Goal: Task Accomplishment & Management: Complete application form

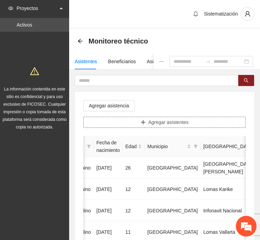
click at [157, 119] on span "Agregar asistentes" at bounding box center [168, 122] width 40 height 8
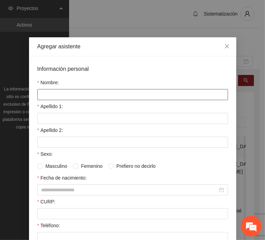
drag, startPoint x: 102, startPoint y: 94, endPoint x: 90, endPoint y: 96, distance: 11.9
click at [102, 94] on input "Nombre:" at bounding box center [132, 94] width 191 height 11
paste input "********"
type input "********"
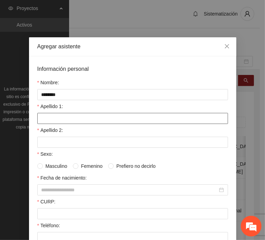
click at [54, 115] on input "Apellido 1:" at bounding box center [132, 118] width 191 height 11
paste input "*******"
type input "*******"
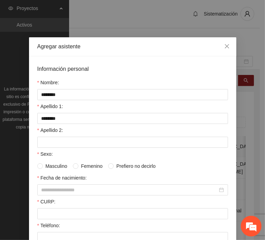
click at [52, 131] on label "Apellido 2:" at bounding box center [50, 130] width 26 height 8
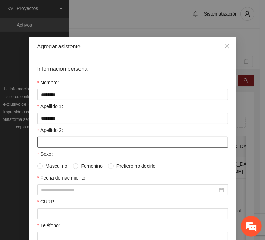
click at [52, 137] on input "Apellido 2:" at bounding box center [132, 142] width 191 height 11
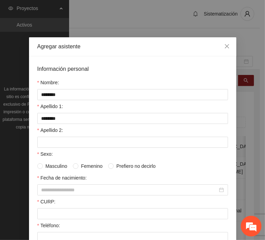
click at [52, 146] on form "Información personal Nombre: ******** Apellido 1: ******* Apellido 2: Sexo: Mas…" at bounding box center [132, 216] width 191 height 302
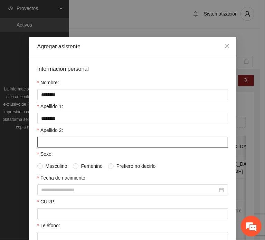
click at [48, 140] on input "Apellido 2:" at bounding box center [132, 142] width 191 height 11
paste input "****"
type input "****"
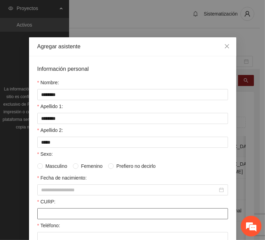
click at [57, 210] on input "CURP:" at bounding box center [132, 213] width 191 height 11
paste input "**********"
type input "**********"
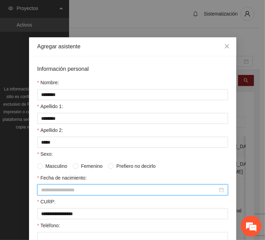
click at [53, 188] on input "Fecha de nacimiento:" at bounding box center [129, 190] width 176 height 8
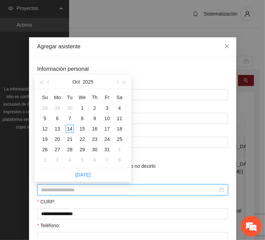
paste input "********"
click at [52, 190] on input "********" at bounding box center [129, 190] width 176 height 8
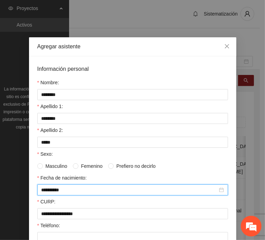
type input "**********"
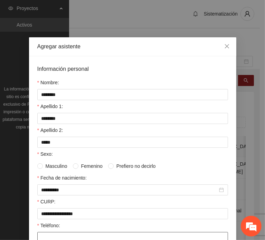
click at [54, 232] on input "Teléfono:" at bounding box center [132, 237] width 191 height 11
paste input "**********"
type input "**********"
click at [85, 167] on span "Femenino" at bounding box center [91, 166] width 27 height 8
click at [56, 166] on span "Masculino" at bounding box center [56, 166] width 27 height 8
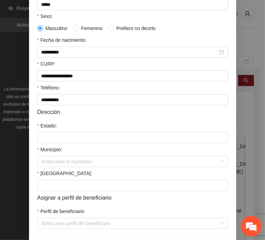
scroll to position [138, 0]
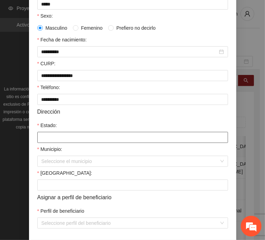
click at [66, 133] on input "Estado:" at bounding box center [132, 137] width 191 height 11
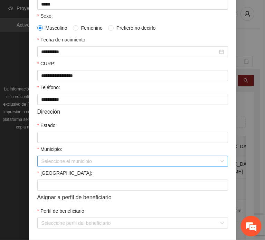
click at [63, 161] on input "Municipio:" at bounding box center [129, 161] width 177 height 10
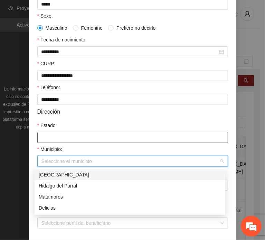
click at [57, 139] on input "Estado:" at bounding box center [132, 137] width 191 height 11
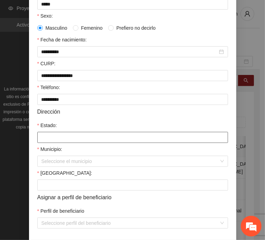
type input "*********"
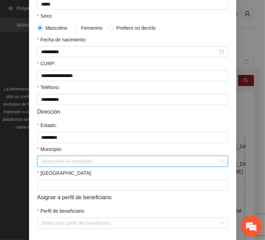
click at [58, 166] on input "Municipio:" at bounding box center [129, 161] width 177 height 10
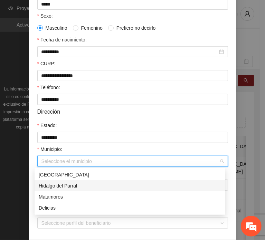
click at [61, 184] on div "Hidalgo del Parral" at bounding box center [130, 186] width 182 height 8
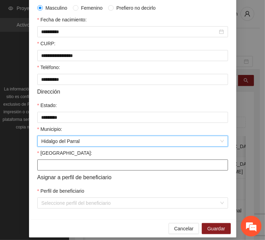
scroll to position [164, 0]
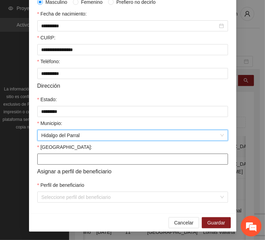
click at [71, 156] on input "[GEOGRAPHIC_DATA]:" at bounding box center [132, 159] width 191 height 11
paste input "******"
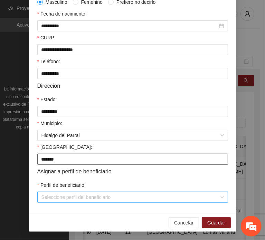
type input "******"
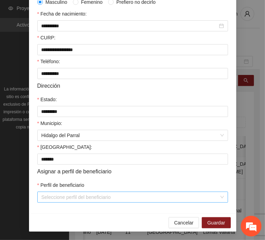
click at [56, 195] on input "Perfil de beneficiario" at bounding box center [129, 197] width 177 height 10
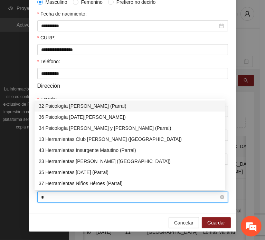
type input "**"
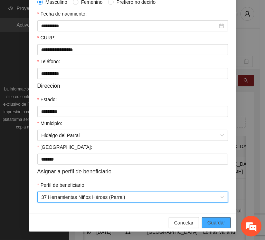
click at [207, 223] on span "Guardar" at bounding box center [216, 223] width 18 height 8
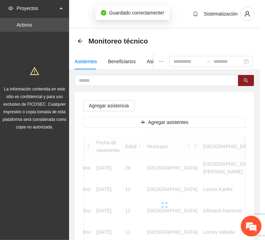
scroll to position [130, 0]
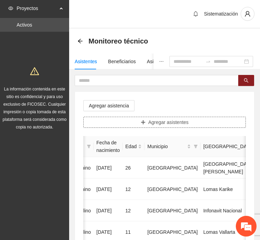
click at [192, 122] on button "Agregar asistentes" at bounding box center [164, 122] width 162 height 11
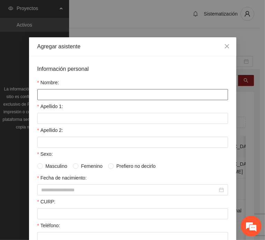
click at [97, 94] on input "Nombre:" at bounding box center [132, 94] width 191 height 11
paste input "**********"
type input "**********"
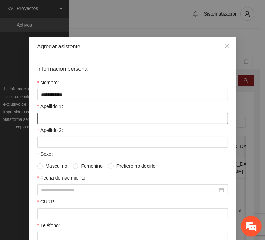
click at [59, 116] on input "Apellido 1:" at bounding box center [132, 118] width 191 height 11
paste input "**********"
type input "**********"
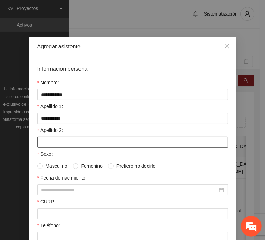
click at [50, 143] on input "Apellido 2:" at bounding box center [132, 142] width 191 height 11
paste input "********"
type input "********"
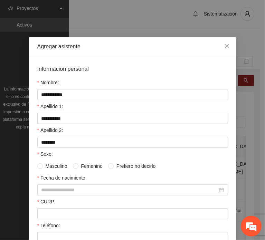
click at [70, 205] on div "CURP:" at bounding box center [132, 203] width 191 height 10
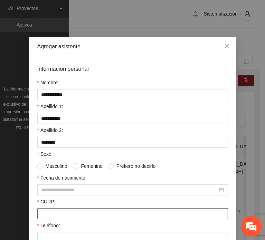
click at [61, 215] on input "CURP:" at bounding box center [132, 213] width 191 height 11
paste input "**********"
type input "**********"
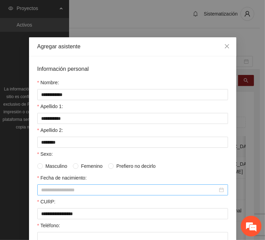
click at [81, 192] on input "Fecha de nacimiento:" at bounding box center [129, 190] width 176 height 8
paste input "********"
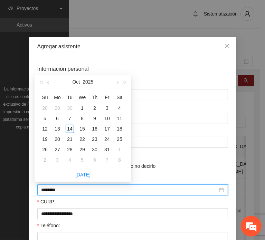
click at [51, 190] on input "********" at bounding box center [129, 190] width 176 height 8
click at [53, 191] on input "********" at bounding box center [129, 190] width 176 height 8
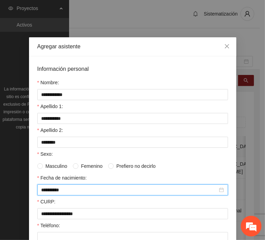
type input "**********"
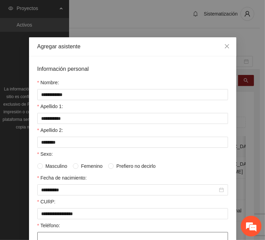
click at [66, 236] on input "Teléfono:" at bounding box center [132, 237] width 191 height 11
paste input "**********"
type input "**********"
click at [62, 165] on span "Masculino" at bounding box center [56, 166] width 27 height 8
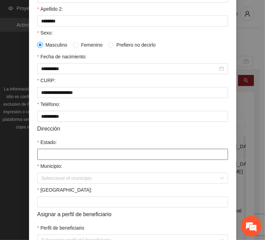
scroll to position [138, 0]
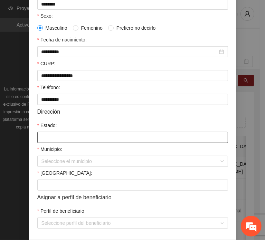
click at [50, 136] on input "Estado:" at bounding box center [132, 137] width 191 height 11
type input "*********"
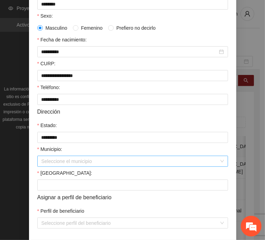
click at [66, 158] on input "Municipio:" at bounding box center [129, 161] width 177 height 10
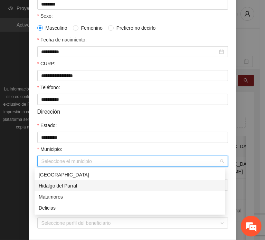
click at [79, 183] on div "Hidalgo del Parral" at bounding box center [130, 186] width 182 height 8
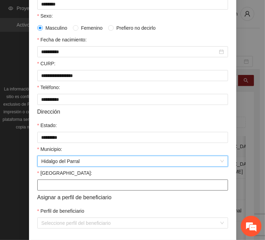
click at [64, 187] on input "[GEOGRAPHIC_DATA]:" at bounding box center [132, 184] width 191 height 11
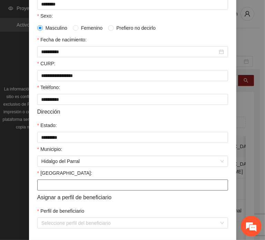
paste input "******"
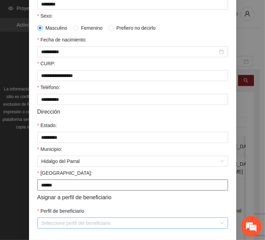
type input "******"
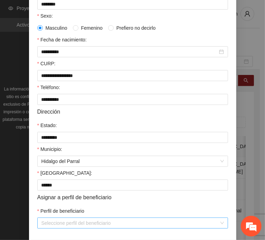
click at [72, 227] on input "Perfil de beneficiario" at bounding box center [129, 223] width 177 height 10
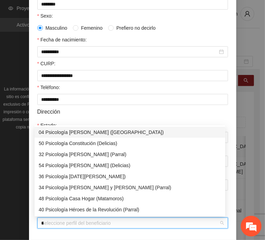
type input "**"
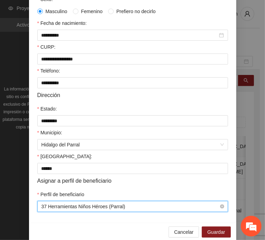
scroll to position [164, 0]
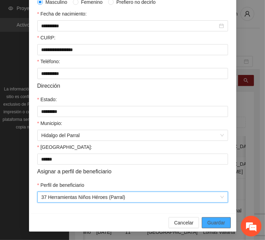
click at [203, 224] on button "Guardar" at bounding box center [216, 222] width 29 height 11
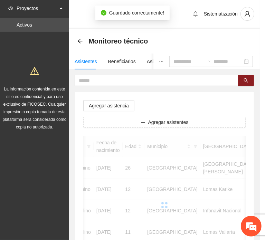
scroll to position [130, 0]
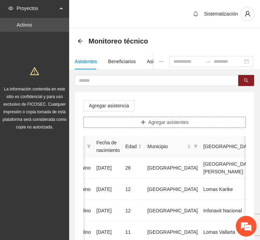
click at [167, 118] on span "Agregar asistentes" at bounding box center [168, 122] width 40 height 8
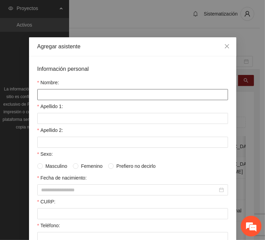
drag, startPoint x: 103, startPoint y: 87, endPoint x: 99, endPoint y: 88, distance: 4.3
click at [103, 89] on input "Nombre:" at bounding box center [132, 94] width 191 height 11
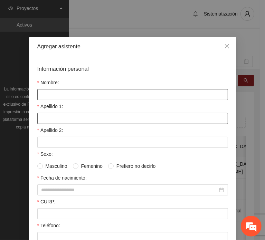
paste input "**********"
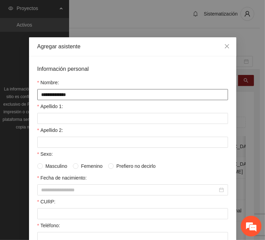
type input "**********"
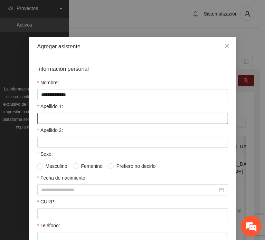
click at [83, 113] on input "Apellido 1:" at bounding box center [132, 118] width 191 height 11
paste input "********"
type input "********"
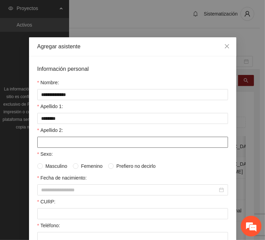
click at [77, 139] on input "Apellido 2:" at bounding box center [132, 142] width 191 height 11
paste input "*****"
type input "*****"
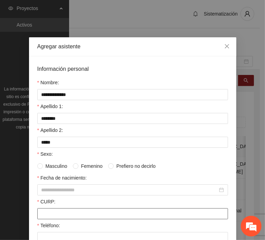
click at [57, 209] on input "CURP:" at bounding box center [132, 213] width 191 height 11
paste input "**********"
type input "**********"
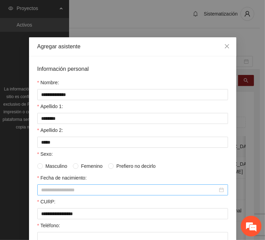
click at [67, 190] on input "Fecha de nacimiento:" at bounding box center [129, 190] width 176 height 8
paste input "********"
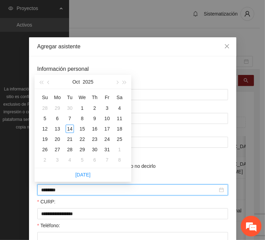
click at [53, 189] on input "********" at bounding box center [129, 190] width 176 height 8
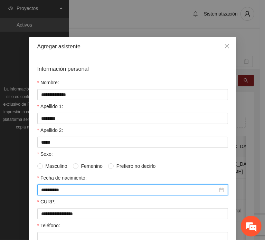
type input "**********"
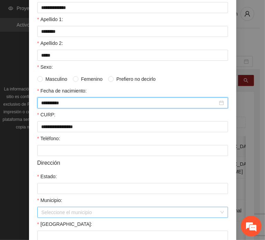
scroll to position [104, 0]
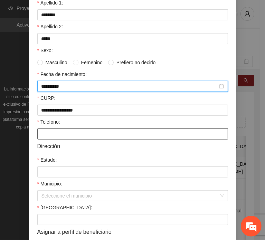
click at [46, 138] on input "Teléfono:" at bounding box center [132, 133] width 191 height 11
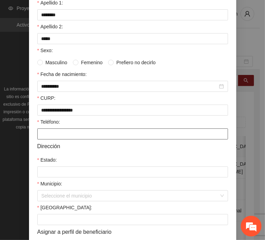
paste input "**********"
type input "**********"
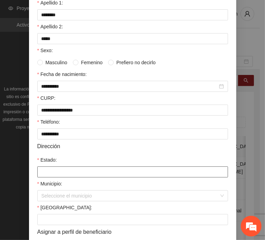
click at [59, 171] on input "Estado:" at bounding box center [132, 171] width 191 height 11
type input "*********"
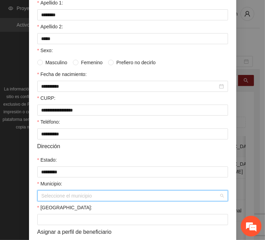
click at [66, 191] on input "Municipio:" at bounding box center [129, 196] width 177 height 10
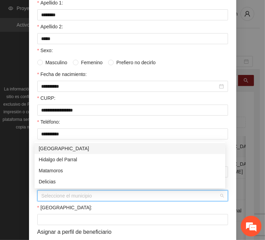
click at [70, 147] on div "[GEOGRAPHIC_DATA]" at bounding box center [130, 149] width 182 height 8
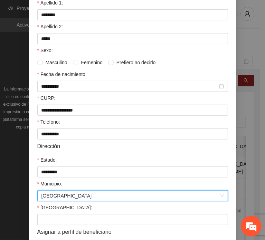
click at [66, 204] on div "[GEOGRAPHIC_DATA]:" at bounding box center [132, 209] width 191 height 10
click at [66, 196] on span "[GEOGRAPHIC_DATA]" at bounding box center [132, 196] width 182 height 10
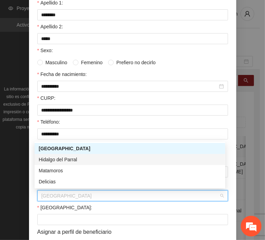
click at [71, 160] on div "Hidalgo del Parral" at bounding box center [130, 160] width 182 height 8
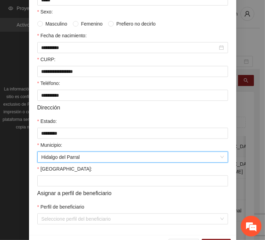
scroll to position [164, 0]
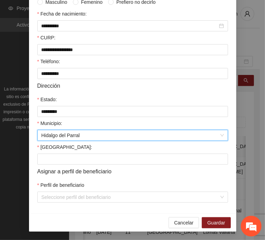
click at [67, 153] on div "[GEOGRAPHIC_DATA]:" at bounding box center [132, 148] width 191 height 10
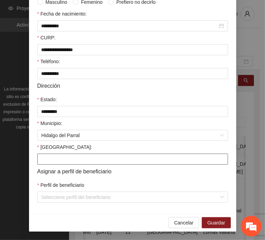
click at [66, 159] on input "[GEOGRAPHIC_DATA]:" at bounding box center [132, 159] width 191 height 11
paste input "**********"
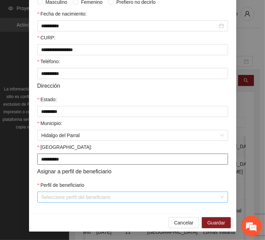
type input "**********"
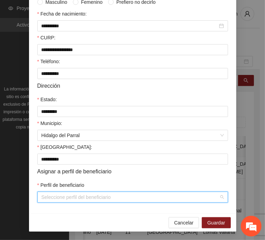
click at [56, 198] on input "Perfil de beneficiario" at bounding box center [129, 197] width 177 height 10
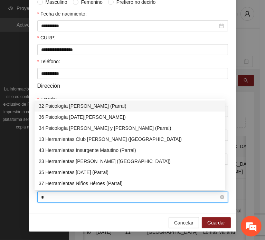
type input "**"
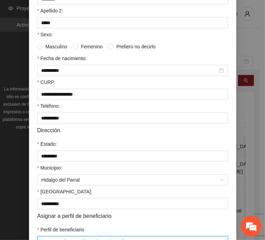
scroll to position [61, 0]
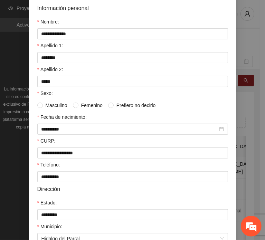
click at [81, 103] on span "Femenino" at bounding box center [91, 105] width 27 height 8
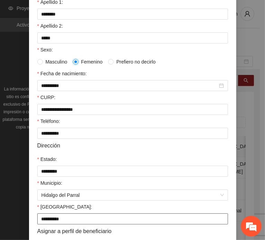
scroll to position [164, 0]
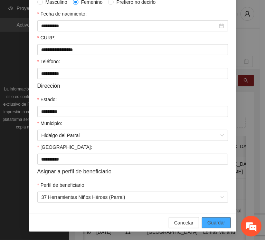
click at [202, 218] on button "Guardar" at bounding box center [216, 222] width 29 height 11
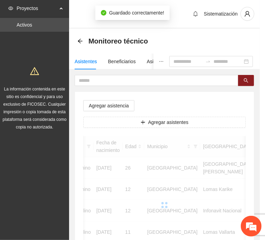
scroll to position [130, 0]
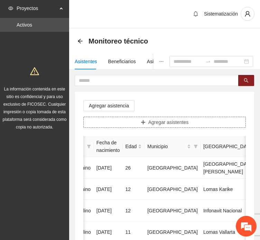
click at [179, 126] on button "Agregar asistentes" at bounding box center [164, 122] width 162 height 11
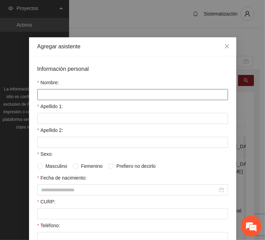
click at [90, 96] on input "Nombre:" at bounding box center [132, 94] width 191 height 11
paste input "**********"
type input "**********"
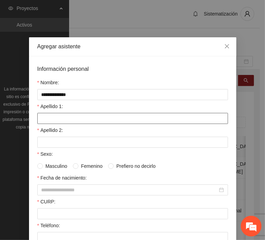
click at [66, 119] on input "Apellido 1:" at bounding box center [132, 118] width 191 height 11
paste input "******"
type input "******"
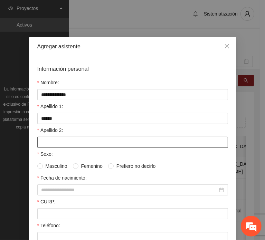
click at [62, 138] on input "Apellido 2:" at bounding box center [132, 142] width 191 height 11
paste input "*********"
type input "*********"
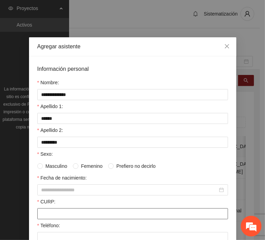
click at [52, 208] on input "CURP:" at bounding box center [132, 213] width 191 height 11
paste input "**********"
type input "**********"
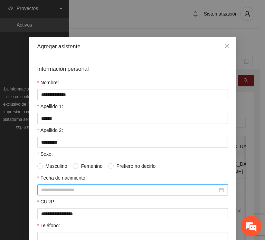
click at [57, 188] on input "Fecha de nacimiento:" at bounding box center [129, 190] width 176 height 8
paste input "********"
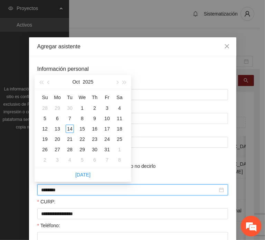
click at [55, 190] on input "********" at bounding box center [129, 190] width 176 height 8
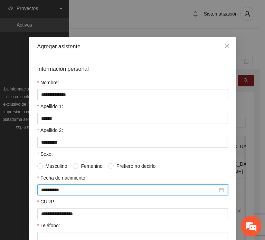
type input "**********"
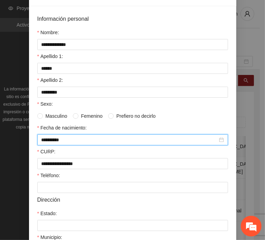
scroll to position [104, 0]
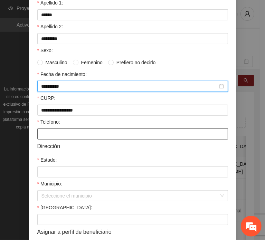
click at [53, 136] on input "Teléfono:" at bounding box center [132, 133] width 191 height 11
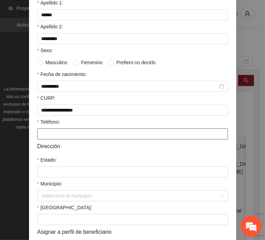
paste input "**********"
type input "**********"
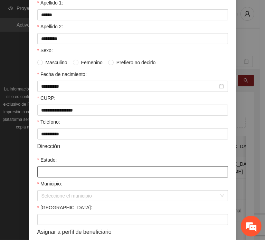
click at [51, 171] on input "Estado:" at bounding box center [132, 171] width 191 height 11
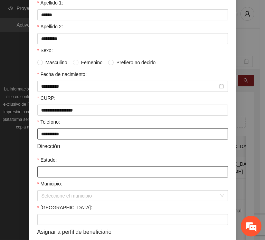
type input "*********"
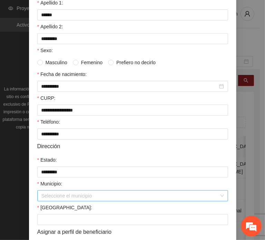
click at [75, 192] on input "Municipio:" at bounding box center [129, 196] width 177 height 10
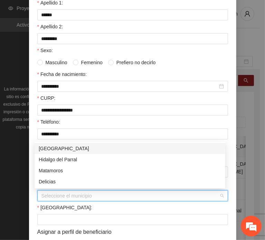
click at [68, 151] on div "[GEOGRAPHIC_DATA]" at bounding box center [130, 149] width 182 height 8
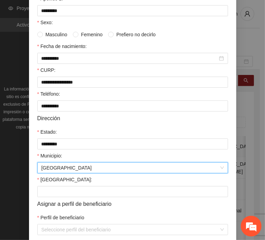
scroll to position [138, 0]
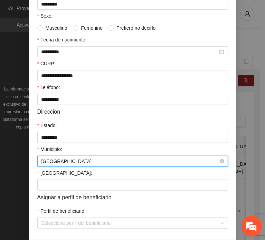
click at [68, 158] on span "[GEOGRAPHIC_DATA]" at bounding box center [132, 161] width 182 height 10
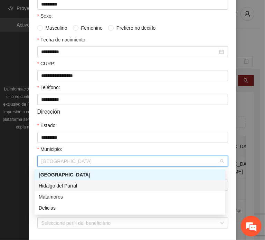
click at [74, 184] on div "Hidalgo del Parral" at bounding box center [130, 186] width 182 height 8
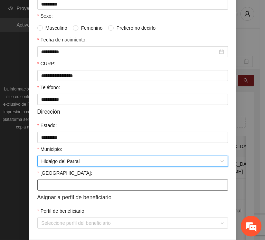
click at [60, 186] on input "[GEOGRAPHIC_DATA]:" at bounding box center [132, 184] width 191 height 11
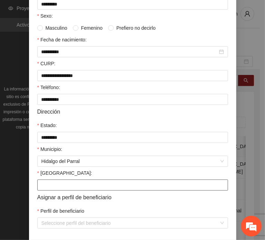
paste input "******"
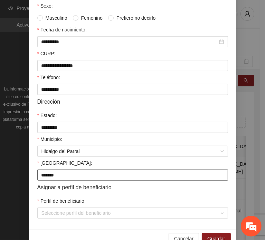
scroll to position [164, 0]
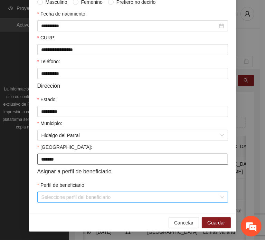
type input "******"
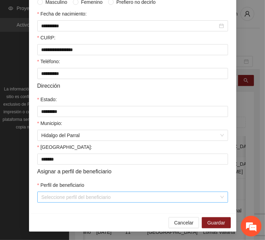
click at [60, 192] on input "Perfil de beneficiario" at bounding box center [129, 197] width 177 height 10
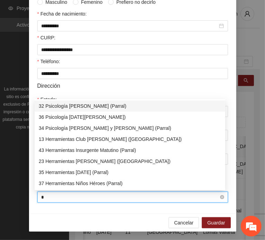
type input "**"
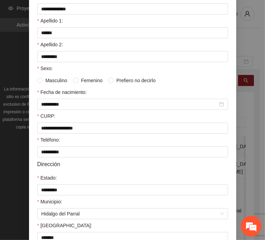
scroll to position [0, 0]
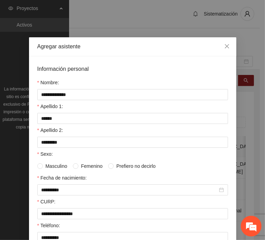
click at [57, 167] on span "Masculino" at bounding box center [56, 166] width 27 height 8
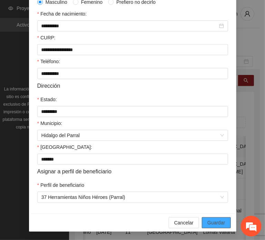
click at [202, 219] on button "Guardar" at bounding box center [216, 222] width 29 height 11
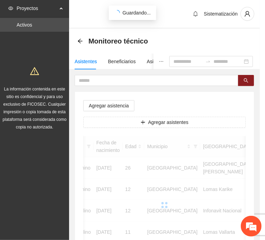
scroll to position [130, 0]
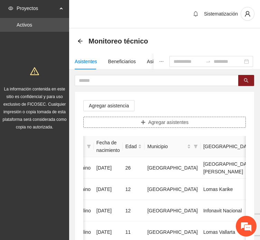
click at [177, 124] on span "Agregar asistentes" at bounding box center [168, 122] width 40 height 8
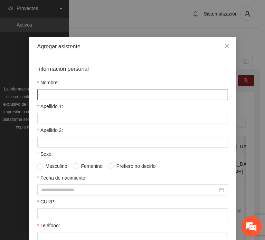
click at [94, 94] on input "Nombre:" at bounding box center [132, 94] width 191 height 11
paste input "********"
type input "********"
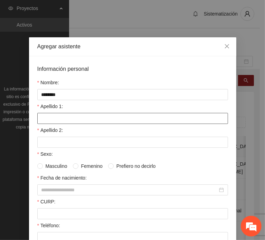
click at [47, 120] on input "Apellido 1:" at bounding box center [132, 118] width 191 height 11
paste input "*******"
type input "*******"
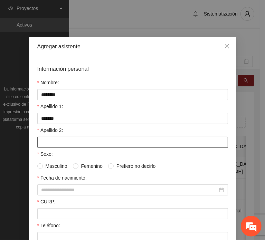
click at [65, 139] on input "Apellido 2:" at bounding box center [132, 142] width 191 height 11
paste input "******"
type input "******"
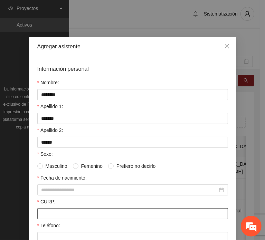
click at [49, 211] on input "CURP:" at bounding box center [132, 213] width 191 height 11
paste input "**********"
type input "**********"
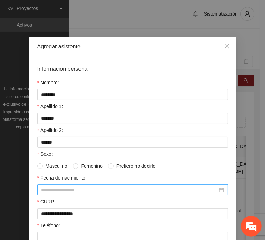
click at [71, 188] on input "Fecha de nacimiento:" at bounding box center [129, 190] width 176 height 8
paste input "********"
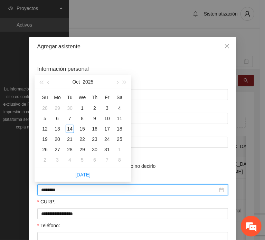
click at [54, 189] on input "********" at bounding box center [129, 190] width 176 height 8
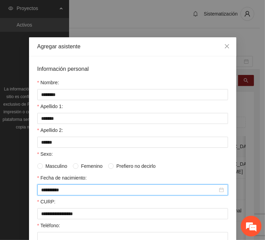
type input "**********"
click at [59, 163] on span "Masculino" at bounding box center [56, 166] width 27 height 8
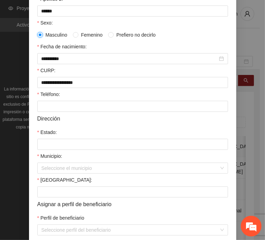
scroll to position [138, 0]
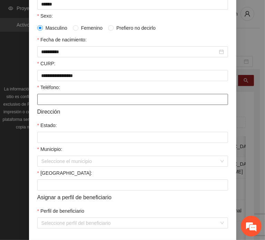
click at [53, 100] on input "Teléfono:" at bounding box center [132, 99] width 191 height 11
paste input "**********"
type input "**********"
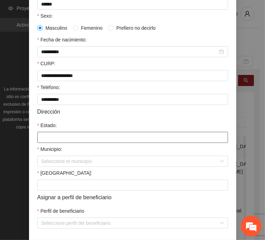
click at [76, 140] on input "Estado:" at bounding box center [132, 137] width 191 height 11
type input "*********"
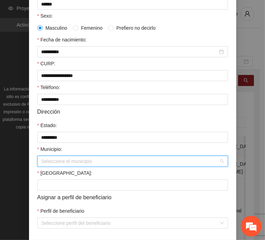
click at [63, 159] on input "Municipio:" at bounding box center [129, 161] width 177 height 10
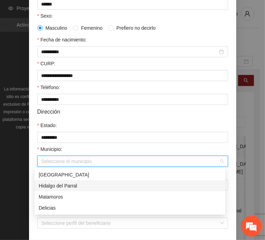
click at [69, 181] on div "Hidalgo del Parral" at bounding box center [130, 185] width 191 height 11
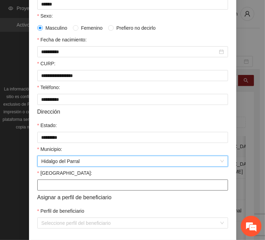
click at [55, 180] on input "[GEOGRAPHIC_DATA]:" at bounding box center [132, 184] width 191 height 11
paste input "**********"
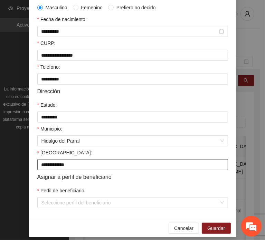
scroll to position [164, 0]
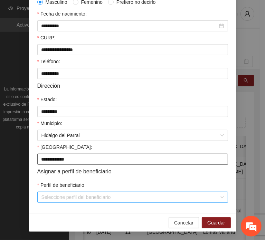
type input "**********"
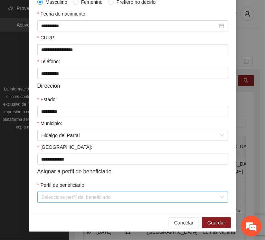
click at [55, 194] on input "Perfil de beneficiario" at bounding box center [129, 197] width 177 height 10
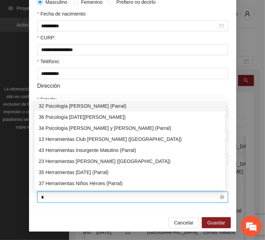
type input "**"
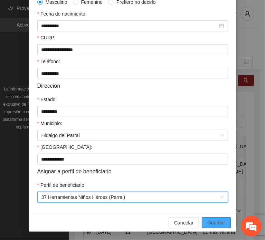
click at [211, 225] on span "Guardar" at bounding box center [216, 223] width 18 height 8
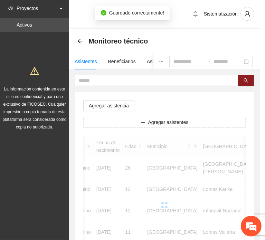
scroll to position [130, 0]
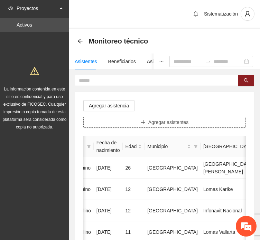
click at [115, 120] on button "Agregar asistentes" at bounding box center [164, 122] width 162 height 11
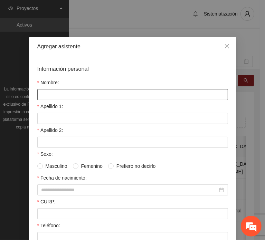
click at [100, 92] on input "Nombre:" at bounding box center [132, 94] width 191 height 11
paste input "**********"
type input "**********"
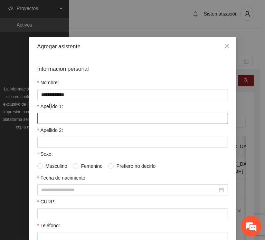
drag, startPoint x: 48, startPoint y: 106, endPoint x: 52, endPoint y: 113, distance: 7.3
click at [49, 107] on label "Apellido 1:" at bounding box center [50, 107] width 26 height 8
click at [52, 118] on input "Apellido 1:" at bounding box center [132, 118] width 191 height 11
paste input "******"
type input "******"
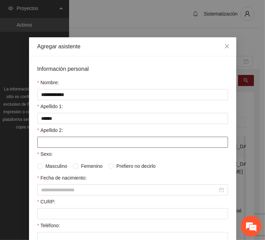
click at [64, 137] on input "Apellido 2:" at bounding box center [132, 142] width 191 height 11
paste input "*******"
type input "*******"
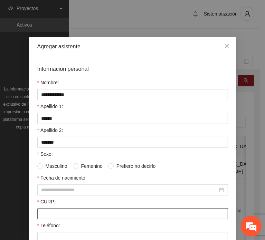
click at [74, 211] on input "CURP:" at bounding box center [132, 213] width 191 height 11
paste input "**********"
type input "**********"
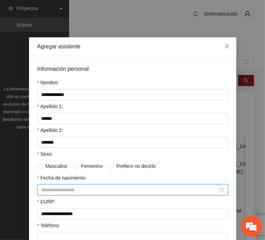
click at [52, 187] on input "Fecha de nacimiento:" at bounding box center [129, 190] width 176 height 8
paste input "********"
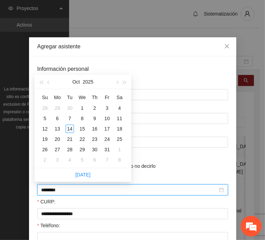
click at [53, 189] on input "********" at bounding box center [129, 190] width 176 height 8
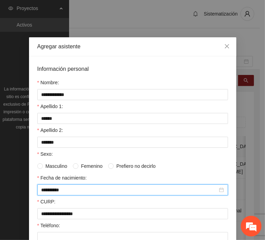
type input "**********"
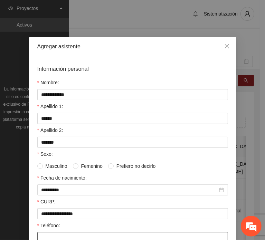
drag, startPoint x: 45, startPoint y: 234, endPoint x: 41, endPoint y: 229, distance: 6.2
click at [45, 234] on input "Teléfono:" at bounding box center [132, 237] width 191 height 11
paste input "**********"
type input "**********"
drag, startPoint x: 53, startPoint y: 164, endPoint x: 64, endPoint y: 160, distance: 10.7
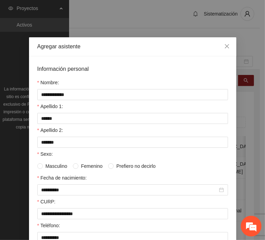
click at [54, 164] on span "Masculino" at bounding box center [56, 166] width 27 height 8
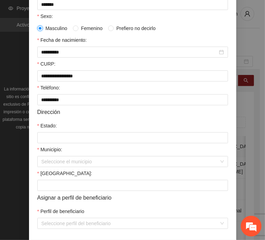
scroll to position [138, 0]
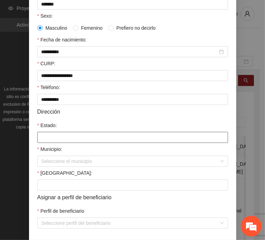
click at [63, 139] on input "Estado:" at bounding box center [132, 137] width 191 height 11
type input "*********"
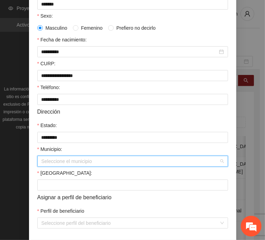
click at [73, 164] on input "Municipio:" at bounding box center [129, 161] width 177 height 10
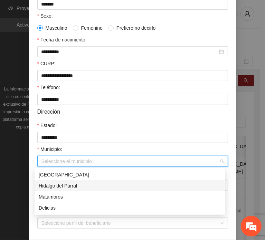
click at [87, 184] on div "Hidalgo del Parral" at bounding box center [130, 186] width 182 height 8
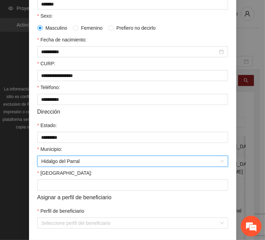
click at [57, 177] on div "[GEOGRAPHIC_DATA]:" at bounding box center [132, 174] width 191 height 10
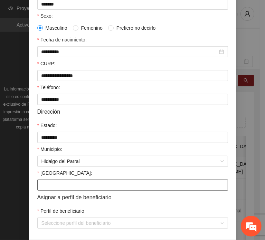
click at [57, 185] on input "[GEOGRAPHIC_DATA]:" at bounding box center [132, 184] width 191 height 11
paste input "**********"
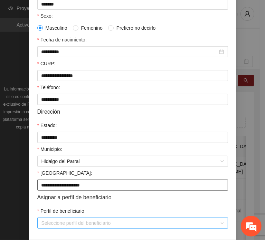
type input "**********"
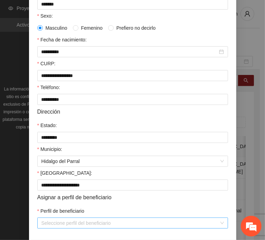
click at [56, 219] on input "Perfil de beneficiario" at bounding box center [129, 223] width 177 height 10
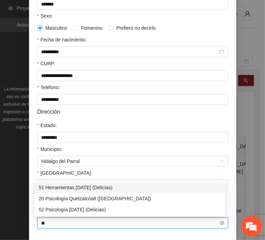
type input "*"
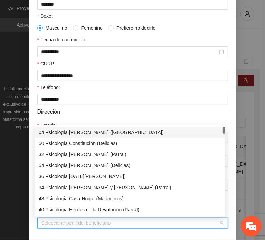
type input "*"
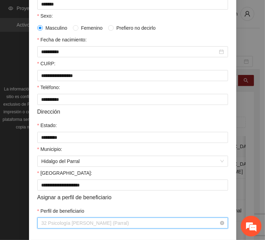
click at [56, 221] on span "32 Psicología [PERSON_NAME] (Parral)" at bounding box center [132, 223] width 182 height 10
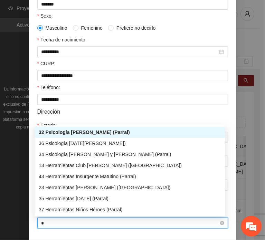
type input "**"
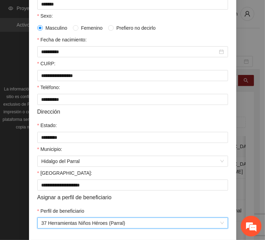
scroll to position [164, 0]
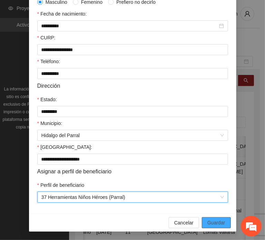
click at [212, 222] on span "Guardar" at bounding box center [216, 223] width 18 height 8
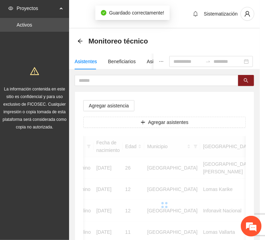
scroll to position [130, 0]
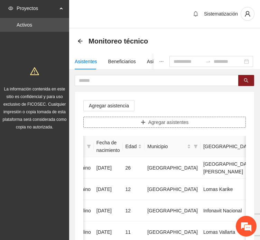
click at [158, 119] on span "Agregar asistentes" at bounding box center [168, 122] width 40 height 8
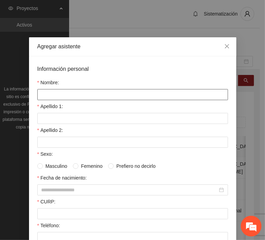
click at [130, 93] on input "Nombre:" at bounding box center [132, 94] width 191 height 11
paste input "**********"
type input "**********"
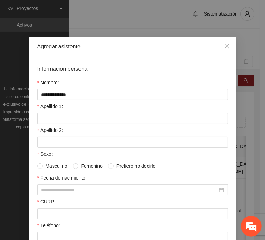
click at [56, 108] on div "Apellido 1:" at bounding box center [132, 108] width 191 height 10
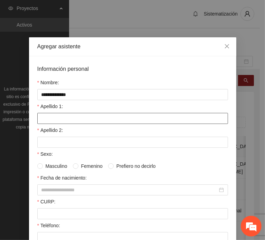
click at [56, 116] on input "Apellido 1:" at bounding box center [132, 118] width 191 height 11
paste input "******"
type input "******"
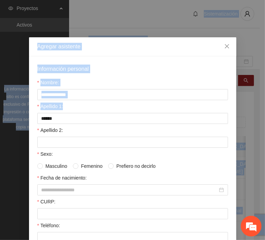
drag, startPoint x: -21, startPoint y: 120, endPoint x: -64, endPoint y: 124, distance: 42.3
click at [0, 124] on html "Proyectos Activos La información contenida en este sitio es confidencial y para…" at bounding box center [132, 120] width 265 height 240
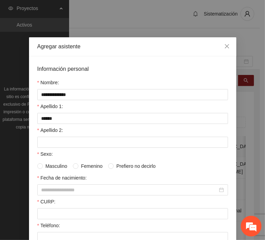
click at [48, 150] on label "Sexo:" at bounding box center [45, 154] width 16 height 8
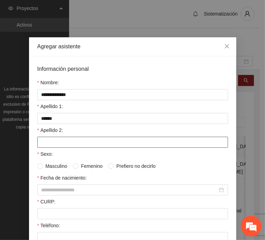
click at [50, 140] on input "Apellido 2:" at bounding box center [132, 142] width 191 height 11
paste input "*******"
type input "*******"
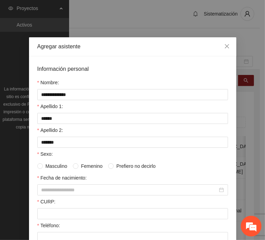
click at [49, 206] on div "CURP:" at bounding box center [132, 203] width 191 height 10
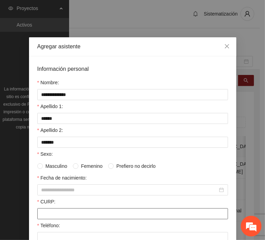
click at [50, 209] on input "CURP:" at bounding box center [132, 213] width 191 height 11
paste input "**********"
type input "**********"
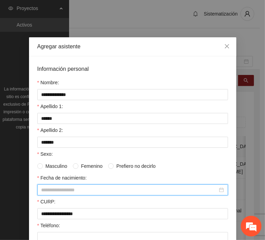
click at [57, 188] on input "Fecha de nacimiento:" at bounding box center [129, 190] width 176 height 8
paste input "********"
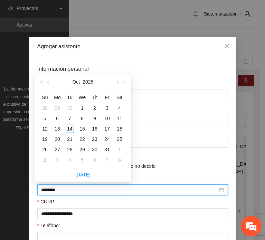
click at [53, 189] on input "********" at bounding box center [129, 190] width 176 height 8
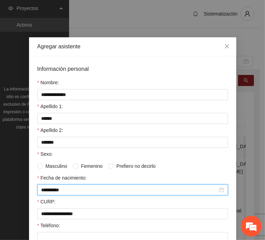
type input "**********"
click at [65, 235] on input "Teléfono:" at bounding box center [132, 237] width 191 height 11
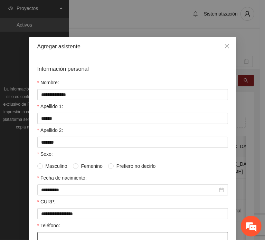
paste input "**********"
type input "**********"
click at [88, 164] on span "Femenino" at bounding box center [91, 166] width 27 height 8
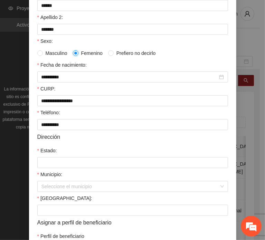
scroll to position [138, 0]
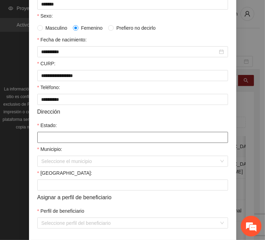
click at [62, 136] on input "Estado:" at bounding box center [132, 137] width 191 height 11
type input "*********"
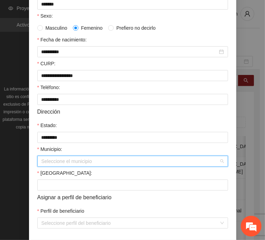
click at [65, 161] on input "Municipio:" at bounding box center [129, 161] width 177 height 10
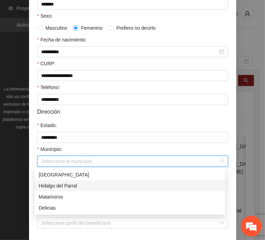
click at [78, 182] on div "Hidalgo del Parral" at bounding box center [130, 186] width 182 height 8
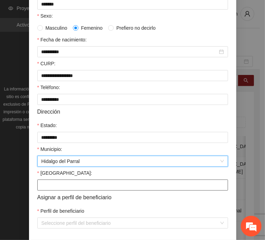
click at [64, 190] on input "[GEOGRAPHIC_DATA]:" at bounding box center [132, 184] width 191 height 11
paste input "**********"
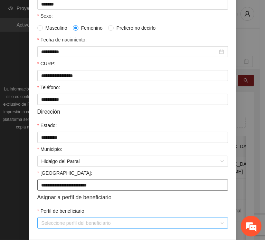
type input "**********"
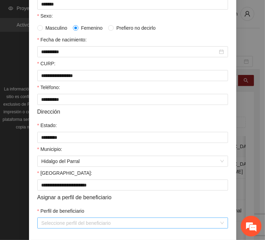
click at [63, 226] on input "Perfil de beneficiario" at bounding box center [129, 223] width 177 height 10
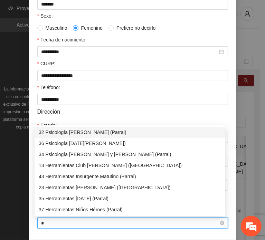
type input "**"
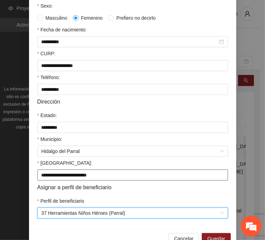
scroll to position [164, 0]
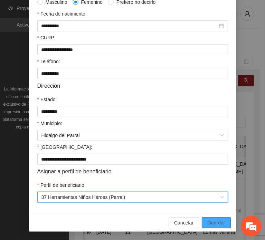
click at [226, 221] on button "Guardar" at bounding box center [216, 222] width 29 height 11
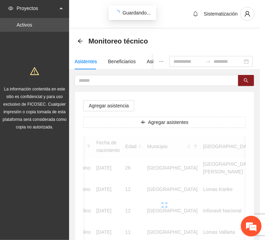
scroll to position [130, 0]
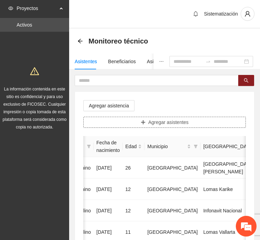
click at [119, 124] on button "Agregar asistentes" at bounding box center [164, 122] width 162 height 11
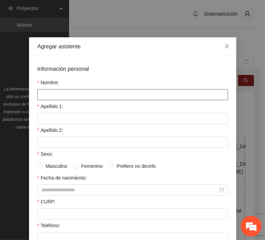
click at [98, 95] on input "Nombre:" at bounding box center [132, 94] width 191 height 11
paste input "**********"
type input "**********"
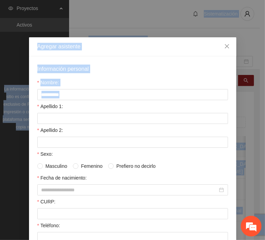
drag, startPoint x: 7, startPoint y: 107, endPoint x: -74, endPoint y: 118, distance: 81.1
click at [0, 118] on html "Proyectos Activos La información contenida en este sitio es confidencial y para…" at bounding box center [132, 120] width 265 height 240
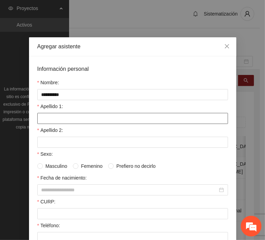
click at [75, 115] on input "Apellido 1:" at bounding box center [132, 118] width 191 height 11
paste input "******"
type input "******"
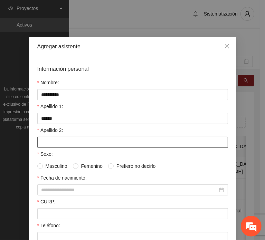
click at [48, 142] on input "Apellido 2:" at bounding box center [132, 142] width 191 height 11
paste input "**********"
type input "**********"
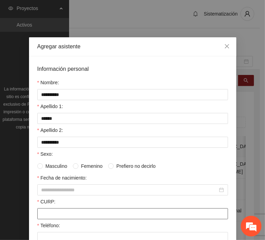
click at [51, 210] on input "CURP:" at bounding box center [132, 213] width 191 height 11
paste input "**********"
type input "**********"
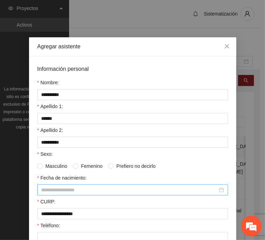
click at [58, 192] on input "Fecha de nacimiento:" at bounding box center [129, 190] width 176 height 8
paste input "********"
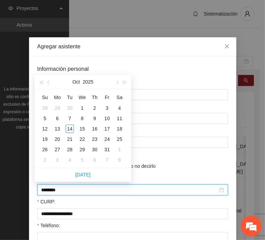
click at [53, 189] on input "********" at bounding box center [129, 190] width 176 height 8
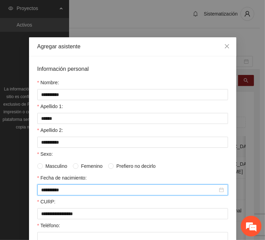
type input "**********"
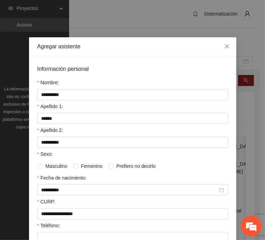
click at [82, 229] on div "Teléfono:" at bounding box center [132, 227] width 191 height 10
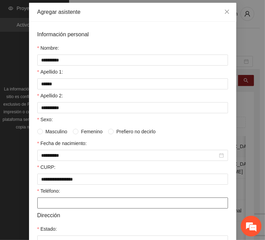
click at [66, 204] on input "Teléfono:" at bounding box center [132, 202] width 191 height 11
paste input "**********"
type input "**********"
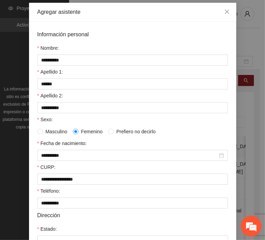
click at [63, 128] on span "Masculino" at bounding box center [56, 132] width 27 height 8
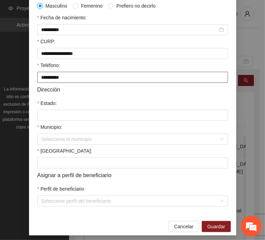
scroll to position [164, 0]
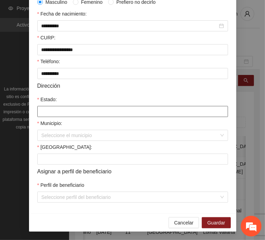
click at [55, 113] on input "Estado:" at bounding box center [132, 111] width 191 height 11
type input "*********"
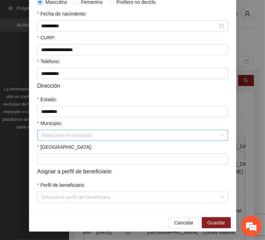
click at [67, 133] on input "Municipio:" at bounding box center [129, 135] width 177 height 10
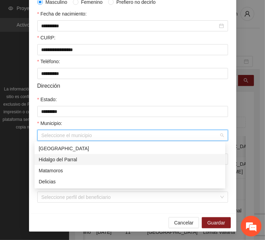
click at [78, 157] on div "Hidalgo del Parral" at bounding box center [130, 160] width 182 height 8
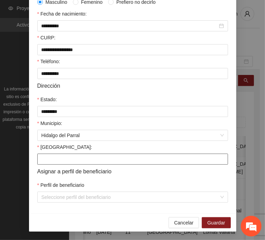
click at [59, 157] on input "[GEOGRAPHIC_DATA]:" at bounding box center [132, 159] width 191 height 11
paste input "****"
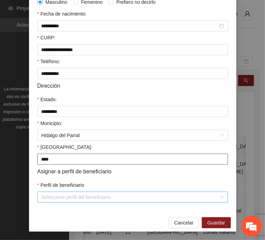
type input "****"
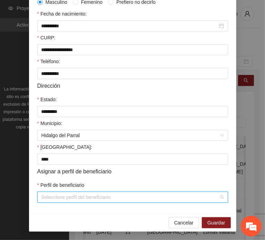
click at [46, 196] on input "Perfil de beneficiario" at bounding box center [129, 197] width 177 height 10
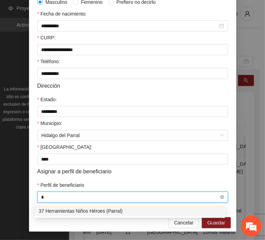
type input "**"
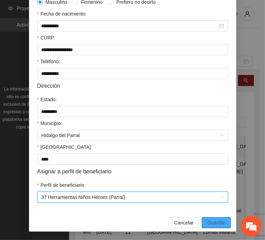
click at [208, 218] on button "Guardar" at bounding box center [216, 222] width 29 height 11
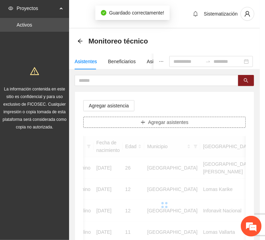
scroll to position [0, 0]
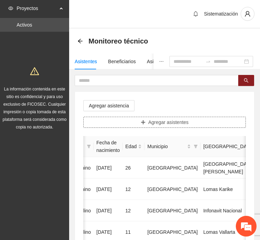
click at [123, 121] on button "Agregar asistentes" at bounding box center [164, 122] width 162 height 11
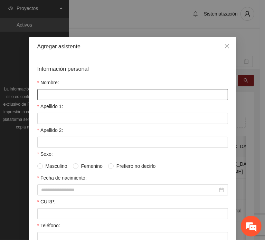
drag, startPoint x: 94, startPoint y: 92, endPoint x: 64, endPoint y: 93, distance: 29.3
click at [94, 92] on input "Nombre:" at bounding box center [132, 94] width 191 height 11
paste input "**********"
type input "**********"
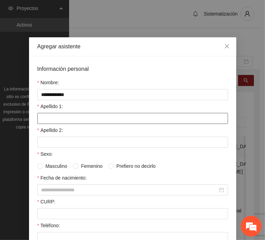
click at [43, 115] on input "Apellido 1:" at bounding box center [132, 118] width 191 height 11
paste input "********"
type input "********"
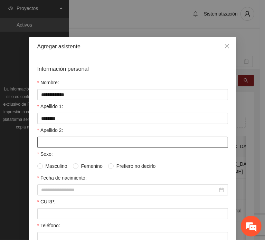
click at [44, 140] on input "Apellido 2:" at bounding box center [132, 142] width 191 height 11
paste input "*********"
type input "*********"
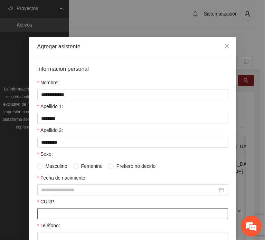
click at [54, 208] on input "CURP:" at bounding box center [132, 213] width 191 height 11
paste input "**********"
type input "**********"
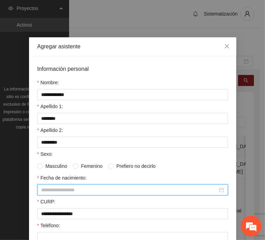
click at [65, 186] on input "Fecha de nacimiento:" at bounding box center [129, 190] width 176 height 8
paste input "********"
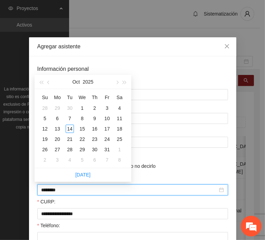
click at [53, 189] on input "********" at bounding box center [129, 190] width 176 height 8
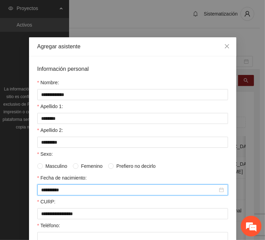
type input "**********"
click at [55, 234] on input "Teléfono:" at bounding box center [132, 237] width 191 height 11
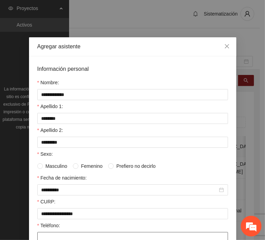
paste input "**********"
type input "**********"
click at [60, 165] on span "Masculino" at bounding box center [56, 166] width 27 height 8
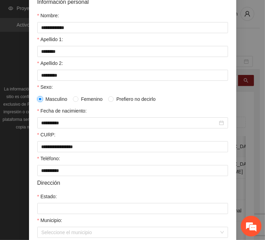
scroll to position [69, 0]
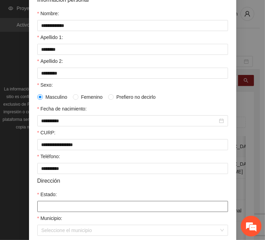
click at [57, 209] on input "Estado:" at bounding box center [132, 206] width 191 height 11
type input "*********"
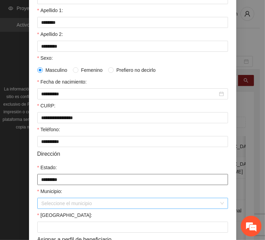
scroll to position [138, 0]
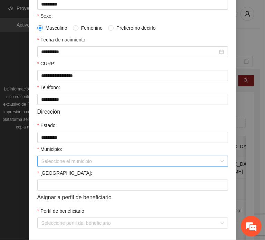
click at [69, 162] on input "Municipio:" at bounding box center [129, 161] width 177 height 10
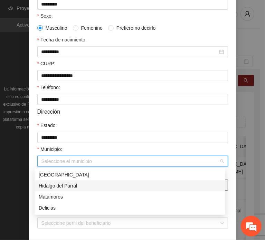
drag, startPoint x: 83, startPoint y: 185, endPoint x: 80, endPoint y: 187, distance: 3.7
click at [83, 185] on div "Hidalgo del Parral" at bounding box center [130, 186] width 182 height 8
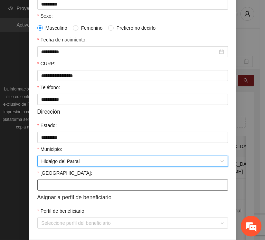
click at [48, 187] on input "[GEOGRAPHIC_DATA]:" at bounding box center [132, 184] width 191 height 11
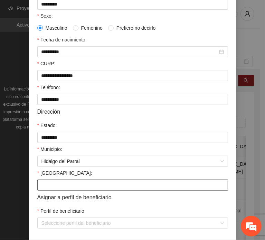
paste input "**********"
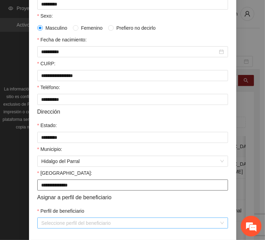
type input "**********"
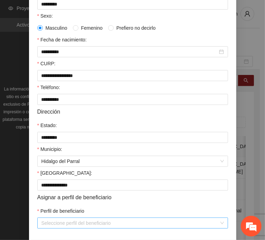
click at [47, 219] on input "Perfil de beneficiario" at bounding box center [129, 223] width 177 height 10
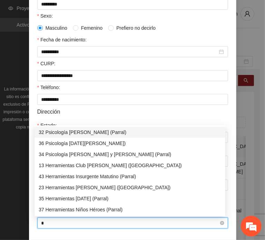
type input "**"
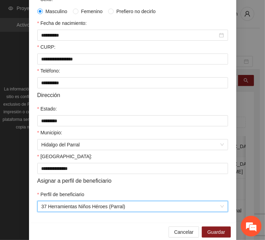
scroll to position [164, 0]
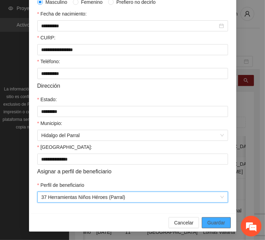
click at [207, 222] on span "Guardar" at bounding box center [216, 223] width 18 height 8
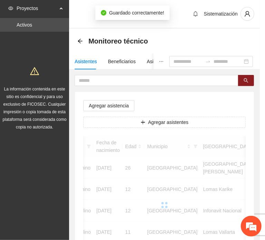
scroll to position [130, 0]
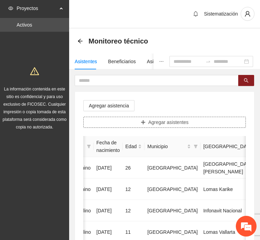
click at [149, 119] on span "Agregar asistentes" at bounding box center [168, 122] width 40 height 8
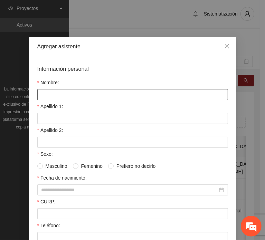
click at [104, 95] on input "Nombre:" at bounding box center [132, 94] width 191 height 11
paste input "**********"
type input "**********"
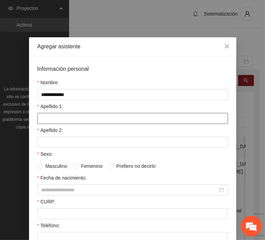
click at [51, 118] on input "Apellido 1:" at bounding box center [132, 118] width 191 height 11
paste input "********"
type input "********"
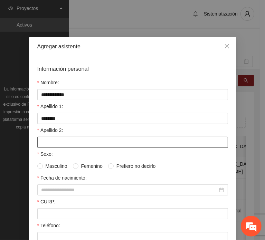
click at [51, 137] on input "Apellido 2:" at bounding box center [132, 142] width 191 height 11
paste input "*******"
type input "*******"
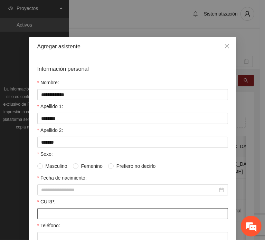
click at [52, 215] on input "CURP:" at bounding box center [132, 213] width 191 height 11
paste input "**********"
type input "**********"
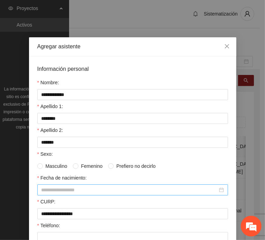
click at [64, 193] on div at bounding box center [132, 189] width 191 height 11
paste input "********"
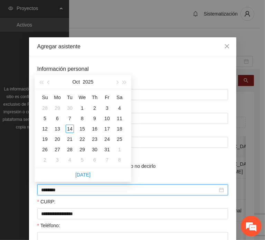
click at [54, 188] on input "********" at bounding box center [129, 190] width 176 height 8
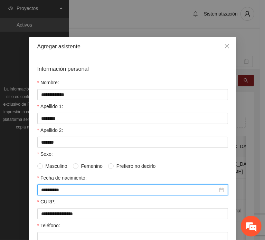
type input "**********"
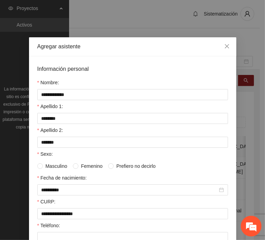
click at [76, 230] on div "Teléfono:" at bounding box center [132, 227] width 191 height 10
click at [77, 231] on div "Teléfono:" at bounding box center [132, 227] width 191 height 10
click at [77, 233] on input "Teléfono:" at bounding box center [132, 237] width 191 height 11
paste input "**********"
type input "**********"
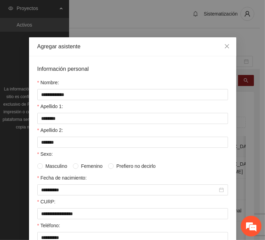
click at [79, 164] on span "Femenino" at bounding box center [91, 166] width 27 height 8
click at [47, 165] on span "Masculino" at bounding box center [56, 166] width 27 height 8
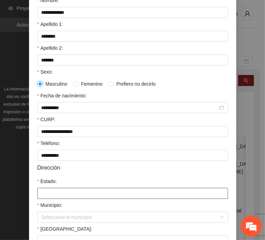
scroll to position [104, 0]
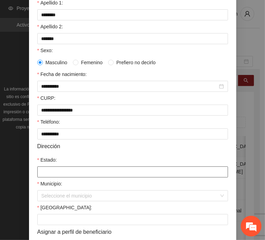
click at [73, 168] on input "Estado:" at bounding box center [132, 171] width 191 height 11
type input "*********"
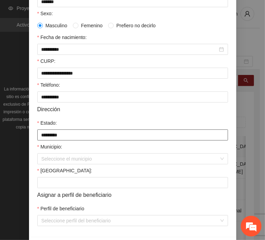
scroll to position [164, 0]
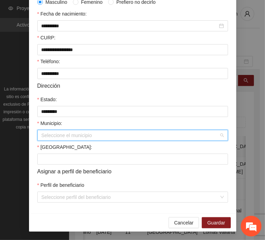
click at [65, 134] on input "Municipio:" at bounding box center [129, 135] width 177 height 10
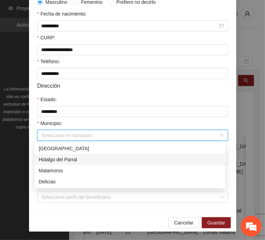
click at [58, 160] on div "Hidalgo del Parral" at bounding box center [130, 160] width 182 height 8
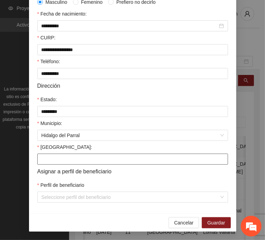
click at [59, 162] on input "[GEOGRAPHIC_DATA]:" at bounding box center [132, 159] width 191 height 11
paste input "**********"
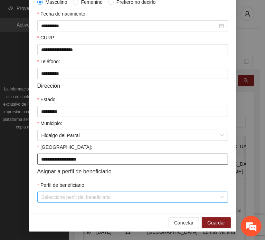
type input "**********"
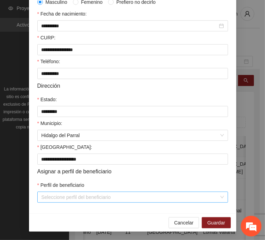
click at [59, 196] on input "Perfil de beneficiario" at bounding box center [129, 197] width 177 height 10
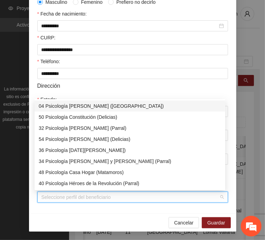
type input "*"
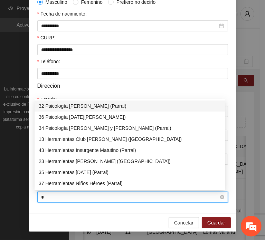
type input "**"
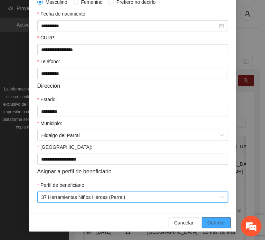
click at [222, 218] on button "Guardar" at bounding box center [216, 222] width 29 height 11
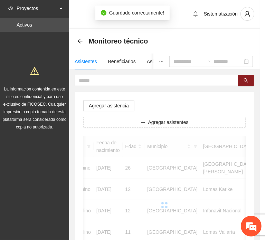
scroll to position [130, 0]
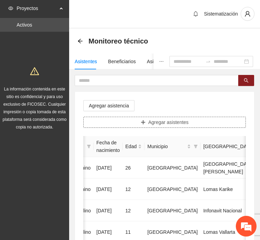
click at [124, 125] on button "Agregar asistentes" at bounding box center [164, 122] width 162 height 11
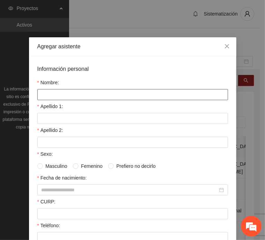
click at [97, 93] on input "Nombre:" at bounding box center [132, 94] width 191 height 11
paste input "**********"
type input "**********"
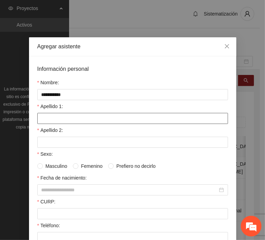
click at [69, 116] on input "Apellido 1:" at bounding box center [132, 118] width 191 height 11
paste input "*******"
type input "*******"
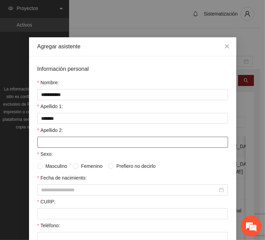
click at [62, 144] on input "Apellido 2:" at bounding box center [132, 142] width 191 height 11
paste input "*****"
drag, startPoint x: 29, startPoint y: 142, endPoint x: -55, endPoint y: 134, distance: 84.2
click at [0, 134] on html "Proyectos Activos La información contenida en este sitio es confidencial y para…" at bounding box center [132, 120] width 265 height 240
type input "*****"
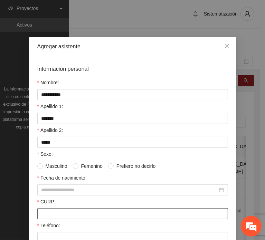
click at [63, 214] on input "CURP:" at bounding box center [132, 213] width 191 height 11
paste input "**********"
type input "**********"
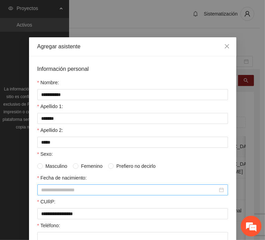
click at [76, 189] on input "Fecha de nacimiento:" at bounding box center [129, 190] width 176 height 8
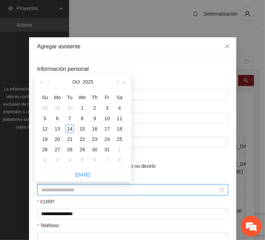
paste input "********"
click at [53, 189] on input "********" at bounding box center [129, 190] width 176 height 8
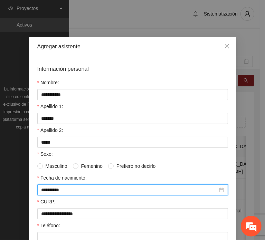
type input "**********"
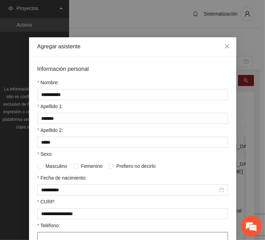
click at [64, 232] on input "Teléfono:" at bounding box center [132, 237] width 191 height 11
paste input "**********"
type input "**********"
click at [75, 164] on span at bounding box center [76, 166] width 6 height 6
click at [57, 162] on span "Masculino" at bounding box center [56, 166] width 27 height 8
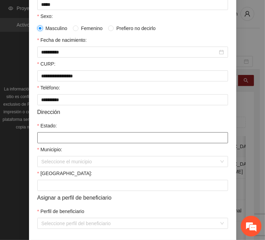
scroll to position [138, 0]
click at [59, 133] on input "Estado:" at bounding box center [132, 137] width 191 height 11
type input "*********"
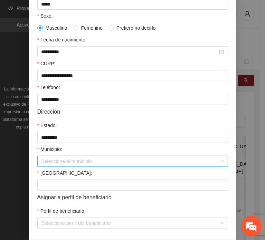
click at [58, 164] on input "Municipio:" at bounding box center [129, 161] width 177 height 10
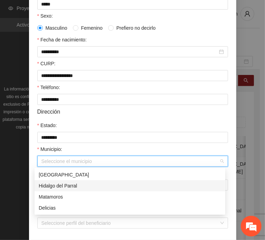
click at [68, 186] on div "Hidalgo del Parral" at bounding box center [130, 186] width 182 height 8
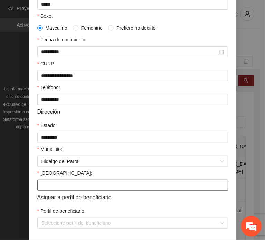
click at [50, 189] on input "[GEOGRAPHIC_DATA]:" at bounding box center [132, 184] width 191 height 11
paste input "**********"
type input "**********"
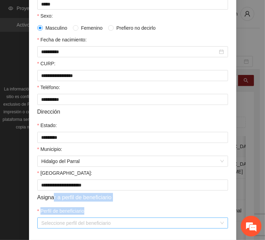
drag, startPoint x: 52, startPoint y: 195, endPoint x: 53, endPoint y: 220, distance: 25.6
click at [53, 220] on form "**********" at bounding box center [132, 77] width 191 height 302
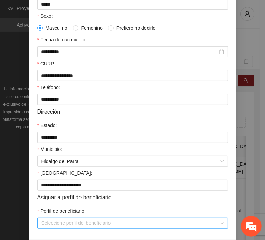
click at [54, 220] on input "Perfil de beneficiario" at bounding box center [129, 223] width 177 height 10
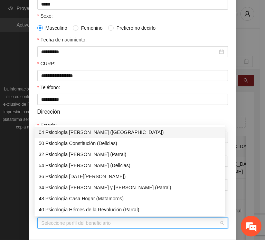
type input "*"
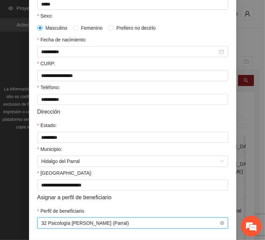
click at [52, 219] on span "32 Psicología [PERSON_NAME] (Parral)" at bounding box center [132, 223] width 182 height 10
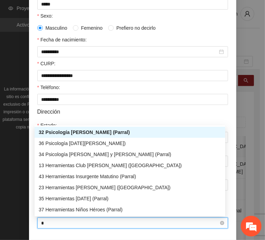
type input "**"
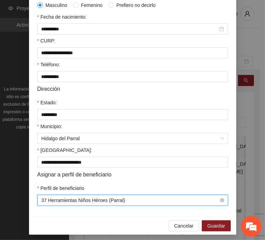
scroll to position [164, 0]
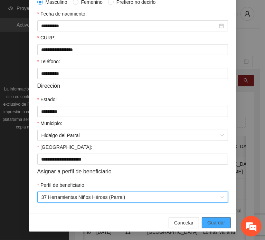
click at [209, 218] on button "Guardar" at bounding box center [216, 222] width 29 height 11
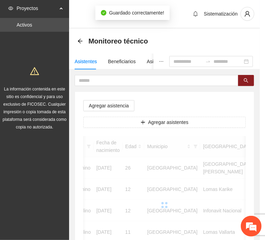
scroll to position [130, 0]
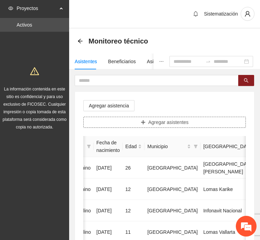
click at [171, 121] on span "Agregar asistentes" at bounding box center [168, 122] width 40 height 8
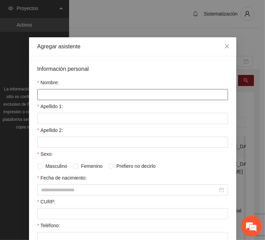
drag, startPoint x: 98, startPoint y: 93, endPoint x: 93, endPoint y: 93, distance: 5.5
click at [98, 93] on input "Nombre:" at bounding box center [132, 94] width 191 height 11
paste input "**********"
type input "**********"
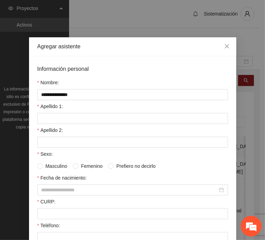
click at [62, 109] on div "Apellido 1:" at bounding box center [132, 108] width 191 height 10
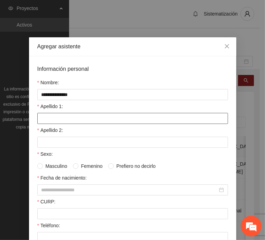
click at [59, 116] on input "Apellido 1:" at bounding box center [132, 118] width 191 height 11
paste input "*****"
type input "*****"
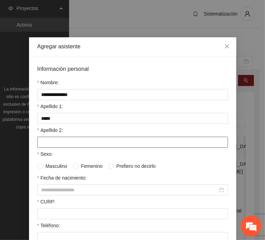
click at [90, 142] on input "Apellido 2:" at bounding box center [132, 142] width 191 height 11
paste input "********"
type input "********"
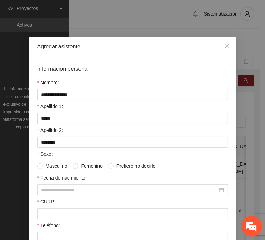
click at [53, 206] on div "CURP:" at bounding box center [132, 203] width 191 height 10
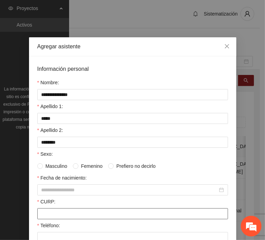
click at [50, 214] on input "CURP:" at bounding box center [132, 213] width 191 height 11
paste input "**********"
type input "**********"
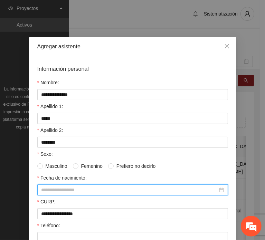
click at [65, 189] on input "Fecha de nacimiento:" at bounding box center [129, 190] width 176 height 8
paste input "********"
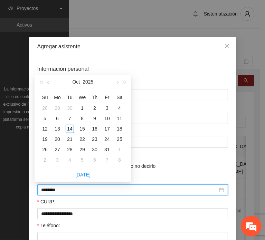
click at [51, 189] on input "********" at bounding box center [129, 190] width 176 height 8
click at [52, 189] on input "********" at bounding box center [129, 190] width 176 height 8
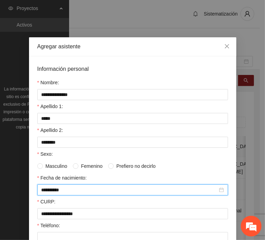
type input "**********"
click at [62, 233] on input "Teléfono:" at bounding box center [132, 237] width 191 height 11
paste input "**********"
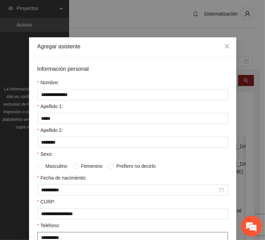
type input "**********"
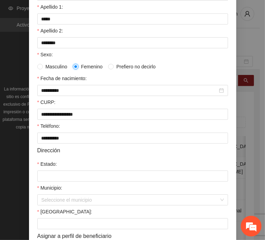
scroll to position [104, 0]
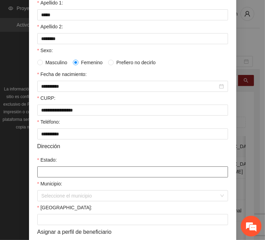
click at [67, 171] on input "Estado:" at bounding box center [132, 171] width 191 height 11
type input "*********"
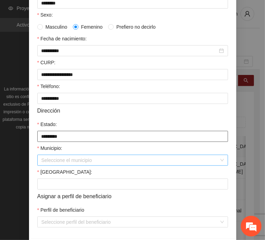
scroll to position [164, 0]
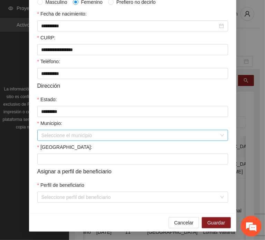
click at [61, 132] on input "Municipio:" at bounding box center [129, 135] width 177 height 10
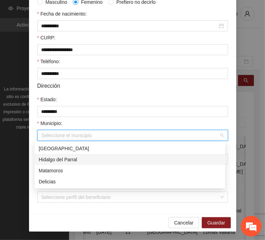
click at [79, 163] on div "Hidalgo del Parral" at bounding box center [130, 160] width 182 height 8
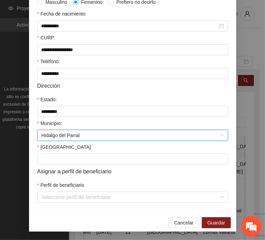
click at [61, 175] on form "**********" at bounding box center [132, 52] width 191 height 302
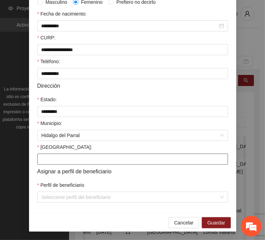
click at [57, 158] on input "[GEOGRAPHIC_DATA]:" at bounding box center [132, 159] width 191 height 11
paste input "*********"
type input "*********"
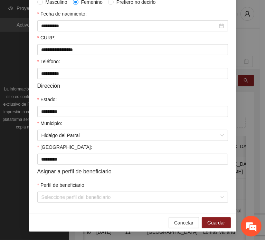
click at [49, 178] on form "**********" at bounding box center [132, 52] width 191 height 302
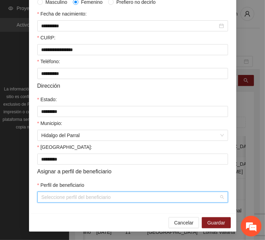
click at [58, 196] on input "Perfil de beneficiario" at bounding box center [129, 197] width 177 height 10
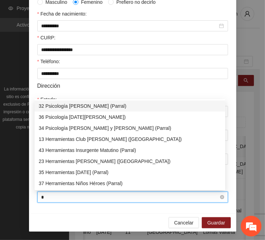
type input "**"
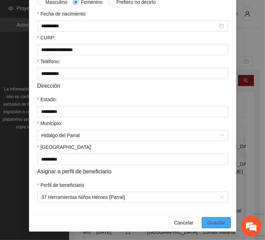
click at [225, 222] on button "Guardar" at bounding box center [216, 222] width 29 height 11
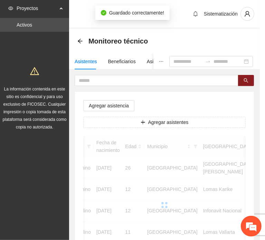
scroll to position [130, 0]
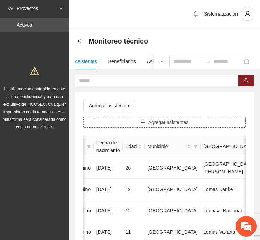
click at [124, 125] on button "Agregar asistentes" at bounding box center [164, 122] width 162 height 11
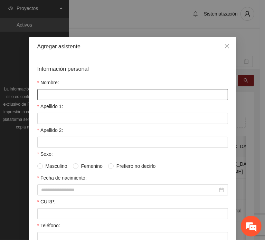
click at [94, 95] on input "Nombre:" at bounding box center [132, 94] width 191 height 11
paste input "**********"
type input "**********"
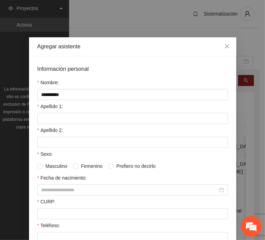
click at [48, 123] on form "**********" at bounding box center [132, 216] width 191 height 302
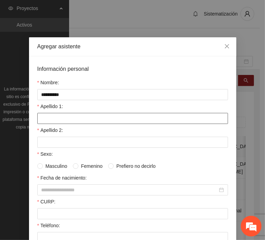
click at [48, 119] on input "Apellido 1:" at bounding box center [132, 118] width 191 height 11
paste input "********"
type input "********"
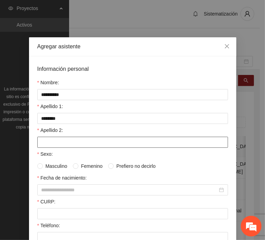
click at [51, 144] on input "Apellido 2:" at bounding box center [132, 142] width 191 height 11
paste input "****"
type input "****"
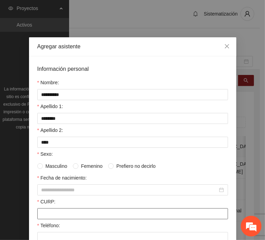
click at [64, 213] on input "CURP:" at bounding box center [132, 213] width 191 height 11
paste input "**********"
type input "**********"
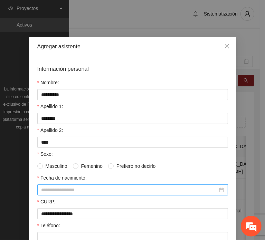
click at [73, 191] on input "Fecha de nacimiento:" at bounding box center [129, 190] width 176 height 8
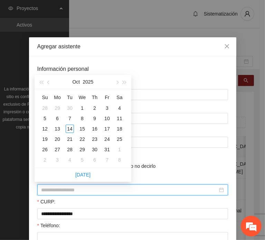
paste input "********"
click at [52, 191] on input "********" at bounding box center [129, 190] width 176 height 8
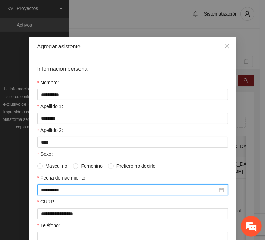
type input "**********"
click at [70, 232] on input "Teléfono:" at bounding box center [132, 237] width 191 height 11
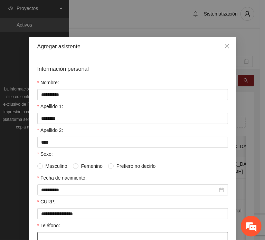
paste input "**********"
type input "**********"
click at [53, 164] on span "Masculino" at bounding box center [56, 166] width 27 height 8
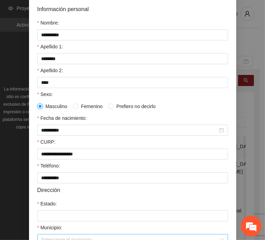
scroll to position [138, 0]
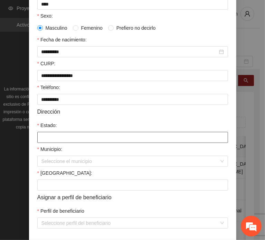
click at [61, 137] on input "Estado:" at bounding box center [132, 137] width 191 height 11
type input "*********"
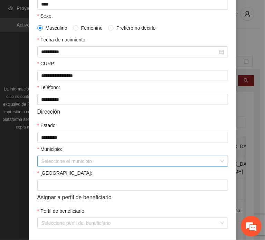
click at [62, 162] on input "Municipio:" at bounding box center [129, 161] width 177 height 10
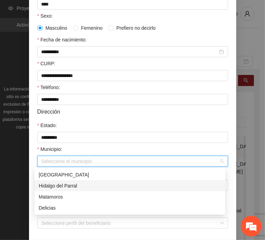
click at [67, 186] on div "Hidalgo del Parral" at bounding box center [130, 186] width 182 height 8
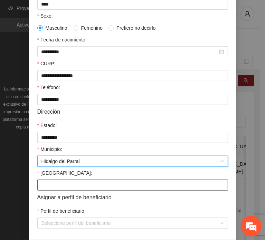
click at [50, 185] on input "[GEOGRAPHIC_DATA]:" at bounding box center [132, 184] width 191 height 11
paste input "******"
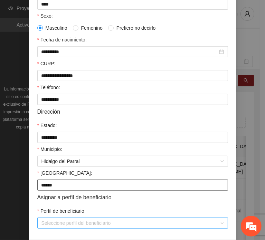
type input "******"
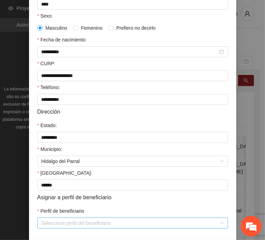
click at [53, 220] on input "Perfil de beneficiario" at bounding box center [129, 223] width 177 height 10
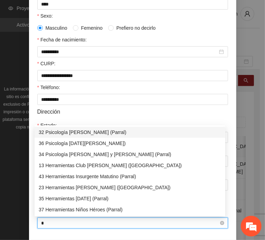
type input "**"
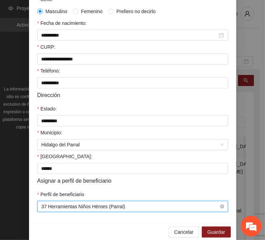
scroll to position [164, 0]
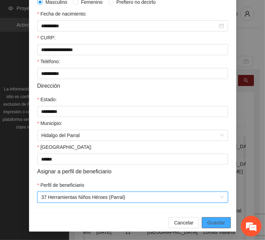
click at [211, 217] on button "Guardar" at bounding box center [216, 222] width 29 height 11
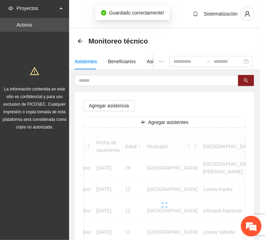
scroll to position [130, 0]
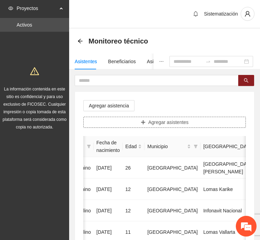
click at [127, 123] on button "Agregar asistentes" at bounding box center [164, 122] width 162 height 11
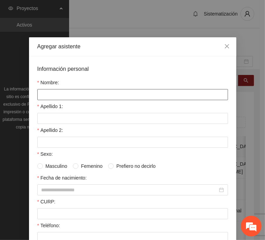
click at [95, 93] on input "Nombre:" at bounding box center [132, 94] width 191 height 11
paste input "**********"
type input "**********"
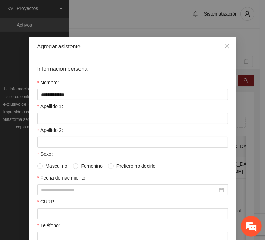
drag, startPoint x: 40, startPoint y: 105, endPoint x: 49, endPoint y: 109, distance: 10.2
click at [40, 105] on label "Apellido 1:" at bounding box center [50, 107] width 26 height 8
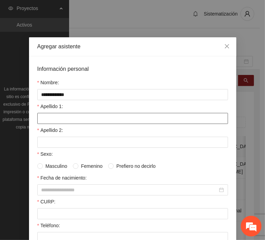
click at [40, 113] on input "Apellido 1:" at bounding box center [132, 118] width 191 height 11
click at [79, 116] on input "Apellido 1:" at bounding box center [132, 118] width 191 height 11
paste input "********"
type input "********"
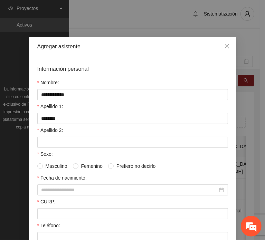
click at [49, 147] on form "**********" at bounding box center [132, 216] width 191 height 302
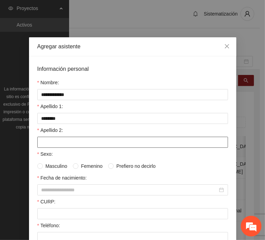
click at [42, 142] on input "Apellido 2:" at bounding box center [132, 142] width 191 height 11
paste input "*****"
type input "*****"
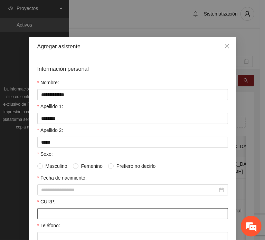
click at [60, 211] on input "CURP:" at bounding box center [132, 213] width 191 height 11
paste input "**********"
type input "**********"
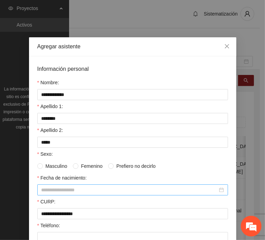
click at [72, 191] on input "Fecha de nacimiento:" at bounding box center [129, 190] width 176 height 8
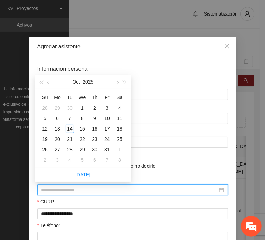
paste input "********"
click at [54, 187] on input "********" at bounding box center [129, 190] width 176 height 8
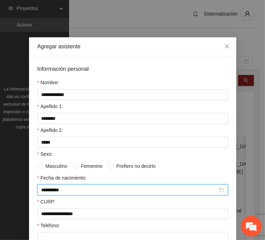
type input "**********"
click at [62, 238] on input "Teléfono:" at bounding box center [132, 237] width 191 height 11
paste input "**********"
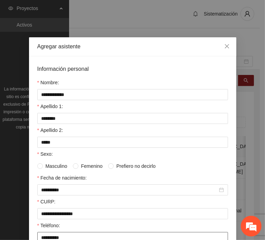
type input "**********"
click at [75, 164] on span at bounding box center [76, 166] width 6 height 6
click at [60, 165] on span "Masculino" at bounding box center [56, 166] width 27 height 8
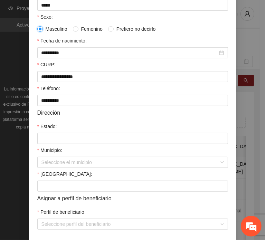
scroll to position [138, 0]
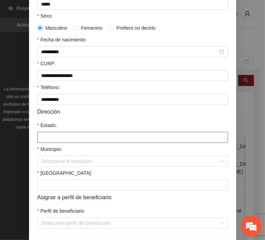
click at [58, 134] on input "Estado:" at bounding box center [132, 137] width 191 height 11
type input "*********"
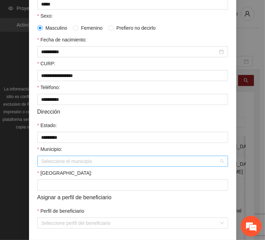
drag, startPoint x: 66, startPoint y: 143, endPoint x: 68, endPoint y: 158, distance: 15.0
click at [68, 158] on input "Municipio:" at bounding box center [129, 161] width 177 height 10
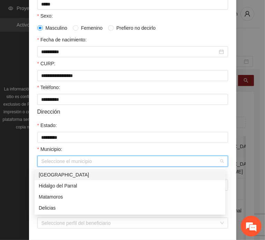
click at [97, 183] on div "Hidalgo del Parral" at bounding box center [130, 186] width 182 height 8
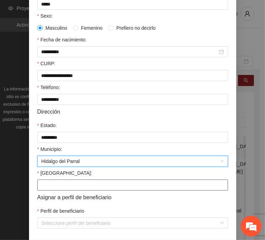
click at [65, 185] on input "[GEOGRAPHIC_DATA]:" at bounding box center [132, 184] width 191 height 11
paste input "******"
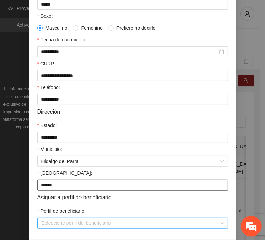
type input "******"
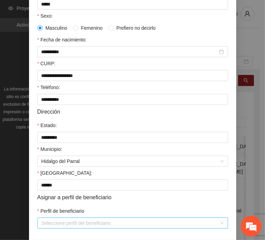
click at [69, 223] on input "Perfil de beneficiario" at bounding box center [129, 223] width 177 height 10
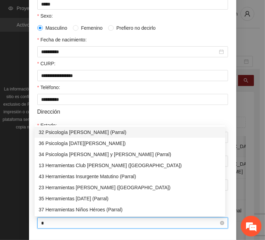
type input "**"
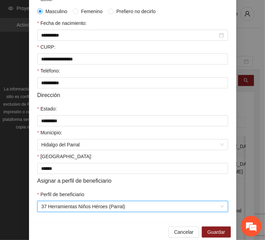
scroll to position [164, 0]
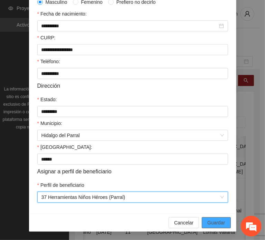
click at [205, 220] on button "Guardar" at bounding box center [216, 222] width 29 height 11
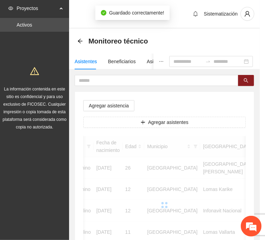
scroll to position [130, 0]
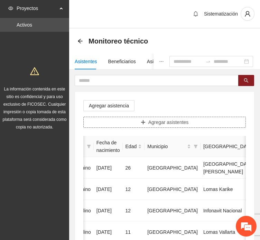
click at [134, 122] on button "Agregar asistentes" at bounding box center [164, 122] width 162 height 11
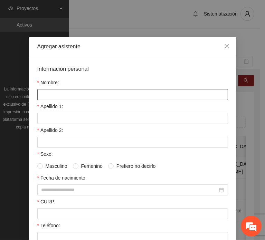
click at [98, 92] on input "Nombre:" at bounding box center [132, 94] width 191 height 11
paste input "**********"
type input "**********"
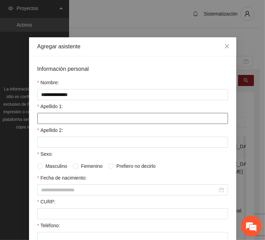
click at [70, 113] on div at bounding box center [132, 118] width 191 height 11
click at [72, 115] on input "Apellido 1:" at bounding box center [132, 118] width 191 height 11
paste input "****"
type input "****"
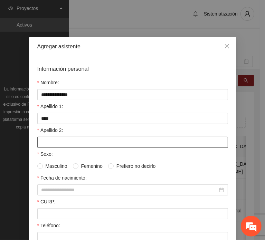
click at [58, 138] on input "Apellido 2:" at bounding box center [132, 142] width 191 height 11
paste
type input "*****"
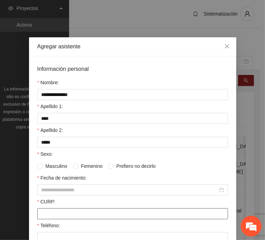
click at [66, 216] on input "CURP:" at bounding box center [132, 213] width 191 height 11
type input "**********"
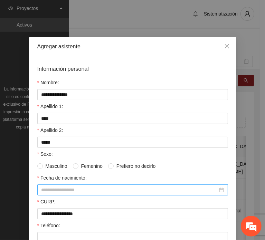
click at [75, 186] on input "Fecha de nacimiento:" at bounding box center [129, 190] width 176 height 8
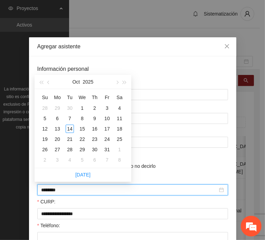
click at [53, 189] on input "********" at bounding box center [129, 190] width 176 height 8
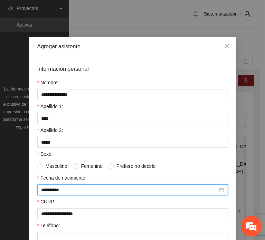
type input "**********"
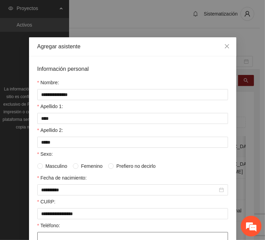
click at [49, 232] on input "Teléfono:" at bounding box center [132, 237] width 191 height 11
type input "**********"
click at [75, 166] on span at bounding box center [76, 166] width 6 height 6
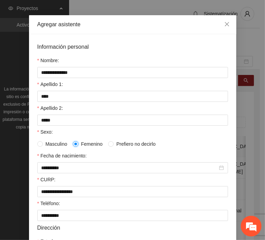
scroll to position [35, 0]
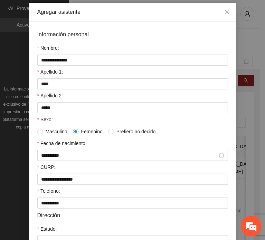
click at [37, 128] on label "Masculino" at bounding box center [53, 132] width 33 height 8
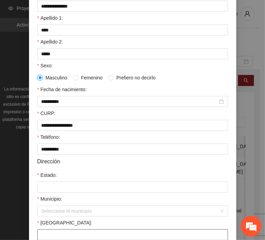
scroll to position [164, 0]
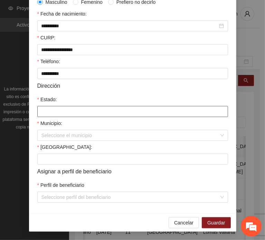
click at [51, 111] on input "Estado:" at bounding box center [132, 111] width 191 height 11
type input "*********"
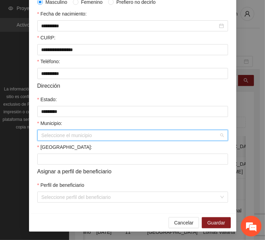
drag, startPoint x: 66, startPoint y: 123, endPoint x: 68, endPoint y: 135, distance: 11.9
click at [68, 135] on input "Municipio:" at bounding box center [129, 135] width 177 height 10
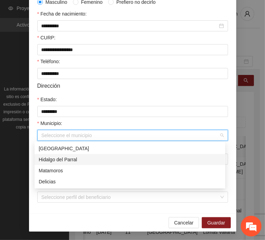
click at [96, 160] on div "Hidalgo del Parral" at bounding box center [130, 160] width 182 height 8
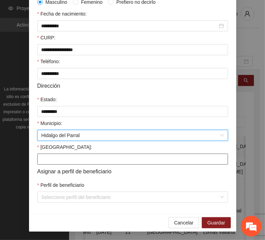
click at [55, 159] on input "[GEOGRAPHIC_DATA]:" at bounding box center [132, 159] width 191 height 11
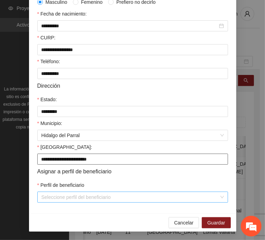
type input "**********"
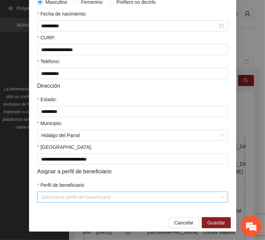
click at [64, 196] on input "Perfil de beneficiario" at bounding box center [129, 197] width 177 height 10
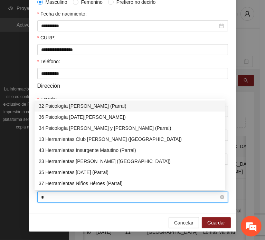
type input "**"
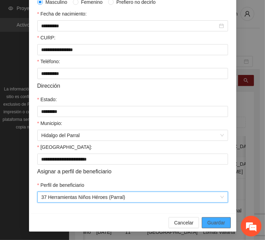
click at [209, 221] on span "Guardar" at bounding box center [216, 223] width 18 height 8
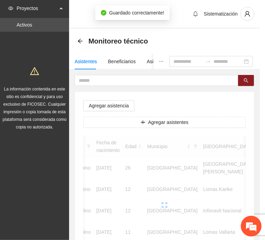
scroll to position [130, 0]
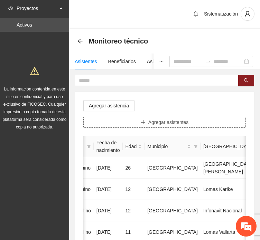
click at [131, 119] on button "Agregar asistentes" at bounding box center [164, 122] width 162 height 11
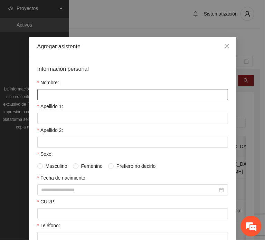
click at [108, 95] on input "Nombre:" at bounding box center [132, 94] width 191 height 11
type input "*********"
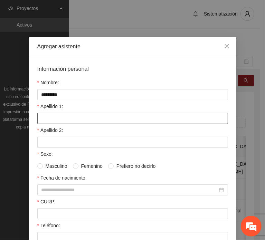
click at [56, 114] on input "Apellido 1:" at bounding box center [132, 118] width 191 height 11
type input "**********"
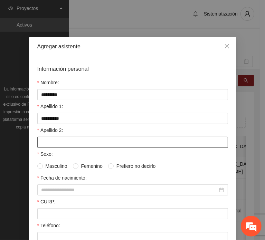
click at [55, 142] on input "Apellido 2:" at bounding box center [132, 142] width 191 height 11
type input "********"
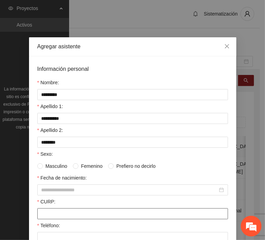
click at [68, 214] on input "CURP:" at bounding box center [132, 213] width 191 height 11
type input "**********"
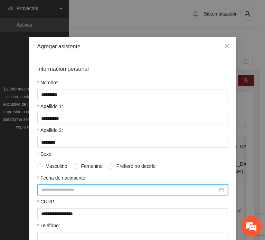
drag, startPoint x: 53, startPoint y: 188, endPoint x: 53, endPoint y: 193, distance: 4.5
click at [54, 188] on input "Fecha de nacimiento:" at bounding box center [129, 190] width 176 height 8
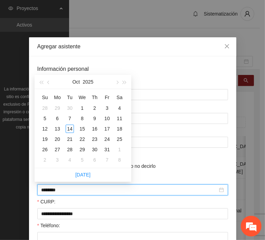
click at [55, 188] on input "********" at bounding box center [129, 190] width 176 height 8
click at [53, 188] on input "********" at bounding box center [129, 190] width 176 height 8
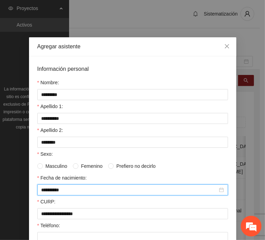
type input "**********"
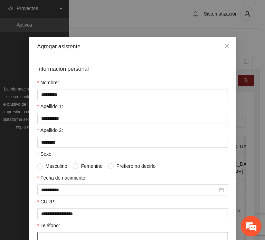
click at [44, 232] on input "Teléfono:" at bounding box center [132, 237] width 191 height 11
type input "**********"
click at [57, 167] on span "Masculino" at bounding box center [56, 166] width 27 height 8
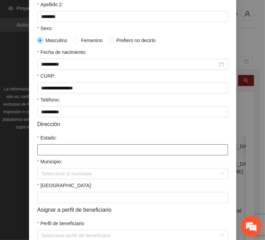
scroll to position [138, 0]
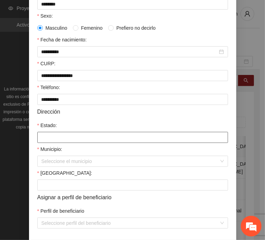
click at [59, 136] on input "Estado:" at bounding box center [132, 137] width 191 height 11
type input "*********"
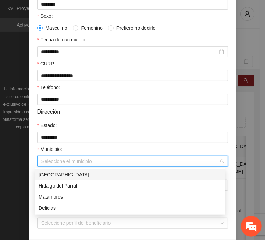
click at [60, 161] on input "Municipio:" at bounding box center [129, 161] width 177 height 10
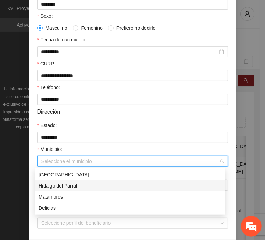
click at [79, 187] on div "Hidalgo del Parral" at bounding box center [130, 186] width 182 height 8
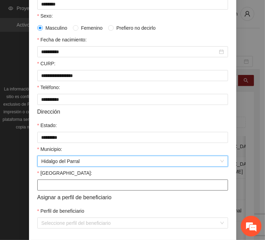
click at [58, 186] on input "[GEOGRAPHIC_DATA]:" at bounding box center [132, 184] width 191 height 11
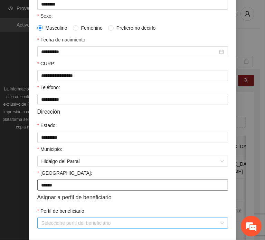
type input "******"
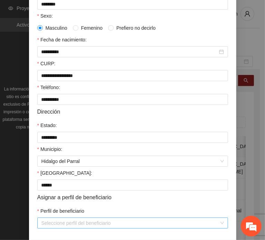
click at [57, 222] on input "Perfil de beneficiario" at bounding box center [129, 223] width 177 height 10
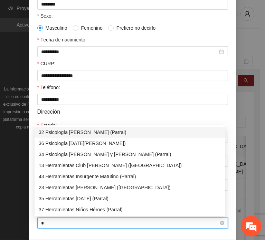
type input "**"
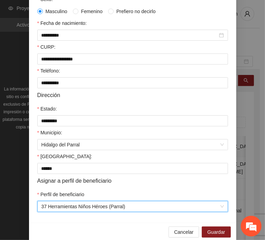
scroll to position [164, 0]
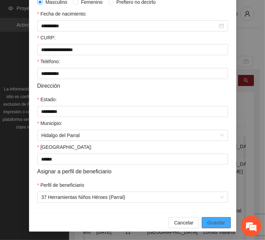
click at [202, 223] on button "Guardar" at bounding box center [216, 222] width 29 height 11
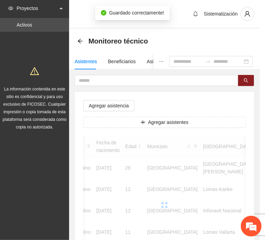
scroll to position [130, 0]
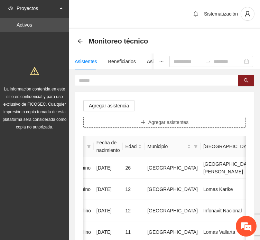
click at [111, 120] on button "Agregar asistentes" at bounding box center [164, 122] width 162 height 11
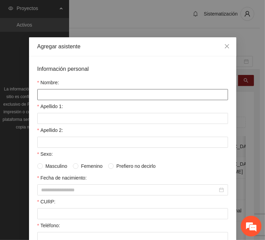
click at [97, 92] on input "Nombre:" at bounding box center [132, 94] width 191 height 11
type input "**********"
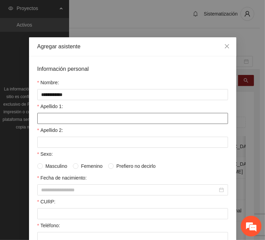
click at [50, 116] on input "Apellido 1:" at bounding box center [132, 118] width 191 height 11
type input "*******"
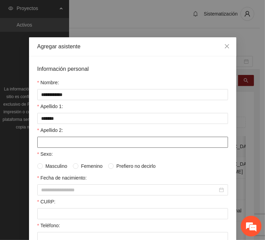
click at [55, 138] on input "Apellido 2:" at bounding box center [132, 142] width 191 height 11
type input "*******"
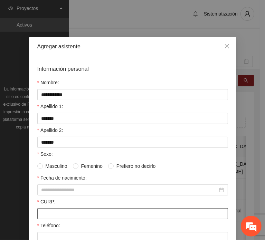
click at [61, 213] on input "CURP:" at bounding box center [132, 213] width 191 height 11
type input "**********"
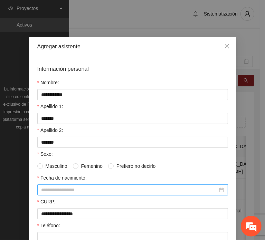
click at [55, 188] on input "Fecha de nacimiento:" at bounding box center [129, 190] width 176 height 8
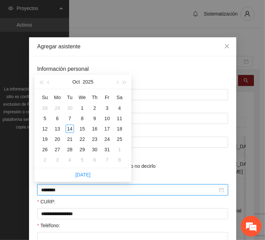
click at [52, 191] on input "********" at bounding box center [129, 190] width 176 height 8
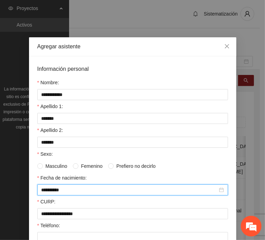
type input "**********"
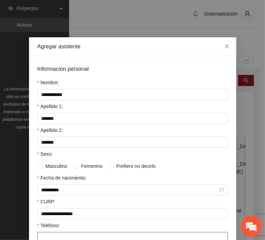
click at [66, 237] on input "Teléfono:" at bounding box center [132, 237] width 191 height 11
type input "**********"
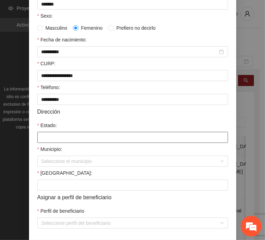
drag, startPoint x: 68, startPoint y: 135, endPoint x: 70, endPoint y: 138, distance: 4.2
click at [68, 135] on input "Estado:" at bounding box center [132, 137] width 191 height 11
type input "*********"
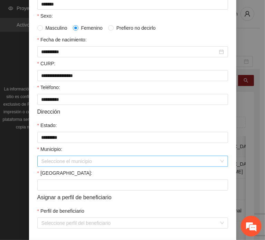
click at [68, 162] on input "Municipio:" at bounding box center [129, 161] width 177 height 10
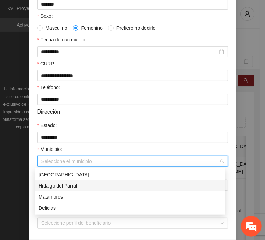
click at [96, 185] on div "Hidalgo del Parral" at bounding box center [130, 186] width 182 height 8
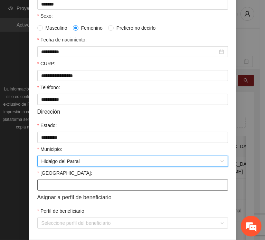
click at [67, 185] on input "[GEOGRAPHIC_DATA]:" at bounding box center [132, 184] width 191 height 11
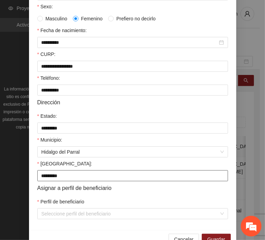
scroll to position [164, 0]
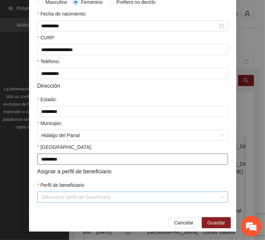
type input "*********"
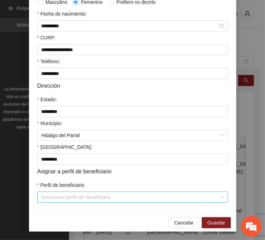
click at [66, 200] on input "Perfil de beneficiario" at bounding box center [129, 197] width 177 height 10
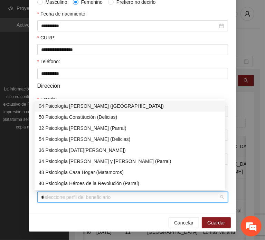
type input "**"
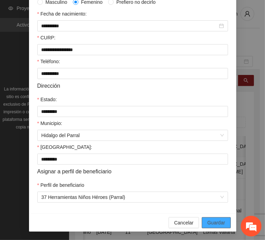
click at [213, 221] on span "Guardar" at bounding box center [216, 223] width 18 height 8
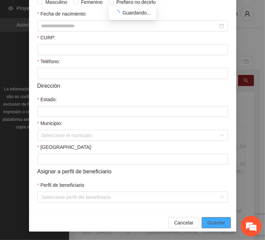
scroll to position [130, 0]
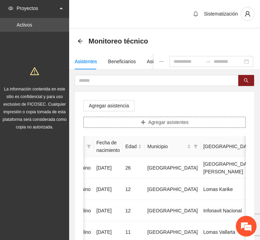
click at [144, 119] on button "Agregar asistentes" at bounding box center [164, 122] width 162 height 11
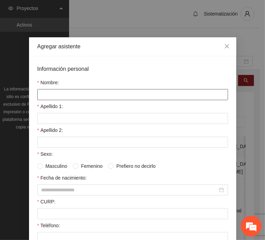
click at [96, 90] on input "Nombre:" at bounding box center [132, 94] width 191 height 11
type input "*********"
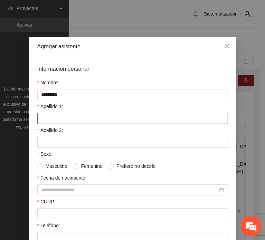
click at [66, 115] on input "Apellido 1:" at bounding box center [132, 118] width 191 height 11
type input "**********"
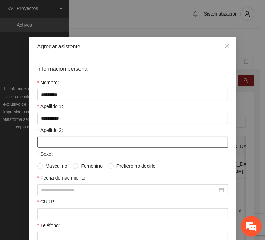
click at [55, 140] on input "Apellido 2:" at bounding box center [132, 142] width 191 height 11
type input "********"
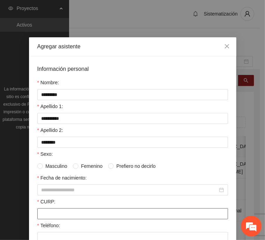
click at [58, 212] on input "CURP:" at bounding box center [132, 213] width 191 height 11
type input "**********"
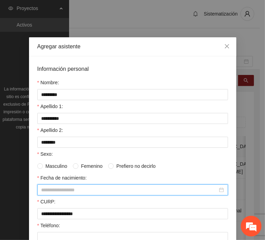
click at [41, 186] on input "Fecha de nacimiento:" at bounding box center [129, 190] width 176 height 8
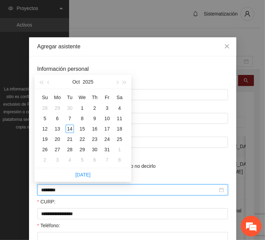
click at [53, 190] on input "********" at bounding box center [129, 190] width 176 height 8
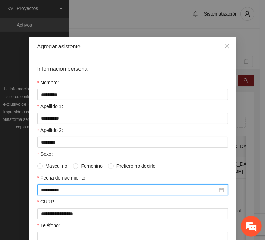
type input "**********"
click at [88, 162] on span "Femenino" at bounding box center [91, 166] width 27 height 8
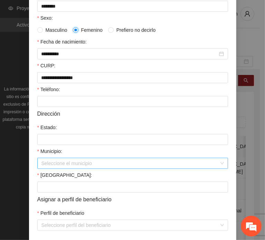
scroll to position [138, 0]
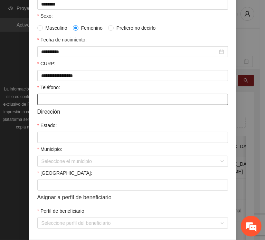
click at [51, 99] on input "Teléfono:" at bounding box center [132, 99] width 191 height 11
type input "**********"
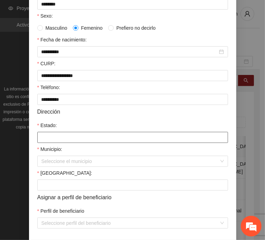
click at [55, 138] on input "Estado:" at bounding box center [132, 137] width 191 height 11
type input "*********"
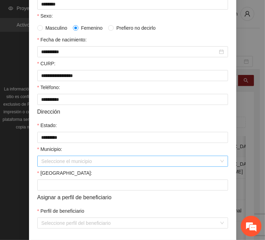
click at [66, 158] on input "Municipio:" at bounding box center [129, 161] width 177 height 10
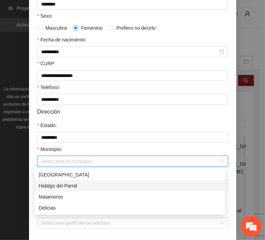
click at [97, 184] on div "Hidalgo del Parral" at bounding box center [130, 186] width 182 height 8
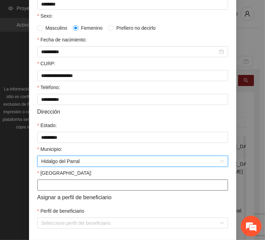
click at [58, 185] on input "[GEOGRAPHIC_DATA]:" at bounding box center [132, 184] width 191 height 11
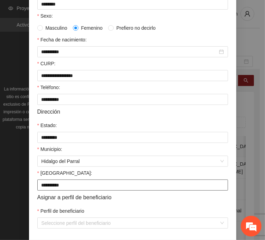
type input "**********"
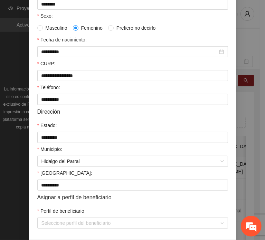
click at [58, 217] on div "Perfil de beneficiario" at bounding box center [132, 212] width 191 height 10
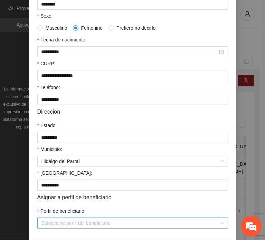
click at [61, 223] on input "Perfil de beneficiario" at bounding box center [129, 223] width 177 height 10
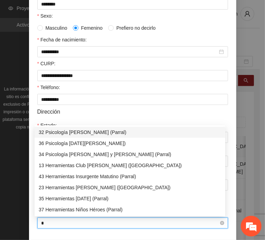
type input "**"
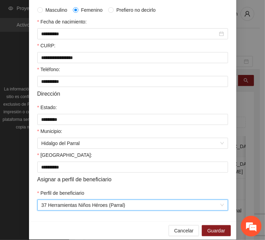
scroll to position [164, 0]
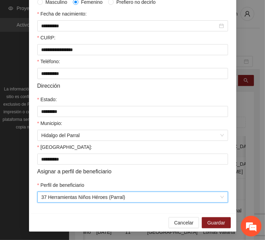
click at [229, 218] on div "Cancelar Guardar" at bounding box center [132, 222] width 207 height 18
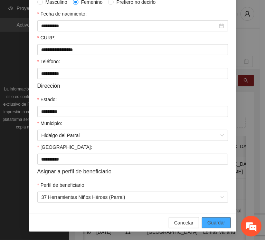
click at [220, 221] on span "Guardar" at bounding box center [216, 223] width 18 height 8
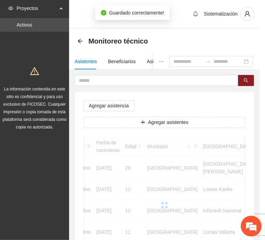
scroll to position [130, 0]
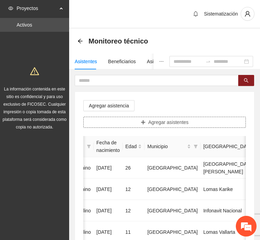
click at [151, 125] on span "Agregar asistentes" at bounding box center [168, 122] width 40 height 8
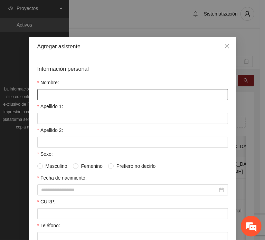
click at [108, 93] on input "Nombre:" at bounding box center [132, 94] width 191 height 11
type input "**********"
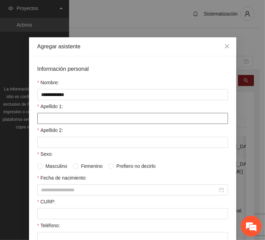
click at [53, 116] on input "Apellido 1:" at bounding box center [132, 118] width 191 height 11
type input "*****"
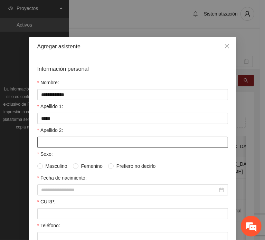
click at [37, 138] on input "Apellido 2:" at bounding box center [132, 142] width 191 height 11
type input "*******"
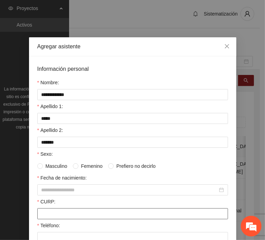
click at [65, 211] on input "CURP:" at bounding box center [132, 213] width 191 height 11
type input "**********"
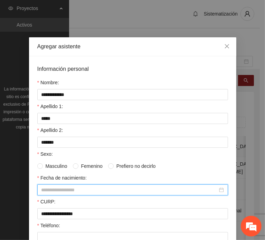
click at [58, 191] on input "Fecha de nacimiento:" at bounding box center [129, 190] width 176 height 8
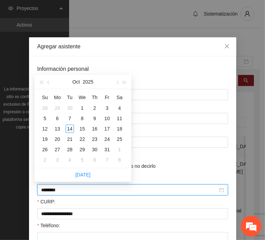
click at [53, 191] on input "********" at bounding box center [129, 190] width 176 height 8
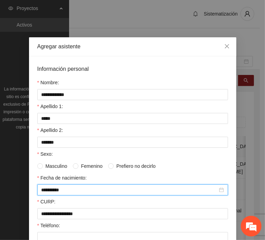
type input "**********"
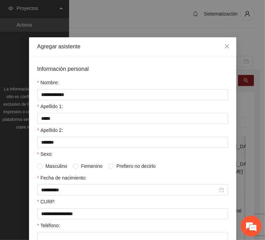
click at [80, 165] on span "Femenino" at bounding box center [91, 166] width 27 height 8
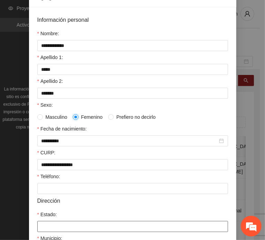
scroll to position [104, 0]
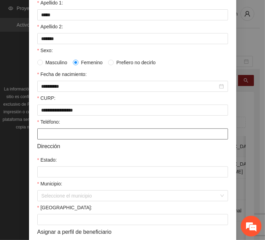
click at [68, 135] on input "Teléfono:" at bounding box center [132, 133] width 191 height 11
type input "**********"
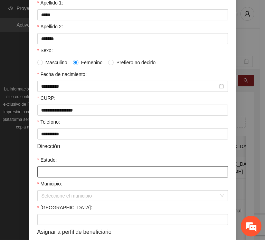
click at [53, 174] on input "Estado:" at bounding box center [132, 171] width 191 height 11
type input "**********"
drag, startPoint x: 81, startPoint y: 172, endPoint x: 13, endPoint y: 178, distance: 67.9
click at [15, 178] on div "**********" at bounding box center [132, 120] width 265 height 240
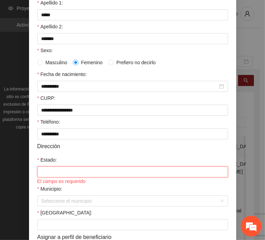
click at [71, 173] on input "Estado:" at bounding box center [132, 171] width 191 height 11
type input "*********"
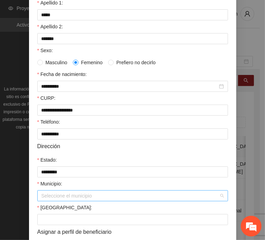
click at [66, 198] on input "Municipio:" at bounding box center [129, 196] width 177 height 10
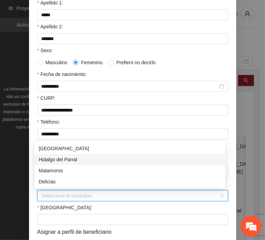
drag, startPoint x: 76, startPoint y: 160, endPoint x: 76, endPoint y: 165, distance: 4.8
click at [76, 160] on div "Hidalgo del Parral" at bounding box center [130, 160] width 182 height 8
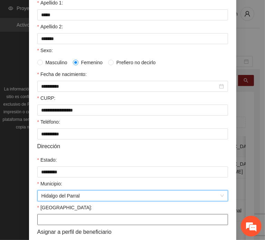
click at [66, 221] on input "[GEOGRAPHIC_DATA]:" at bounding box center [132, 219] width 191 height 11
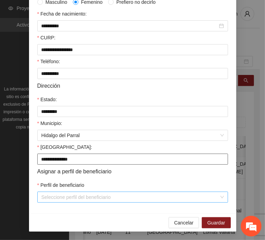
type input "**********"
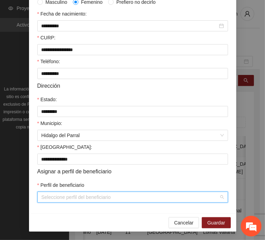
click at [66, 197] on input "Perfil de beneficiario" at bounding box center [129, 197] width 177 height 10
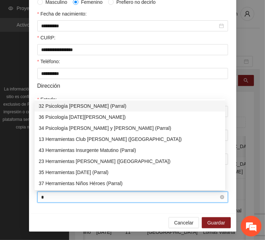
type input "**"
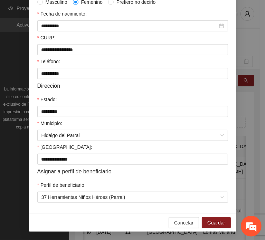
click at [224, 216] on div "Cancelar Guardar" at bounding box center [132, 222] width 207 height 18
click at [204, 226] on button "Guardar" at bounding box center [216, 222] width 29 height 11
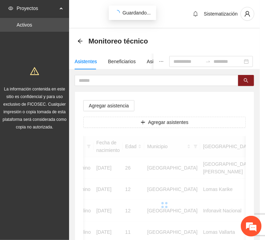
scroll to position [130, 0]
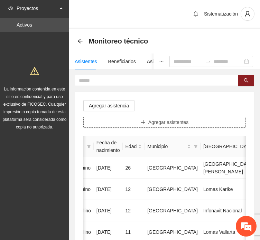
click at [124, 117] on button "Agregar asistentes" at bounding box center [164, 122] width 162 height 11
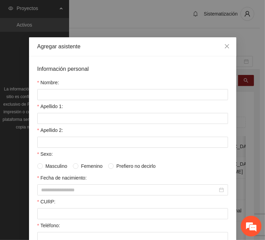
click at [107, 98] on form "Información personal Nombre: Apellido 1: Apellido 2: Sexo: Masculino Femenino P…" at bounding box center [132, 216] width 191 height 302
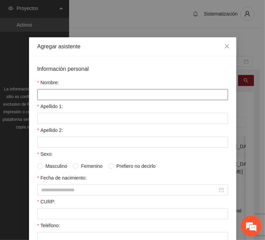
drag, startPoint x: 106, startPoint y: 94, endPoint x: 80, endPoint y: 98, distance: 25.9
click at [106, 94] on input "Nombre:" at bounding box center [132, 94] width 191 height 11
type input "**********"
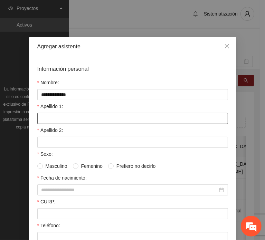
click at [44, 119] on input "Apellido 1:" at bounding box center [132, 118] width 191 height 11
type input "******"
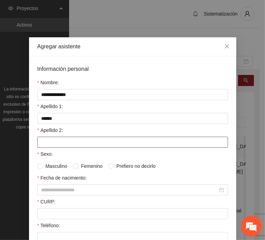
click at [50, 143] on input "Apellido 2:" at bounding box center [132, 142] width 191 height 11
type input "****"
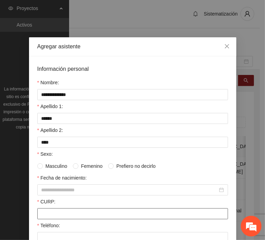
click at [51, 210] on input "CURP:" at bounding box center [132, 213] width 191 height 11
type input "**********"
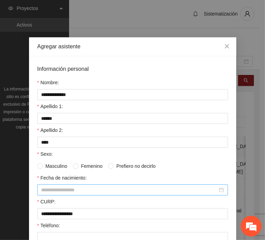
click at [55, 189] on input "Fecha de nacimiento:" at bounding box center [129, 190] width 176 height 8
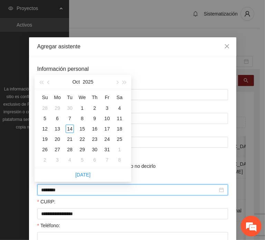
click at [53, 190] on input "********" at bounding box center [129, 190] width 176 height 8
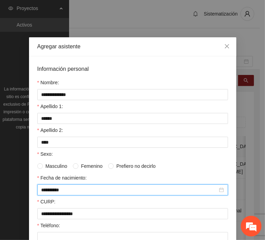
type input "**********"
click at [83, 165] on span "Femenino" at bounding box center [91, 166] width 27 height 8
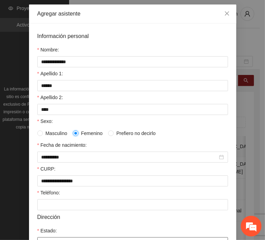
scroll to position [104, 0]
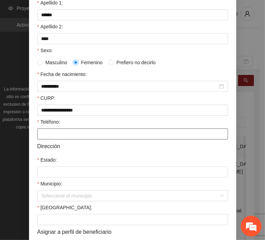
click at [61, 135] on input "Teléfono:" at bounding box center [132, 133] width 191 height 11
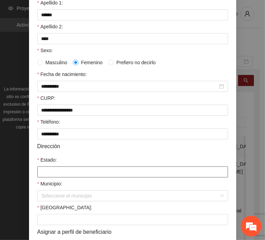
click at [37, 174] on input "Estado:" at bounding box center [132, 171] width 191 height 11
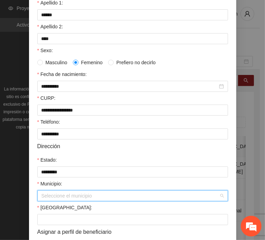
click at [78, 195] on input "Municipio:" at bounding box center [129, 196] width 177 height 10
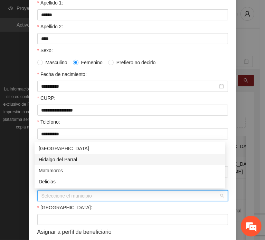
click at [70, 158] on div "Hidalgo del Parral" at bounding box center [130, 160] width 182 height 8
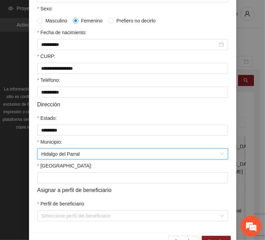
scroll to position [164, 0]
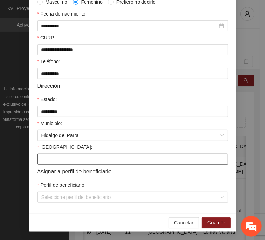
click at [48, 160] on input "[GEOGRAPHIC_DATA]:" at bounding box center [132, 159] width 191 height 11
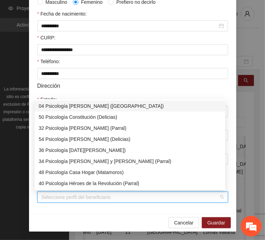
click at [56, 201] on input "Perfil de beneficiario" at bounding box center [129, 197] width 177 height 10
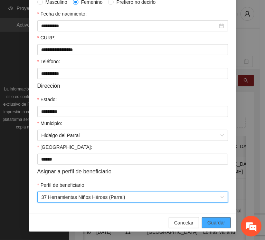
click at [204, 217] on button "Guardar" at bounding box center [216, 222] width 29 height 11
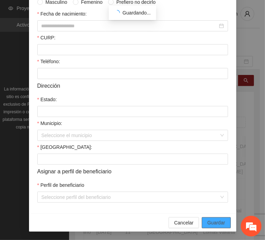
scroll to position [130, 0]
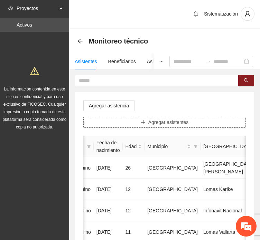
click at [206, 120] on button "Agregar asistentes" at bounding box center [164, 122] width 162 height 11
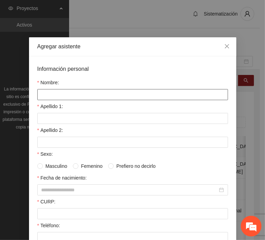
click at [110, 95] on input "Nombre:" at bounding box center [132, 94] width 191 height 11
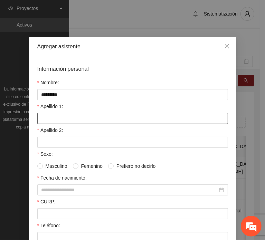
click at [37, 118] on input "Apellido 1:" at bounding box center [132, 118] width 191 height 11
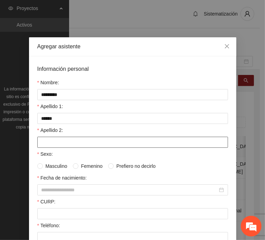
click at [62, 141] on input "Apellido 2:" at bounding box center [132, 142] width 191 height 11
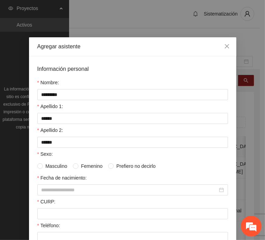
click at [66, 198] on div "CURP:" at bounding box center [132, 203] width 191 height 10
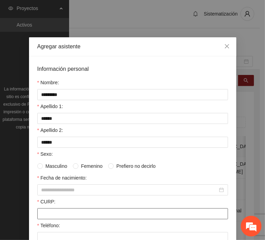
click at [64, 209] on input "CURP:" at bounding box center [132, 213] width 191 height 11
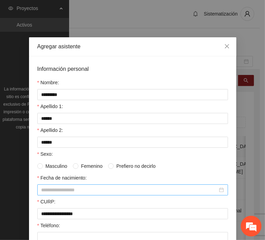
click at [79, 187] on input "Fecha de nacimiento:" at bounding box center [129, 190] width 176 height 8
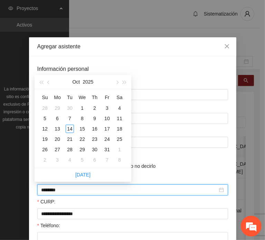
click at [52, 190] on input "********" at bounding box center [129, 190] width 176 height 8
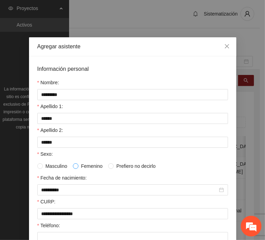
click at [73, 167] on span at bounding box center [76, 166] width 6 height 6
click at [43, 158] on div "Sexo:" at bounding box center [132, 155] width 191 height 10
click at [46, 162] on span "Masculino" at bounding box center [56, 166] width 27 height 8
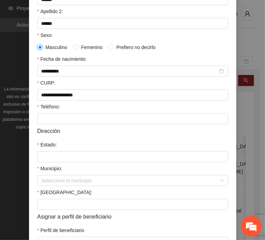
scroll to position [138, 0]
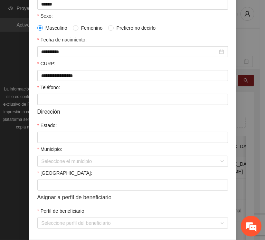
click at [49, 104] on form "**********" at bounding box center [132, 77] width 191 height 302
drag, startPoint x: 49, startPoint y: 101, endPoint x: 44, endPoint y: 104, distance: 5.4
click at [49, 101] on input "Teléfono:" at bounding box center [132, 99] width 191 height 11
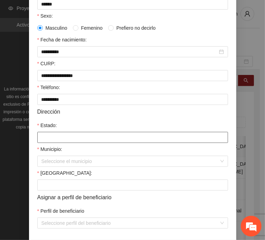
click at [60, 135] on input "Estado:" at bounding box center [132, 137] width 191 height 11
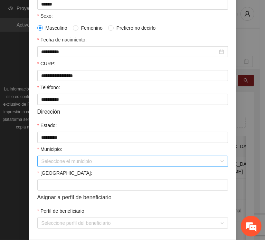
click at [48, 161] on input "Municipio:" at bounding box center [129, 161] width 177 height 10
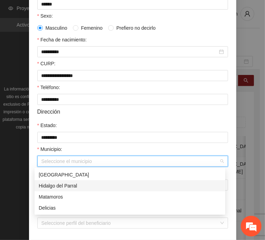
click at [92, 187] on div "Hidalgo del Parral" at bounding box center [130, 186] width 182 height 8
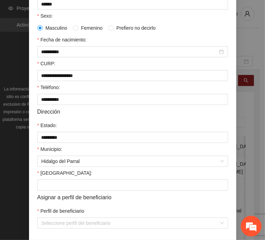
click at [62, 178] on div "[GEOGRAPHIC_DATA]:" at bounding box center [132, 174] width 191 height 10
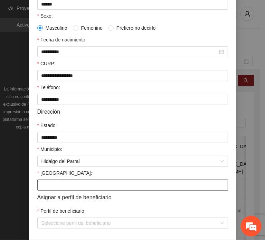
click at [63, 185] on input "[GEOGRAPHIC_DATA]:" at bounding box center [132, 184] width 191 height 11
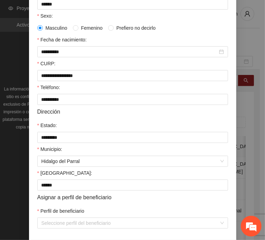
click at [54, 215] on label "Perfil de beneficiario" at bounding box center [60, 211] width 47 height 8
click at [54, 218] on input "Perfil de beneficiario" at bounding box center [129, 223] width 177 height 10
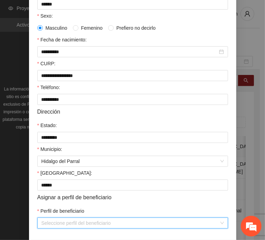
click at [55, 226] on input "Perfil de beneficiario" at bounding box center [129, 223] width 177 height 10
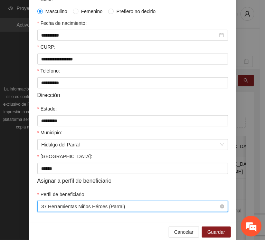
scroll to position [164, 0]
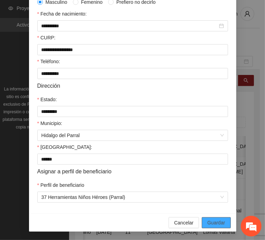
click at [207, 221] on span "Guardar" at bounding box center [216, 223] width 18 height 8
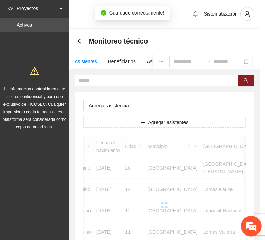
scroll to position [0, 0]
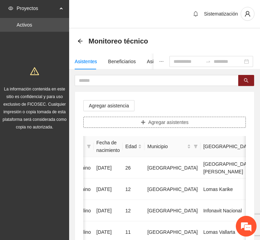
click at [164, 118] on span "Agregar asistentes" at bounding box center [168, 122] width 40 height 8
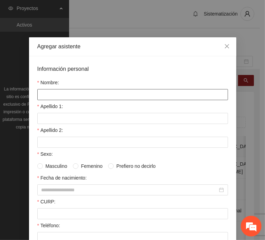
click at [75, 95] on input "Nombre:" at bounding box center [132, 94] width 191 height 11
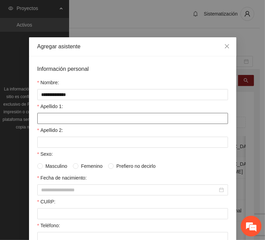
click at [68, 113] on input "Apellido 1:" at bounding box center [132, 118] width 191 height 11
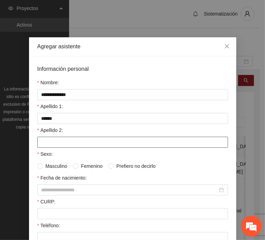
drag, startPoint x: 64, startPoint y: 148, endPoint x: 60, endPoint y: 145, distance: 4.6
click at [64, 150] on div "Sexo:" at bounding box center [132, 155] width 191 height 10
click at [59, 140] on input "Apellido 2:" at bounding box center [132, 142] width 191 height 11
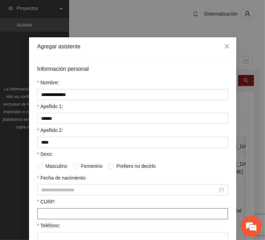
click at [58, 210] on input "CURP:" at bounding box center [132, 213] width 191 height 11
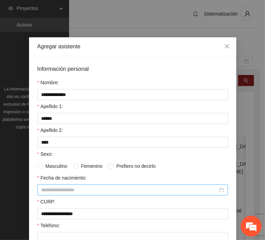
click at [63, 192] on input "Fecha de nacimiento:" at bounding box center [129, 190] width 176 height 8
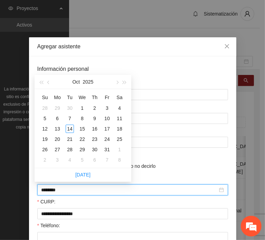
click at [53, 191] on input "********" at bounding box center [129, 190] width 176 height 8
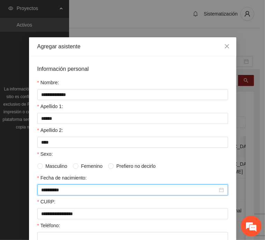
click at [54, 163] on span "Masculino" at bounding box center [56, 166] width 27 height 8
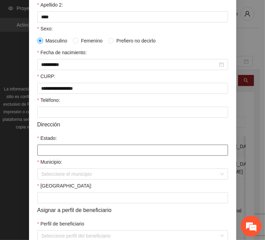
scroll to position [138, 0]
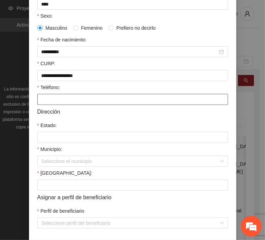
click at [55, 102] on input "Teléfono:" at bounding box center [132, 99] width 191 height 11
click at [68, 142] on form "**********" at bounding box center [132, 77] width 191 height 302
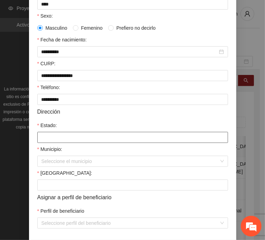
drag, startPoint x: 66, startPoint y: 138, endPoint x: 72, endPoint y: 142, distance: 7.5
click at [66, 138] on input "Estado:" at bounding box center [132, 137] width 191 height 11
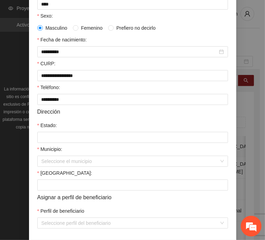
click at [65, 155] on div "Municipio:" at bounding box center [132, 150] width 191 height 10
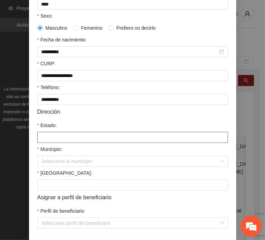
click at [57, 138] on input "Estado:" at bounding box center [132, 137] width 191 height 11
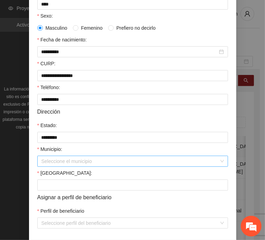
click at [58, 165] on input "Municipio:" at bounding box center [129, 161] width 177 height 10
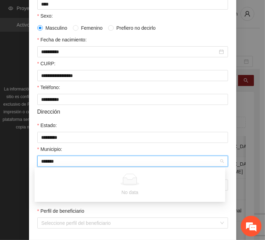
drag, startPoint x: 64, startPoint y: 161, endPoint x: 30, endPoint y: 165, distance: 34.4
click at [33, 165] on div "**********" at bounding box center [132, 78] width 207 height 321
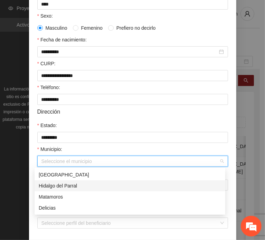
click at [109, 185] on div "Hidalgo del Parral" at bounding box center [130, 186] width 182 height 8
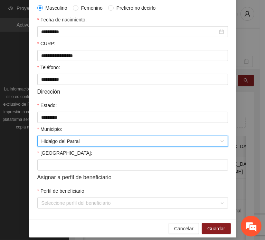
scroll to position [164, 0]
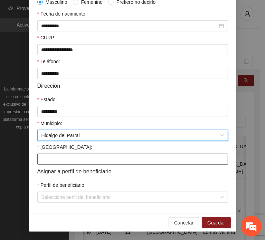
click at [51, 163] on input "[GEOGRAPHIC_DATA]:" at bounding box center [132, 159] width 191 height 11
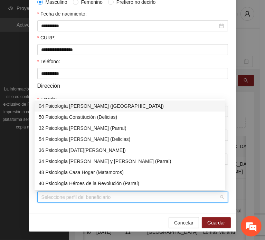
click at [58, 196] on input "Perfil de beneficiario" at bounding box center [129, 197] width 177 height 10
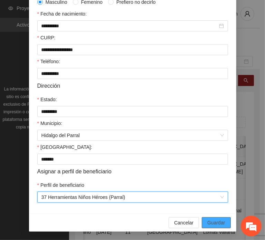
click at [216, 222] on span "Guardar" at bounding box center [216, 223] width 18 height 8
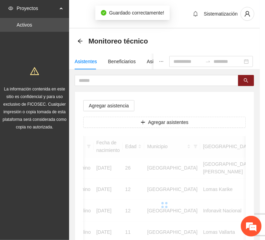
scroll to position [130, 0]
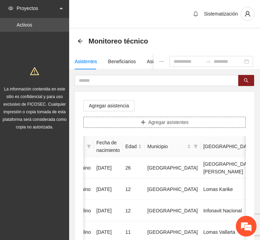
click at [160, 121] on span "Agregar asistentes" at bounding box center [168, 122] width 40 height 8
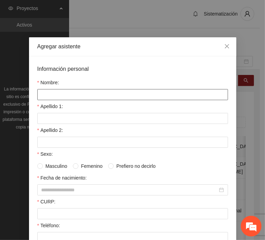
click at [64, 93] on input "Nombre:" at bounding box center [132, 94] width 191 height 11
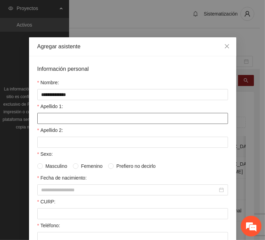
click at [72, 116] on input "Apellido 1:" at bounding box center [132, 118] width 191 height 11
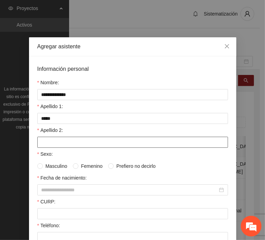
click at [80, 138] on input "Apellido 2:" at bounding box center [132, 142] width 191 height 11
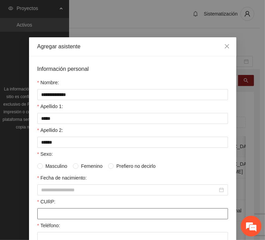
click at [53, 215] on input "CURP:" at bounding box center [132, 213] width 191 height 11
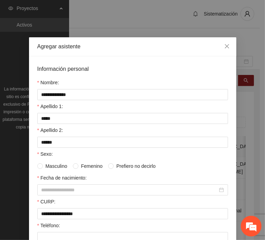
click at [72, 179] on div "Fecha de nacimiento:" at bounding box center [132, 179] width 191 height 10
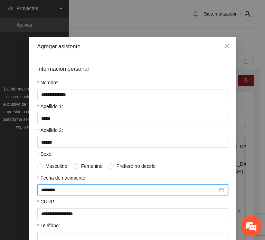
click at [72, 186] on input "********" at bounding box center [129, 190] width 176 height 8
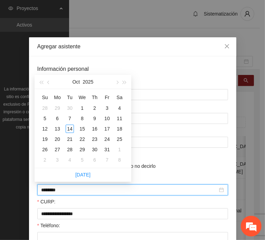
click at [53, 190] on input "********" at bounding box center [129, 190] width 176 height 8
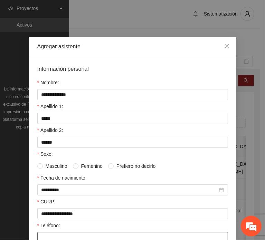
click at [55, 236] on input "Teléfono:" at bounding box center [132, 237] width 191 height 11
click at [57, 165] on span "Masculino" at bounding box center [56, 166] width 27 height 8
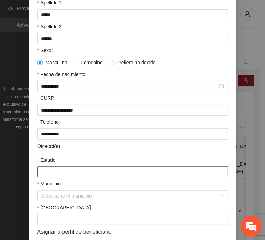
click at [51, 169] on input "Estado:" at bounding box center [132, 171] width 191 height 11
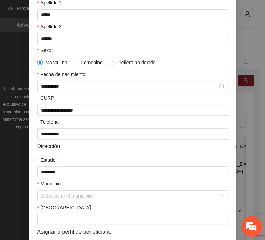
click at [62, 187] on div "Municipio:" at bounding box center [132, 185] width 191 height 10
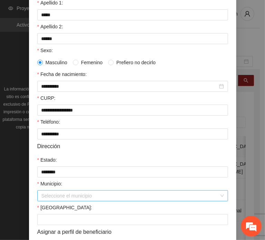
click at [64, 191] on input "Municipio:" at bounding box center [129, 196] width 177 height 10
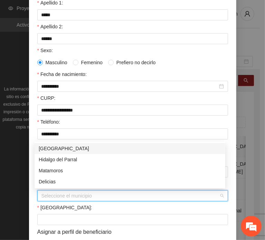
click at [87, 125] on div "Teléfono:" at bounding box center [132, 123] width 191 height 10
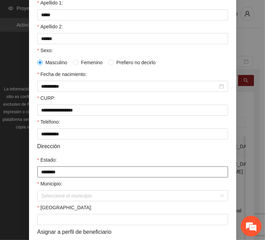
drag, startPoint x: 65, startPoint y: 159, endPoint x: 64, endPoint y: 166, distance: 7.0
click at [65, 164] on div "Estado:" at bounding box center [132, 161] width 191 height 10
click at [62, 172] on input "********" at bounding box center [132, 171] width 191 height 11
drag, startPoint x: 73, startPoint y: 175, endPoint x: 11, endPoint y: 169, distance: 62.4
click at [12, 169] on div "**********" at bounding box center [132, 120] width 265 height 240
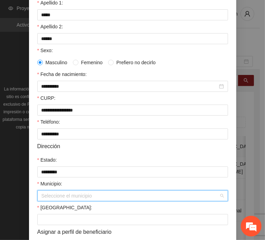
click at [49, 193] on input "Municipio:" at bounding box center [129, 196] width 177 height 10
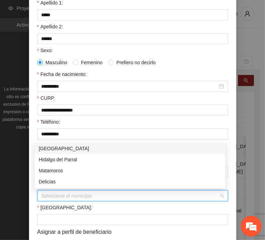
click at [49, 149] on div "[GEOGRAPHIC_DATA]" at bounding box center [130, 149] width 182 height 8
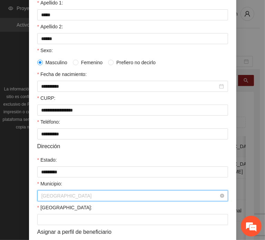
click at [55, 196] on span "[GEOGRAPHIC_DATA]" at bounding box center [132, 196] width 182 height 10
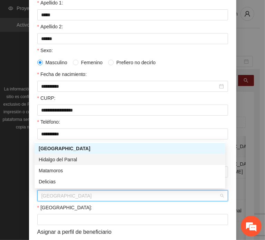
click at [75, 161] on div "Hidalgo del Parral" at bounding box center [130, 160] width 182 height 8
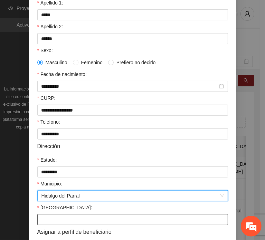
click at [52, 222] on input "[GEOGRAPHIC_DATA]:" at bounding box center [132, 219] width 191 height 11
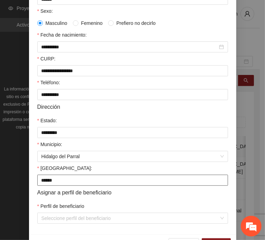
scroll to position [164, 0]
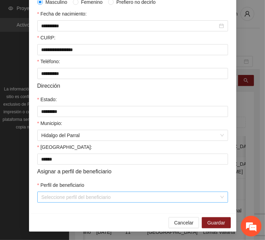
click at [53, 197] on input "Perfil de beneficiario" at bounding box center [129, 197] width 177 height 10
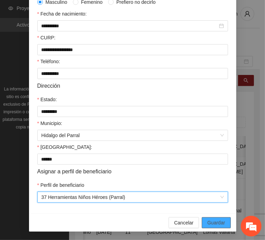
click at [209, 219] on span "Guardar" at bounding box center [216, 223] width 18 height 8
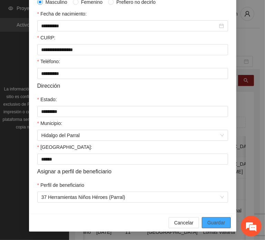
click at [218, 222] on span "Guardar" at bounding box center [216, 223] width 18 height 8
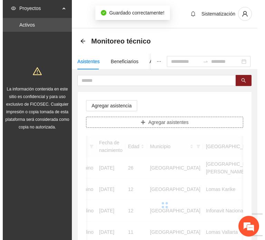
scroll to position [0, 0]
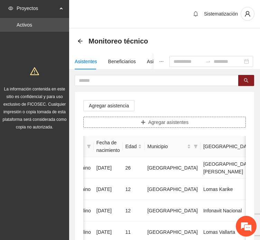
click at [123, 125] on button "Agregar asistentes" at bounding box center [164, 122] width 162 height 11
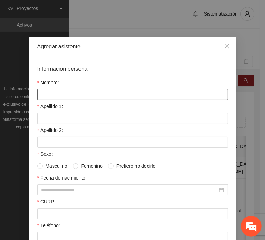
click at [91, 92] on input "Nombre:" at bounding box center [132, 94] width 191 height 11
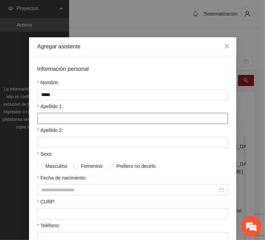
click at [46, 115] on input "Apellido 1:" at bounding box center [132, 118] width 191 height 11
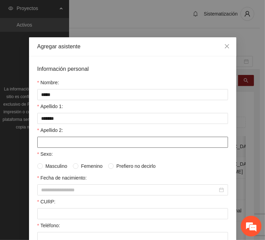
click at [38, 134] on div "Apellido 2:" at bounding box center [132, 131] width 191 height 10
click at [43, 138] on input "Apellido 2:" at bounding box center [132, 142] width 191 height 11
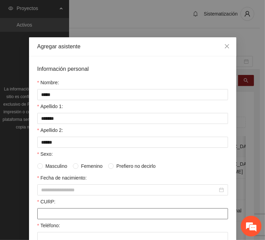
click at [63, 216] on input "CURP:" at bounding box center [132, 213] width 191 height 11
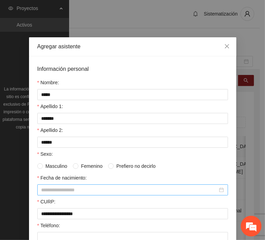
click at [67, 184] on div at bounding box center [132, 189] width 191 height 11
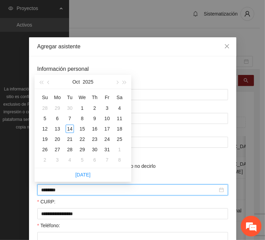
click at [53, 190] on input "********" at bounding box center [129, 190] width 176 height 8
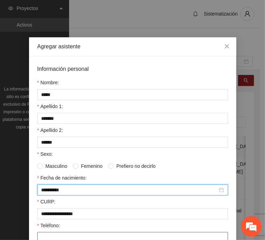
click at [53, 234] on input "Teléfono:" at bounding box center [132, 237] width 191 height 11
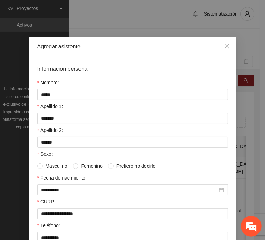
click at [79, 162] on span "Femenino" at bounding box center [91, 166] width 27 height 8
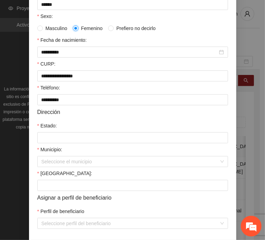
scroll to position [164, 0]
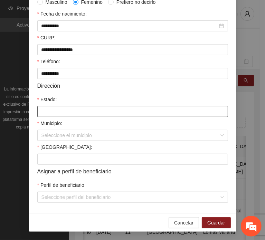
click at [59, 113] on input "Estado:" at bounding box center [132, 111] width 191 height 11
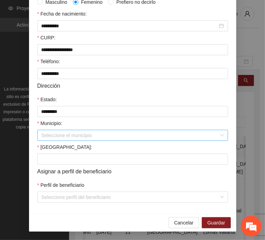
click at [59, 134] on input "Municipio:" at bounding box center [129, 135] width 177 height 10
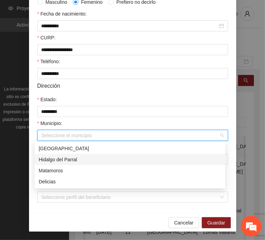
click at [77, 160] on div "Hidalgo del Parral" at bounding box center [130, 160] width 182 height 8
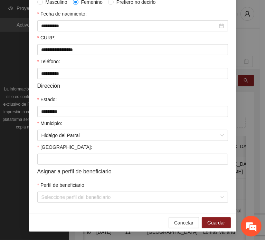
click at [55, 166] on form "**********" at bounding box center [132, 52] width 191 height 302
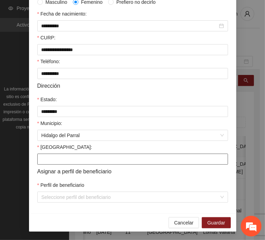
click at [52, 157] on input "[GEOGRAPHIC_DATA]:" at bounding box center [132, 159] width 191 height 11
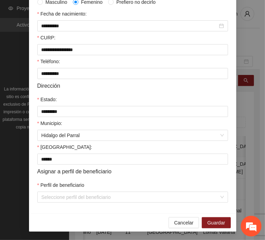
click at [56, 190] on div "Perfil de beneficiario" at bounding box center [132, 186] width 191 height 10
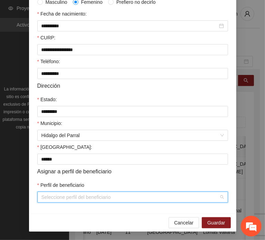
click at [66, 202] on span at bounding box center [129, 197] width 177 height 10
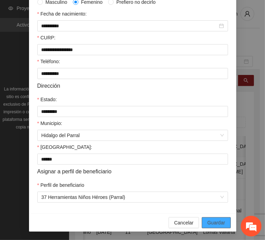
click at [209, 226] on span "Guardar" at bounding box center [216, 223] width 18 height 8
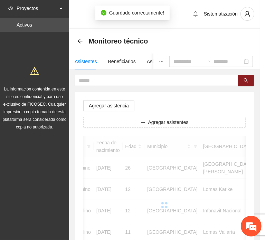
scroll to position [130, 0]
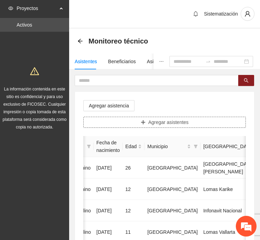
click at [136, 123] on button "Agregar asistentes" at bounding box center [164, 122] width 162 height 11
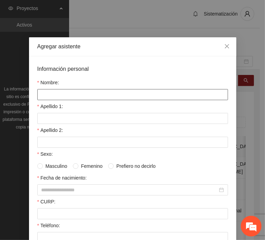
click at [101, 94] on input "Nombre:" at bounding box center [132, 94] width 191 height 11
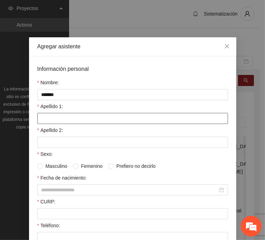
click at [65, 114] on input "Apellido 1:" at bounding box center [132, 118] width 191 height 11
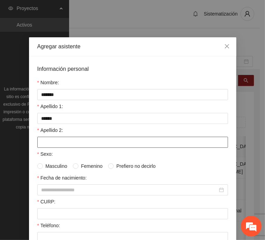
click at [44, 143] on input "Apellido 2:" at bounding box center [132, 142] width 191 height 11
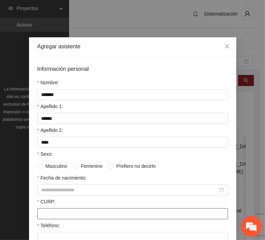
click at [55, 211] on input "CURP:" at bounding box center [132, 213] width 191 height 11
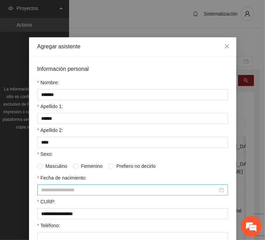
click at [57, 188] on input "Fecha de nacimiento:" at bounding box center [129, 190] width 176 height 8
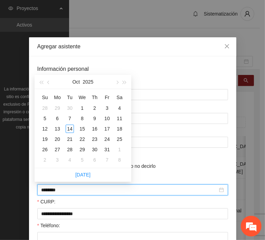
click at [53, 191] on input "********" at bounding box center [129, 190] width 176 height 8
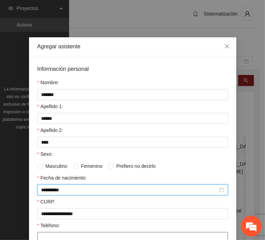
click at [73, 232] on input "Teléfono:" at bounding box center [132, 237] width 191 height 11
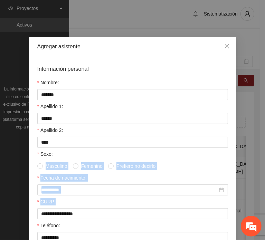
click at [0, 117] on html "Proyectos Activos La información contenida en este sitio es confidencial y para…" at bounding box center [132, 120] width 265 height 240
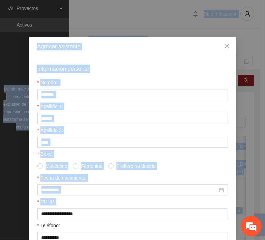
click at [108, 150] on div "Sexo:" at bounding box center [132, 155] width 191 height 10
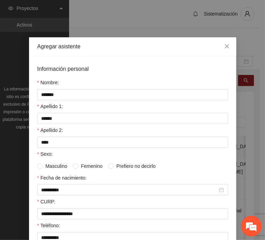
click at [86, 163] on span "Femenino" at bounding box center [91, 166] width 27 height 8
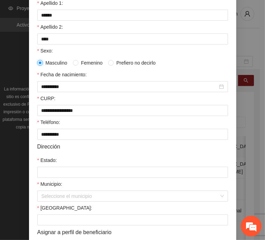
scroll to position [104, 0]
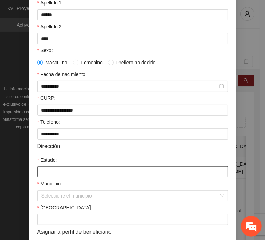
click at [57, 170] on input "Estado:" at bounding box center [132, 171] width 191 height 11
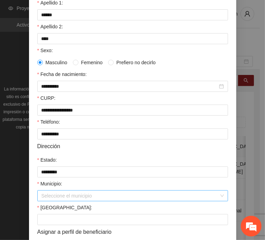
click at [58, 199] on input "Municipio:" at bounding box center [129, 196] width 177 height 10
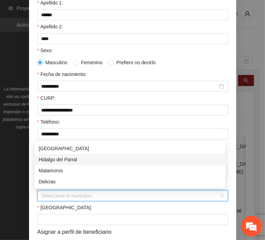
click at [80, 158] on div "Hidalgo del Parral" at bounding box center [130, 160] width 182 height 8
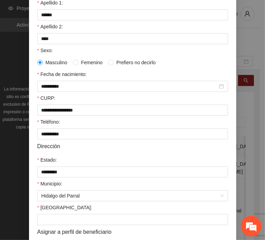
click at [66, 214] on div "[GEOGRAPHIC_DATA]:" at bounding box center [132, 209] width 191 height 10
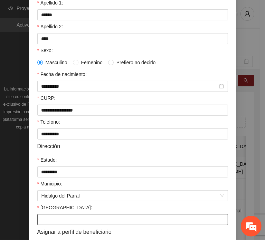
click at [66, 220] on input "[GEOGRAPHIC_DATA]:" at bounding box center [132, 219] width 191 height 11
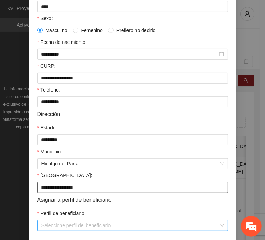
scroll to position [164, 0]
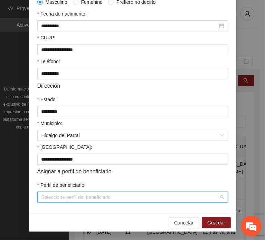
click at [163, 201] on input "Perfil de beneficiario" at bounding box center [129, 197] width 177 height 10
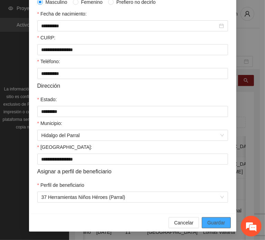
drag, startPoint x: 214, startPoint y: 224, endPoint x: 217, endPoint y: 226, distance: 3.9
click at [214, 224] on span "Guardar" at bounding box center [216, 223] width 18 height 8
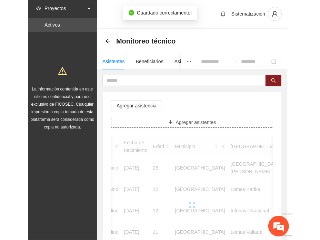
scroll to position [0, 0]
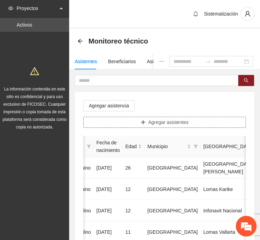
click at [122, 125] on button "Agregar asistentes" at bounding box center [164, 122] width 162 height 11
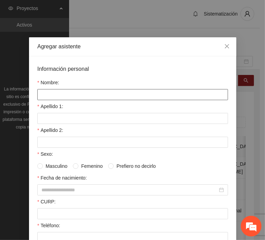
click at [83, 96] on input "Nombre:" at bounding box center [132, 94] width 191 height 11
click at [59, 94] on input "**********" at bounding box center [132, 94] width 191 height 11
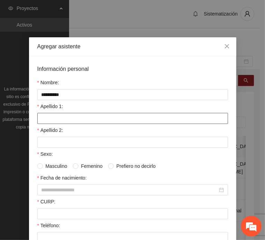
click at [48, 117] on input "Apellido 1:" at bounding box center [132, 118] width 191 height 11
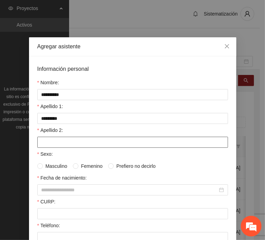
click at [45, 138] on input "Apellido 2:" at bounding box center [132, 142] width 191 height 11
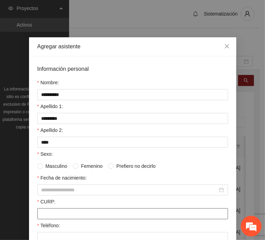
drag, startPoint x: 80, startPoint y: 213, endPoint x: 73, endPoint y: 207, distance: 9.5
click at [80, 213] on input "CURP:" at bounding box center [132, 213] width 191 height 11
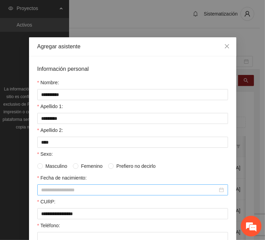
click at [65, 191] on input "Fecha de nacimiento:" at bounding box center [129, 190] width 176 height 8
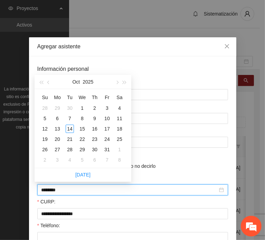
click at [52, 191] on input "********" at bounding box center [129, 190] width 176 height 8
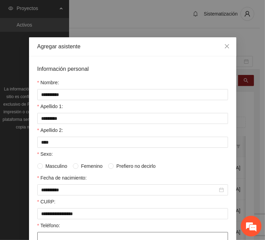
click at [60, 236] on input "Teléfono:" at bounding box center [132, 237] width 191 height 11
click at [57, 167] on span "Masculino" at bounding box center [56, 166] width 27 height 8
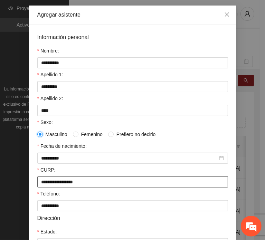
scroll to position [138, 0]
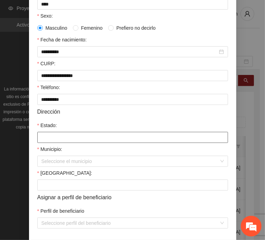
click at [58, 135] on input "Estado:" at bounding box center [132, 137] width 191 height 11
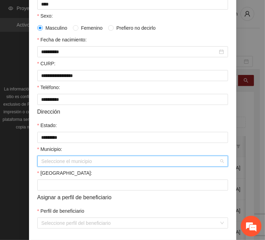
click at [64, 164] on input "Municipio:" at bounding box center [129, 161] width 177 height 10
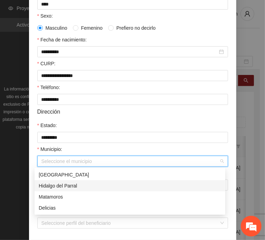
click at [88, 186] on div "Hidalgo del Parral" at bounding box center [130, 186] width 182 height 8
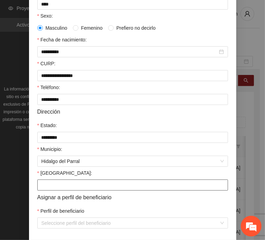
click at [70, 188] on input "[GEOGRAPHIC_DATA]:" at bounding box center [132, 184] width 191 height 11
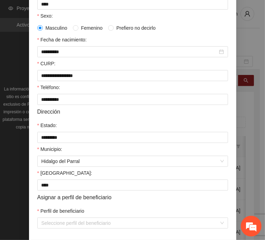
click at [57, 217] on div "Perfil de beneficiario" at bounding box center [132, 212] width 191 height 10
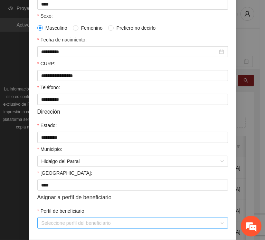
click at [62, 224] on input "Perfil de beneficiario" at bounding box center [129, 223] width 177 height 10
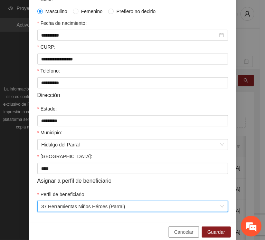
scroll to position [164, 0]
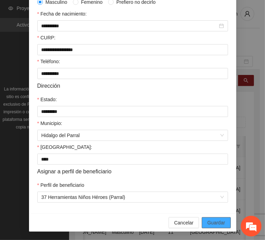
click at [204, 224] on button "Guardar" at bounding box center [216, 222] width 29 height 11
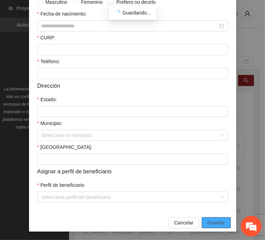
scroll to position [130, 0]
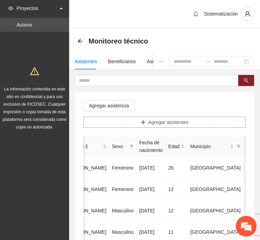
click at [133, 123] on button "Agregar asistentes" at bounding box center [164, 122] width 162 height 11
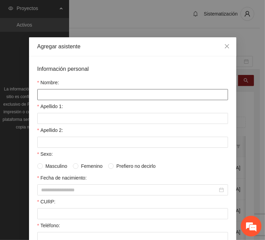
click at [90, 91] on input "Nombre:" at bounding box center [132, 94] width 191 height 11
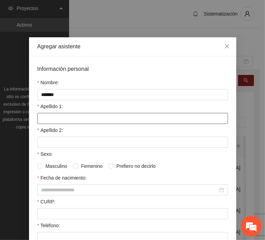
click at [53, 120] on input "Apellido 1:" at bounding box center [132, 118] width 191 height 11
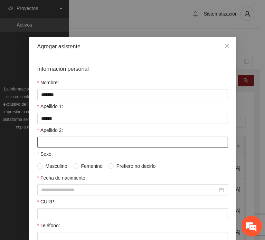
click at [72, 139] on input "Apellido 2:" at bounding box center [132, 142] width 191 height 11
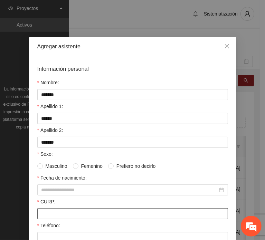
click at [56, 212] on input "CURP:" at bounding box center [132, 213] width 191 height 11
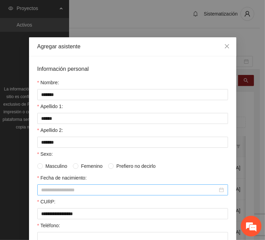
click at [60, 186] on div at bounding box center [132, 190] width 182 height 8
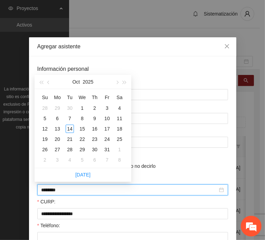
click at [53, 189] on input "********" at bounding box center [129, 190] width 176 height 8
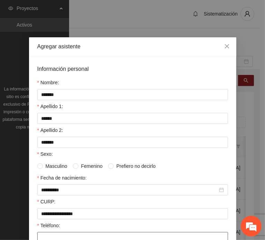
click at [50, 237] on input "Teléfono:" at bounding box center [132, 237] width 191 height 11
click at [90, 163] on span "Femenino" at bounding box center [91, 166] width 27 height 8
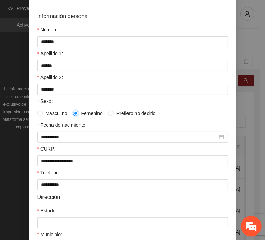
scroll to position [104, 0]
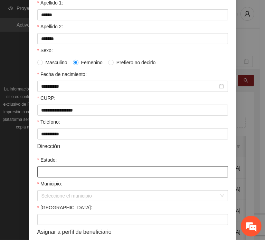
click at [68, 174] on input "Estado:" at bounding box center [132, 171] width 191 height 11
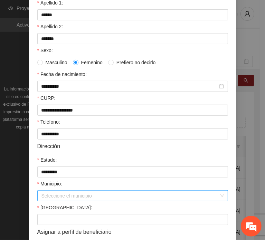
click at [73, 193] on input "Municipio:" at bounding box center [129, 196] width 177 height 10
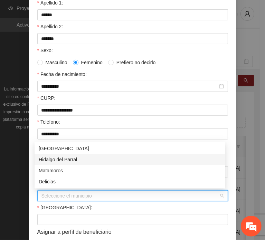
click at [74, 158] on div "Hidalgo del Parral" at bounding box center [130, 160] width 182 height 8
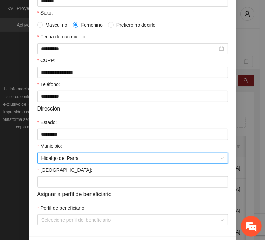
scroll to position [164, 0]
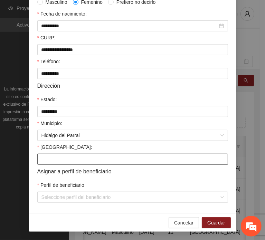
click at [61, 159] on input "[GEOGRAPHIC_DATA]:" at bounding box center [132, 159] width 191 height 11
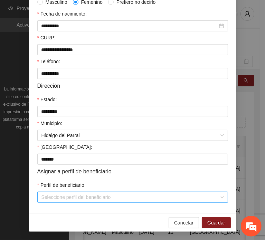
click at [60, 202] on input "Perfil de beneficiario" at bounding box center [129, 197] width 177 height 10
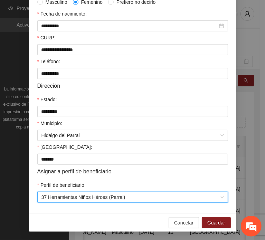
click at [221, 216] on div "Cancelar Guardar" at bounding box center [132, 222] width 207 height 18
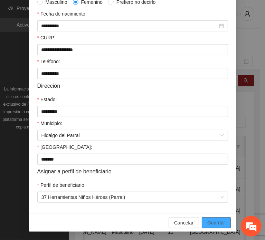
click at [210, 224] on span "Guardar" at bounding box center [216, 223] width 18 height 8
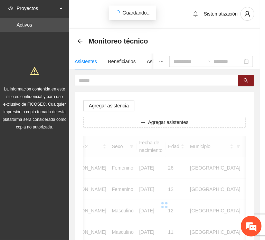
scroll to position [130, 0]
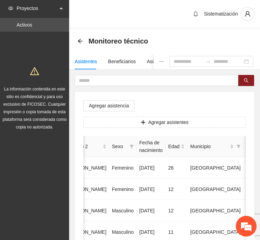
click at [163, 120] on span "Agregar asistentes" at bounding box center [168, 122] width 40 height 8
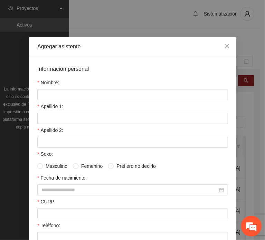
click at [106, 82] on div "Nombre:" at bounding box center [132, 84] width 191 height 10
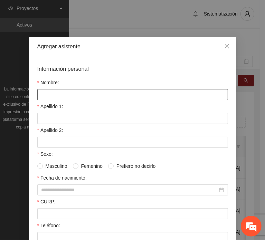
click at [102, 89] on input "Nombre:" at bounding box center [132, 94] width 191 height 11
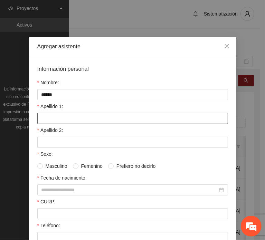
click at [40, 121] on input "Apellido 1:" at bounding box center [132, 118] width 191 height 11
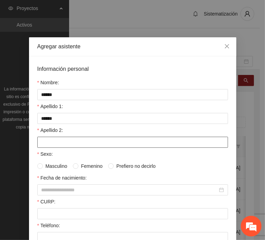
click at [50, 137] on input "Apellido 2:" at bounding box center [132, 142] width 191 height 11
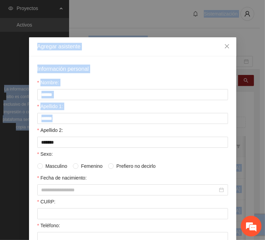
drag, startPoint x: 12, startPoint y: 134, endPoint x: -72, endPoint y: 133, distance: 84.2
click at [0, 133] on html "Proyectos Activos La información contenida en este sitio es confidencial y para…" at bounding box center [132, 120] width 265 height 240
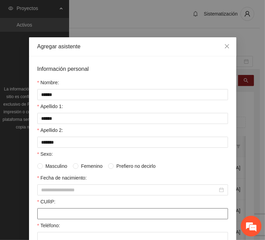
click at [68, 211] on input "CURP:" at bounding box center [132, 213] width 191 height 11
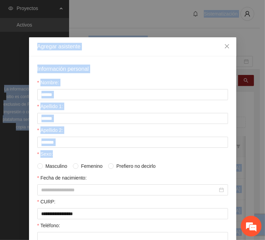
drag, startPoint x: -19, startPoint y: 125, endPoint x: -21, endPoint y: 117, distance: 8.5
click at [0, 117] on html "Proyectos Activos La información contenida en este sitio es confidencial y para…" at bounding box center [132, 120] width 265 height 240
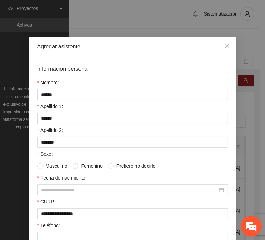
click at [85, 168] on span "Femenino" at bounding box center [91, 166] width 27 height 8
click at [47, 165] on span "Masculino" at bounding box center [56, 166] width 27 height 8
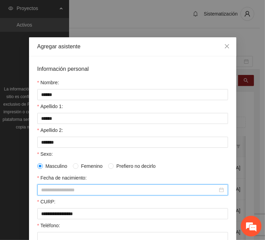
click at [78, 188] on input "Fecha de nacimiento:" at bounding box center [129, 190] width 176 height 8
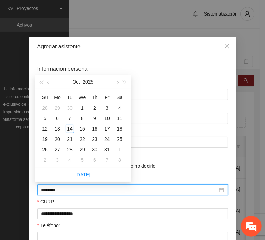
click at [54, 188] on input "********" at bounding box center [129, 190] width 176 height 8
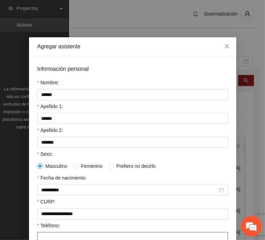
drag, startPoint x: 57, startPoint y: 231, endPoint x: 50, endPoint y: 225, distance: 9.3
click at [57, 232] on input "Teléfono:" at bounding box center [132, 237] width 191 height 11
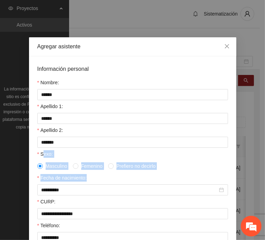
click at [97, 178] on form "**********" at bounding box center [132, 216] width 191 height 302
click at [77, 150] on div "Sexo:" at bounding box center [132, 155] width 191 height 10
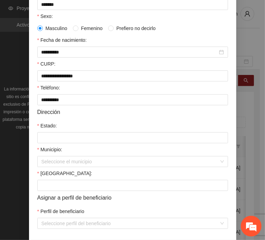
scroll to position [138, 0]
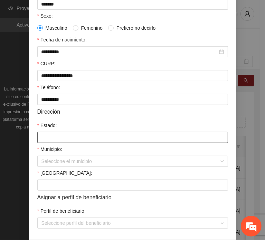
click at [67, 133] on input "Estado:" at bounding box center [132, 137] width 191 height 11
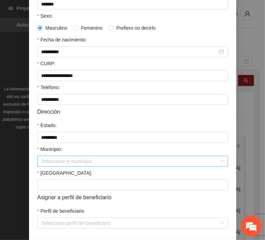
click at [67, 161] on input "Municipio:" at bounding box center [129, 161] width 177 height 10
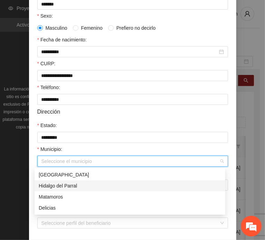
drag, startPoint x: 87, startPoint y: 183, endPoint x: 69, endPoint y: 178, distance: 19.1
click at [87, 183] on div "Hidalgo del Parral" at bounding box center [130, 186] width 182 height 8
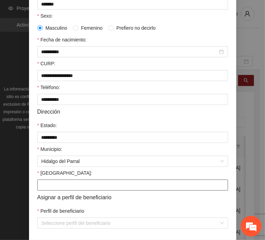
click at [48, 185] on input "[GEOGRAPHIC_DATA]:" at bounding box center [132, 184] width 191 height 11
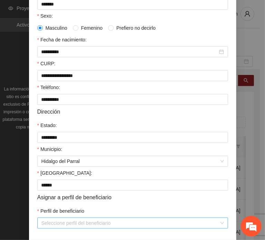
click at [57, 222] on input "Perfil de beneficiario" at bounding box center [129, 223] width 177 height 10
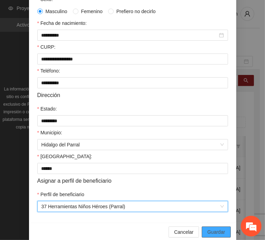
scroll to position [164, 0]
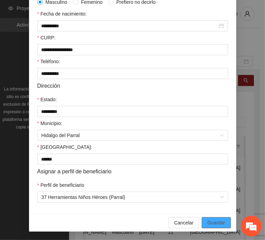
click at [217, 221] on span "Guardar" at bounding box center [216, 223] width 18 height 8
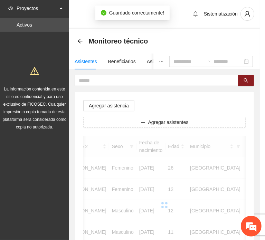
scroll to position [130, 0]
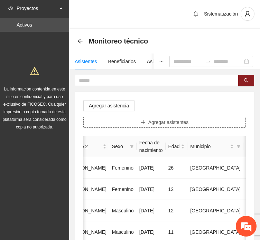
click at [166, 123] on span "Agregar asistentes" at bounding box center [168, 122] width 40 height 8
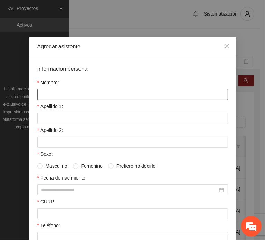
click at [65, 91] on input "Nombre:" at bounding box center [132, 94] width 191 height 11
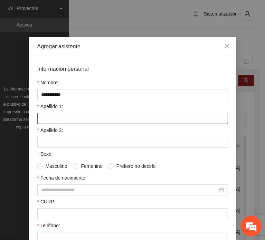
click at [76, 121] on form "**********" at bounding box center [132, 216] width 191 height 302
click at [73, 118] on input "Apellido 1:" at bounding box center [132, 118] width 191 height 11
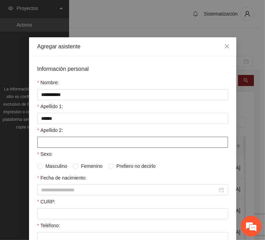
click at [60, 141] on input "Apellido 2:" at bounding box center [132, 142] width 191 height 11
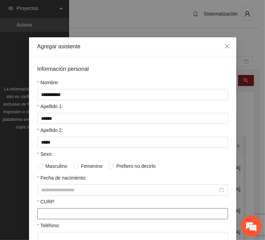
click at [75, 212] on input "CURP:" at bounding box center [132, 213] width 191 height 11
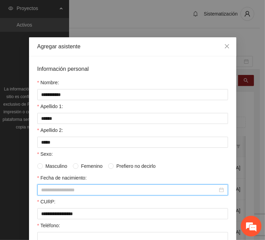
click at [61, 186] on input "Fecha de nacimiento:" at bounding box center [129, 190] width 176 height 8
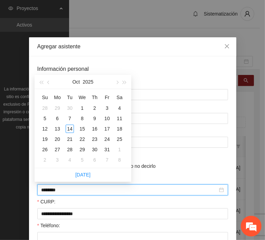
click at [53, 189] on input "********" at bounding box center [129, 190] width 176 height 8
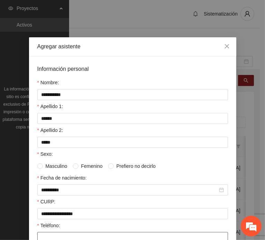
click at [80, 233] on input "Teléfono:" at bounding box center [132, 237] width 191 height 11
click at [81, 167] on span "Femenino" at bounding box center [91, 166] width 27 height 8
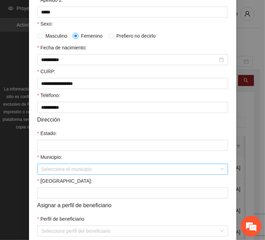
scroll to position [138, 0]
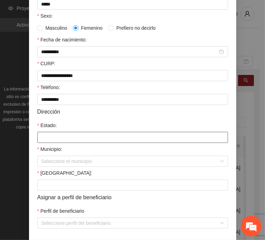
click at [65, 133] on input "Estado:" at bounding box center [132, 137] width 191 height 11
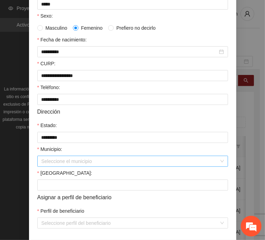
click at [74, 161] on input "Municipio:" at bounding box center [129, 161] width 177 height 10
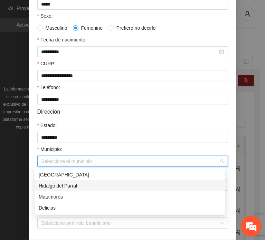
click at [82, 184] on div "Hidalgo del Parral" at bounding box center [130, 186] width 182 height 8
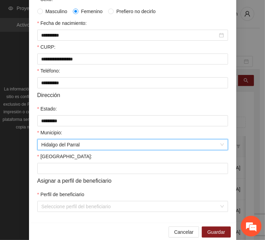
scroll to position [164, 0]
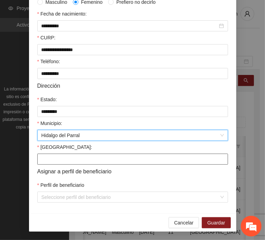
click at [56, 157] on input "[GEOGRAPHIC_DATA]:" at bounding box center [132, 159] width 191 height 11
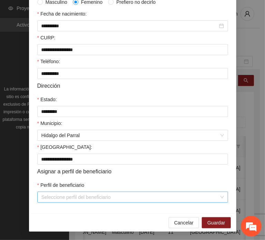
click at [54, 197] on input "Perfil de beneficiario" at bounding box center [129, 197] width 177 height 10
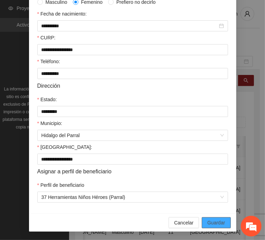
click at [208, 219] on span "Guardar" at bounding box center [216, 223] width 18 height 8
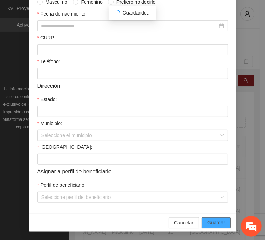
scroll to position [130, 0]
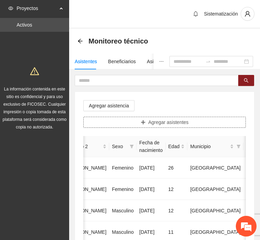
click at [143, 124] on icon "plus" at bounding box center [142, 122] width 5 height 5
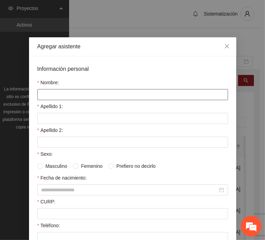
click at [88, 94] on input "Nombre:" at bounding box center [132, 94] width 191 height 11
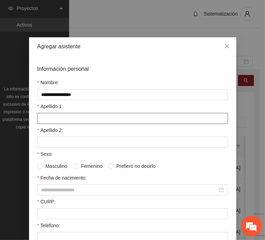
click at [59, 116] on input "Apellido 1:" at bounding box center [132, 118] width 191 height 11
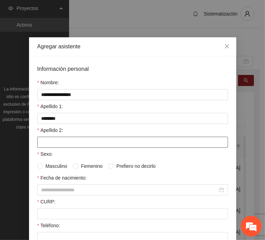
click at [48, 139] on input "Apellido 2:" at bounding box center [132, 142] width 191 height 11
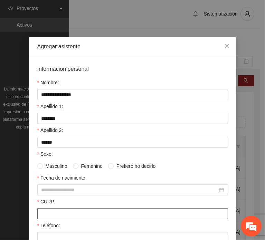
click at [55, 211] on input "CURP:" at bounding box center [132, 213] width 191 height 11
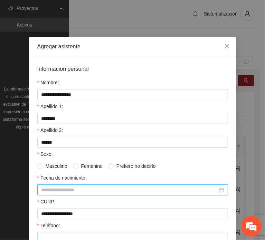
click at [43, 184] on div at bounding box center [132, 189] width 191 height 11
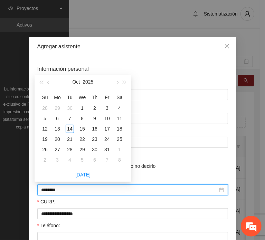
click at [53, 191] on input "********" at bounding box center [129, 190] width 176 height 8
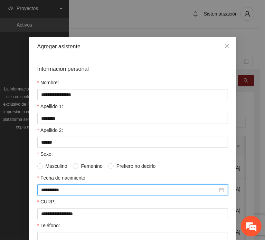
click at [81, 165] on span "Femenino" at bounding box center [91, 166] width 27 height 8
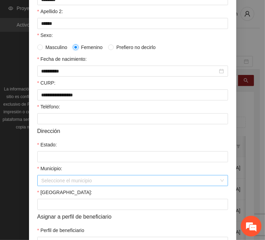
scroll to position [138, 0]
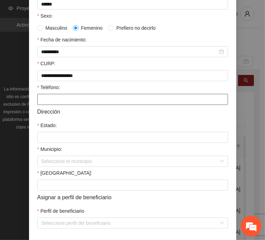
click at [57, 98] on input "Teléfono:" at bounding box center [132, 99] width 191 height 11
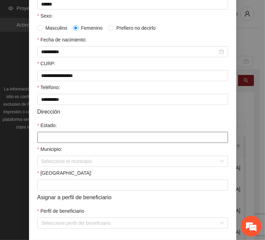
click at [58, 141] on input "Estado:" at bounding box center [132, 137] width 191 height 11
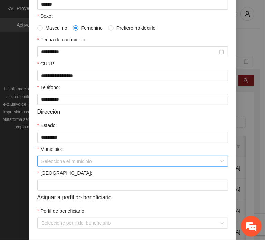
click at [60, 161] on input "Municipio:" at bounding box center [129, 161] width 177 height 10
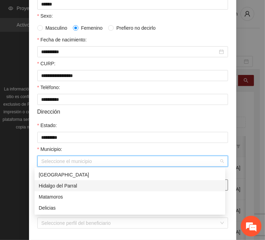
click at [72, 183] on div "Hidalgo del Parral" at bounding box center [130, 186] width 182 height 8
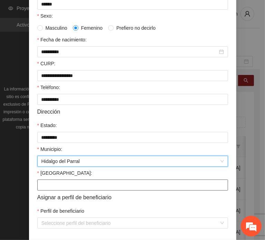
click at [53, 184] on input "[GEOGRAPHIC_DATA]:" at bounding box center [132, 184] width 191 height 11
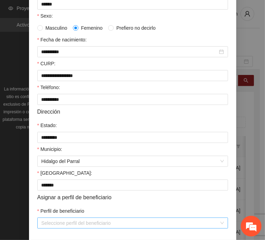
click at [58, 225] on input "Perfil de beneficiario" at bounding box center [129, 223] width 177 height 10
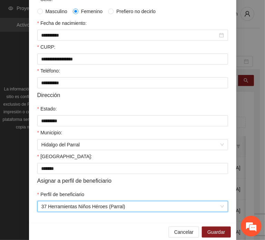
scroll to position [164, 0]
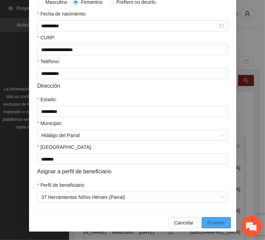
click at [207, 224] on span "Guardar" at bounding box center [216, 223] width 18 height 8
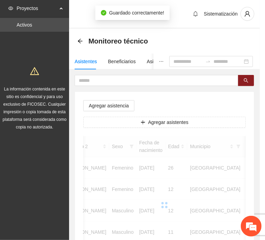
scroll to position [130, 0]
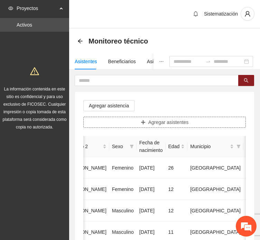
click at [158, 120] on span "Agregar asistentes" at bounding box center [168, 122] width 40 height 8
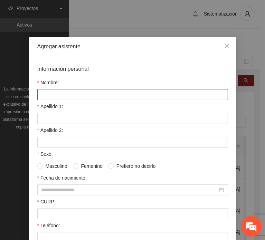
click at [83, 92] on input "Nombre:" at bounding box center [132, 94] width 191 height 11
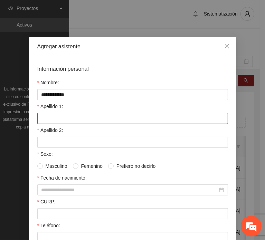
click at [46, 116] on input "Apellido 1:" at bounding box center [132, 118] width 191 height 11
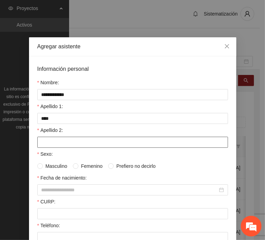
click at [47, 139] on input "Apellido 2:" at bounding box center [132, 142] width 191 height 11
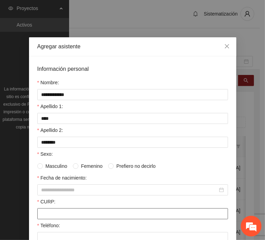
click at [61, 218] on input "CURP:" at bounding box center [132, 213] width 191 height 11
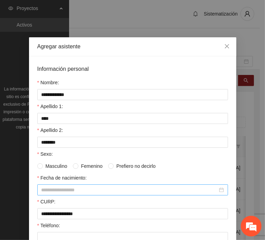
click at [65, 189] on input "Fecha de nacimiento:" at bounding box center [129, 190] width 176 height 8
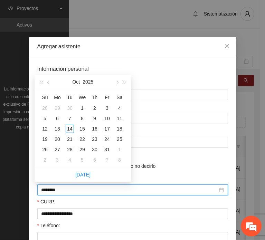
click at [53, 192] on input "********" at bounding box center [129, 190] width 176 height 8
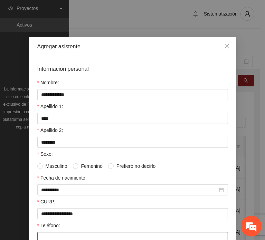
click at [81, 237] on input "Teléfono:" at bounding box center [132, 237] width 191 height 11
drag, startPoint x: 76, startPoint y: 232, endPoint x: 0, endPoint y: 139, distance: 119.8
click at [0, 139] on html "Proyectos Activos La información contenida en este sitio es confidencial y para…" at bounding box center [132, 120] width 265 height 240
click at [81, 163] on span "Femenino" at bounding box center [91, 166] width 27 height 8
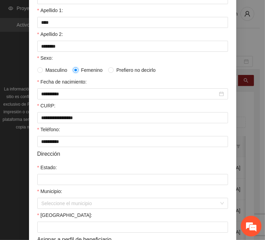
scroll to position [104, 0]
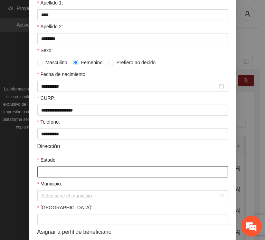
click at [68, 175] on input "Estado:" at bounding box center [132, 171] width 191 height 11
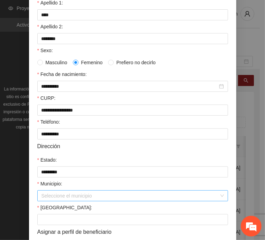
click at [54, 198] on input "Municipio:" at bounding box center [129, 196] width 177 height 10
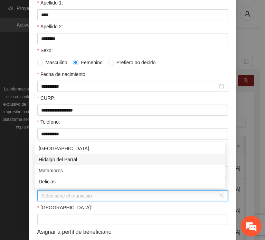
click at [68, 161] on div "Hidalgo del Parral" at bounding box center [130, 160] width 182 height 8
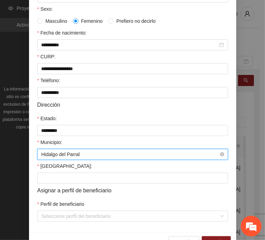
scroll to position [164, 0]
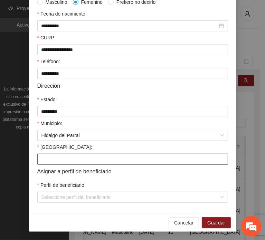
click at [61, 155] on input "[GEOGRAPHIC_DATA]:" at bounding box center [132, 159] width 191 height 11
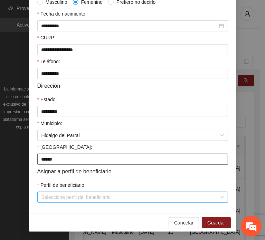
drag, startPoint x: 61, startPoint y: 155, endPoint x: 59, endPoint y: 201, distance: 45.9
click at [60, 193] on form "**********" at bounding box center [132, 52] width 191 height 302
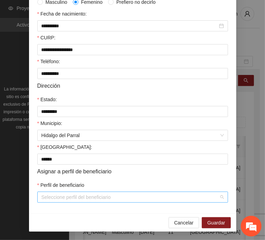
click at [59, 201] on input "Perfil de beneficiario" at bounding box center [129, 197] width 177 height 10
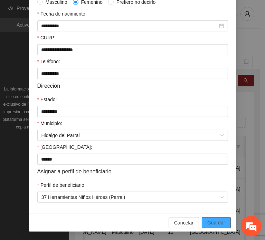
click at [202, 217] on button "Guardar" at bounding box center [216, 222] width 29 height 11
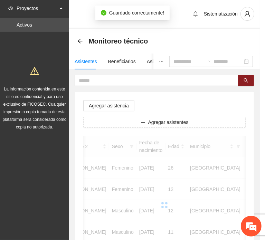
scroll to position [130, 0]
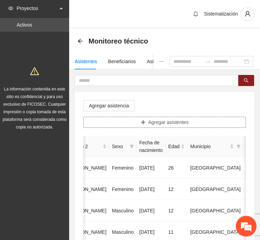
click at [166, 124] on span "Agregar asistentes" at bounding box center [168, 122] width 40 height 8
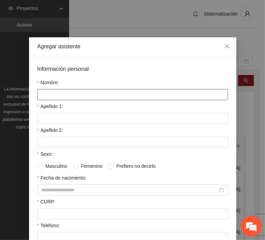
click at [91, 89] on input "Nombre:" at bounding box center [132, 94] width 191 height 11
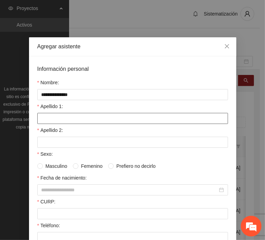
click at [53, 120] on input "Apellido 1:" at bounding box center [132, 118] width 191 height 11
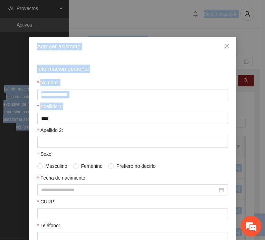
drag, startPoint x: 17, startPoint y: 117, endPoint x: -24, endPoint y: 115, distance: 41.1
click at [0, 115] on html "Proyectos Activos La información contenida en este sitio es confidencial y para…" at bounding box center [132, 120] width 265 height 240
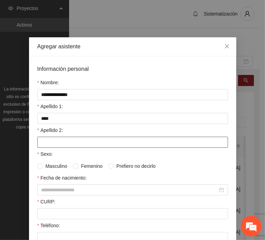
click at [64, 143] on input "Apellido 2:" at bounding box center [132, 142] width 191 height 11
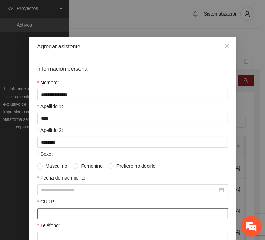
click at [47, 216] on input "CURP:" at bounding box center [132, 213] width 191 height 11
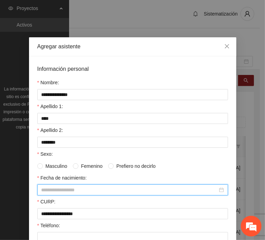
click at [44, 186] on input "Fecha de nacimiento:" at bounding box center [129, 190] width 176 height 8
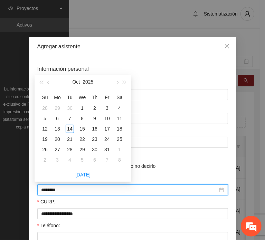
click at [53, 190] on input "********" at bounding box center [129, 190] width 176 height 8
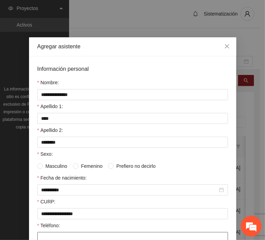
click at [56, 233] on input "Teléfono:" at bounding box center [132, 237] width 191 height 11
click at [79, 166] on span "Femenino" at bounding box center [91, 166] width 27 height 8
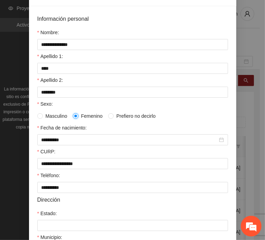
scroll to position [104, 0]
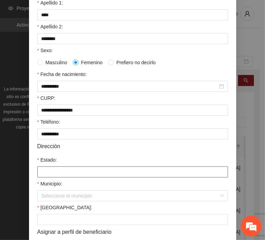
click at [66, 168] on input "Estado:" at bounding box center [132, 171] width 191 height 11
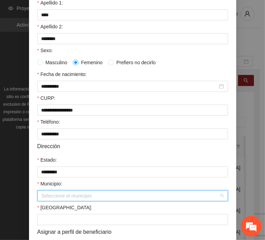
click at [78, 191] on input "Municipio:" at bounding box center [129, 196] width 177 height 10
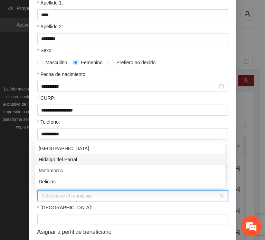
click at [103, 161] on div "Hidalgo del Parral" at bounding box center [130, 160] width 182 height 8
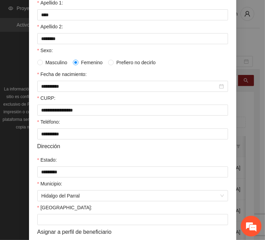
click at [72, 213] on div "[GEOGRAPHIC_DATA]:" at bounding box center [132, 209] width 191 height 10
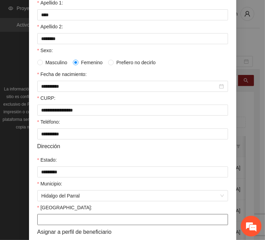
click at [71, 221] on input "[GEOGRAPHIC_DATA]:" at bounding box center [132, 219] width 191 height 11
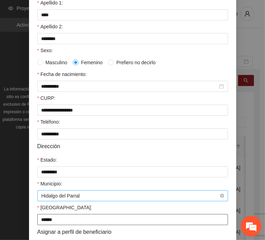
drag, startPoint x: 65, startPoint y: 202, endPoint x: 60, endPoint y: 193, distance: 10.4
click at [60, 193] on form "**********" at bounding box center [132, 112] width 191 height 302
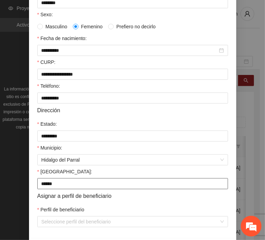
scroll to position [164, 0]
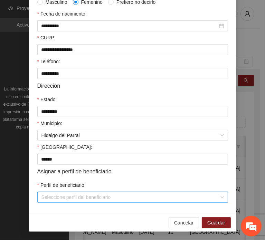
click at [51, 199] on input "Perfil de beneficiario" at bounding box center [129, 197] width 177 height 10
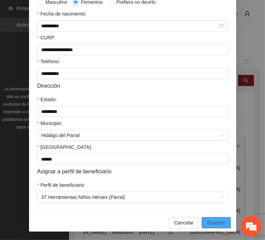
click at [207, 222] on span "Guardar" at bounding box center [216, 223] width 18 height 8
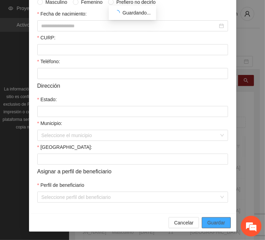
scroll to position [130, 0]
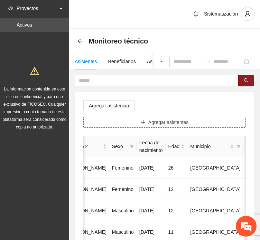
click at [134, 121] on button "Agregar asistentes" at bounding box center [164, 122] width 162 height 11
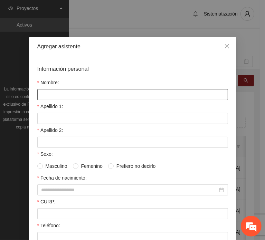
click at [104, 95] on input "Nombre:" at bounding box center [132, 94] width 191 height 11
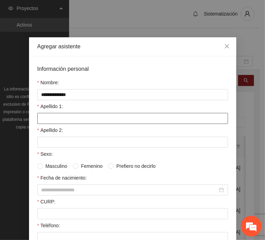
click at [69, 113] on input "Apellido 1:" at bounding box center [132, 118] width 191 height 11
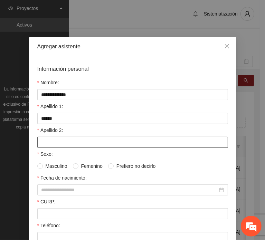
click at [37, 137] on input "Apellido 2:" at bounding box center [132, 142] width 191 height 11
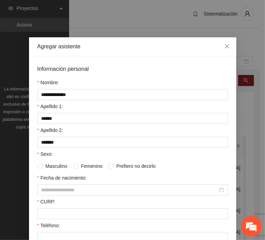
click at [48, 198] on label "CURP:" at bounding box center [46, 202] width 18 height 8
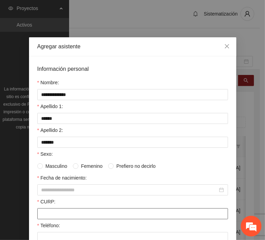
click at [48, 208] on input "CURP:" at bounding box center [132, 213] width 191 height 11
click at [50, 217] on input "CURP:" at bounding box center [132, 213] width 191 height 11
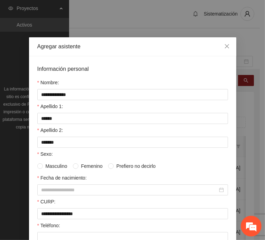
drag, startPoint x: 64, startPoint y: 186, endPoint x: 68, endPoint y: 195, distance: 10.4
click at [64, 186] on input "Fecha de nacimiento:" at bounding box center [129, 190] width 176 height 8
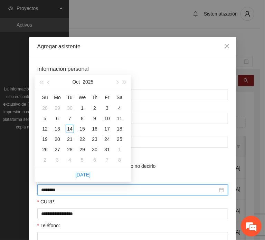
click at [54, 189] on input "********" at bounding box center [129, 190] width 176 height 8
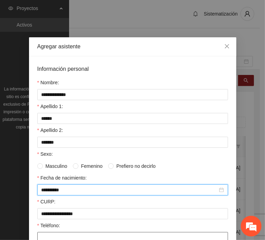
click at [78, 232] on input "Teléfono:" at bounding box center [132, 237] width 191 height 11
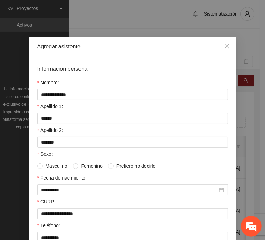
click at [51, 168] on span "Masculino" at bounding box center [56, 166] width 27 height 8
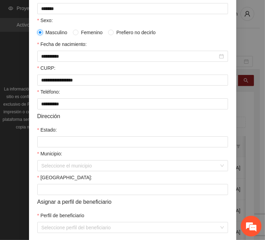
scroll to position [138, 0]
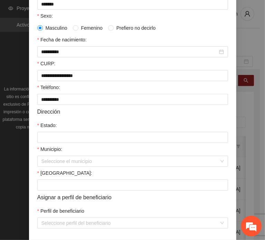
click at [66, 132] on div at bounding box center [132, 137] width 191 height 11
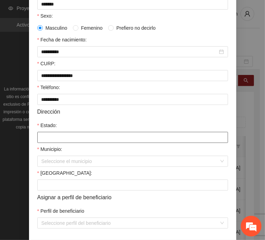
click at [86, 141] on input "Estado:" at bounding box center [132, 137] width 191 height 11
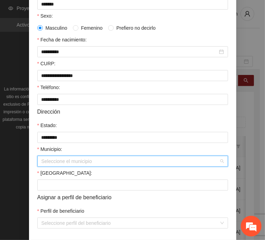
click at [76, 162] on input "Municipio:" at bounding box center [129, 161] width 177 height 10
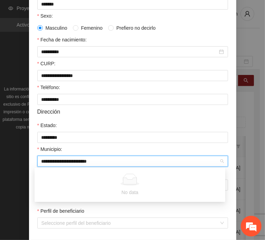
drag, startPoint x: 104, startPoint y: 165, endPoint x: 11, endPoint y: 158, distance: 92.4
click at [14, 158] on div "**********" at bounding box center [132, 120] width 265 height 240
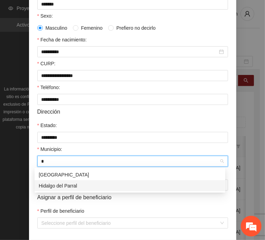
click at [62, 187] on div "Hidalgo del Parral" at bounding box center [130, 186] width 182 height 8
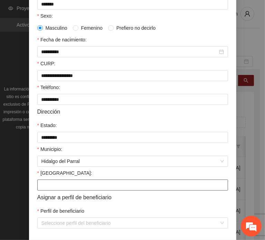
click at [49, 182] on input "[GEOGRAPHIC_DATA]:" at bounding box center [132, 184] width 191 height 11
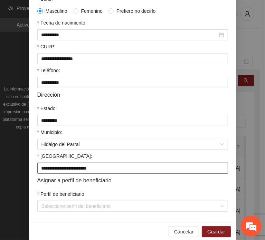
scroll to position [164, 0]
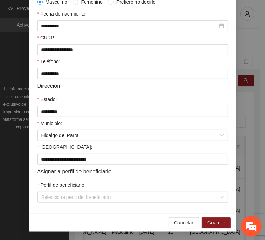
click at [63, 191] on div "Perfil de beneficiario" at bounding box center [132, 186] width 191 height 10
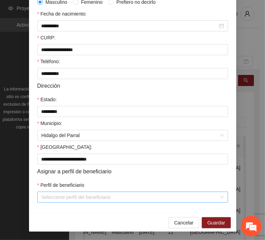
click at [69, 197] on input "Perfil de beneficiario" at bounding box center [129, 197] width 177 height 10
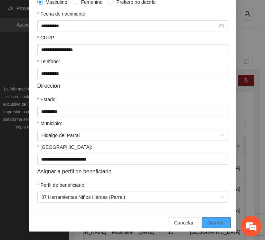
click at [209, 222] on span "Guardar" at bounding box center [216, 223] width 18 height 8
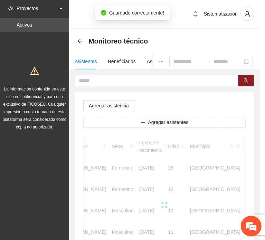
scroll to position [130, 0]
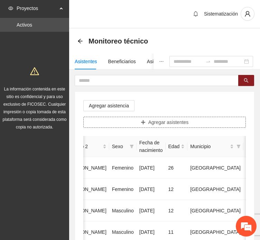
click at [120, 123] on button "Agregar asistentes" at bounding box center [164, 122] width 162 height 11
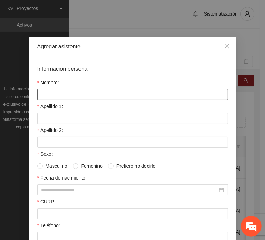
click at [73, 91] on input "Nombre:" at bounding box center [132, 94] width 191 height 11
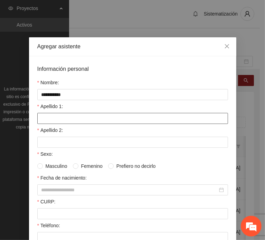
click at [50, 114] on input "Apellido 1:" at bounding box center [132, 118] width 191 height 11
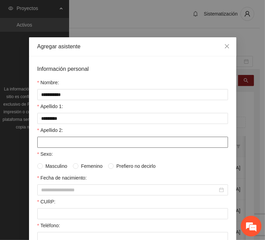
click at [39, 141] on input "Apellido 2:" at bounding box center [132, 142] width 191 height 11
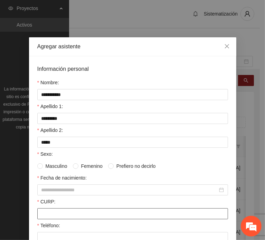
click at [48, 210] on input "CURP:" at bounding box center [132, 213] width 191 height 11
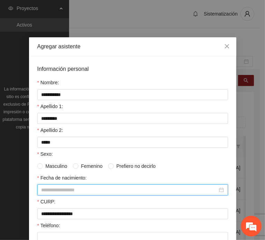
click at [56, 188] on input "Fecha de nacimiento:" at bounding box center [129, 190] width 176 height 8
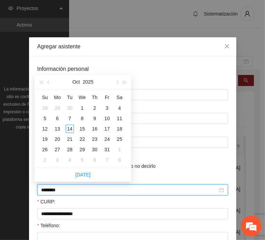
click at [53, 191] on input "********" at bounding box center [129, 190] width 176 height 8
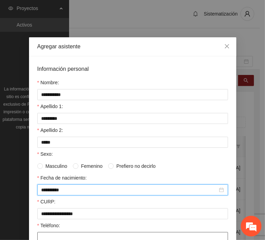
click at [65, 232] on input "Teléfono:" at bounding box center [132, 237] width 191 height 11
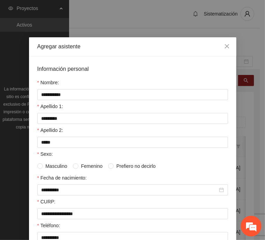
click at [66, 164] on span "Masculino" at bounding box center [56, 166] width 27 height 8
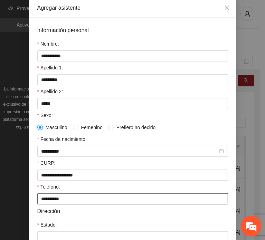
scroll to position [69, 0]
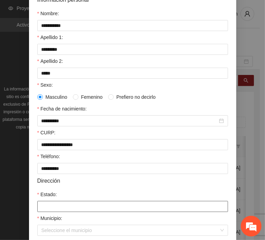
click at [62, 202] on input "Estado:" at bounding box center [132, 206] width 191 height 11
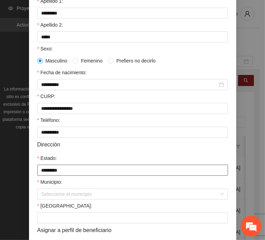
scroll to position [164, 0]
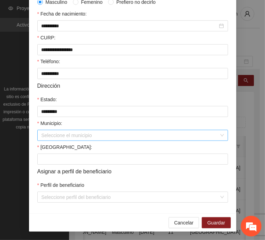
click at [55, 137] on input "Municipio:" at bounding box center [129, 135] width 177 height 10
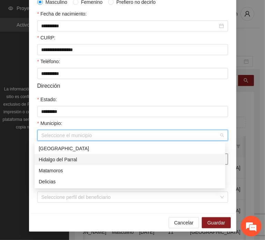
click at [73, 161] on div "Hidalgo del Parral" at bounding box center [130, 160] width 182 height 8
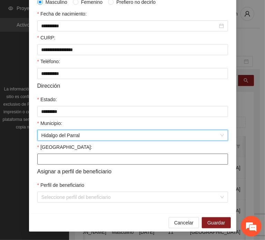
drag, startPoint x: 50, startPoint y: 160, endPoint x: 59, endPoint y: 160, distance: 9.3
click at [51, 160] on input "[GEOGRAPHIC_DATA]:" at bounding box center [132, 159] width 191 height 11
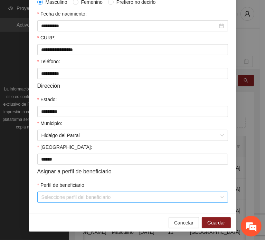
click at [63, 192] on input "Perfil de beneficiario" at bounding box center [129, 197] width 177 height 10
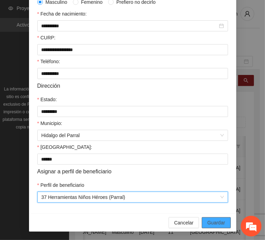
click at [208, 222] on span "Guardar" at bounding box center [216, 223] width 18 height 8
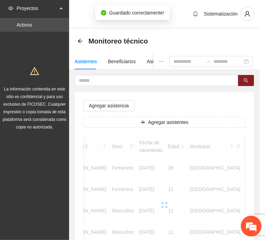
scroll to position [130, 0]
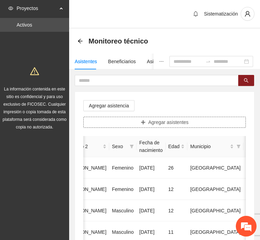
click at [111, 125] on button "Agregar asistentes" at bounding box center [164, 122] width 162 height 11
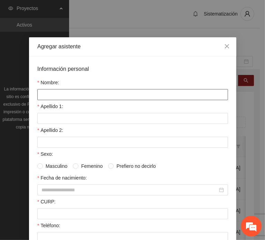
click at [88, 89] on input "Nombre:" at bounding box center [132, 94] width 191 height 11
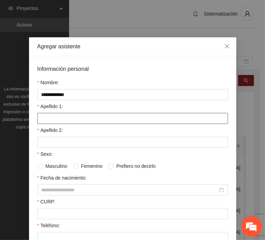
click at [62, 114] on input "Apellido 1:" at bounding box center [132, 118] width 191 height 11
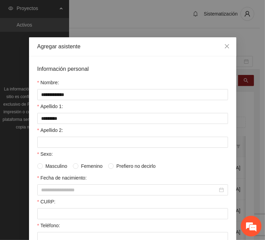
click at [40, 133] on div "Apellido 2:" at bounding box center [132, 131] width 191 height 10
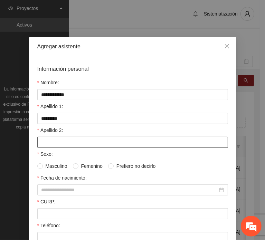
click at [42, 137] on input "Apellido 2:" at bounding box center [132, 142] width 191 height 11
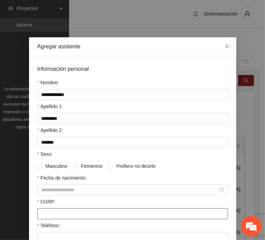
click at [62, 211] on input "CURP:" at bounding box center [132, 213] width 191 height 11
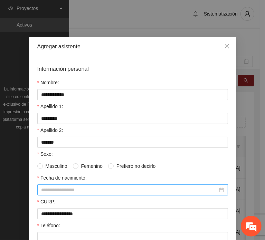
click at [72, 190] on input "Fecha de nacimiento:" at bounding box center [129, 190] width 176 height 8
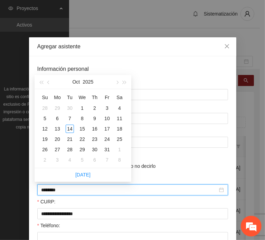
click at [52, 189] on input "********" at bounding box center [129, 190] width 176 height 8
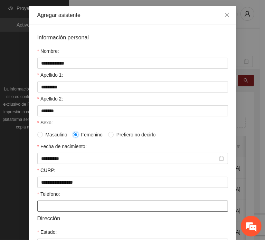
scroll to position [69, 0]
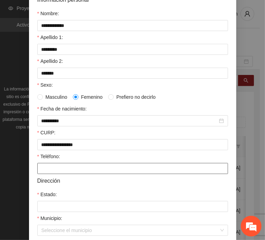
click at [74, 169] on input "Teléfono:" at bounding box center [132, 168] width 191 height 11
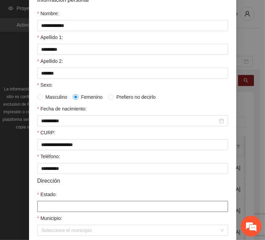
click at [73, 207] on input "Estado:" at bounding box center [132, 206] width 191 height 11
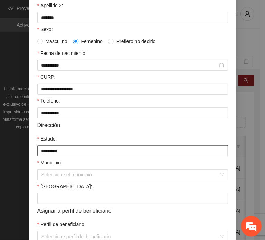
scroll to position [164, 0]
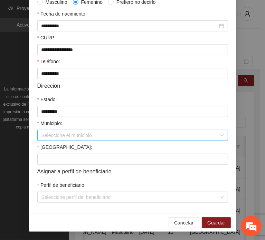
click at [60, 134] on input "Municipio:" at bounding box center [129, 135] width 177 height 10
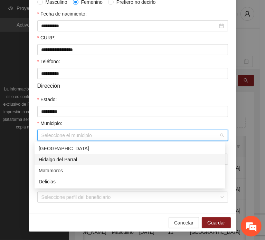
click at [73, 162] on div "Hidalgo del Parral" at bounding box center [130, 160] width 182 height 8
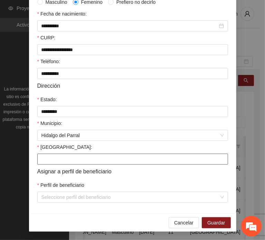
click at [63, 161] on input "[GEOGRAPHIC_DATA]:" at bounding box center [132, 159] width 191 height 11
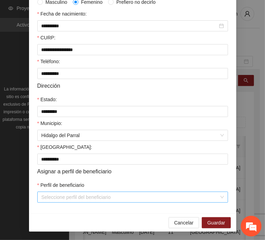
click at [63, 198] on input "Perfil de beneficiario" at bounding box center [129, 197] width 177 height 10
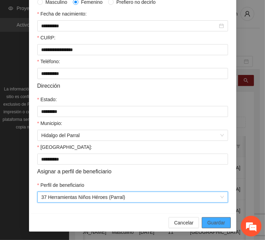
drag, startPoint x: 226, startPoint y: 222, endPoint x: 219, endPoint y: 218, distance: 7.9
click at [225, 222] on button "Guardar" at bounding box center [216, 222] width 29 height 11
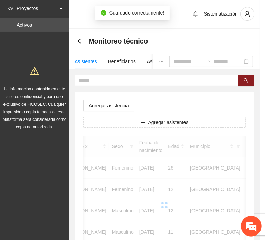
scroll to position [130, 0]
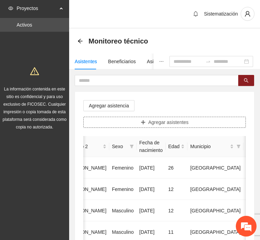
click at [125, 121] on button "Agregar asistentes" at bounding box center [164, 122] width 162 height 11
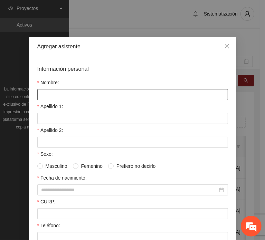
click at [91, 95] on input "Nombre:" at bounding box center [132, 94] width 191 height 11
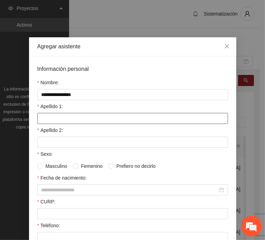
click at [67, 116] on input "Apellido 1:" at bounding box center [132, 118] width 191 height 11
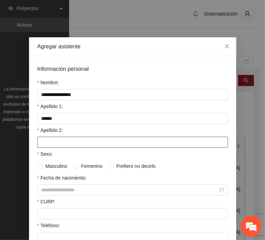
drag, startPoint x: 55, startPoint y: 143, endPoint x: 34, endPoint y: 143, distance: 21.1
click at [55, 143] on input "Apellido 2:" at bounding box center [132, 142] width 191 height 11
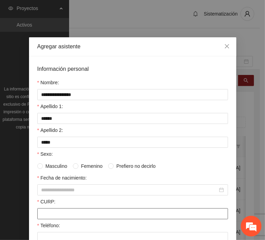
click at [59, 208] on input "CURP:" at bounding box center [132, 213] width 191 height 11
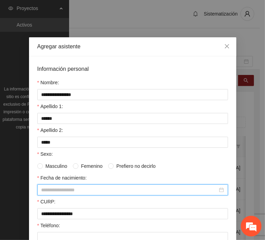
click at [85, 189] on input "Fecha de nacimiento:" at bounding box center [129, 190] width 176 height 8
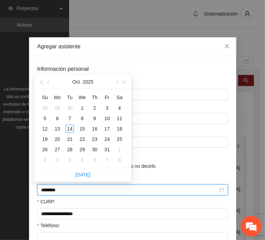
click at [53, 191] on input "********" at bounding box center [129, 190] width 176 height 8
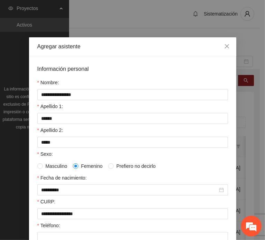
click at [57, 163] on span "Masculino" at bounding box center [56, 166] width 27 height 8
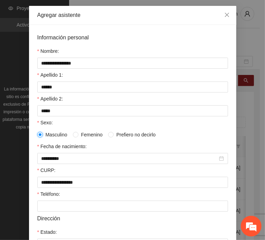
scroll to position [69, 0]
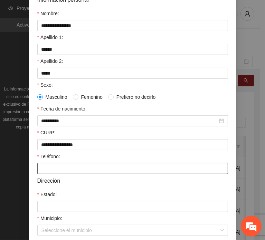
click at [54, 171] on input "Teléfono:" at bounding box center [132, 168] width 191 height 11
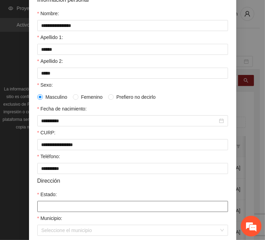
click at [62, 206] on input "Estado:" at bounding box center [132, 206] width 191 height 11
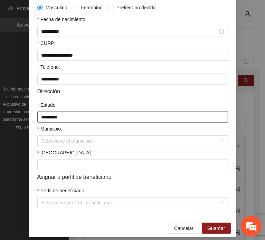
scroll to position [164, 0]
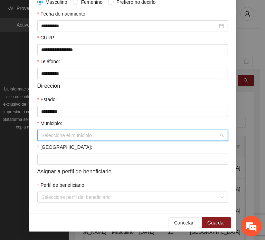
click at [67, 139] on input "Municipio:" at bounding box center [129, 135] width 177 height 10
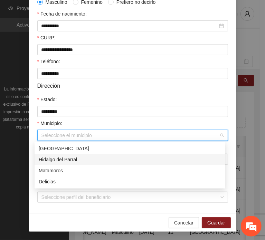
click at [77, 161] on div "Hidalgo del Parral" at bounding box center [130, 160] width 182 height 8
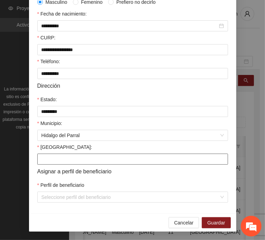
click at [73, 160] on input "[GEOGRAPHIC_DATA]:" at bounding box center [132, 159] width 191 height 11
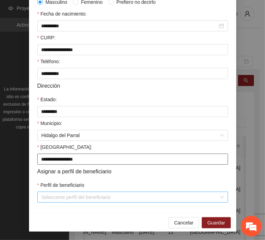
drag, startPoint x: 75, startPoint y: 170, endPoint x: 79, endPoint y: 197, distance: 26.8
click at [79, 197] on form "**********" at bounding box center [132, 52] width 191 height 302
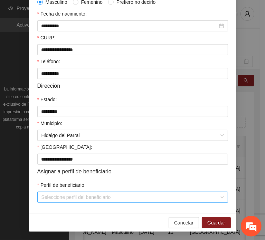
click at [78, 197] on input "Perfil de beneficiario" at bounding box center [129, 197] width 177 height 10
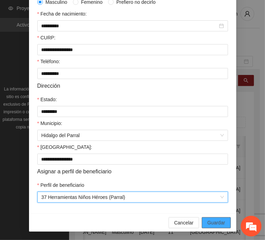
click at [213, 219] on span "Guardar" at bounding box center [216, 223] width 18 height 8
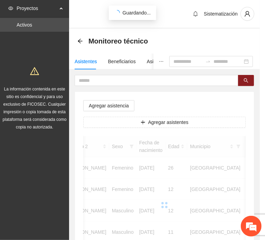
scroll to position [130, 0]
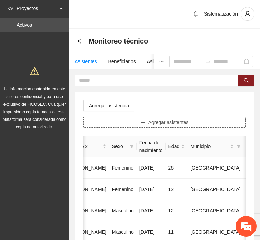
click at [154, 120] on span "Agregar asistentes" at bounding box center [168, 122] width 40 height 8
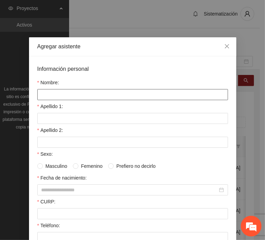
click at [42, 92] on input "Nombre:" at bounding box center [132, 94] width 191 height 11
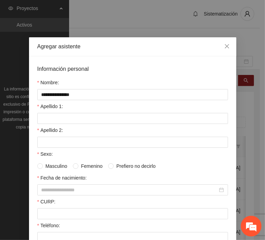
click at [39, 123] on form "**********" at bounding box center [132, 216] width 191 height 302
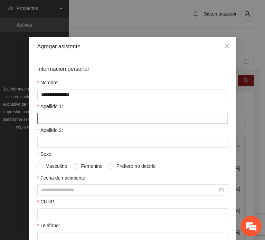
click at [39, 118] on input "Apellido 1:" at bounding box center [132, 118] width 191 height 11
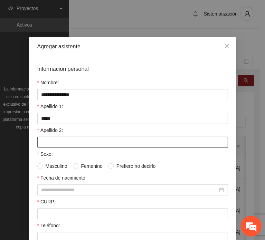
drag, startPoint x: 65, startPoint y: 143, endPoint x: 55, endPoint y: 141, distance: 9.4
click at [65, 143] on input "Apellido 2:" at bounding box center [132, 142] width 191 height 11
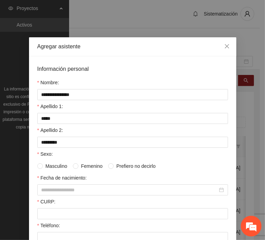
click at [107, 204] on div "CURP:" at bounding box center [132, 203] width 191 height 10
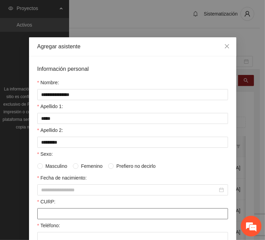
click at [90, 210] on input "CURP:" at bounding box center [132, 213] width 191 height 11
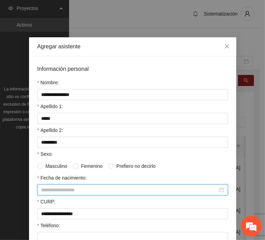
click at [61, 187] on input "Fecha de nacimiento:" at bounding box center [129, 190] width 176 height 8
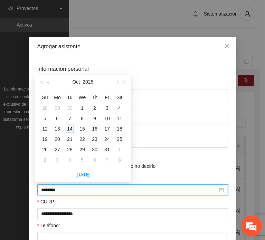
click at [53, 190] on input "********" at bounding box center [129, 190] width 176 height 8
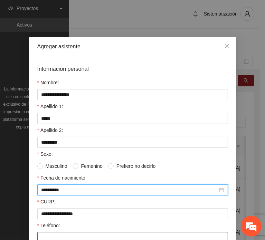
click at [71, 236] on input "Teléfono:" at bounding box center [132, 237] width 191 height 11
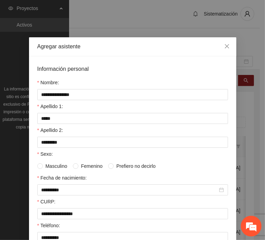
click at [78, 162] on span "Femenino" at bounding box center [91, 166] width 27 height 8
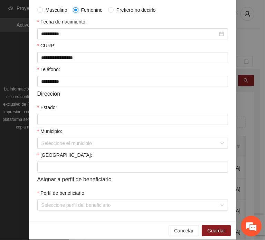
scroll to position [164, 0]
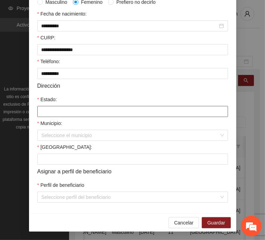
click at [55, 111] on input "Estado:" at bounding box center [132, 111] width 191 height 11
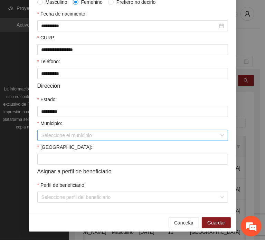
click at [68, 132] on input "Municipio:" at bounding box center [129, 135] width 177 height 10
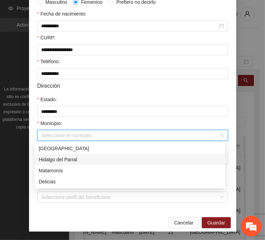
click at [66, 159] on div "Hidalgo del Parral" at bounding box center [130, 160] width 182 height 8
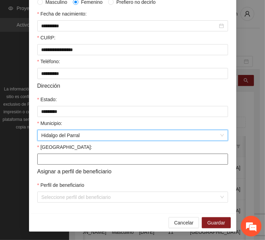
click at [55, 156] on input "[GEOGRAPHIC_DATA]:" at bounding box center [132, 159] width 191 height 11
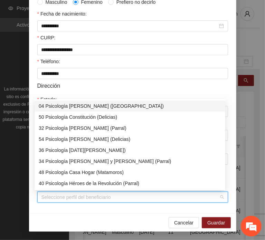
click at [54, 197] on input "Perfil de beneficiario" at bounding box center [129, 197] width 177 height 10
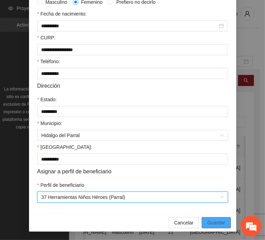
click at [211, 221] on span "Guardar" at bounding box center [216, 223] width 18 height 8
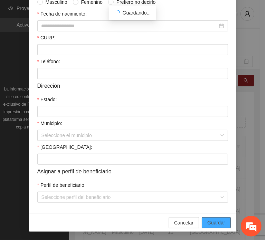
scroll to position [130, 0]
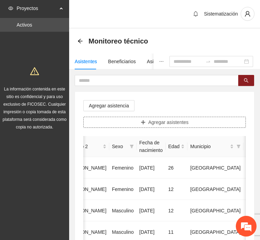
click at [140, 123] on button "Agregar asistentes" at bounding box center [164, 122] width 162 height 11
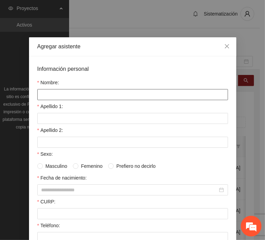
click at [90, 95] on input "Nombre:" at bounding box center [132, 94] width 191 height 11
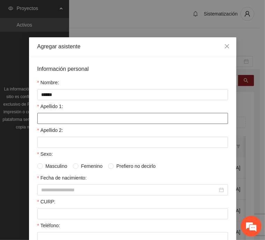
click at [37, 113] on input "Apellido 1:" at bounding box center [132, 118] width 191 height 11
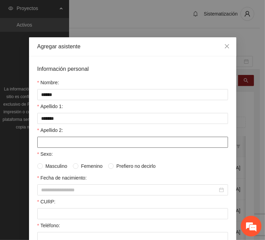
click at [57, 141] on input "Apellido 2:" at bounding box center [132, 142] width 191 height 11
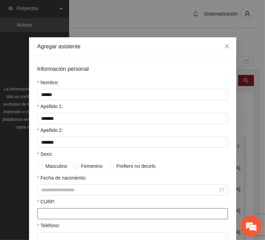
click at [56, 214] on input "CURP:" at bounding box center [132, 213] width 191 height 11
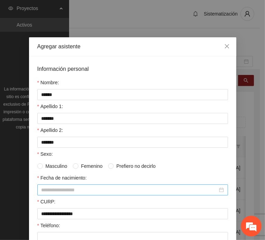
click at [65, 193] on div at bounding box center [132, 189] width 191 height 11
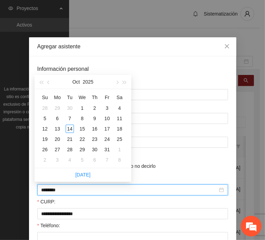
click at [53, 189] on input "********" at bounding box center [129, 190] width 176 height 8
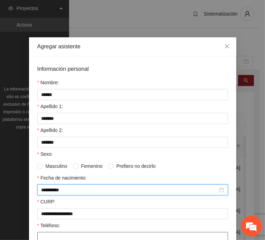
click at [57, 237] on input "Teléfono:" at bounding box center [132, 237] width 191 height 11
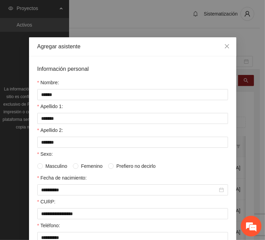
click at [58, 162] on span "Masculino" at bounding box center [56, 166] width 27 height 8
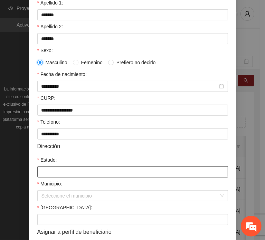
scroll to position [138, 0]
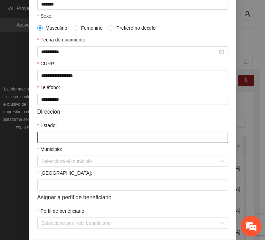
click at [53, 134] on input "Estado:" at bounding box center [132, 137] width 191 height 11
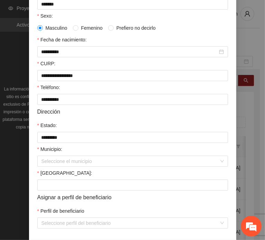
drag, startPoint x: 62, startPoint y: 161, endPoint x: 66, endPoint y: 167, distance: 7.2
click at [62, 161] on input "Municipio:" at bounding box center [129, 161] width 177 height 10
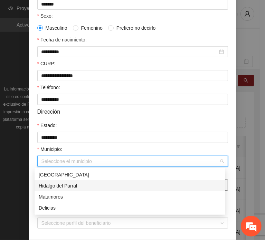
click at [76, 189] on div "Hidalgo del Parral" at bounding box center [130, 186] width 182 height 8
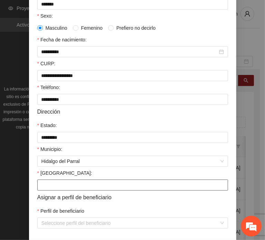
click at [43, 183] on input "[GEOGRAPHIC_DATA]:" at bounding box center [132, 184] width 191 height 11
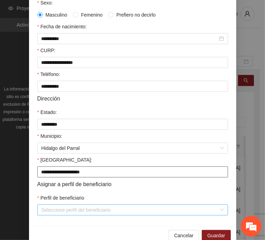
scroll to position [164, 0]
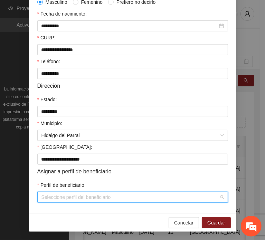
click at [53, 201] on input "Perfil de beneficiario" at bounding box center [129, 197] width 177 height 10
click at [209, 219] on span "Guardar" at bounding box center [216, 223] width 18 height 8
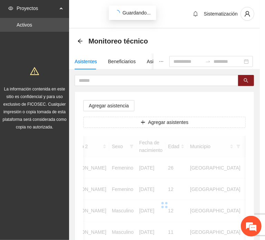
scroll to position [130, 0]
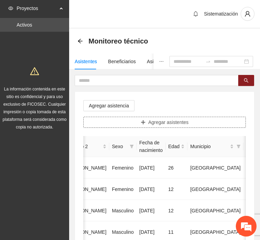
click at [151, 123] on span "Agregar asistentes" at bounding box center [168, 122] width 40 height 8
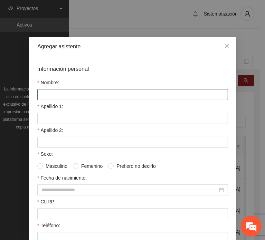
click at [91, 89] on input "Nombre:" at bounding box center [132, 94] width 191 height 11
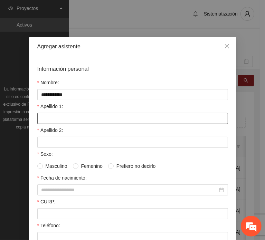
click at [51, 113] on input "Apellido 1:" at bounding box center [132, 118] width 191 height 11
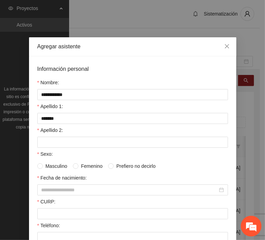
click at [69, 132] on div "Apellido 2:" at bounding box center [132, 131] width 191 height 10
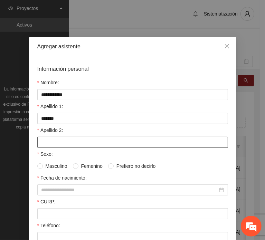
click at [69, 139] on input "Apellido 2:" at bounding box center [132, 142] width 191 height 11
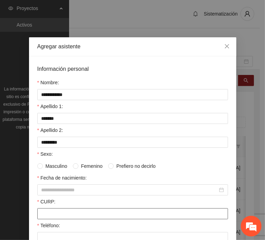
click at [78, 216] on input "CURP:" at bounding box center [132, 213] width 191 height 11
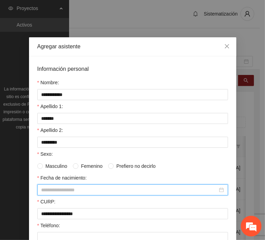
click at [82, 186] on input "Fecha de nacimiento:" at bounding box center [129, 190] width 176 height 8
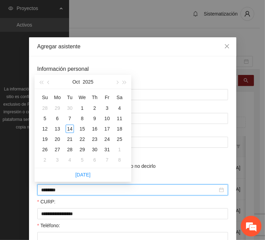
click at [55, 190] on input "********" at bounding box center [129, 190] width 176 height 8
click at [52, 189] on input "********" at bounding box center [129, 190] width 176 height 8
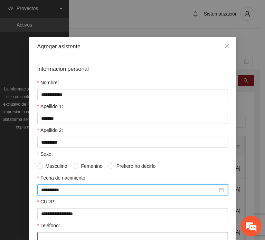
click at [62, 235] on input "Teléfono:" at bounding box center [132, 237] width 191 height 11
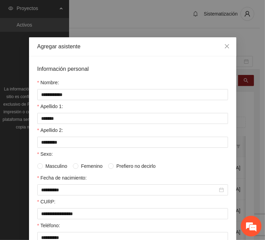
click at [55, 163] on span "Masculino" at bounding box center [56, 166] width 27 height 8
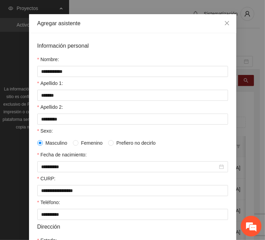
scroll to position [69, 0]
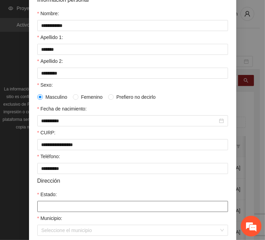
click at [61, 201] on input "Estado:" at bounding box center [132, 206] width 191 height 11
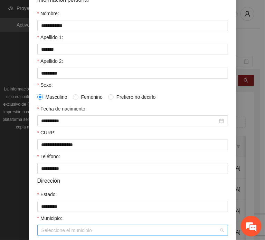
click at [66, 227] on input "Municipio:" at bounding box center [129, 230] width 177 height 10
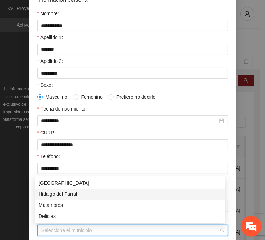
click at [73, 193] on div "Hidalgo del Parral" at bounding box center [130, 194] width 182 height 8
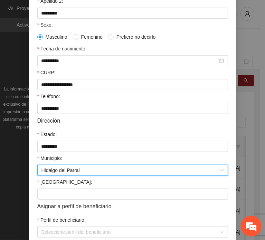
scroll to position [164, 0]
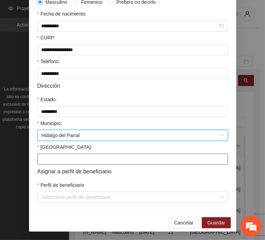
click at [68, 159] on input "[GEOGRAPHIC_DATA]:" at bounding box center [132, 159] width 191 height 11
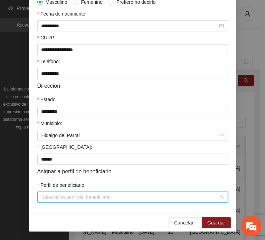
click at [57, 202] on input "Perfil de beneficiario" at bounding box center [129, 197] width 177 height 10
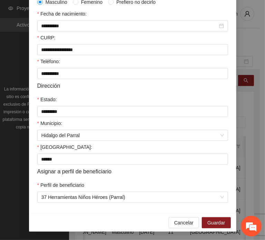
click at [199, 223] on div "Cancelar Guardar" at bounding box center [132, 222] width 207 height 18
click at [202, 223] on button "Guardar" at bounding box center [216, 222] width 29 height 11
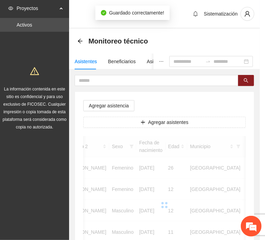
scroll to position [130, 0]
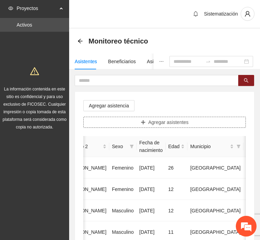
click at [108, 124] on button "Agregar asistentes" at bounding box center [164, 122] width 162 height 11
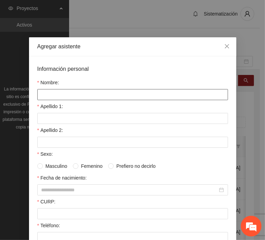
click at [104, 94] on input "Nombre:" at bounding box center [132, 94] width 191 height 11
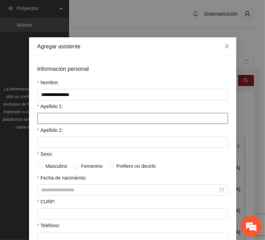
click at [52, 113] on input "Apellido 1:" at bounding box center [132, 118] width 191 height 11
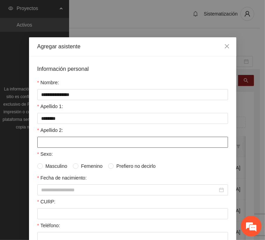
click at [50, 144] on input "Apellido 2:" at bounding box center [132, 142] width 191 height 11
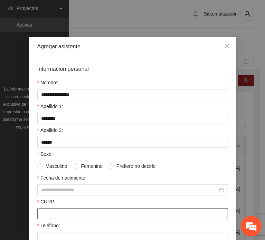
click at [55, 213] on input "CURP:" at bounding box center [132, 213] width 191 height 11
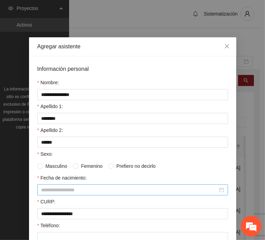
click at [67, 188] on input "Fecha de nacimiento:" at bounding box center [129, 190] width 176 height 8
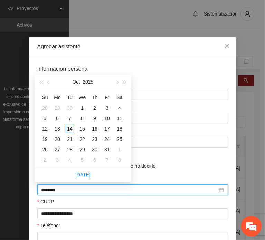
click at [54, 188] on input "********" at bounding box center [129, 190] width 176 height 8
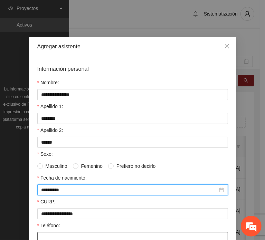
click at [52, 238] on input "Teléfono:" at bounding box center [132, 237] width 191 height 11
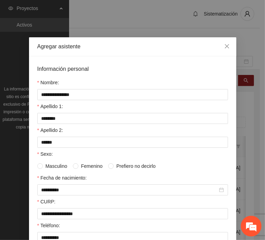
click at [78, 164] on span "Femenino" at bounding box center [91, 166] width 27 height 8
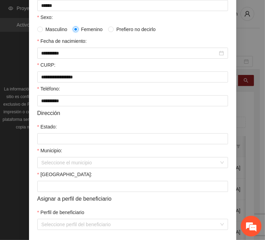
scroll to position [138, 0]
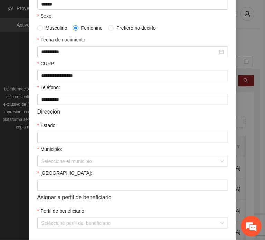
click at [84, 130] on div "Estado:" at bounding box center [132, 126] width 191 height 10
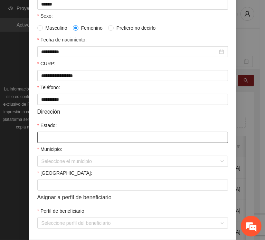
click at [86, 134] on input "Estado:" at bounding box center [132, 137] width 191 height 11
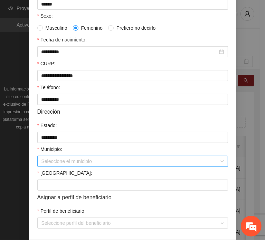
click at [77, 161] on input "Municipio:" at bounding box center [129, 161] width 177 height 10
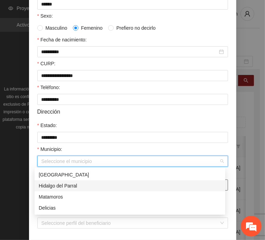
click at [95, 186] on div "Hidalgo del Parral" at bounding box center [130, 186] width 182 height 8
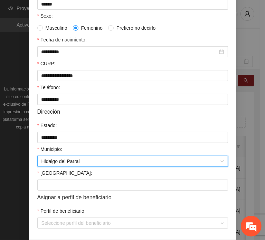
click at [65, 172] on div "[GEOGRAPHIC_DATA]:" at bounding box center [132, 174] width 191 height 10
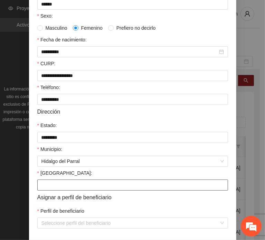
click at [74, 185] on input "[GEOGRAPHIC_DATA]:" at bounding box center [132, 184] width 191 height 11
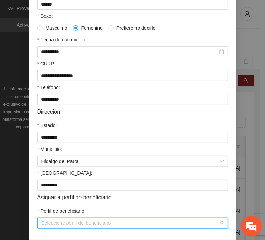
click at [57, 223] on input "Perfil de beneficiario" at bounding box center [129, 223] width 177 height 10
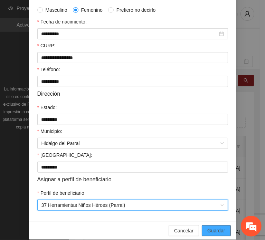
scroll to position [164, 0]
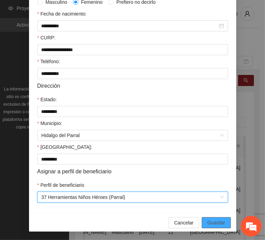
click at [209, 224] on span "Guardar" at bounding box center [216, 223] width 18 height 8
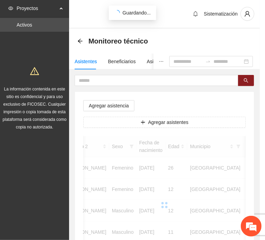
scroll to position [130, 0]
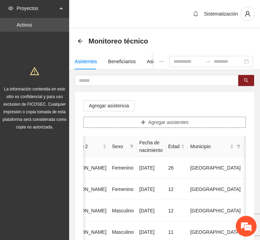
click at [139, 124] on button "Agregar asistentes" at bounding box center [164, 122] width 162 height 11
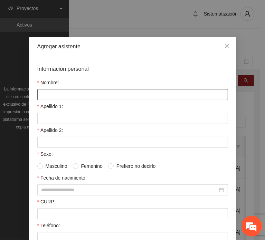
click at [114, 89] on input "Nombre:" at bounding box center [132, 94] width 191 height 11
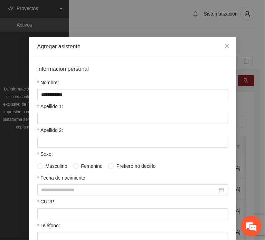
click at [53, 123] on form "**********" at bounding box center [132, 216] width 191 height 302
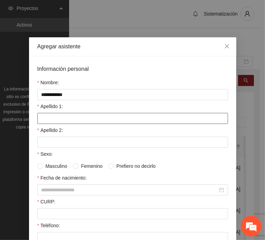
click at [51, 120] on input "Apellido 1:" at bounding box center [132, 118] width 191 height 11
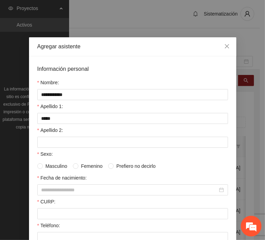
click at [59, 150] on div "Sexo:" at bounding box center [132, 155] width 191 height 10
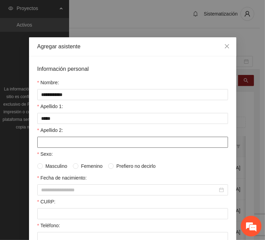
click at [55, 144] on input "Apellido 2:" at bounding box center [132, 142] width 191 height 11
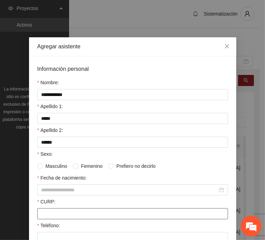
click at [49, 212] on input "CURP:" at bounding box center [132, 213] width 191 height 11
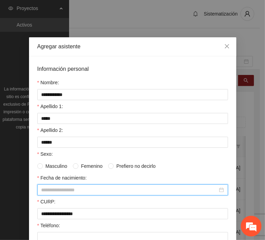
click at [61, 187] on input "Fecha de nacimiento:" at bounding box center [129, 190] width 176 height 8
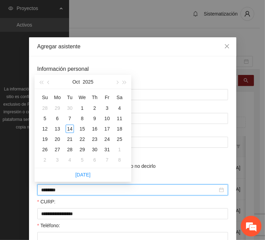
click at [53, 188] on input "********" at bounding box center [129, 190] width 176 height 8
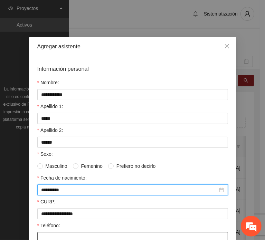
click at [54, 235] on input "Teléfono:" at bounding box center [132, 237] width 191 height 11
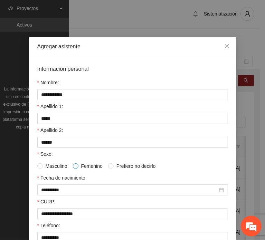
click at [75, 165] on span at bounding box center [76, 166] width 6 height 6
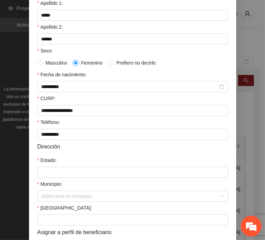
scroll to position [104, 0]
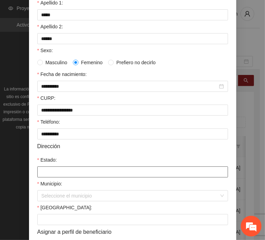
click at [65, 169] on input "Estado:" at bounding box center [132, 171] width 191 height 11
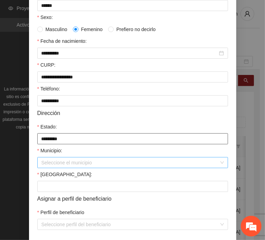
scroll to position [164, 0]
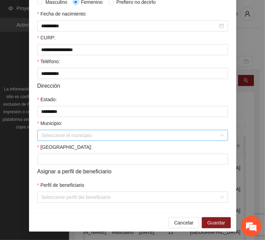
click at [66, 133] on input "Municipio:" at bounding box center [129, 135] width 177 height 10
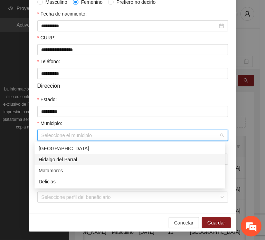
click at [95, 158] on div "Hidalgo del Parral" at bounding box center [130, 160] width 182 height 8
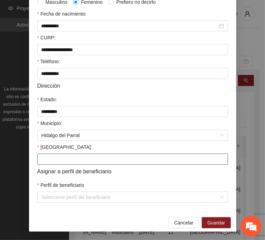
drag, startPoint x: 43, startPoint y: 168, endPoint x: 41, endPoint y: 164, distance: 4.7
click at [43, 168] on span "Asignar a perfil de beneficiario" at bounding box center [74, 171] width 74 height 9
click at [41, 159] on input "[GEOGRAPHIC_DATA]:" at bounding box center [132, 159] width 191 height 11
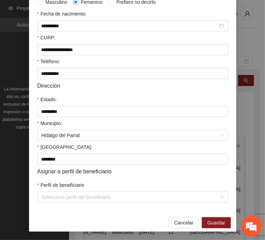
click at [57, 191] on div "Perfil de beneficiario" at bounding box center [132, 186] width 191 height 10
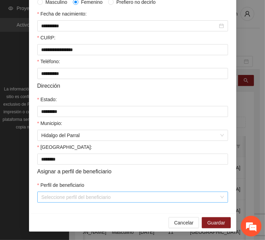
click at [60, 196] on input "Perfil de beneficiario" at bounding box center [129, 197] width 177 height 10
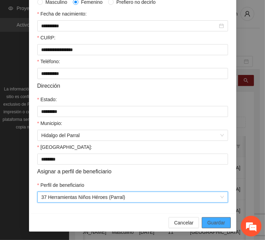
click at [212, 222] on span "Guardar" at bounding box center [216, 223] width 18 height 8
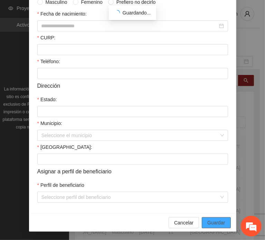
scroll to position [130, 0]
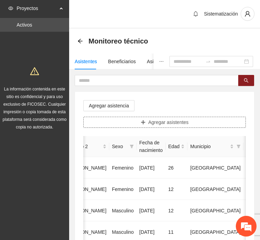
click at [129, 127] on button "Agregar asistentes" at bounding box center [164, 122] width 162 height 11
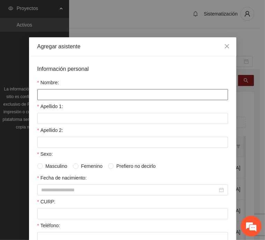
click at [97, 94] on input "Nombre:" at bounding box center [132, 94] width 191 height 11
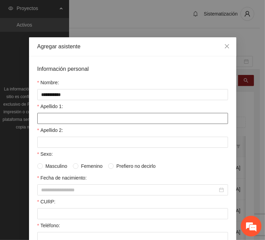
click at [47, 115] on input "Apellido 1:" at bounding box center [132, 118] width 191 height 11
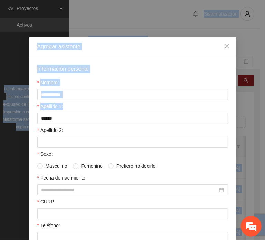
drag, startPoint x: -24, startPoint y: 113, endPoint x: -55, endPoint y: 110, distance: 31.2
click at [0, 110] on html "Proyectos Activos La información contenida en este sitio es confidencial y para…" at bounding box center [132, 120] width 265 height 240
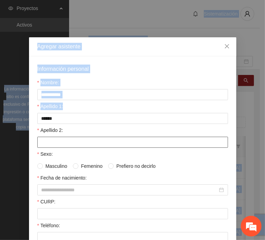
click at [56, 138] on input "Apellido 2:" at bounding box center [132, 142] width 191 height 11
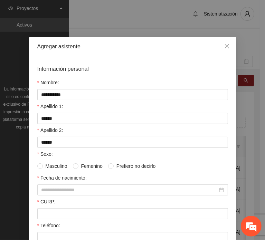
click at [49, 219] on form "**********" at bounding box center [132, 216] width 191 height 302
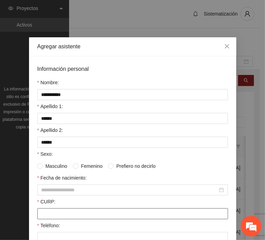
click at [47, 212] on input "CURP:" at bounding box center [132, 213] width 191 height 11
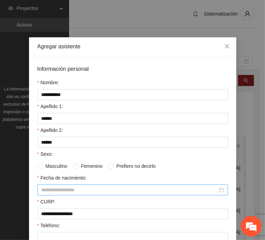
click at [58, 190] on input "Fecha de nacimiento:" at bounding box center [129, 190] width 176 height 8
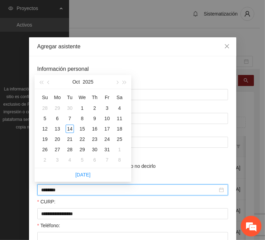
click at [52, 189] on input "********" at bounding box center [129, 190] width 176 height 8
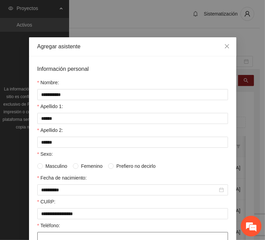
click at [50, 237] on input "Teléfono:" at bounding box center [132, 237] width 191 height 11
click at [86, 167] on span "Femenino" at bounding box center [91, 166] width 27 height 8
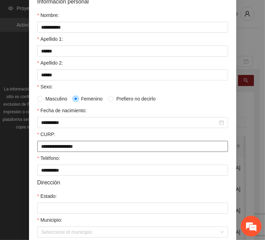
scroll to position [138, 0]
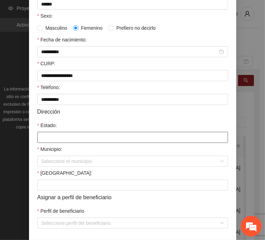
click at [61, 140] on input "Estado:" at bounding box center [132, 137] width 191 height 11
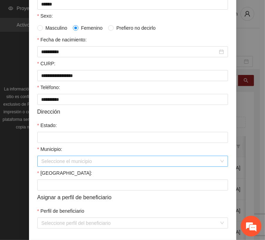
click at [58, 166] on input "Municipio:" at bounding box center [129, 161] width 177 height 10
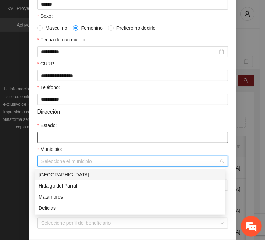
click at [62, 140] on input "Estado:" at bounding box center [132, 137] width 191 height 11
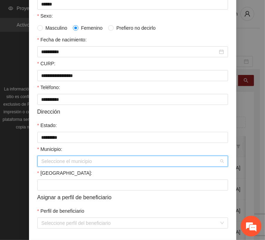
click at [61, 160] on input "Municipio:" at bounding box center [129, 161] width 177 height 10
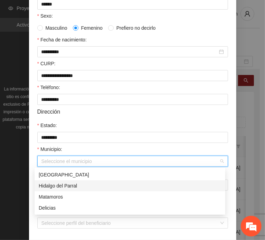
click at [81, 188] on div "Hidalgo del Parral" at bounding box center [130, 186] width 182 height 8
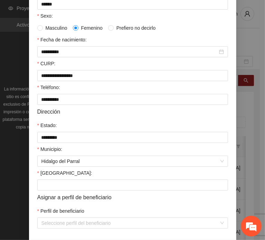
click at [56, 179] on div "[GEOGRAPHIC_DATA]:" at bounding box center [132, 174] width 191 height 10
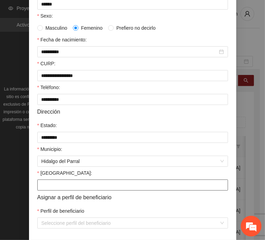
click at [55, 188] on input "[GEOGRAPHIC_DATA]:" at bounding box center [132, 184] width 191 height 11
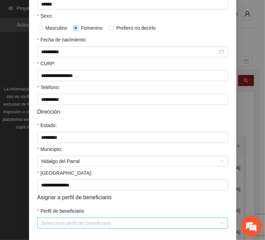
click at [61, 225] on input "Perfil de beneficiario" at bounding box center [129, 223] width 177 height 10
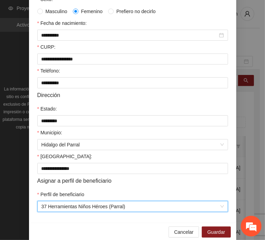
scroll to position [164, 0]
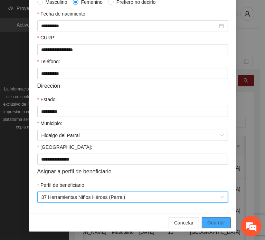
click at [218, 222] on span "Guardar" at bounding box center [216, 223] width 18 height 8
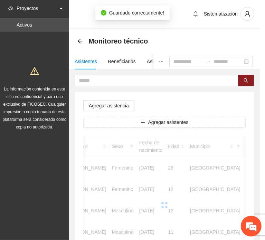
scroll to position [130, 0]
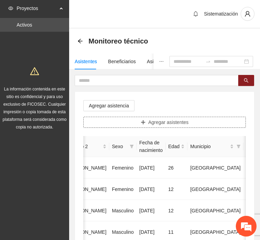
click at [156, 125] on span "Agregar asistentes" at bounding box center [168, 122] width 40 height 8
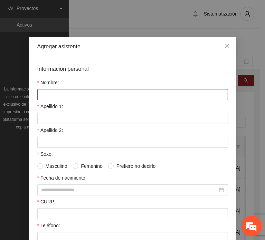
click at [103, 94] on input "Nombre:" at bounding box center [132, 94] width 191 height 11
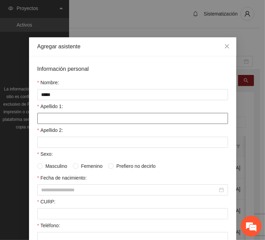
click at [43, 118] on input "Apellido 1:" at bounding box center [132, 118] width 191 height 11
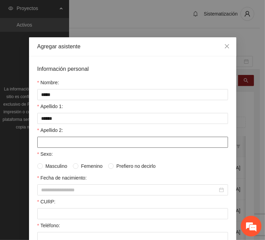
click at [58, 141] on input "Apellido 2:" at bounding box center [132, 142] width 191 height 11
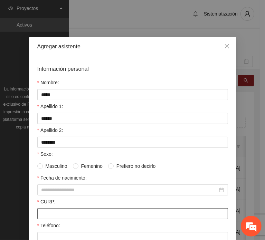
click at [61, 210] on input "CURP:" at bounding box center [132, 213] width 191 height 11
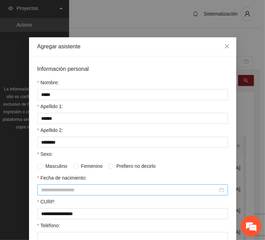
click at [57, 187] on input "Fecha de nacimiento:" at bounding box center [129, 190] width 176 height 8
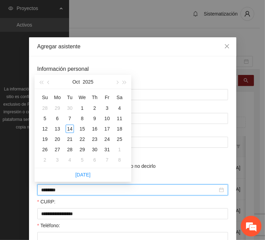
click at [53, 189] on input "********" at bounding box center [129, 190] width 176 height 8
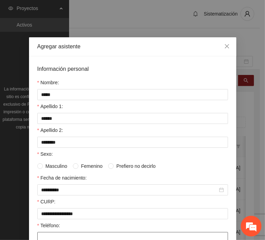
click at [75, 233] on input "Teléfono:" at bounding box center [132, 237] width 191 height 11
click at [52, 163] on span "Masculino" at bounding box center [56, 166] width 27 height 8
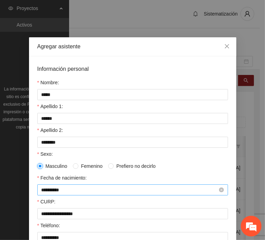
scroll to position [69, 0]
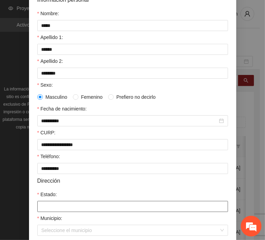
click at [67, 207] on input "Estado:" at bounding box center [132, 206] width 191 height 11
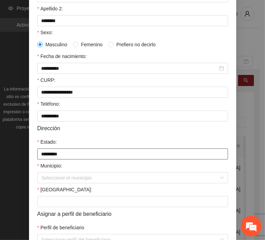
scroll to position [164, 0]
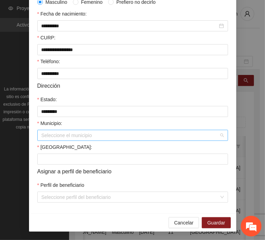
click at [57, 133] on input "Municipio:" at bounding box center [129, 135] width 177 height 10
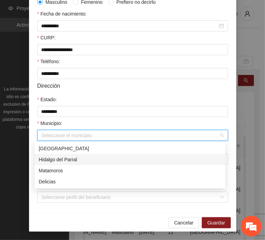
click at [85, 160] on div "Hidalgo del Parral" at bounding box center [130, 160] width 182 height 8
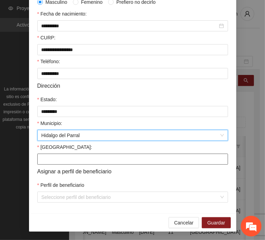
click at [47, 161] on input "[GEOGRAPHIC_DATA]:" at bounding box center [132, 159] width 191 height 11
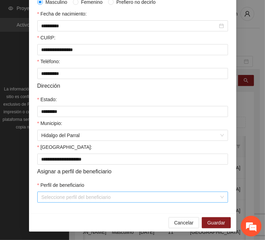
click at [55, 192] on input "Perfil de beneficiario" at bounding box center [129, 197] width 177 height 10
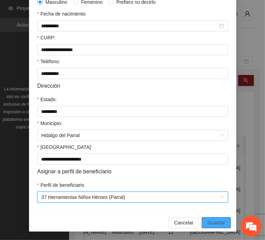
click at [218, 221] on span "Guardar" at bounding box center [216, 223] width 18 height 8
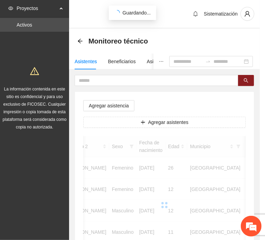
scroll to position [130, 0]
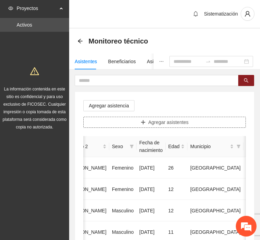
click at [136, 121] on button "Agregar asistentes" at bounding box center [164, 122] width 162 height 11
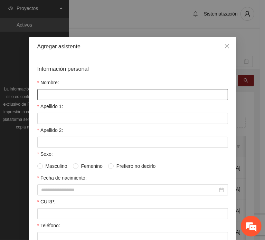
click at [101, 93] on input "Nombre:" at bounding box center [132, 94] width 191 height 11
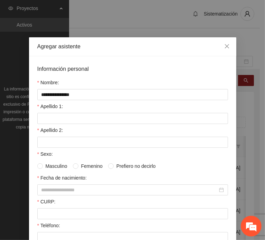
click at [62, 109] on div "Apellido 1:" at bounding box center [132, 108] width 191 height 10
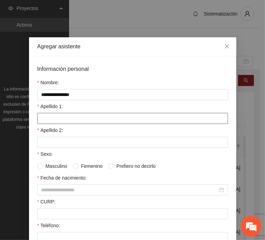
click at [64, 113] on input "Apellido 1:" at bounding box center [132, 118] width 191 height 11
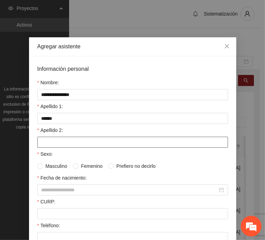
click at [76, 138] on input "Apellido 2:" at bounding box center [132, 142] width 191 height 11
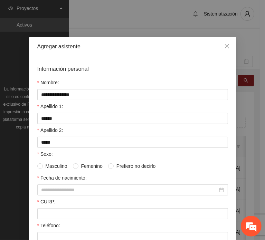
click at [55, 204] on div "CURP:" at bounding box center [132, 203] width 191 height 10
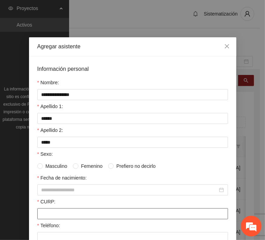
click at [57, 212] on input "CURP:" at bounding box center [132, 213] width 191 height 11
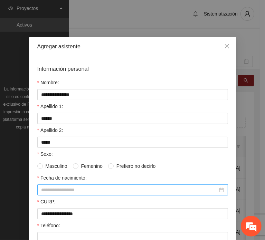
click at [63, 192] on input "Fecha de nacimiento:" at bounding box center [129, 190] width 176 height 8
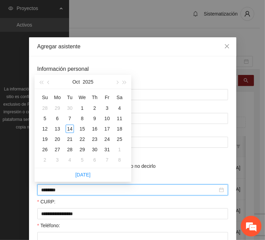
click at [53, 190] on input "********" at bounding box center [129, 190] width 176 height 8
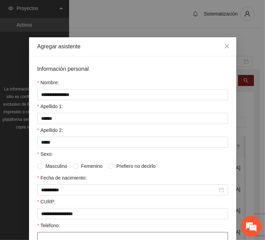
click at [47, 234] on input "Teléfono:" at bounding box center [132, 237] width 191 height 11
click at [82, 163] on span "Femenino" at bounding box center [91, 166] width 27 height 8
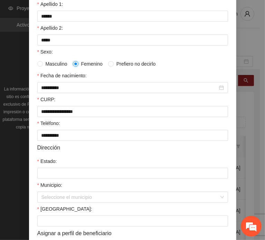
scroll to position [104, 0]
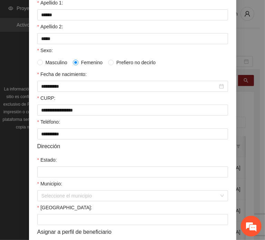
click at [74, 163] on div "Estado:" at bounding box center [132, 161] width 191 height 10
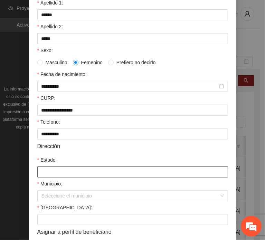
click at [79, 169] on input "Estado:" at bounding box center [132, 171] width 191 height 11
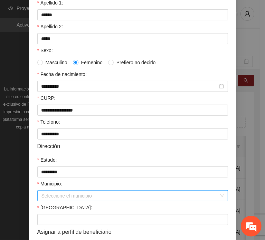
click at [64, 191] on input "Municipio:" at bounding box center [129, 196] width 177 height 10
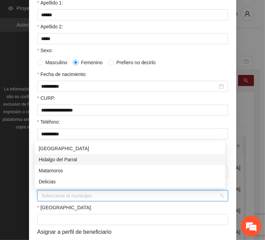
click at [74, 162] on div "Hidalgo del Parral" at bounding box center [130, 160] width 182 height 8
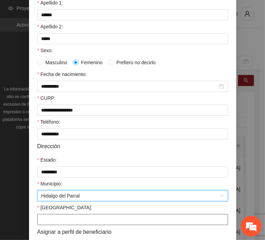
click at [45, 220] on input "[GEOGRAPHIC_DATA]:" at bounding box center [132, 219] width 191 height 11
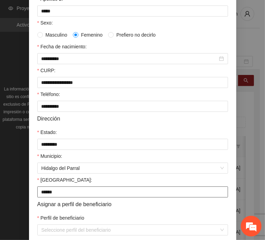
scroll to position [164, 0]
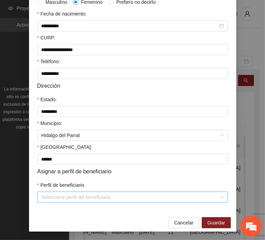
click at [54, 203] on div "**********" at bounding box center [132, 52] width 207 height 321
click at [50, 195] on input "Perfil de beneficiario" at bounding box center [129, 197] width 177 height 10
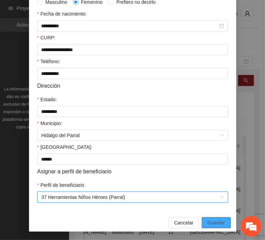
click at [214, 219] on span "Guardar" at bounding box center [216, 223] width 18 height 8
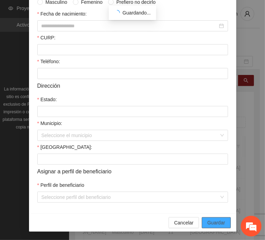
scroll to position [130, 0]
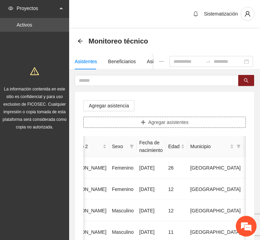
click at [152, 123] on span "Agregar asistentes" at bounding box center [168, 122] width 40 height 8
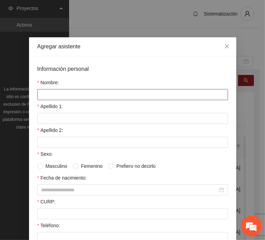
click at [104, 93] on input "Nombre:" at bounding box center [132, 94] width 191 height 11
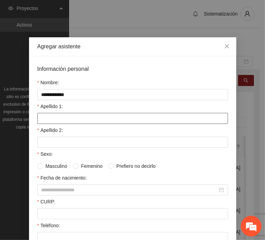
click at [40, 116] on input "Apellido 1:" at bounding box center [132, 118] width 191 height 11
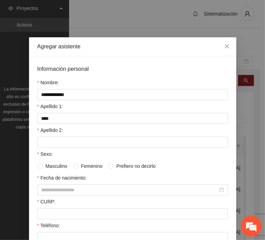
click at [37, 146] on form "**********" at bounding box center [132, 216] width 191 height 302
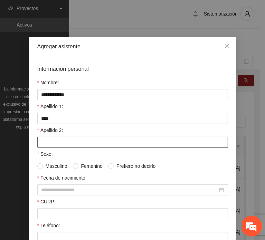
click at [39, 143] on input "Apellido 2:" at bounding box center [132, 142] width 191 height 11
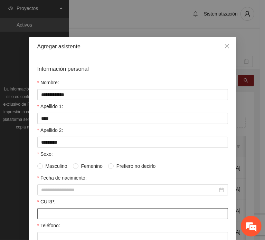
click at [61, 215] on input "CURP:" at bounding box center [132, 213] width 191 height 11
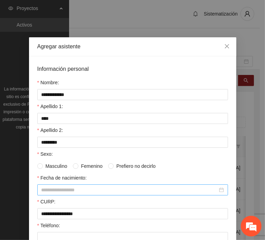
click at [66, 193] on div at bounding box center [132, 189] width 191 height 11
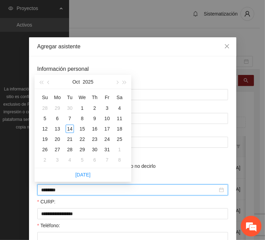
click at [53, 190] on input "********" at bounding box center [129, 190] width 176 height 8
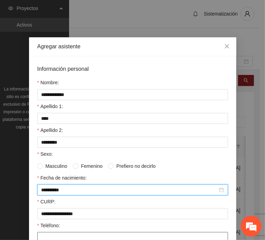
click at [42, 235] on input "Teléfono:" at bounding box center [132, 237] width 191 height 11
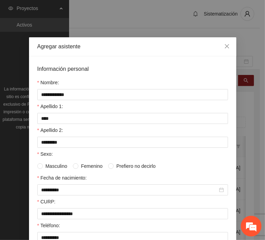
click at [78, 166] on span "Femenino" at bounding box center [91, 166] width 27 height 8
click at [62, 166] on span "Masculino" at bounding box center [56, 166] width 27 height 8
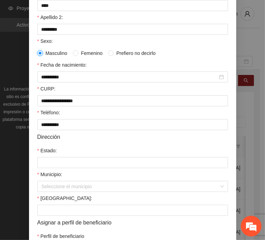
scroll to position [138, 0]
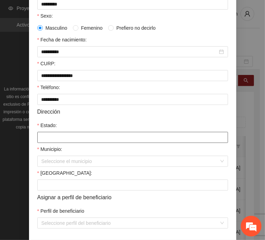
click at [56, 132] on input "Estado:" at bounding box center [132, 137] width 191 height 11
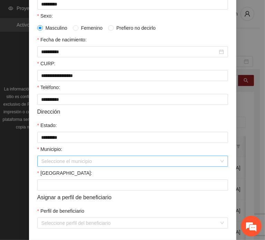
click at [58, 162] on input "Municipio:" at bounding box center [129, 161] width 177 height 10
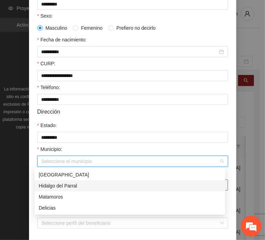
click at [81, 183] on div "Hidalgo del Parral" at bounding box center [130, 186] width 182 height 8
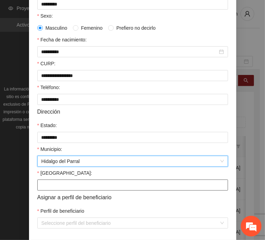
click at [56, 182] on input "[GEOGRAPHIC_DATA]:" at bounding box center [132, 184] width 191 height 11
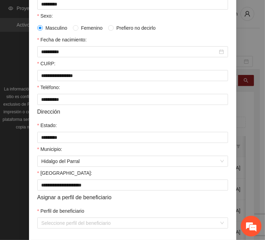
click at [62, 217] on div "Perfil de beneficiario" at bounding box center [132, 212] width 191 height 10
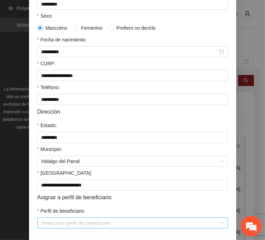
click at [65, 228] on input "Perfil de beneficiario" at bounding box center [129, 223] width 177 height 10
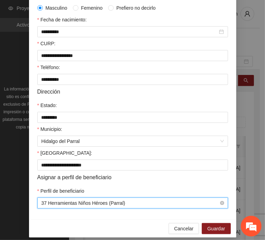
scroll to position [164, 0]
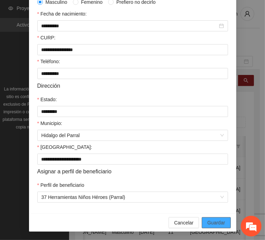
click at [208, 223] on span "Guardar" at bounding box center [216, 223] width 18 height 8
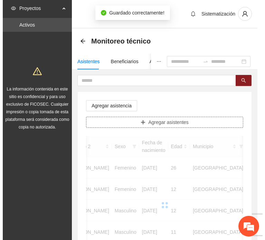
scroll to position [0, 0]
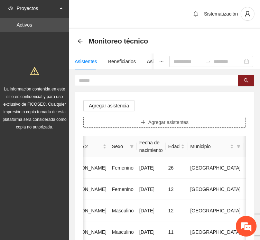
click at [140, 122] on button "Agregar asistentes" at bounding box center [164, 122] width 162 height 11
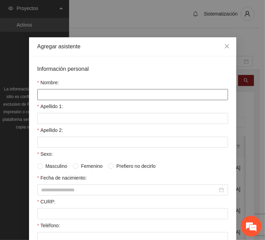
click at [90, 94] on input "Nombre:" at bounding box center [132, 94] width 191 height 11
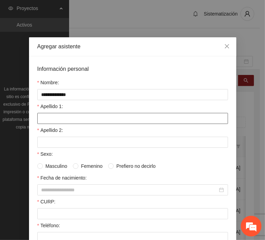
click at [49, 121] on input "Apellido 1:" at bounding box center [132, 118] width 191 height 11
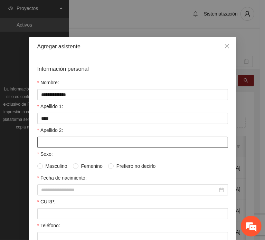
click at [51, 137] on input "Apellido 2:" at bounding box center [132, 142] width 191 height 11
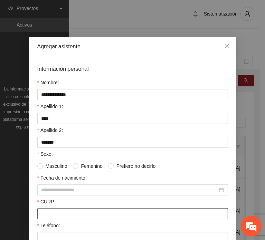
click at [56, 209] on input "CURP:" at bounding box center [132, 213] width 191 height 11
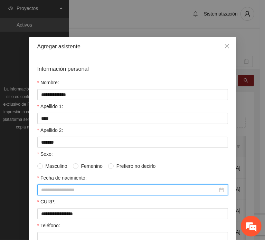
click at [54, 189] on input "Fecha de nacimiento:" at bounding box center [129, 190] width 176 height 8
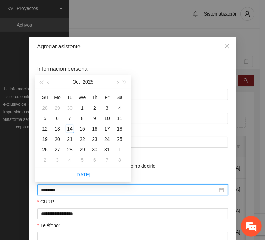
click at [53, 190] on input "********" at bounding box center [129, 190] width 176 height 8
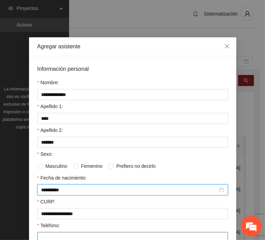
click at [49, 235] on input "Teléfono:" at bounding box center [132, 237] width 191 height 11
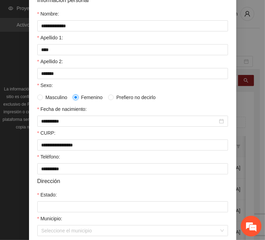
scroll to position [69, 0]
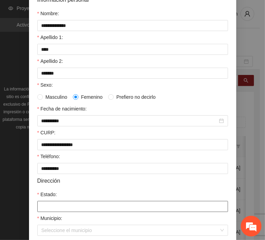
click at [61, 203] on input "Estado:" at bounding box center [132, 206] width 191 height 11
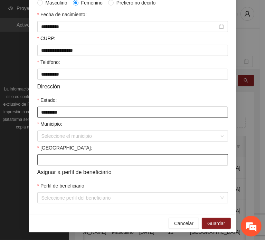
scroll to position [164, 0]
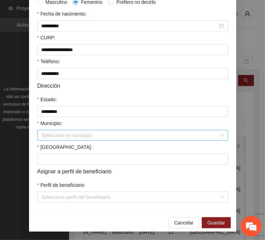
click at [57, 135] on input "Municipio:" at bounding box center [129, 135] width 177 height 10
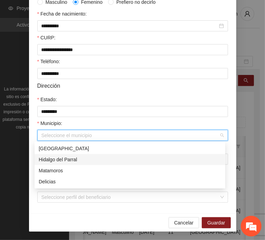
click at [65, 158] on div "Hidalgo del Parral" at bounding box center [130, 160] width 182 height 8
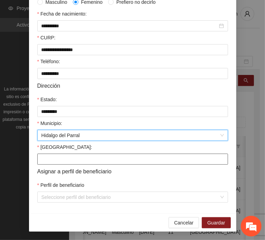
click at [50, 154] on input "[GEOGRAPHIC_DATA]:" at bounding box center [132, 159] width 191 height 11
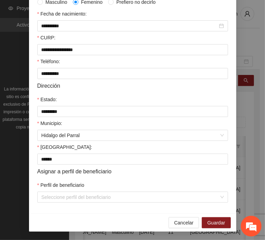
click at [55, 203] on div "**********" at bounding box center [132, 52] width 207 height 321
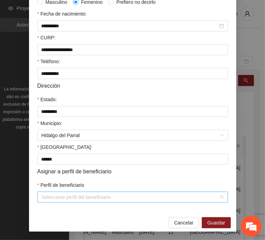
click at [55, 202] on span at bounding box center [129, 197] width 177 height 10
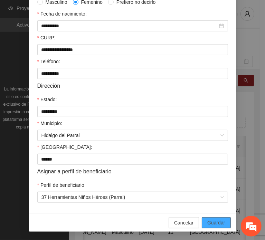
click at [204, 221] on button "Guardar" at bounding box center [216, 222] width 29 height 11
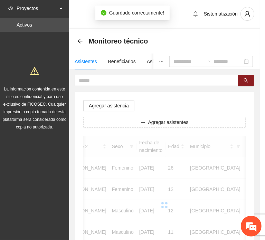
scroll to position [130, 0]
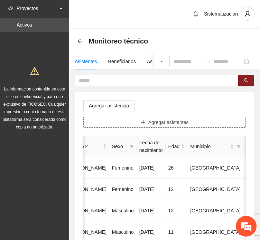
click at [127, 120] on button "Agregar asistentes" at bounding box center [164, 122] width 162 height 11
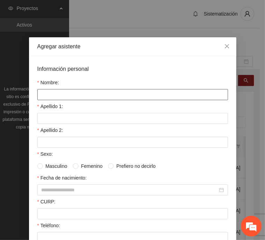
click at [76, 90] on input "Nombre:" at bounding box center [132, 94] width 191 height 11
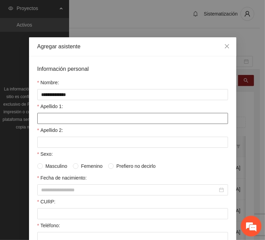
click at [51, 116] on input "Apellido 1:" at bounding box center [132, 118] width 191 height 11
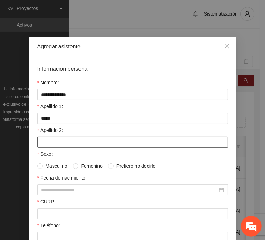
click at [55, 145] on input "Apellido 2:" at bounding box center [132, 142] width 191 height 11
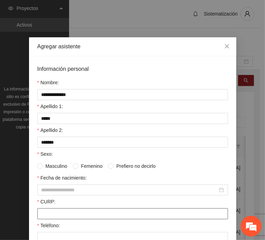
click at [50, 213] on input "CURP:" at bounding box center [132, 213] width 191 height 11
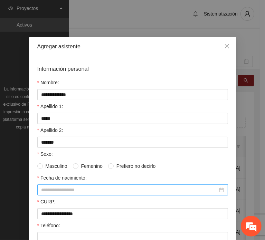
click at [72, 186] on input "Fecha de nacimiento:" at bounding box center [129, 190] width 176 height 8
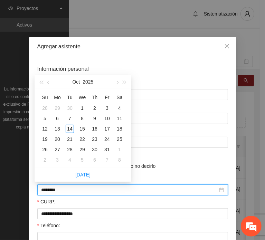
click at [52, 191] on input "********" at bounding box center [129, 190] width 176 height 8
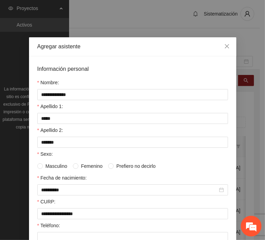
click at [52, 165] on span "Masculino" at bounding box center [56, 166] width 27 height 8
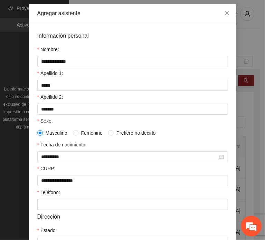
scroll to position [69, 0]
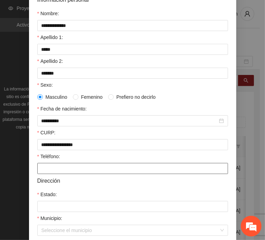
click at [54, 166] on input "Teléfono:" at bounding box center [132, 168] width 191 height 11
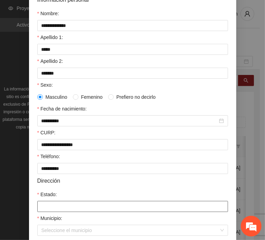
click at [65, 209] on input "Estado:" at bounding box center [132, 206] width 191 height 11
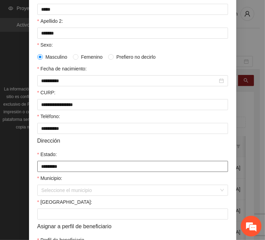
scroll to position [164, 0]
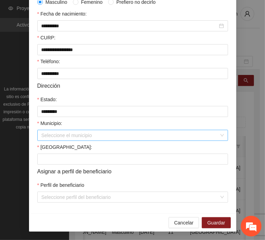
click at [81, 138] on input "Municipio:" at bounding box center [129, 135] width 177 height 10
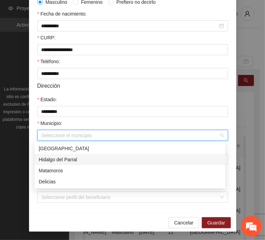
click at [103, 160] on div "Hidalgo del Parral" at bounding box center [130, 160] width 182 height 8
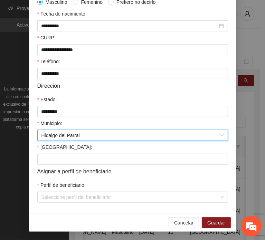
click at [69, 165] on form "**********" at bounding box center [132, 52] width 191 height 302
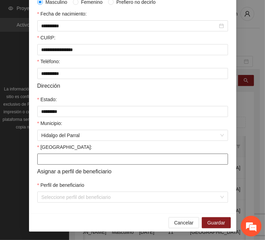
click at [65, 160] on input "[GEOGRAPHIC_DATA]:" at bounding box center [132, 159] width 191 height 11
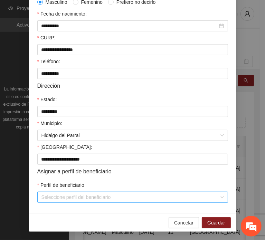
click at [59, 194] on input "Perfil de beneficiario" at bounding box center [129, 197] width 177 height 10
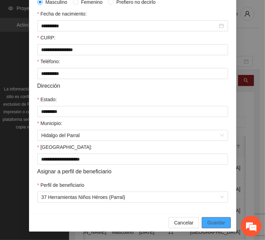
click at [211, 219] on span "Guardar" at bounding box center [216, 223] width 18 height 8
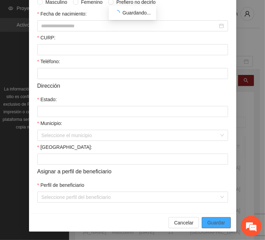
scroll to position [130, 0]
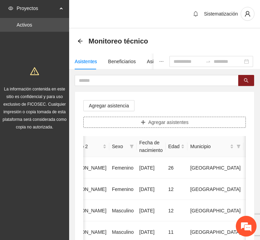
click at [119, 127] on button "Agregar asistentes" at bounding box center [164, 122] width 162 height 11
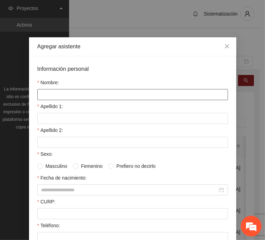
click at [80, 95] on input "Nombre:" at bounding box center [132, 94] width 191 height 11
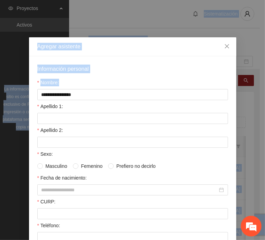
drag, startPoint x: -75, startPoint y: 115, endPoint x: -88, endPoint y: 121, distance: 14.4
click at [0, 121] on html "Proyectos Activos La información contenida en este sitio es confidencial y para…" at bounding box center [132, 120] width 265 height 240
click at [49, 126] on label "Apellido 2:" at bounding box center [50, 130] width 26 height 8
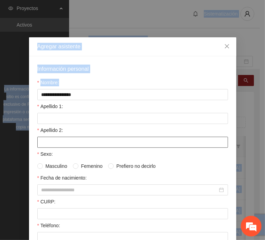
click at [49, 137] on input "Apellido 2:" at bounding box center [132, 142] width 191 height 11
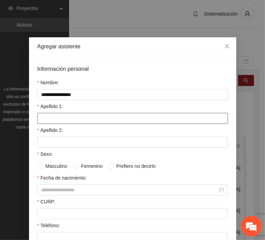
click at [48, 119] on input "Apellido 1:" at bounding box center [132, 118] width 191 height 11
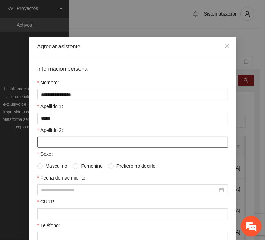
click at [55, 139] on input "Apellido 2:" at bounding box center [132, 142] width 191 height 11
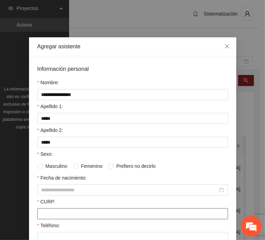
click at [55, 209] on input "CURP:" at bounding box center [132, 213] width 191 height 11
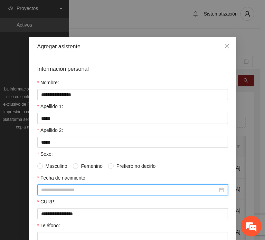
click at [62, 186] on input "Fecha de nacimiento:" at bounding box center [129, 190] width 176 height 8
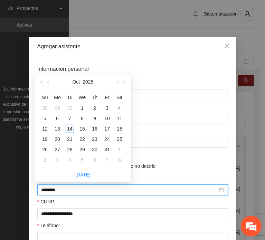
click at [53, 187] on input "********" at bounding box center [129, 190] width 176 height 8
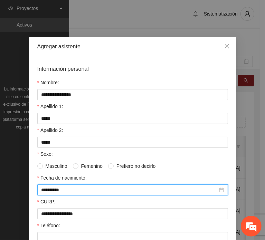
click at [79, 165] on span "Femenino" at bounding box center [91, 166] width 27 height 8
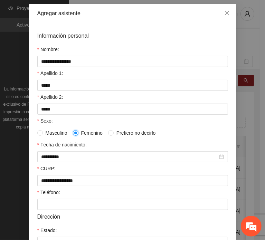
scroll to position [69, 0]
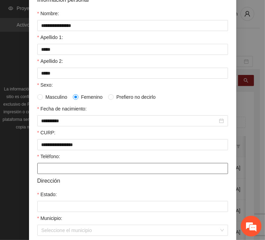
click at [51, 167] on input "Teléfono:" at bounding box center [132, 168] width 191 height 11
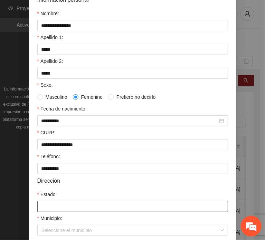
click at [66, 208] on input "Estado:" at bounding box center [132, 206] width 191 height 11
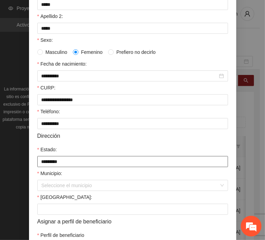
scroll to position [164, 0]
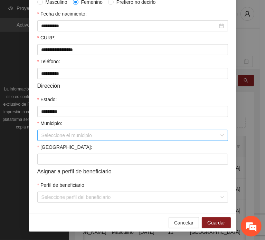
click at [56, 137] on input "Municipio:" at bounding box center [129, 135] width 177 height 10
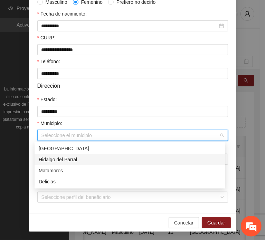
click at [85, 161] on div "Hidalgo del Parral" at bounding box center [130, 160] width 182 height 8
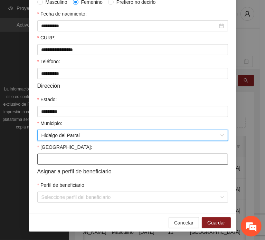
click at [50, 163] on input "[GEOGRAPHIC_DATA]:" at bounding box center [132, 159] width 191 height 11
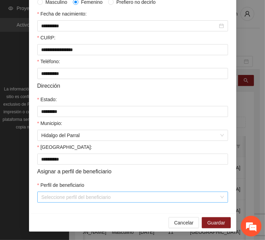
click at [52, 198] on input "Perfil de beneficiario" at bounding box center [129, 197] width 177 height 10
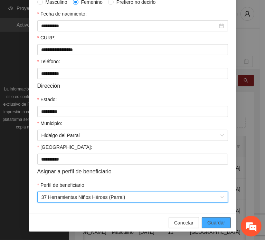
click at [207, 226] on span "Guardar" at bounding box center [216, 223] width 18 height 8
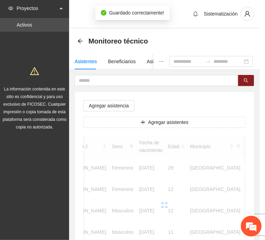
scroll to position [130, 0]
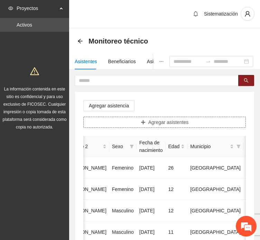
click at [155, 123] on span "Agregar asistentes" at bounding box center [168, 122] width 40 height 8
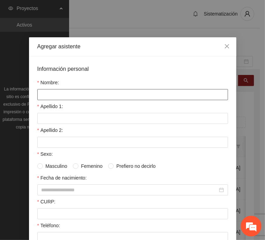
click at [101, 95] on input "Nombre:" at bounding box center [132, 94] width 191 height 11
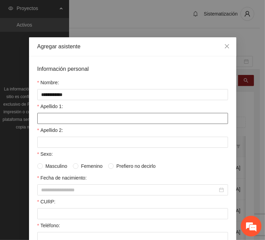
click at [52, 121] on input "Apellido 1:" at bounding box center [132, 118] width 191 height 11
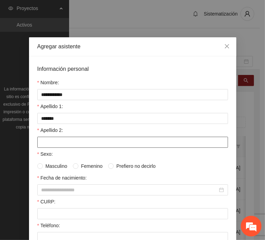
click at [68, 142] on input "Apellido 2:" at bounding box center [132, 142] width 191 height 11
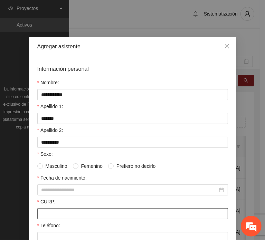
click at [51, 209] on input "CURP:" at bounding box center [132, 213] width 191 height 11
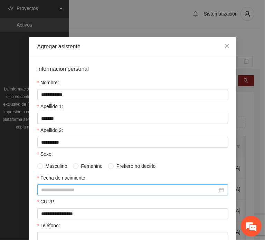
click at [68, 186] on input "Fecha de nacimiento:" at bounding box center [129, 190] width 176 height 8
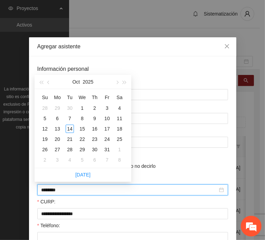
click at [53, 191] on input "********" at bounding box center [129, 190] width 176 height 8
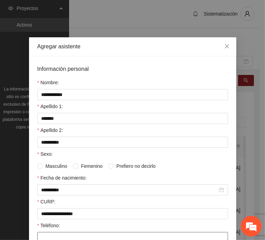
click at [64, 234] on input "Teléfono:" at bounding box center [132, 237] width 191 height 11
click at [81, 164] on span "Femenino" at bounding box center [91, 166] width 27 height 8
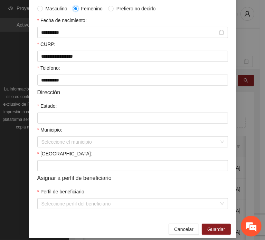
scroll to position [164, 0]
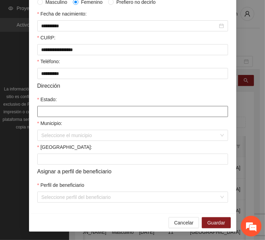
click at [54, 107] on input "Estado:" at bounding box center [132, 111] width 191 height 11
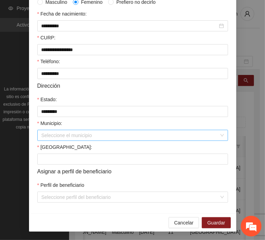
click at [72, 134] on input "Municipio:" at bounding box center [129, 135] width 177 height 10
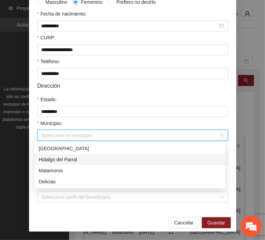
click at [101, 161] on div "Hidalgo del Parral" at bounding box center [130, 160] width 182 height 8
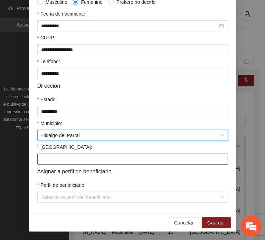
click at [60, 157] on input "[GEOGRAPHIC_DATA]:" at bounding box center [132, 159] width 191 height 11
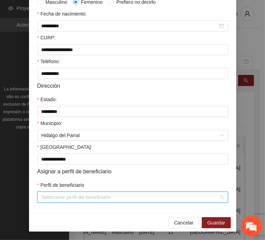
click at [58, 197] on input "Perfil de beneficiario" at bounding box center [129, 197] width 177 height 10
click at [215, 222] on span "Guardar" at bounding box center [216, 223] width 18 height 8
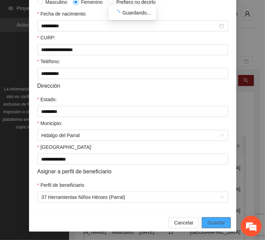
scroll to position [130, 0]
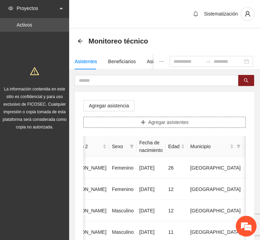
click at [126, 117] on button "Agregar asistentes" at bounding box center [164, 122] width 162 height 11
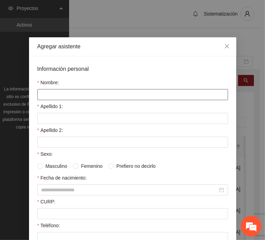
click at [78, 89] on input "Nombre:" at bounding box center [132, 94] width 191 height 11
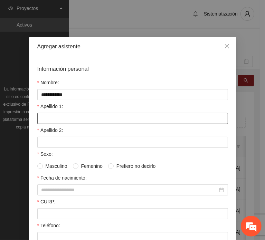
click at [48, 113] on input "Apellido 1:" at bounding box center [132, 118] width 191 height 11
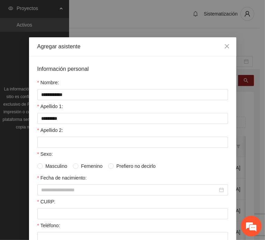
click at [45, 147] on form "**********" at bounding box center [132, 216] width 191 height 302
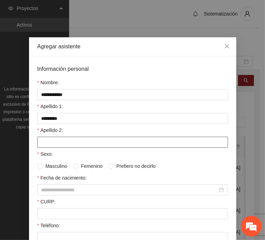
click at [43, 140] on input "Apellido 2:" at bounding box center [132, 142] width 191 height 11
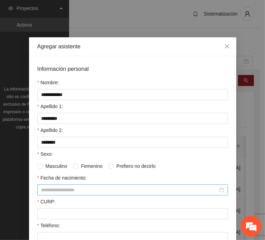
click at [58, 186] on input "Fecha de nacimiento:" at bounding box center [129, 190] width 176 height 8
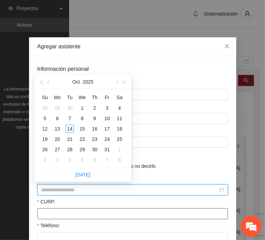
drag, startPoint x: 51, startPoint y: 212, endPoint x: 0, endPoint y: 150, distance: 80.9
click at [51, 212] on input "CURP:" at bounding box center [132, 213] width 191 height 11
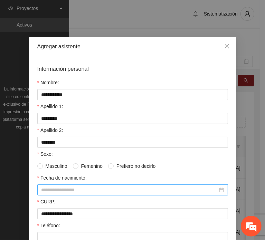
drag, startPoint x: 72, startPoint y: 196, endPoint x: 69, endPoint y: 192, distance: 5.0
click at [72, 196] on form "**********" at bounding box center [132, 216] width 191 height 302
click at [69, 191] on input "Fecha de nacimiento:" at bounding box center [129, 190] width 176 height 8
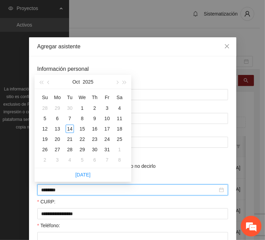
click at [53, 190] on input "********" at bounding box center [129, 190] width 176 height 8
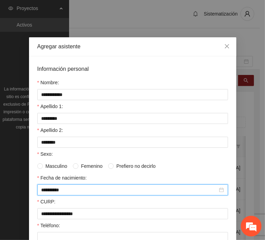
click at [78, 165] on span "Femenino" at bounding box center [91, 166] width 27 height 8
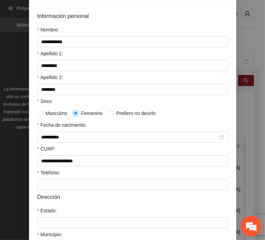
scroll to position [104, 0]
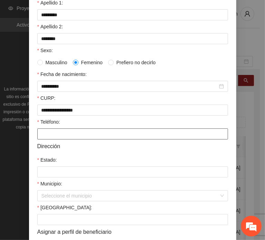
click at [53, 136] on input "Teléfono:" at bounding box center [132, 133] width 191 height 11
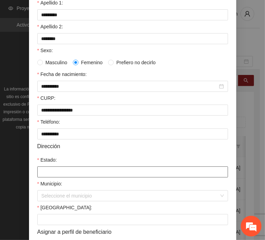
drag, startPoint x: 48, startPoint y: 173, endPoint x: 66, endPoint y: 159, distance: 23.0
click at [48, 173] on input "Estado:" at bounding box center [132, 171] width 191 height 11
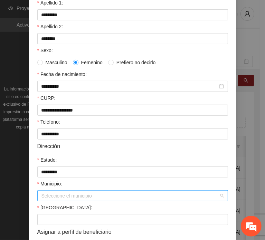
click at [70, 193] on input "Municipio:" at bounding box center [129, 196] width 177 height 10
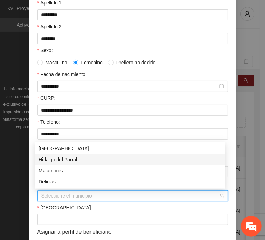
click at [77, 159] on div "Hidalgo del Parral" at bounding box center [130, 160] width 182 height 8
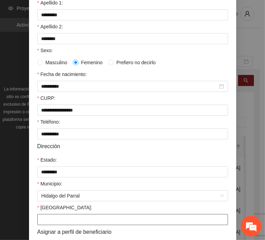
click at [59, 216] on input "[GEOGRAPHIC_DATA]:" at bounding box center [132, 219] width 191 height 11
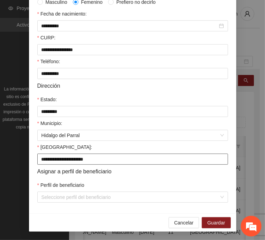
scroll to position [164, 0]
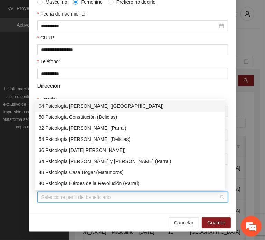
click at [81, 197] on input "Perfil de beneficiario" at bounding box center [129, 197] width 177 height 10
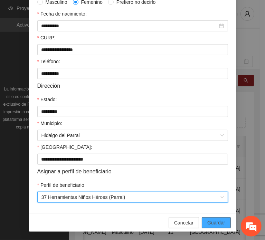
click at [208, 218] on button "Guardar" at bounding box center [216, 222] width 29 height 11
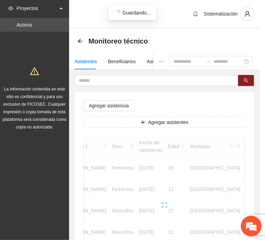
scroll to position [130, 0]
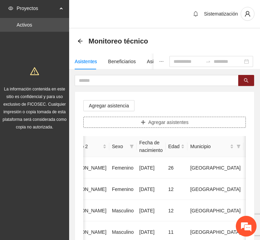
click at [130, 119] on button "Agregar asistentes" at bounding box center [164, 122] width 162 height 11
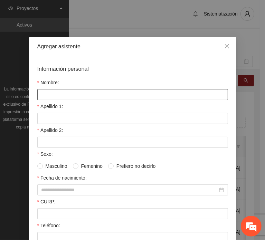
drag, startPoint x: 92, startPoint y: 94, endPoint x: 62, endPoint y: 101, distance: 31.1
click at [92, 94] on input "Nombre:" at bounding box center [132, 94] width 191 height 11
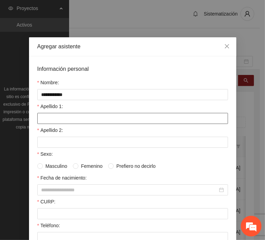
click at [52, 118] on input "Apellido 1:" at bounding box center [132, 118] width 191 height 11
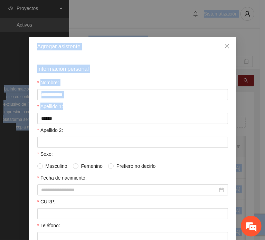
drag, startPoint x: 3, startPoint y: 114, endPoint x: -41, endPoint y: 108, distance: 44.6
click at [0, 108] on html "Proyectos Activos La información contenida en este sitio es confidencial y para…" at bounding box center [132, 120] width 265 height 240
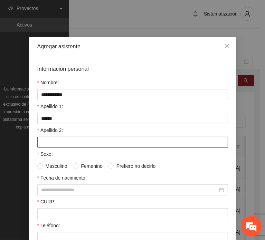
click at [53, 137] on input "Apellido 2:" at bounding box center [132, 142] width 191 height 11
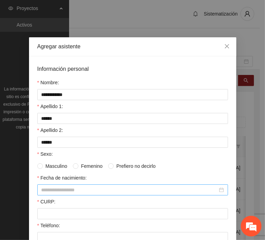
click at [55, 190] on input "Fecha de nacimiento:" at bounding box center [129, 190] width 176 height 8
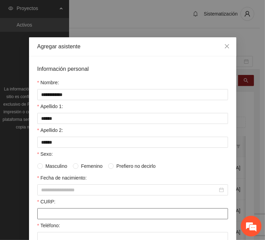
click at [44, 208] on input "CURP:" at bounding box center [132, 213] width 191 height 11
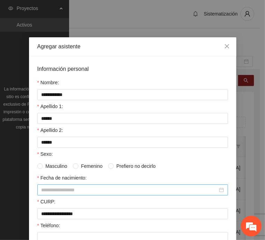
click at [58, 186] on input "Fecha de nacimiento:" at bounding box center [129, 190] width 176 height 8
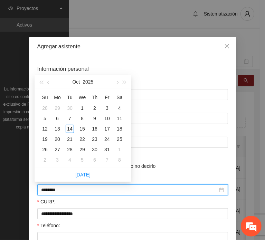
click at [54, 189] on input "********" at bounding box center [129, 190] width 176 height 8
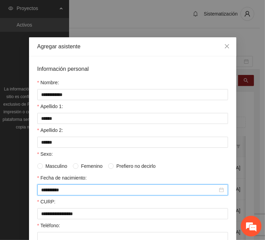
click at [62, 162] on span "Masculino" at bounding box center [56, 166] width 27 height 8
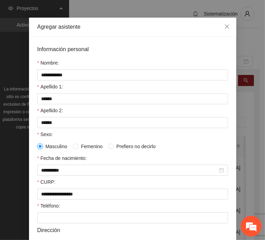
scroll to position [104, 0]
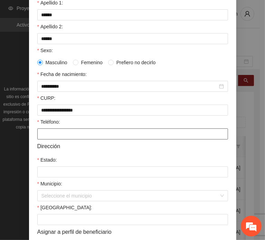
click at [46, 136] on input "Teléfono:" at bounding box center [132, 133] width 191 height 11
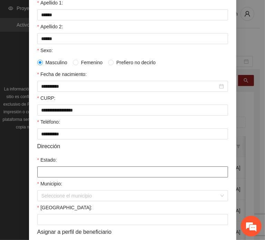
click at [46, 169] on input "Estado:" at bounding box center [132, 171] width 191 height 11
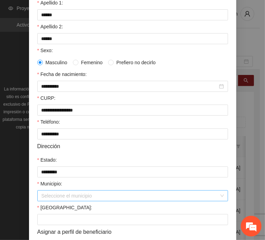
click at [70, 200] on input "Municipio:" at bounding box center [129, 196] width 177 height 10
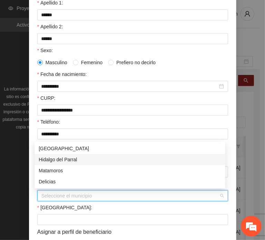
click at [73, 155] on div "Hidalgo del Parral" at bounding box center [130, 159] width 191 height 11
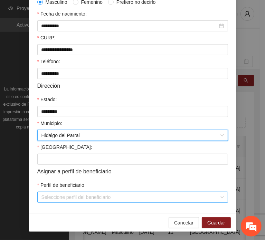
scroll to position [164, 0]
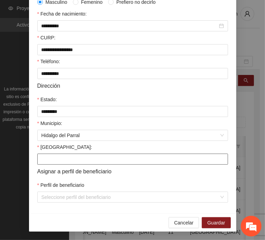
click at [56, 159] on input "[GEOGRAPHIC_DATA]:" at bounding box center [132, 159] width 191 height 11
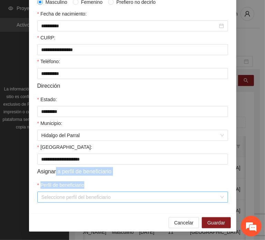
drag, startPoint x: 53, startPoint y: 178, endPoint x: 52, endPoint y: 194, distance: 16.6
click at [52, 194] on form "**********" at bounding box center [132, 52] width 191 height 302
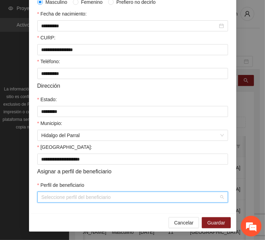
click at [53, 195] on input "Perfil de beneficiario" at bounding box center [129, 197] width 177 height 10
click at [207, 222] on span "Guardar" at bounding box center [216, 223] width 18 height 8
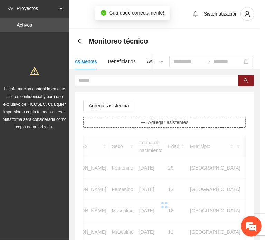
scroll to position [0, 0]
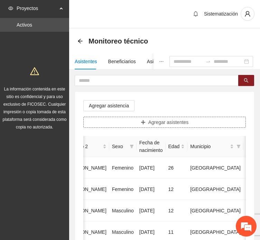
click at [115, 124] on button "Agregar asistentes" at bounding box center [164, 122] width 162 height 11
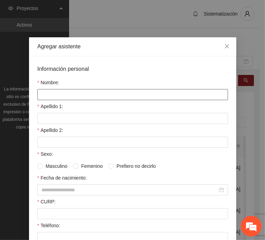
click at [104, 91] on input "Nombre:" at bounding box center [132, 94] width 191 height 11
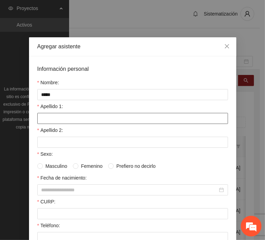
click at [50, 113] on input "Apellido 1:" at bounding box center [132, 118] width 191 height 11
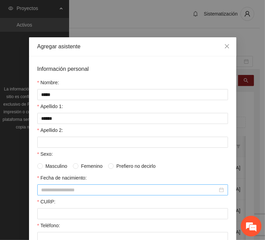
click at [88, 190] on input "Fecha de nacimiento:" at bounding box center [129, 190] width 176 height 8
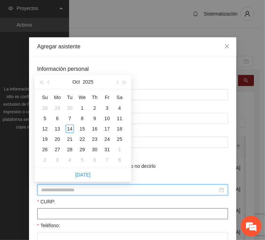
click at [61, 216] on input "CURP:" at bounding box center [132, 213] width 191 height 11
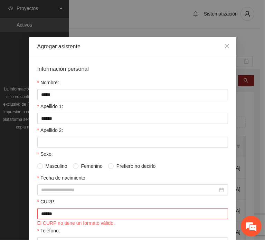
click at [54, 132] on div "Apellido 2:" at bounding box center [132, 131] width 191 height 10
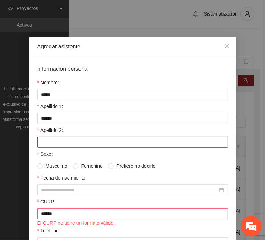
click at [54, 139] on input "Apellido 2:" at bounding box center [132, 142] width 191 height 11
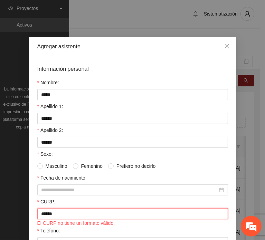
click at [57, 213] on input "******" at bounding box center [132, 213] width 191 height 11
drag, startPoint x: 57, startPoint y: 213, endPoint x: 25, endPoint y: 212, distance: 31.4
click at [30, 215] on div "Información personal Nombre: ***** Apellido 1: ****** Apellido 2: ****** Sexo: …" at bounding box center [132, 219] width 207 height 326
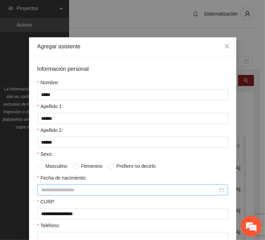
click at [70, 190] on input "Fecha de nacimiento:" at bounding box center [129, 190] width 176 height 8
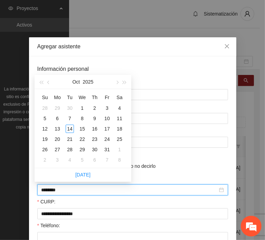
click at [53, 189] on input "********" at bounding box center [129, 190] width 176 height 8
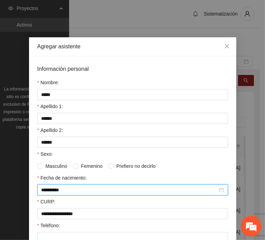
click at [58, 163] on span "Masculino" at bounding box center [56, 166] width 27 height 8
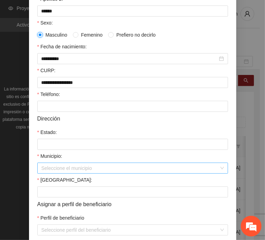
scroll to position [138, 0]
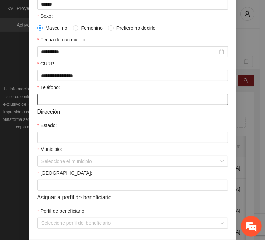
click at [49, 99] on input "Teléfono:" at bounding box center [132, 99] width 191 height 11
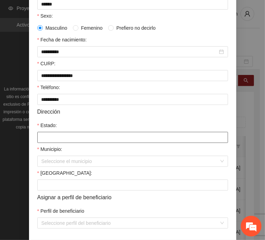
click at [63, 137] on input "Estado:" at bounding box center [132, 137] width 191 height 11
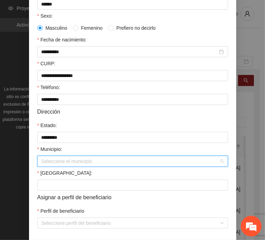
click at [60, 161] on input "Municipio:" at bounding box center [129, 161] width 177 height 10
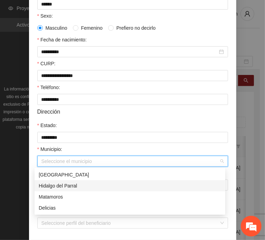
click at [92, 188] on div "Hidalgo del Parral" at bounding box center [130, 186] width 182 height 8
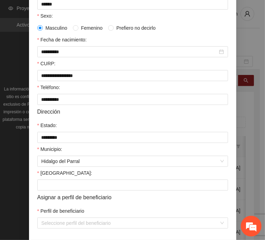
click at [54, 174] on label "[GEOGRAPHIC_DATA]:" at bounding box center [64, 173] width 55 height 8
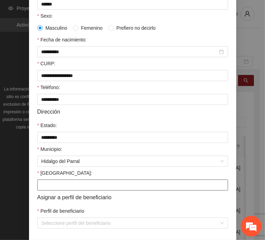
click at [54, 179] on input "[GEOGRAPHIC_DATA]:" at bounding box center [132, 184] width 191 height 11
click at [55, 182] on input "[GEOGRAPHIC_DATA]:" at bounding box center [132, 184] width 191 height 11
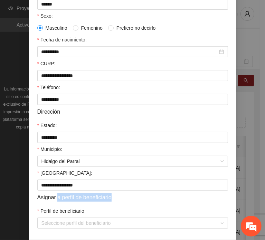
drag, startPoint x: 56, startPoint y: 198, endPoint x: 57, endPoint y: 215, distance: 16.2
click at [57, 215] on form "**********" at bounding box center [132, 77] width 191 height 302
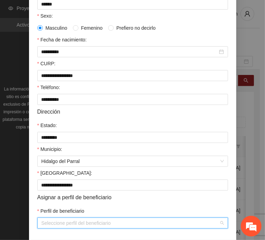
click at [57, 218] on input "Perfil de beneficiario" at bounding box center [129, 223] width 177 height 10
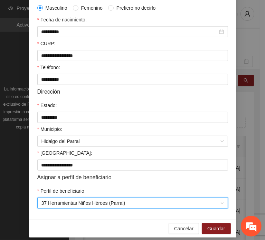
scroll to position [164, 0]
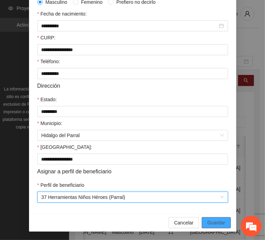
click at [214, 217] on button "Guardar" at bounding box center [216, 222] width 29 height 11
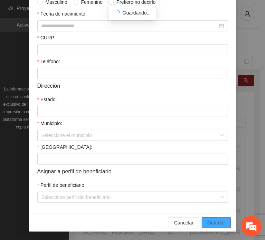
scroll to position [130, 0]
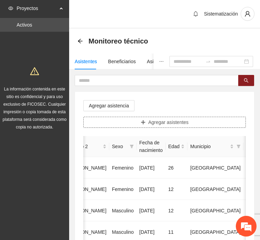
click at [122, 124] on button "Agregar asistentes" at bounding box center [164, 122] width 162 height 11
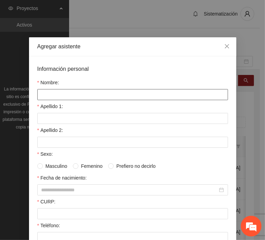
click at [91, 90] on input "Nombre:" at bounding box center [132, 94] width 191 height 11
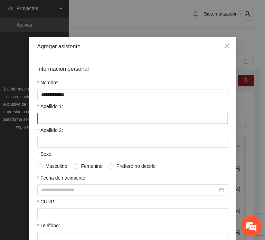
click at [69, 113] on input "Apellido 1:" at bounding box center [132, 118] width 191 height 11
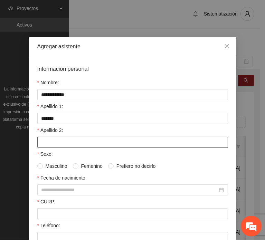
click at [51, 139] on input "Apellido 2:" at bounding box center [132, 142] width 191 height 11
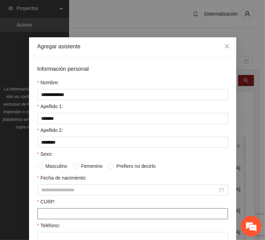
click at [52, 212] on input "CURP:" at bounding box center [132, 213] width 191 height 11
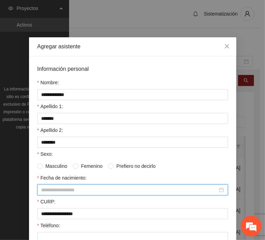
click at [60, 188] on input "Fecha de nacimiento:" at bounding box center [129, 190] width 176 height 8
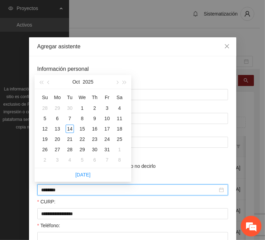
click at [52, 189] on input "********" at bounding box center [129, 190] width 176 height 8
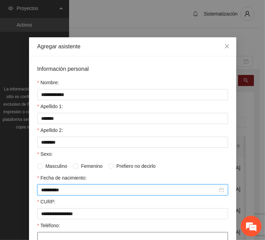
click at [62, 234] on input "Teléfono:" at bounding box center [132, 237] width 191 height 11
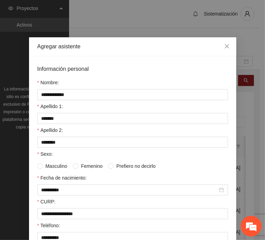
click at [79, 165] on span "Femenino" at bounding box center [91, 166] width 27 height 8
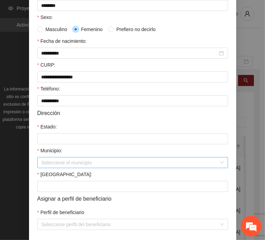
scroll to position [138, 0]
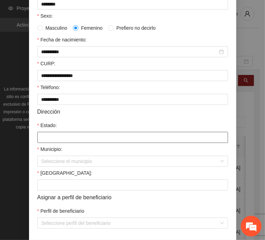
click at [71, 138] on input "Estado:" at bounding box center [132, 137] width 191 height 11
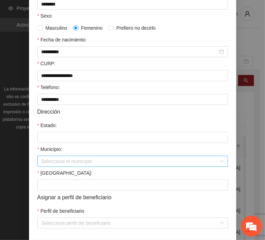
click at [51, 161] on input "Municipio:" at bounding box center [129, 161] width 177 height 10
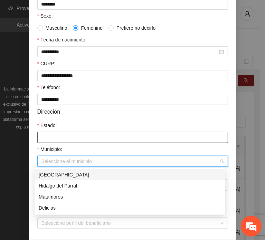
click at [58, 141] on input "Estado:" at bounding box center [132, 137] width 191 height 11
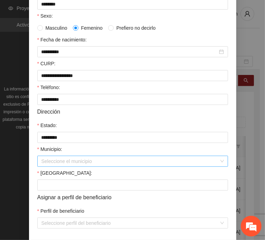
click at [60, 157] on input "Municipio:" at bounding box center [129, 161] width 177 height 10
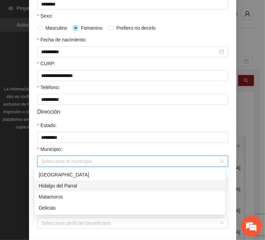
click at [80, 185] on div "Hidalgo del Parral" at bounding box center [130, 186] width 182 height 8
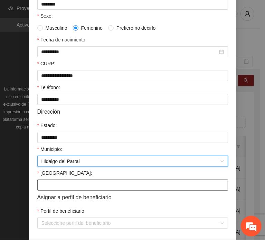
click at [46, 190] on input "[GEOGRAPHIC_DATA]:" at bounding box center [132, 184] width 191 height 11
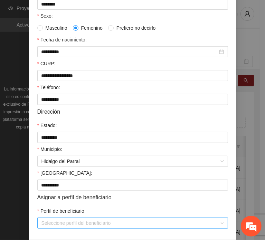
click at [61, 221] on input "Perfil de beneficiario" at bounding box center [129, 223] width 177 height 10
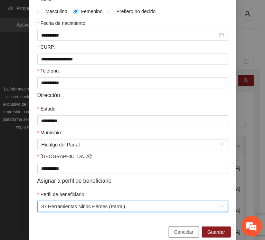
scroll to position [164, 0]
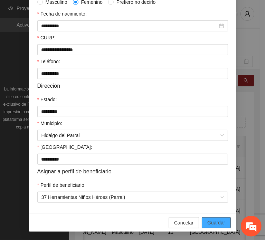
click at [207, 225] on span "Guardar" at bounding box center [216, 223] width 18 height 8
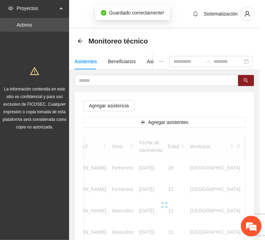
scroll to position [130, 0]
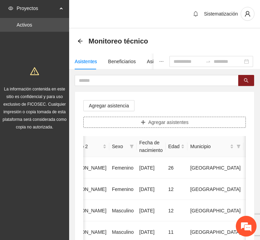
click at [129, 124] on button "Agregar asistentes" at bounding box center [164, 122] width 162 height 11
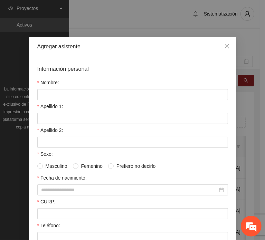
click at [89, 84] on div "Nombre:" at bounding box center [132, 84] width 191 height 10
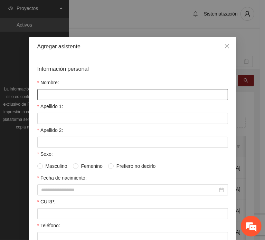
drag, startPoint x: 87, startPoint y: 95, endPoint x: 83, endPoint y: 95, distance: 4.5
click at [87, 95] on input "Nombre:" at bounding box center [132, 94] width 191 height 11
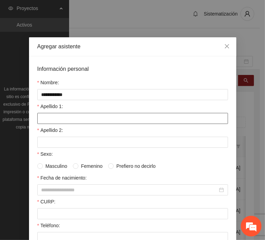
click at [54, 118] on input "Apellido 1:" at bounding box center [132, 118] width 191 height 11
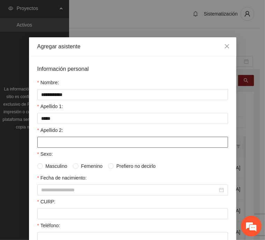
click at [50, 137] on input "Apellido 2:" at bounding box center [132, 142] width 191 height 11
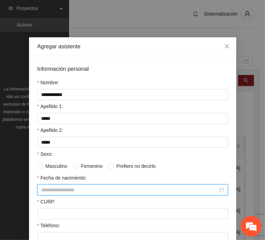
click at [66, 186] on input "Fecha de nacimiento:" at bounding box center [129, 190] width 176 height 8
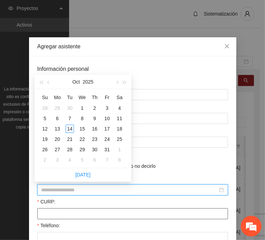
click at [56, 211] on input "CURP:" at bounding box center [132, 213] width 191 height 11
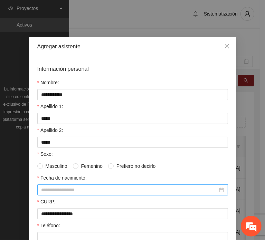
click at [57, 193] on div at bounding box center [132, 189] width 191 height 11
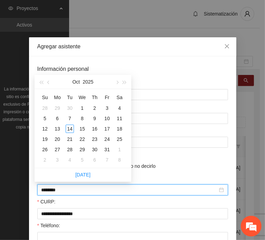
click at [57, 193] on div "********" at bounding box center [132, 189] width 191 height 11
click at [53, 189] on input "********" at bounding box center [129, 190] width 176 height 8
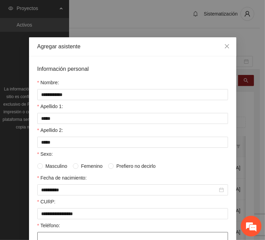
click at [52, 234] on input "Teléfono:" at bounding box center [132, 237] width 191 height 11
click
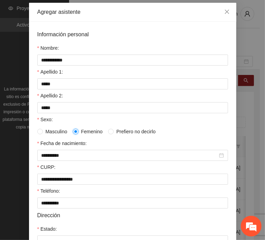
scroll to position [104, 0]
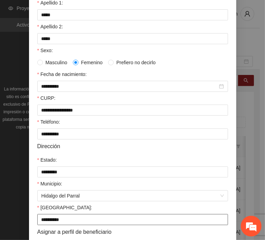
drag, startPoint x: 66, startPoint y: 225, endPoint x: 66, endPoint y: 232, distance: 6.9
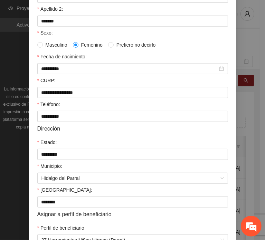
scroll to position [164, 0]
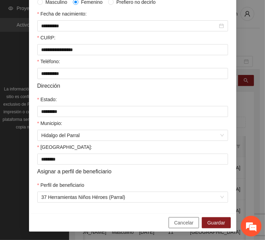
drag, startPoint x: 191, startPoint y: 223, endPoint x: 188, endPoint y: 216, distance: 7.5
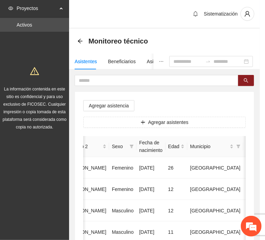
scroll to position [130, 0]
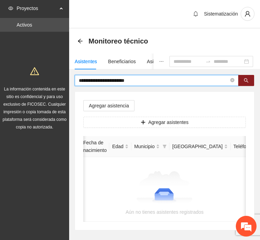
drag, startPoint x: 130, startPoint y: 80, endPoint x: 192, endPoint y: 75, distance: 62.3
drag, startPoint x: 133, startPoint y: 78, endPoint x: 15, endPoint y: 77, distance: 117.4
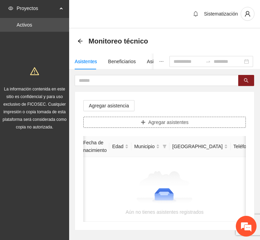
click at [147, 124] on button "Agregar asistentes" at bounding box center [164, 122] width 162 height 11
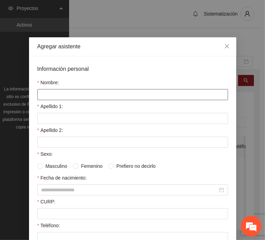
click at [88, 92] on input "Nombre:" at bounding box center [132, 94] width 191 height 11
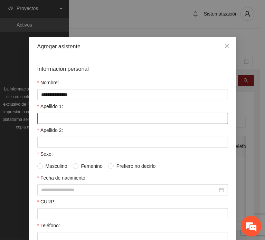
drag, startPoint x: 49, startPoint y: 113, endPoint x: 41, endPoint y: 113, distance: 7.9
click at [49, 113] on input "Apellido 1:" at bounding box center [132, 118] width 191 height 11
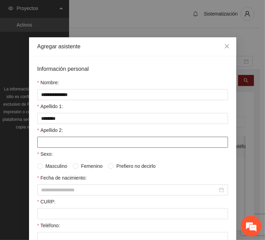
click at [57, 141] on input "Apellido 2:" at bounding box center [132, 142] width 191 height 11
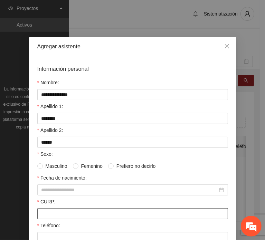
click at [52, 211] on input "CURP:" at bounding box center [132, 213] width 191 height 11
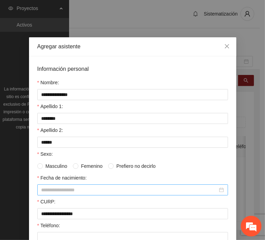
click at [60, 186] on input "Fecha de nacimiento:" at bounding box center [129, 190] width 176 height 8
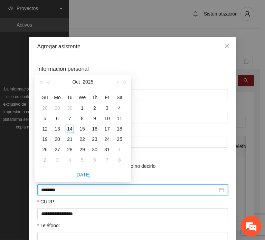
click at [53, 189] on input "********" at bounding box center [129, 190] width 176 height 8
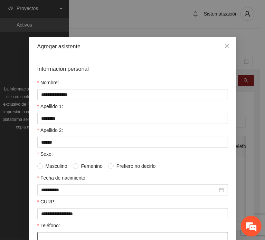
click at [46, 234] on input "Teléfono:" at bounding box center [132, 237] width 191 height 11
click at [54, 168] on span "Masculino" at bounding box center [56, 166] width 27 height 8
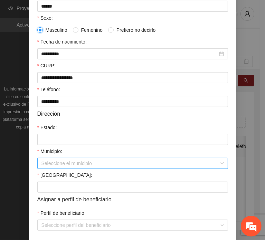
scroll to position [138, 0]
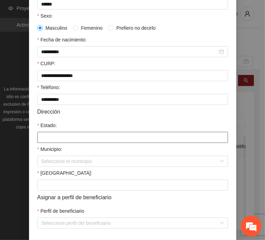
click at [57, 137] on input "Estado:" at bounding box center [132, 137] width 191 height 11
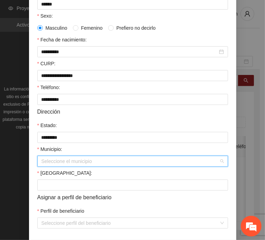
click at [55, 159] on input "Municipio:" at bounding box center [129, 161] width 177 height 10
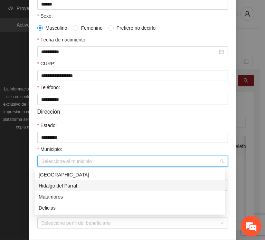
click at [65, 185] on div "Hidalgo del Parral" at bounding box center [130, 186] width 182 height 8
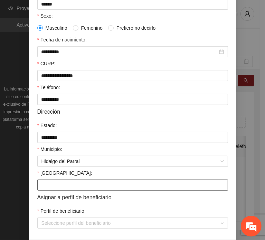
click at [53, 186] on input "[GEOGRAPHIC_DATA]:" at bounding box center [132, 184] width 191 height 11
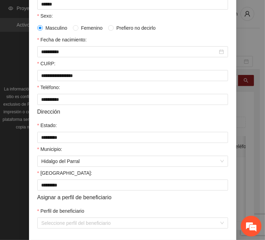
click at [51, 214] on label "Perfil de beneficiario" at bounding box center [60, 211] width 47 height 8
click at [51, 218] on input "Perfil de beneficiario" at bounding box center [129, 223] width 177 height 10
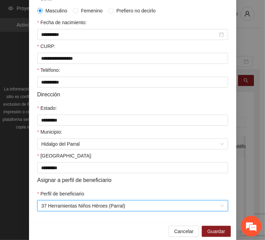
scroll to position [164, 0]
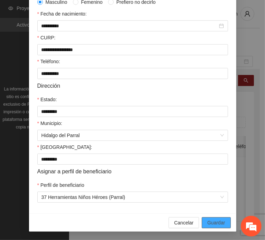
click at [217, 225] on span "Guardar" at bounding box center [216, 223] width 18 height 8
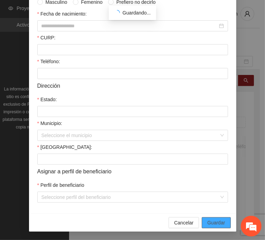
scroll to position [130, 0]
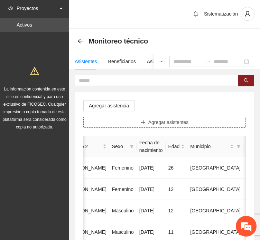
click at [135, 123] on button "Agregar asistentes" at bounding box center [164, 122] width 162 height 11
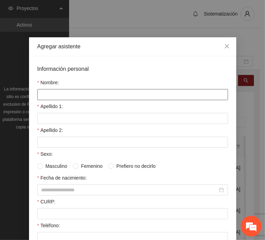
click at [112, 95] on input "Nombre:" at bounding box center [132, 94] width 191 height 11
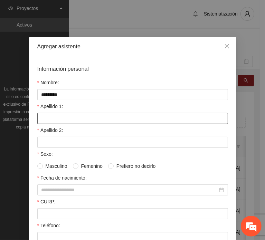
click at [44, 113] on input "Apellido 1:" at bounding box center [132, 118] width 191 height 11
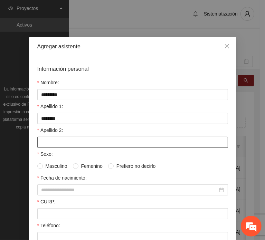
click at [54, 140] on input "Apellido 2:" at bounding box center [132, 142] width 191 height 11
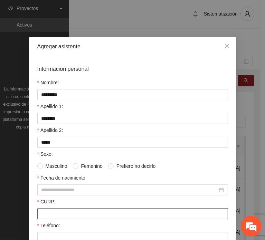
click at [60, 211] on input "CURP:" at bounding box center [132, 213] width 191 height 11
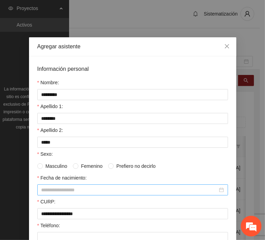
click at [50, 188] on input "Fecha de nacimiento:" at bounding box center [129, 190] width 176 height 8
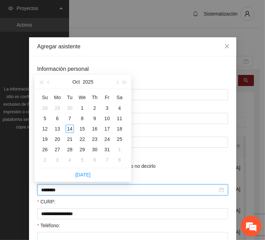
click at [53, 189] on input "********" at bounding box center [129, 190] width 176 height 8
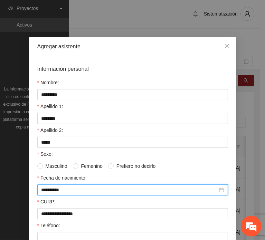
click at [94, 227] on div "Teléfono:" at bounding box center [132, 227] width 191 height 10
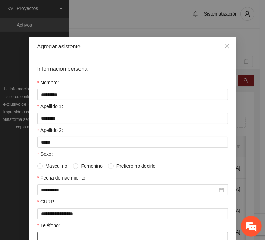
click at [84, 233] on input "Teléfono:" at bounding box center [132, 237] width 191 height 11
click at [61, 162] on span "Masculino" at bounding box center [56, 166] width 27 height 8
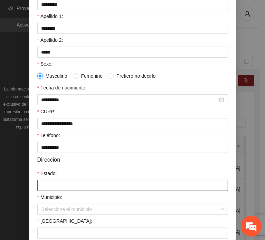
scroll to position [104, 0]
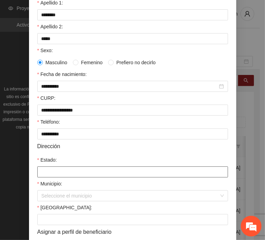
click at [53, 169] on input "Estado:" at bounding box center [132, 171] width 191 height 11
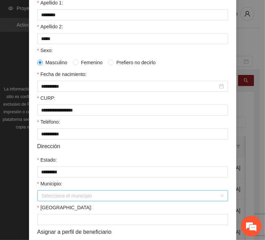
click at [47, 199] on input "Municipio:" at bounding box center [129, 196] width 177 height 10
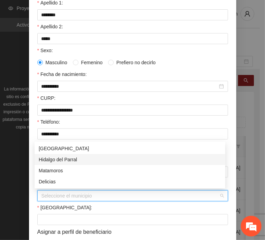
click at [66, 162] on div "Hidalgo del Parral" at bounding box center [130, 160] width 182 height 8
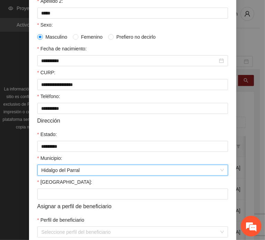
scroll to position [164, 0]
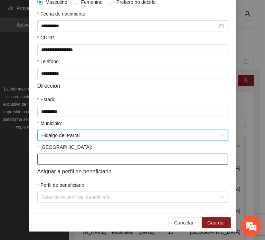
click at [51, 160] on input "[GEOGRAPHIC_DATA]:" at bounding box center [132, 159] width 191 height 11
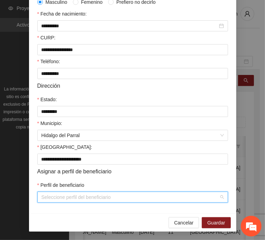
click at [62, 200] on input "Perfil de beneficiario" at bounding box center [129, 197] width 177 height 10
click at [205, 221] on button "Guardar" at bounding box center [216, 222] width 29 height 11
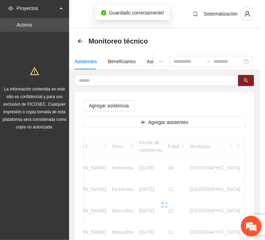
scroll to position [130, 0]
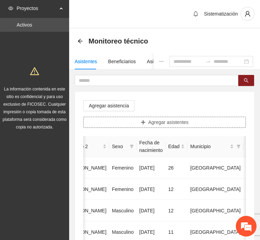
click at [153, 122] on span "Agregar asistentes" at bounding box center [168, 122] width 40 height 8
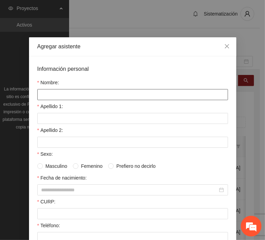
click at [107, 92] on input "Nombre:" at bounding box center [132, 94] width 191 height 11
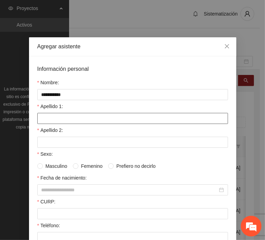
click at [60, 117] on input "Apellido 1:" at bounding box center [132, 118] width 191 height 11
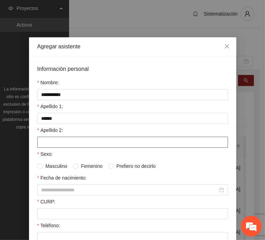
click at [44, 140] on input "Apellido 2:" at bounding box center [132, 142] width 191 height 11
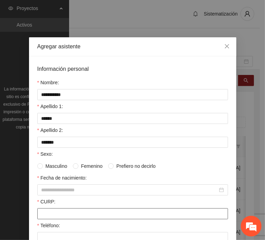
click at [59, 216] on input "CURP:" at bounding box center [132, 213] width 191 height 11
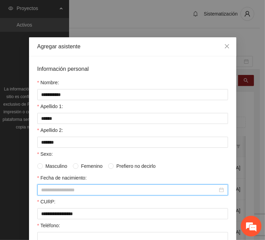
click at [76, 189] on input "Fecha de nacimiento:" at bounding box center [129, 190] width 176 height 8
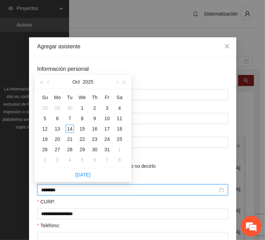
click at [53, 188] on input "********" at bounding box center [129, 190] width 176 height 8
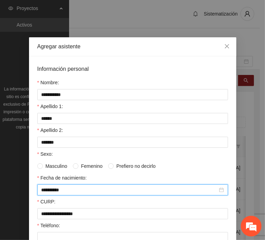
click at [78, 165] on span "Femenino" at bounding box center [91, 166] width 27 height 8
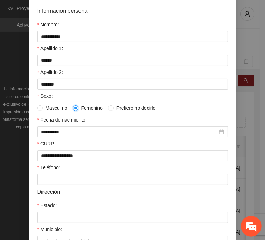
scroll to position [138, 0]
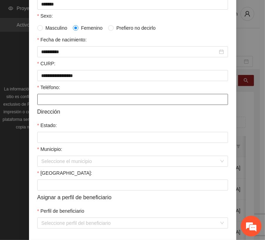
click at [47, 102] on input "Teléfono:" at bounding box center [132, 99] width 191 height 11
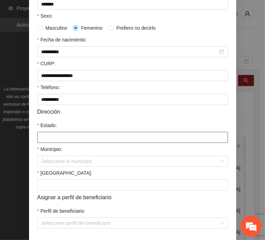
click at [46, 132] on input "Estado:" at bounding box center [132, 137] width 191 height 11
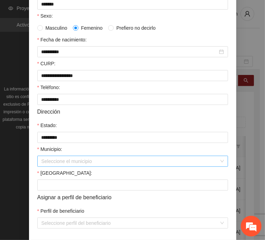
click at [58, 158] on input "Municipio:" at bounding box center [129, 161] width 177 height 10
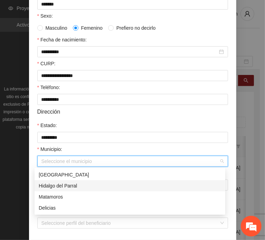
click at [62, 185] on div "Hidalgo del Parral" at bounding box center [130, 186] width 182 height 8
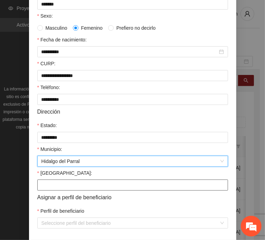
click at [58, 187] on input "[GEOGRAPHIC_DATA]:" at bounding box center [132, 184] width 191 height 11
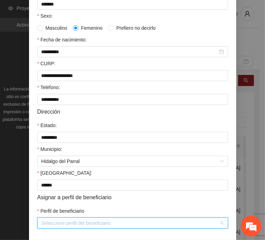
click at [57, 221] on input "Perfil de beneficiario" at bounding box center [129, 223] width 177 height 10
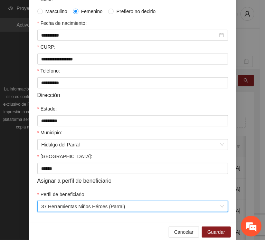
scroll to position [164, 0]
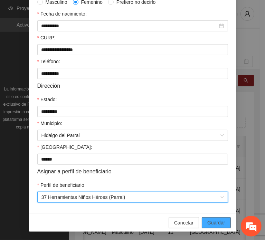
click at [218, 222] on span "Guardar" at bounding box center [216, 223] width 18 height 8
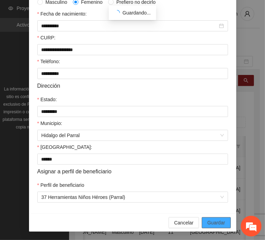
scroll to position [130, 0]
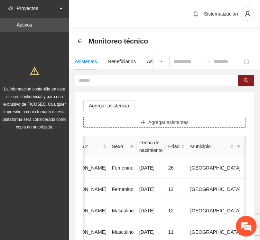
click at [137, 120] on button "Agregar asistentes" at bounding box center [164, 122] width 162 height 11
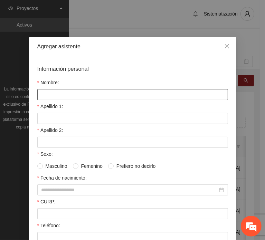
click at [99, 96] on input "Nombre:" at bounding box center [132, 94] width 191 height 11
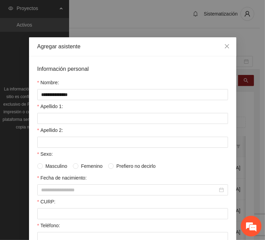
click at [53, 104] on label "Apellido 1:" at bounding box center [50, 107] width 26 height 8
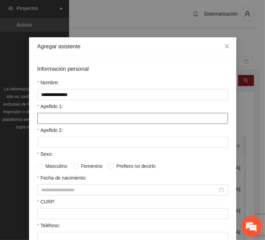
click at [53, 113] on input "Apellido 1:" at bounding box center [132, 118] width 191 height 11
click at [59, 113] on input "Apellido 1:" at bounding box center [132, 118] width 191 height 11
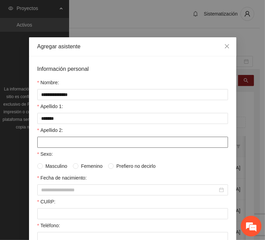
drag, startPoint x: 61, startPoint y: 136, endPoint x: 50, endPoint y: 135, distance: 10.8
click at [61, 137] on input "Apellido 2:" at bounding box center [132, 142] width 191 height 11
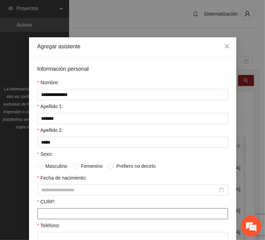
click at [58, 209] on input "CURP:" at bounding box center [132, 213] width 191 height 11
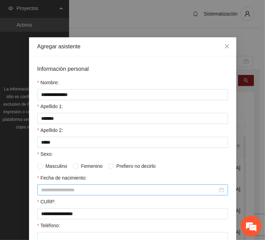
click at [73, 194] on form "**********" at bounding box center [132, 216] width 191 height 302
click at [70, 191] on input "Fecha de nacimiento:" at bounding box center [129, 190] width 176 height 8
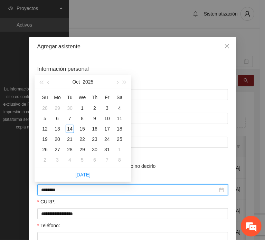
click at [53, 188] on input "********" at bounding box center [129, 190] width 176 height 8
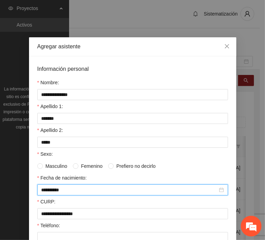
click at [95, 165] on span "Femenino" at bounding box center [91, 166] width 27 height 8
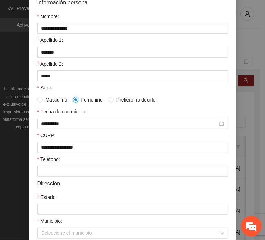
scroll to position [69, 0]
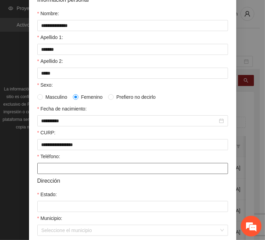
click at [47, 168] on input "Teléfono:" at bounding box center [132, 168] width 191 height 11
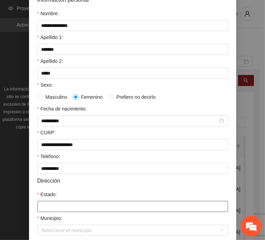
click at [52, 206] on input "Estado:" at bounding box center [132, 206] width 191 height 11
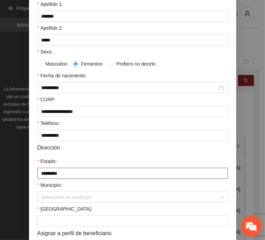
scroll to position [164, 0]
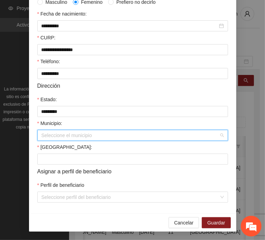
click at [53, 136] on input "Municipio:" at bounding box center [129, 135] width 177 height 10
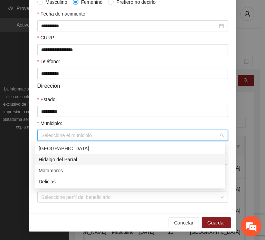
click at [81, 159] on div "Hidalgo del Parral" at bounding box center [130, 160] width 182 height 8
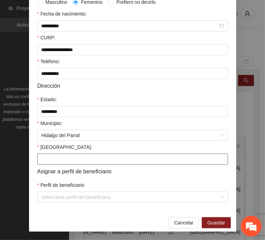
click at [63, 160] on input "[GEOGRAPHIC_DATA]:" at bounding box center [132, 159] width 191 height 11
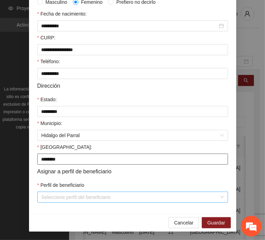
click at [61, 192] on div "Seleccione perfil del beneficiario" at bounding box center [132, 197] width 191 height 11
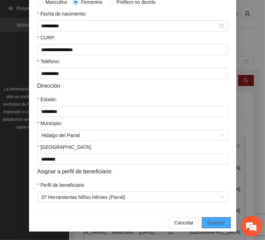
click at [203, 225] on button "Guardar" at bounding box center [216, 222] width 29 height 11
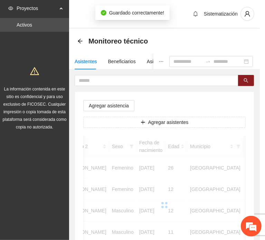
scroll to position [130, 0]
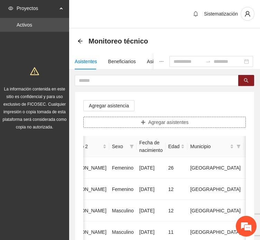
click at [143, 121] on icon "plus" at bounding box center [142, 122] width 5 height 5
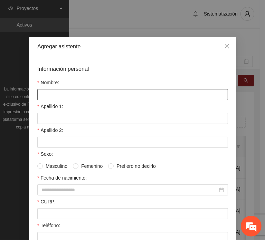
drag, startPoint x: 83, startPoint y: 91, endPoint x: 62, endPoint y: 94, distance: 20.8
click at [83, 91] on input "Nombre:" at bounding box center [132, 94] width 191 height 11
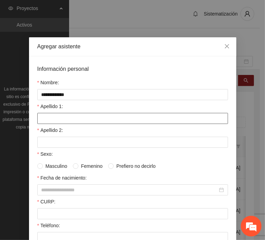
click at [53, 113] on input "Apellido 1:" at bounding box center [132, 118] width 191 height 11
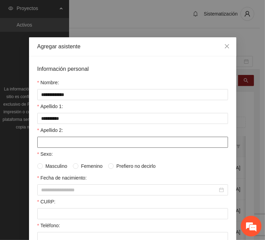
click at [39, 143] on input "Apellido 2:" at bounding box center [132, 142] width 191 height 11
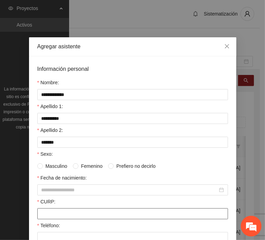
click at [58, 209] on input "CURP:" at bounding box center [132, 213] width 191 height 11
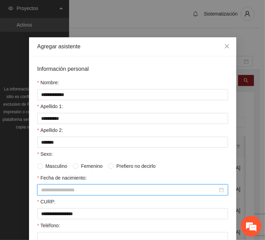
click at [68, 186] on input "Fecha de nacimiento:" at bounding box center [129, 190] width 176 height 8
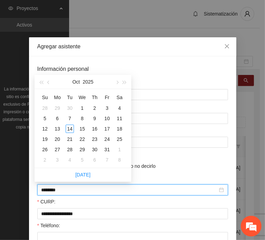
click at [52, 189] on input "********" at bounding box center [129, 190] width 176 height 8
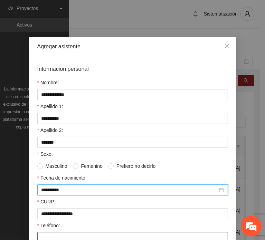
click at [46, 237] on input "Teléfono:" at bounding box center [132, 237] width 191 height 11
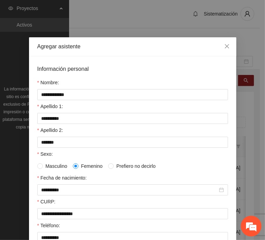
click at [58, 167] on span "Masculino" at bounding box center [56, 166] width 27 height 8
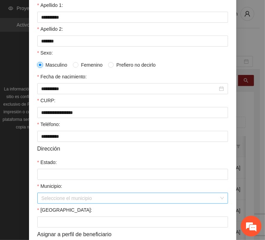
scroll to position [138, 0]
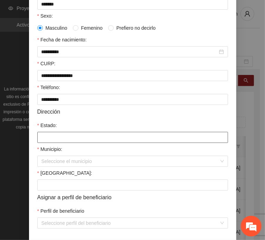
click at [53, 137] on input "Estado:" at bounding box center [132, 137] width 191 height 11
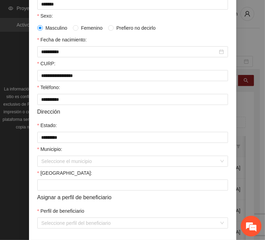
click at [60, 167] on form "**********" at bounding box center [132, 77] width 191 height 302
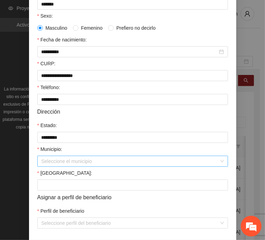
click at [62, 162] on input "Municipio:" at bounding box center [129, 161] width 177 height 10
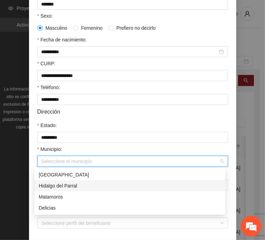
click at [86, 184] on div "Hidalgo del Parral" at bounding box center [130, 186] width 182 height 8
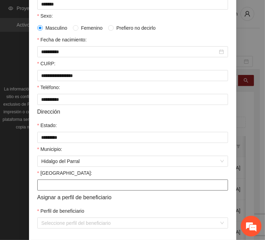
click at [42, 187] on input "[GEOGRAPHIC_DATA]:" at bounding box center [132, 184] width 191 height 11
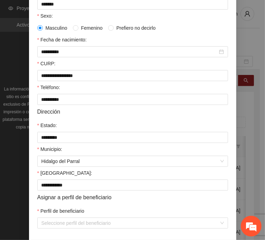
click at [50, 215] on div "Perfil de beneficiario" at bounding box center [132, 212] width 191 height 10
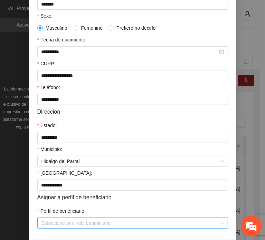
click at [52, 219] on input "Perfil de beneficiario" at bounding box center [129, 223] width 177 height 10
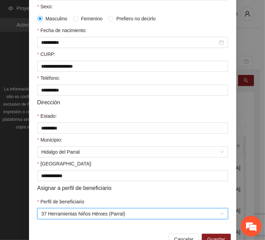
scroll to position [164, 0]
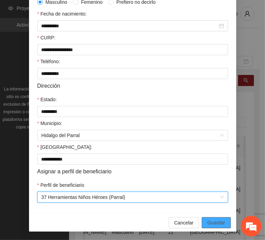
click at [218, 224] on span "Guardar" at bounding box center [216, 223] width 18 height 8
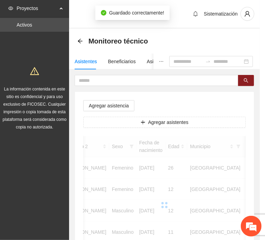
scroll to position [130, 0]
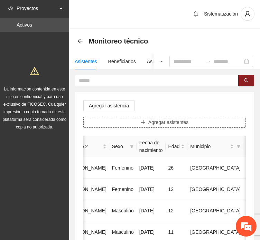
click at [175, 119] on span "Agregar asistentes" at bounding box center [168, 122] width 40 height 8
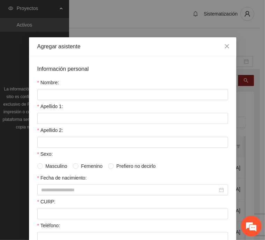
click at [91, 86] on div "Nombre:" at bounding box center [132, 84] width 191 height 10
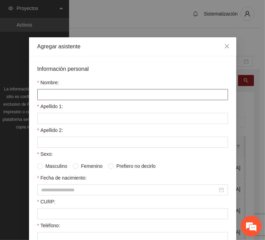
drag, startPoint x: 88, startPoint y: 95, endPoint x: 85, endPoint y: 95, distance: 3.8
click at [88, 95] on input "Nombre:" at bounding box center [132, 94] width 191 height 11
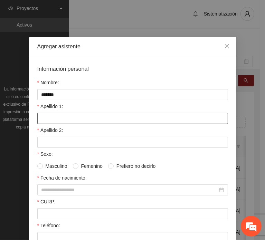
click at [46, 117] on input "Apellido 1:" at bounding box center [132, 118] width 191 height 11
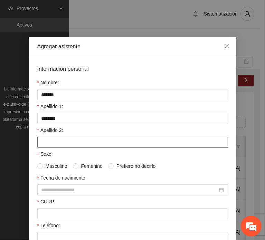
click at [70, 140] on input "Apellido 2:" at bounding box center [132, 142] width 191 height 11
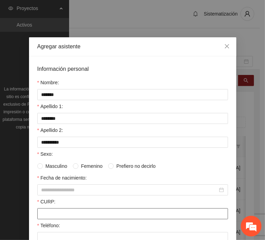
click at [67, 210] on input "CURP:" at bounding box center [132, 213] width 191 height 11
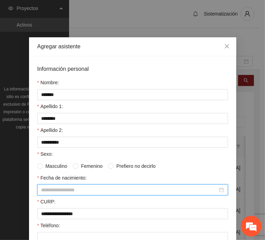
click at [70, 190] on input "Fecha de nacimiento:" at bounding box center [129, 190] width 176 height 8
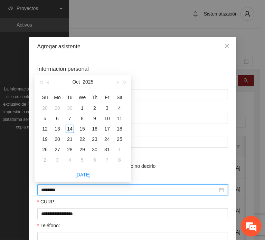
click at [53, 188] on input "********" at bounding box center [129, 190] width 176 height 8
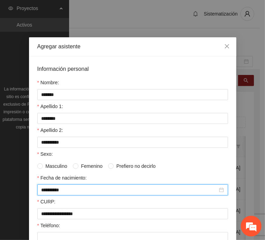
click at [78, 167] on span "Femenino" at bounding box center [91, 166] width 27 height 8
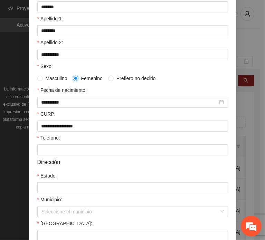
scroll to position [104, 0]
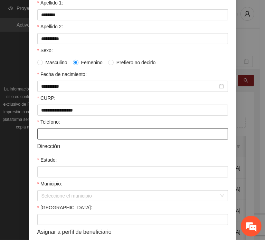
click at [51, 137] on input "Teléfono:" at bounding box center [132, 133] width 191 height 11
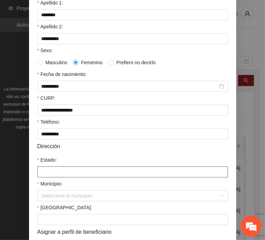
click at [85, 171] on input "Estado:" at bounding box center [132, 171] width 191 height 11
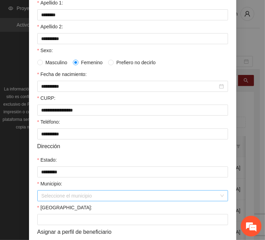
click at [68, 192] on input "Municipio:" at bounding box center [129, 196] width 177 height 10
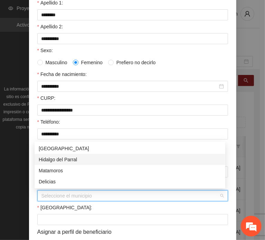
click at [87, 157] on div "Hidalgo del Parral" at bounding box center [130, 160] width 182 height 8
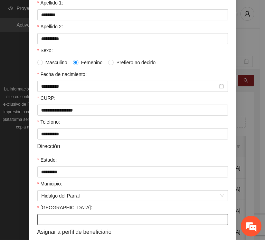
click at [46, 221] on input "[GEOGRAPHIC_DATA]:" at bounding box center [132, 219] width 191 height 11
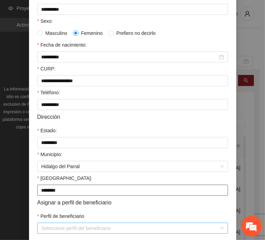
scroll to position [164, 0]
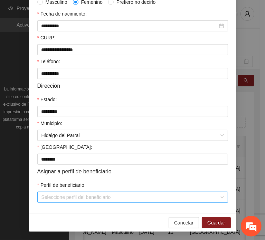
click at [57, 199] on input "Perfil de beneficiario" at bounding box center [129, 197] width 177 height 10
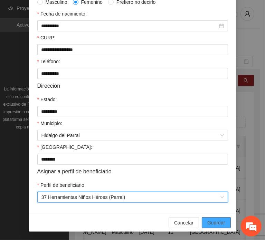
click at [214, 225] on span "Guardar" at bounding box center [216, 223] width 18 height 8
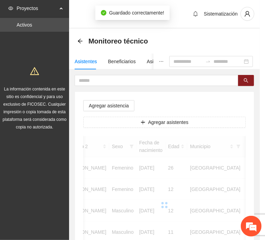
scroll to position [130, 0]
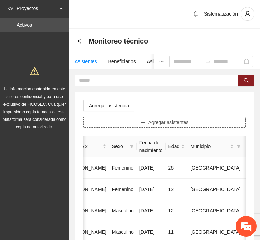
click at [148, 126] on button "Agregar asistentes" at bounding box center [164, 122] width 162 height 11
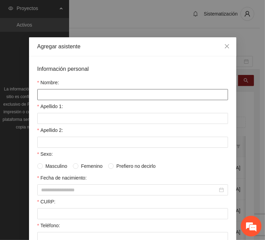
click at [77, 92] on input "Nombre:" at bounding box center [132, 94] width 191 height 11
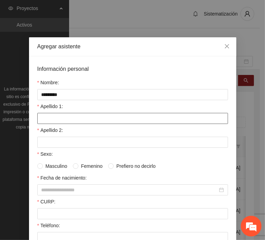
click at [54, 113] on input "Apellido 1:" at bounding box center [132, 118] width 191 height 11
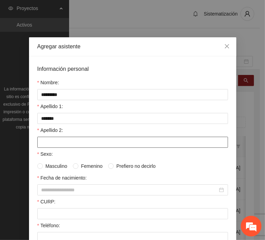
click at [69, 142] on input "Apellido 2:" at bounding box center [132, 142] width 191 height 11
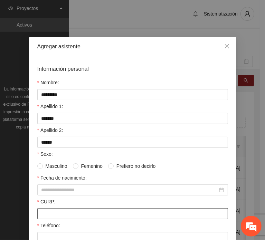
click at [68, 210] on input "CURP:" at bounding box center [132, 213] width 191 height 11
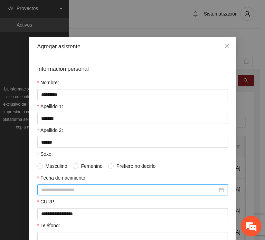
click at [88, 192] on input "Fecha de nacimiento:" at bounding box center [129, 190] width 176 height 8
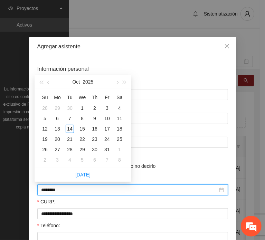
click at [53, 190] on input "********" at bounding box center [129, 190] width 176 height 8
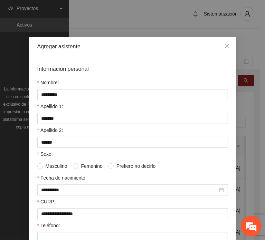
click at [79, 167] on span "Femenino" at bounding box center [91, 166] width 27 height 8
click at [58, 165] on span "Masculino" at bounding box center [56, 166] width 27 height 8
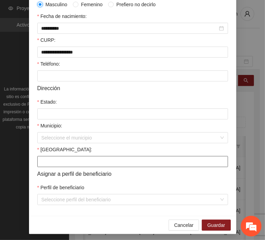
scroll to position [164, 0]
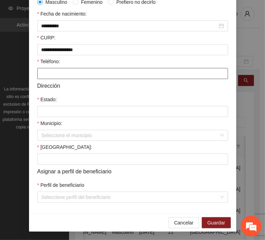
click at [45, 68] on input "Teléfono:" at bounding box center [132, 73] width 191 height 11
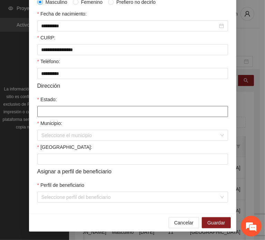
click at [43, 108] on input "Estado:" at bounding box center [132, 111] width 191 height 11
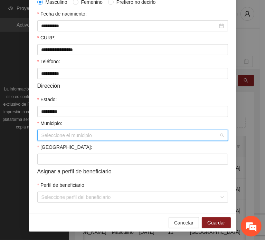
click at [61, 134] on input "Municipio:" at bounding box center [129, 135] width 177 height 10
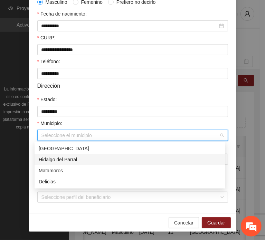
click at [80, 158] on div "Hidalgo del Parral" at bounding box center [130, 160] width 182 height 8
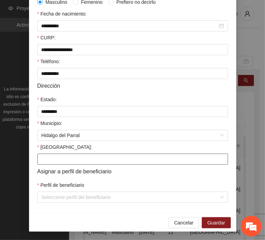
click at [54, 155] on input "[GEOGRAPHIC_DATA]:" at bounding box center [132, 159] width 191 height 11
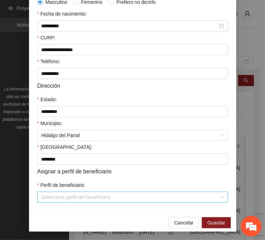
click at [48, 194] on input "Perfil de beneficiario" at bounding box center [129, 197] width 177 height 10
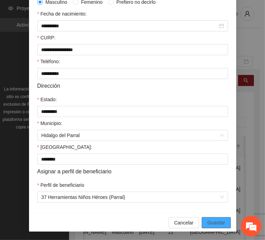
click at [218, 220] on span "Guardar" at bounding box center [216, 223] width 18 height 8
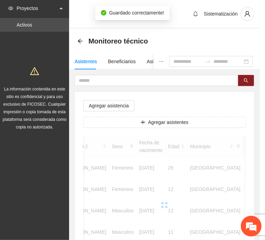
scroll to position [130, 0]
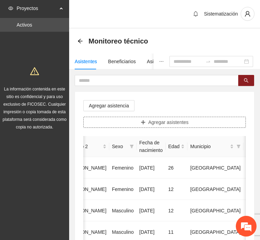
click at [144, 121] on icon "plus" at bounding box center [142, 122] width 5 height 5
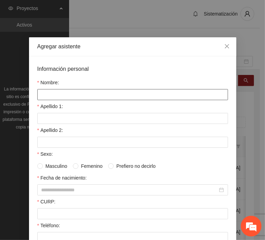
drag, startPoint x: 92, startPoint y: 92, endPoint x: 88, endPoint y: 92, distance: 4.5
click at [92, 92] on input "Nombre:" at bounding box center [132, 94] width 191 height 11
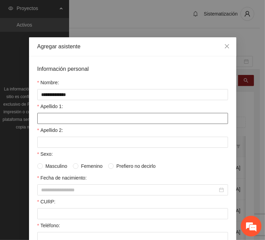
click at [39, 116] on input "Apellido 1:" at bounding box center [132, 118] width 191 height 11
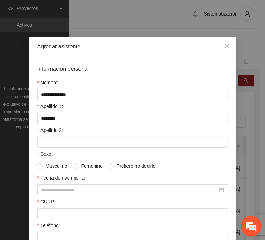
click at [52, 146] on form "**********" at bounding box center [132, 216] width 191 height 302
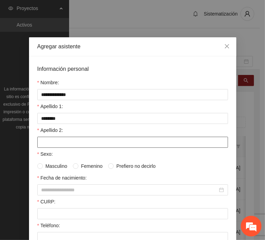
click at [43, 140] on input "Apellido 2:" at bounding box center [132, 142] width 191 height 11
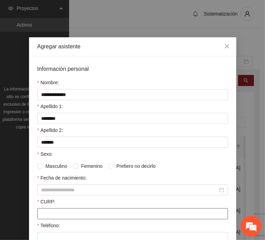
click at [64, 216] on input "CURP:" at bounding box center [132, 213] width 191 height 11
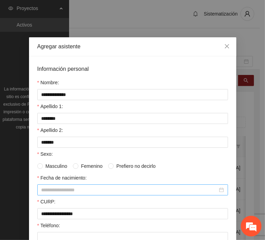
click at [79, 186] on input "Fecha de nacimiento:" at bounding box center [129, 190] width 176 height 8
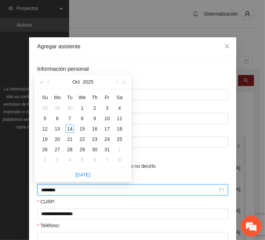
click at [53, 190] on input "********" at bounding box center [129, 190] width 176 height 8
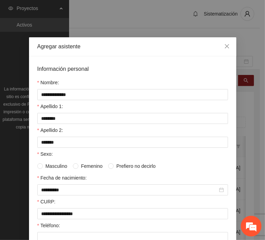
click at [63, 164] on span "Masculino" at bounding box center [56, 166] width 27 height 8
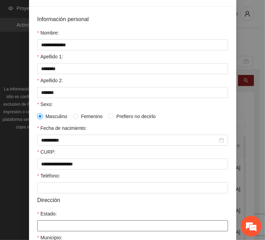
scroll to position [104, 0]
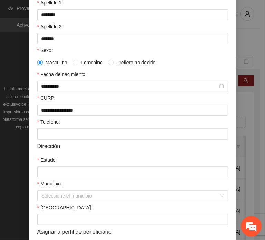
click at [54, 139] on form "**********" at bounding box center [132, 112] width 191 height 302
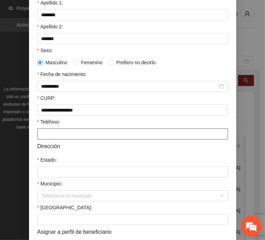
click at [52, 136] on input "Teléfono:" at bounding box center [132, 133] width 191 height 11
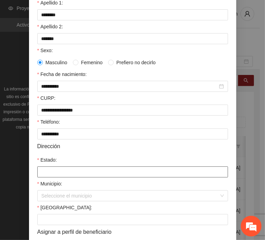
click at [52, 166] on input "Estado:" at bounding box center [132, 171] width 191 height 11
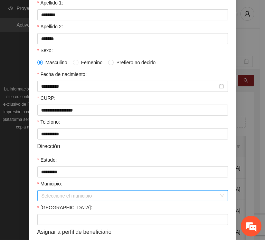
click at [61, 197] on input "Municipio:" at bounding box center [129, 196] width 177 height 10
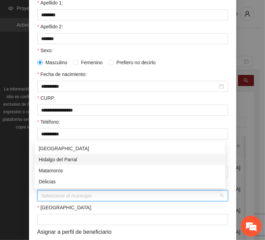
click at [86, 160] on div "Hidalgo del Parral" at bounding box center [130, 160] width 182 height 8
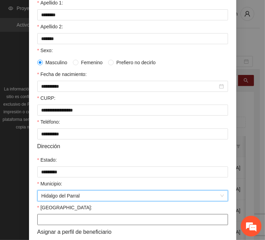
click at [50, 224] on input "[GEOGRAPHIC_DATA]:" at bounding box center [132, 219] width 191 height 11
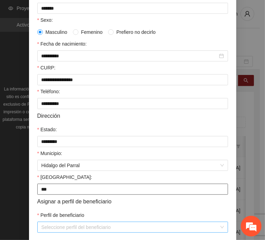
scroll to position [164, 0]
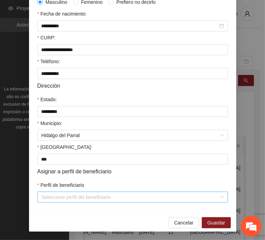
click at [58, 197] on input "Perfil de beneficiario" at bounding box center [129, 197] width 177 height 10
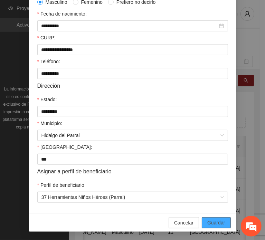
click at [207, 222] on span "Guardar" at bounding box center [216, 223] width 18 height 8
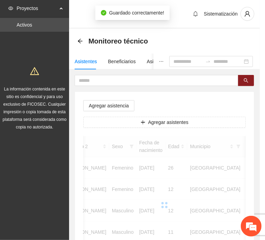
scroll to position [130, 0]
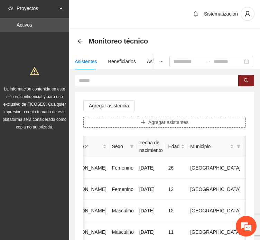
click at [130, 120] on button "Agregar asistentes" at bounding box center [164, 122] width 162 height 11
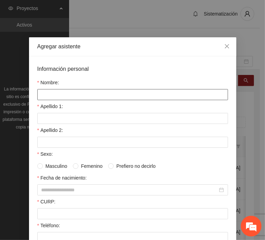
click at [62, 89] on input "Nombre:" at bounding box center [132, 94] width 191 height 11
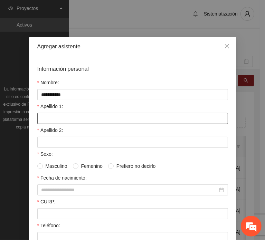
click at [59, 117] on input "Apellido 1:" at bounding box center [132, 118] width 191 height 11
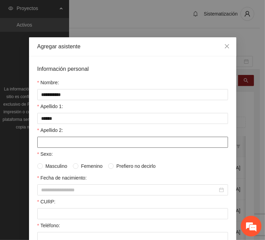
click at [38, 141] on input "Apellido 2:" at bounding box center [132, 142] width 191 height 11
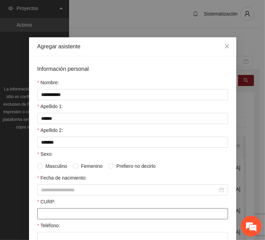
click at [57, 213] on input "CURP:" at bounding box center [132, 213] width 191 height 11
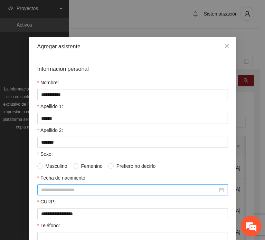
click at [72, 184] on div at bounding box center [132, 189] width 191 height 11
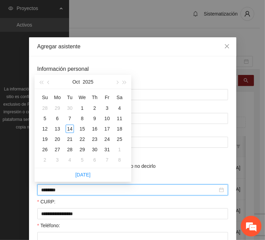
click at [53, 190] on input "********" at bounding box center [129, 190] width 176 height 8
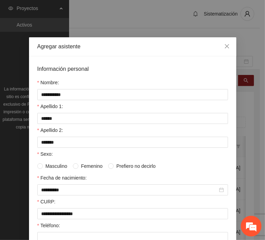
click at [79, 163] on span "Femenino" at bounding box center [91, 166] width 27 height 8
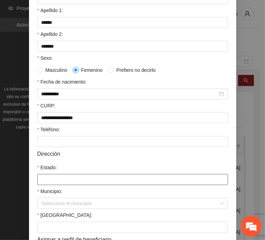
scroll to position [104, 0]
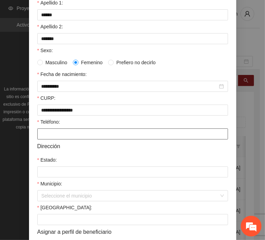
click at [46, 138] on input "Teléfono:" at bounding box center [132, 133] width 191 height 11
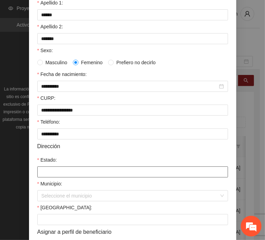
click at [79, 171] on input "Estado:" at bounding box center [132, 171] width 191 height 11
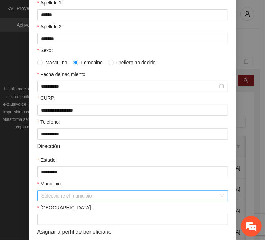
click at [53, 197] on input "Municipio:" at bounding box center [129, 196] width 177 height 10
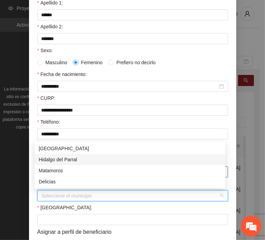
drag, startPoint x: 61, startPoint y: 159, endPoint x: 61, endPoint y: 175, distance: 15.9
click at [61, 159] on div "Hidalgo del Parral" at bounding box center [130, 160] width 182 height 8
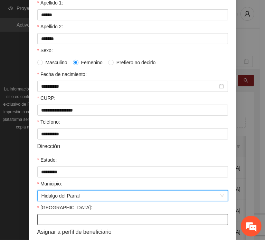
click at [54, 219] on input "[GEOGRAPHIC_DATA]:" at bounding box center [132, 219] width 191 height 11
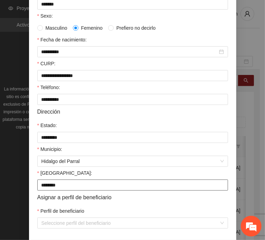
scroll to position [164, 0]
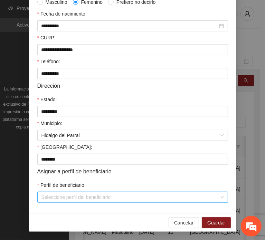
click at [49, 193] on input "Perfil de beneficiario" at bounding box center [129, 197] width 177 height 10
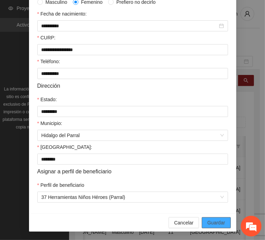
click at [208, 225] on span "Guardar" at bounding box center [216, 223] width 18 height 8
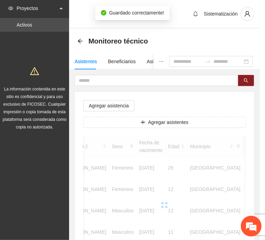
scroll to position [130, 0]
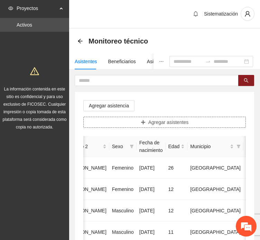
click at [166, 123] on span "Agregar asistentes" at bounding box center [168, 122] width 40 height 8
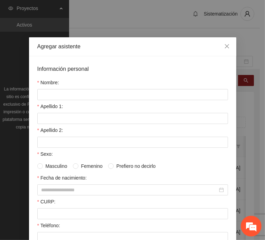
click at [92, 85] on div "Nombre:" at bounding box center [132, 84] width 191 height 10
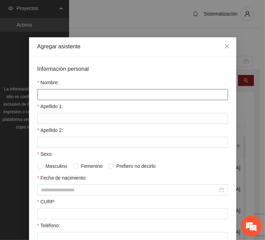
click at [93, 93] on input "Nombre:" at bounding box center [132, 94] width 191 height 11
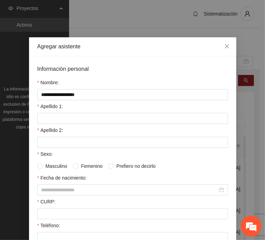
click at [66, 109] on div "Apellido 1:" at bounding box center [132, 108] width 191 height 10
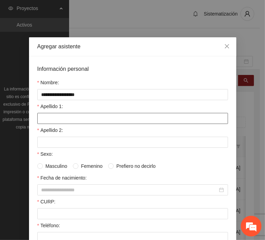
click at [68, 113] on input "Apellido 1:" at bounding box center [132, 118] width 191 height 11
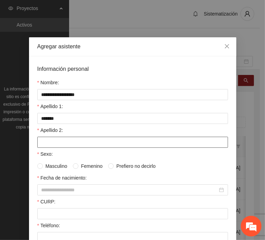
click at [75, 143] on input "Apellido 2:" at bounding box center [132, 142] width 191 height 11
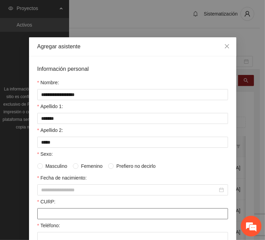
click at [62, 212] on input "CURP:" at bounding box center [132, 213] width 191 height 11
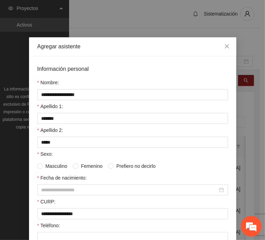
click at [75, 198] on div "CURP:" at bounding box center [132, 203] width 191 height 10
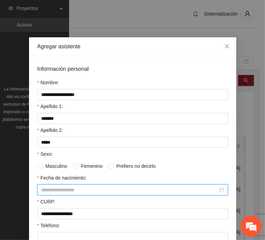
click at [71, 191] on input "Fecha de nacimiento:" at bounding box center [129, 190] width 176 height 8
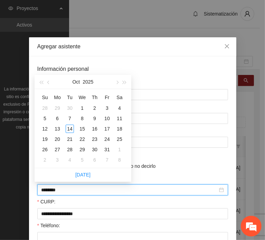
click at [53, 189] on input "********" at bounding box center [129, 190] width 176 height 8
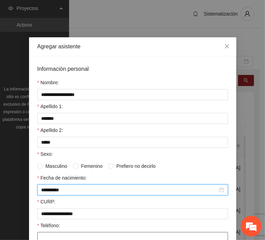
click at [57, 234] on input "Teléfono:" at bounding box center [132, 237] width 191 height 11
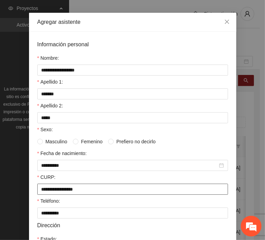
scroll to position [35, 0]
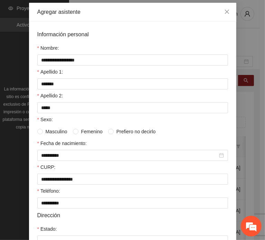
click at [55, 131] on span "Masculino" at bounding box center [56, 132] width 27 height 8
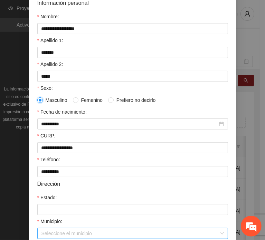
scroll to position [104, 0]
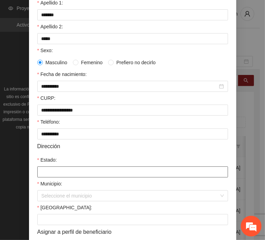
click at [55, 167] on input "Estado:" at bounding box center [132, 171] width 191 height 11
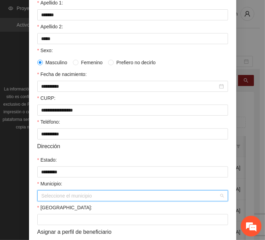
click at [59, 200] on input "Municipio:" at bounding box center [129, 196] width 177 height 10
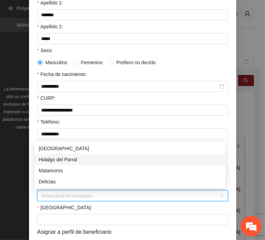
click at [64, 160] on div "Hidalgo del Parral" at bounding box center [130, 160] width 182 height 8
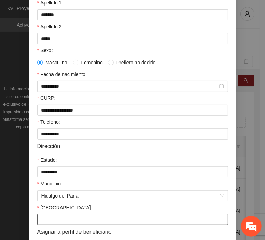
click at [60, 217] on input "[GEOGRAPHIC_DATA]:" at bounding box center [132, 219] width 191 height 11
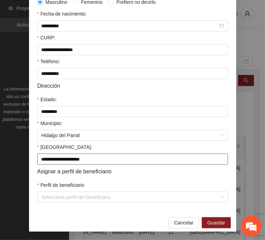
scroll to position [164, 0]
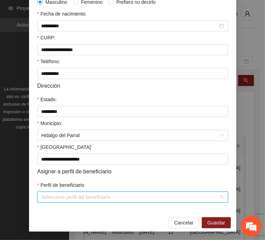
click at [54, 201] on input "Perfil de beneficiario" at bounding box center [129, 197] width 177 height 10
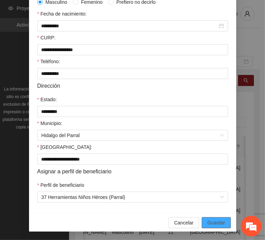
click at [217, 219] on span "Guardar" at bounding box center [216, 223] width 18 height 8
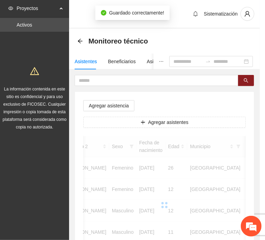
scroll to position [130, 0]
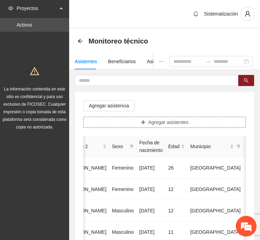
click at [137, 123] on button "Agregar asistentes" at bounding box center [164, 122] width 162 height 11
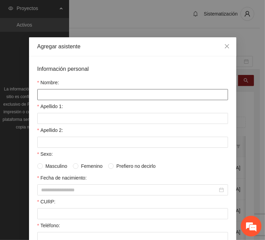
click at [100, 95] on input "Nombre:" at bounding box center [132, 94] width 191 height 11
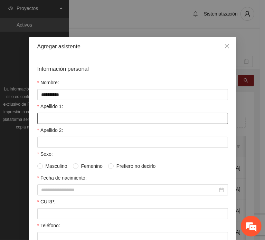
click at [43, 115] on input "Apellido 1:" at bounding box center [132, 118] width 191 height 11
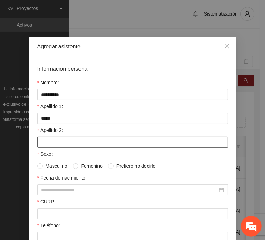
click at [46, 137] on input "Apellido 2:" at bounding box center [132, 142] width 191 height 11
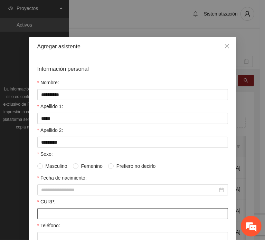
click at [48, 214] on input "CURP:" at bounding box center [132, 213] width 191 height 11
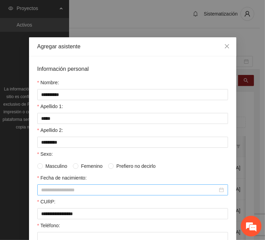
click at [65, 186] on div at bounding box center [132, 190] width 182 height 8
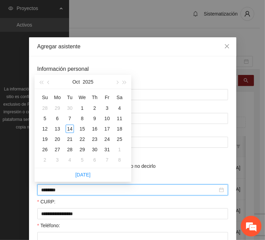
click at [52, 191] on input "********" at bounding box center [129, 190] width 176 height 8
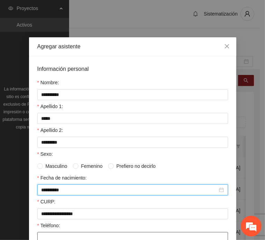
click at [52, 233] on input "Teléfono:" at bounding box center [132, 237] width 191 height 11
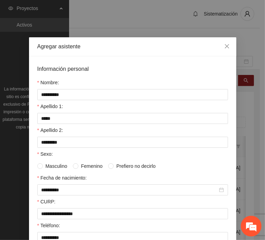
click at [49, 164] on span "Masculino" at bounding box center [56, 166] width 27 height 8
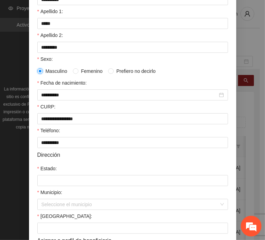
scroll to position [104, 0]
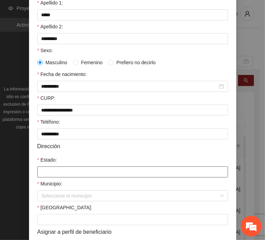
click at [59, 171] on input "Estado:" at bounding box center [132, 171] width 191 height 11
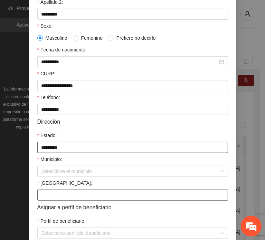
scroll to position [164, 0]
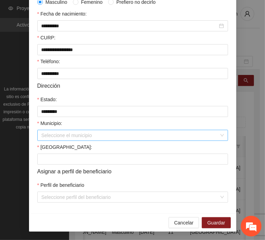
click at [55, 136] on input "Municipio:" at bounding box center [129, 135] width 177 height 10
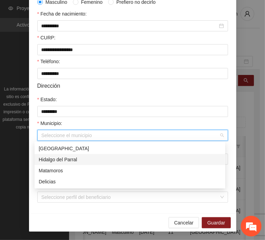
click at [72, 159] on div "Hidalgo del Parral" at bounding box center [130, 160] width 182 height 8
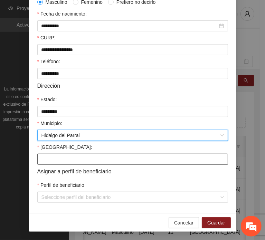
click at [46, 163] on input "[GEOGRAPHIC_DATA]:" at bounding box center [132, 159] width 191 height 11
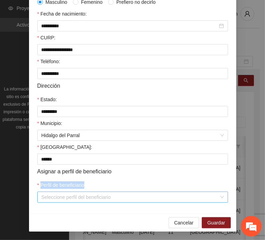
drag, startPoint x: 54, startPoint y: 189, endPoint x: 55, endPoint y: 193, distance: 3.8
click at [55, 192] on form "**********" at bounding box center [132, 52] width 191 height 302
click at [55, 193] on input "Perfil de beneficiario" at bounding box center [129, 197] width 177 height 10
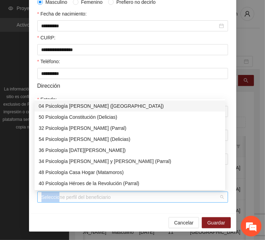
click at [71, 198] on input "Perfil de beneficiario" at bounding box center [129, 197] width 177 height 10
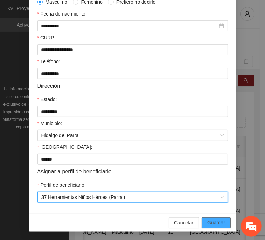
click at [218, 222] on span "Guardar" at bounding box center [216, 223] width 18 height 8
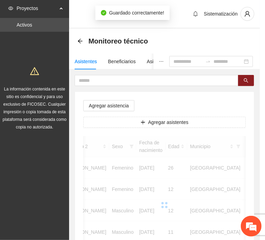
scroll to position [130, 0]
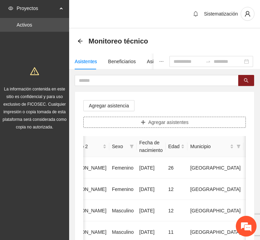
click at [115, 120] on button "Agregar asistentes" at bounding box center [164, 122] width 162 height 11
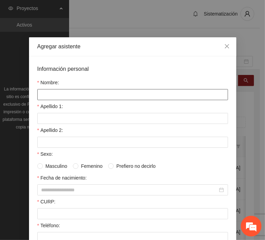
click at [88, 91] on input "Nombre:" at bounding box center [132, 94] width 191 height 11
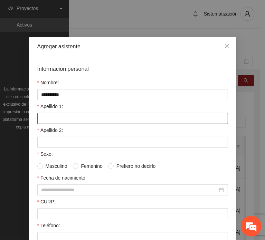
click at [65, 115] on input "Apellido 1:" at bounding box center [132, 118] width 191 height 11
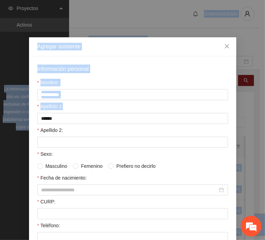
drag, startPoint x: -30, startPoint y: 108, endPoint x: -37, endPoint y: 106, distance: 6.7
click at [0, 106] on html "Proyectos Activos La información contenida en este sitio es confidencial y para…" at bounding box center [132, 120] width 265 height 240
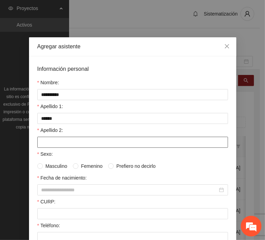
click at [66, 139] on input "Apellido 2:" at bounding box center [132, 142] width 191 height 11
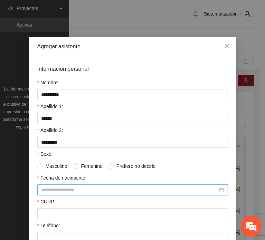
click at [72, 193] on div at bounding box center [132, 189] width 191 height 11
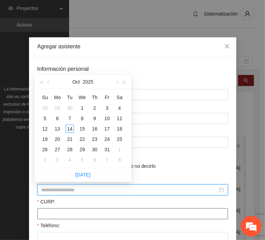
click at [59, 209] on input "CURP:" at bounding box center [132, 213] width 191 height 11
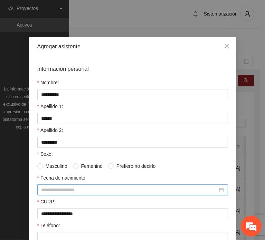
click at [59, 187] on input "Fecha de nacimiento:" at bounding box center [129, 190] width 176 height 8
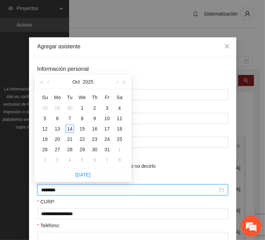
click at [52, 191] on input "********" at bounding box center [129, 190] width 176 height 8
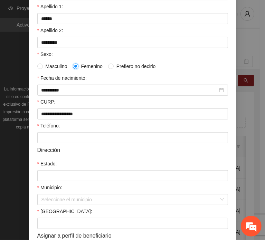
scroll to position [104, 0]
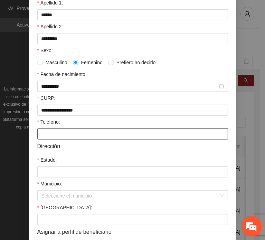
click at [54, 133] on input "Teléfono:" at bounding box center [132, 133] width 191 height 11
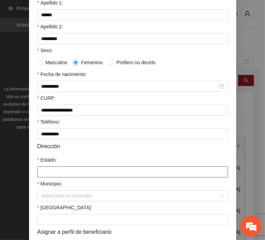
click at [40, 169] on input "Estado:" at bounding box center [132, 171] width 191 height 11
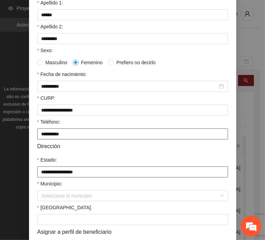
drag, startPoint x: 68, startPoint y: 143, endPoint x: 66, endPoint y: 137, distance: 6.8
click at [73, 127] on form "**********" at bounding box center [132, 112] width 191 height 302
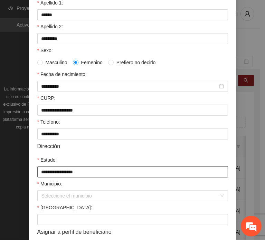
drag, startPoint x: 87, startPoint y: 169, endPoint x: 3, endPoint y: 170, distance: 83.9
click at [4, 171] on div "**********" at bounding box center [132, 120] width 265 height 240
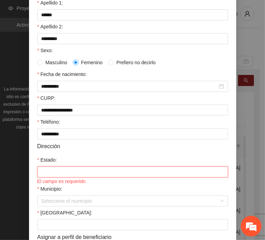
click at [57, 172] on input "Estado:" at bounding box center [132, 171] width 191 height 11
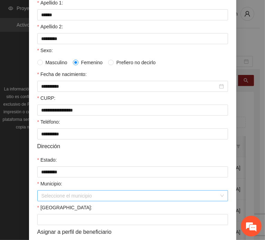
click at [68, 196] on input "Municipio:" at bounding box center [129, 196] width 177 height 10
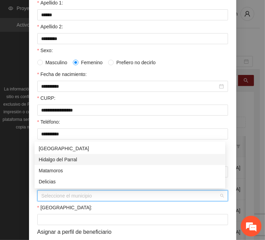
click at [66, 160] on div "Hidalgo del Parral" at bounding box center [130, 160] width 182 height 8
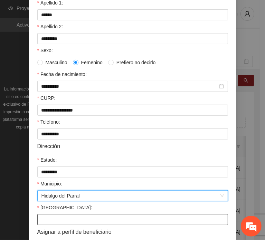
click at [48, 221] on input "[GEOGRAPHIC_DATA]:" at bounding box center [132, 219] width 191 height 11
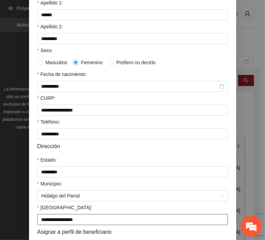
scroll to position [164, 0]
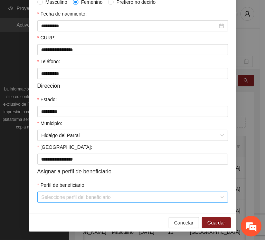
click at [56, 198] on input "Perfil de beneficiario" at bounding box center [129, 197] width 177 height 10
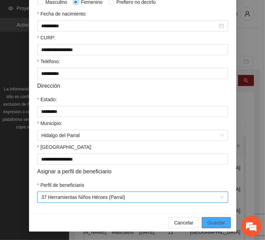
click at [207, 219] on span "Guardar" at bounding box center [216, 223] width 18 height 8
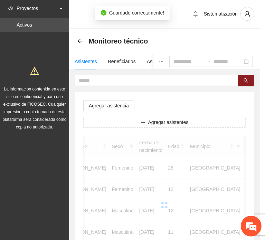
scroll to position [130, 0]
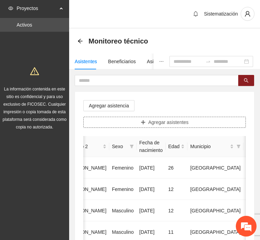
click at [133, 121] on button "Agregar asistentes" at bounding box center [164, 122] width 162 height 11
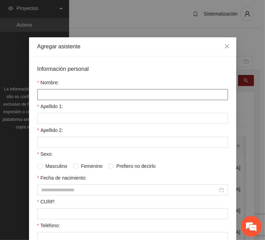
drag, startPoint x: 84, startPoint y: 91, endPoint x: 77, endPoint y: 90, distance: 6.2
click at [83, 91] on input "Nombre:" at bounding box center [132, 94] width 191 height 11
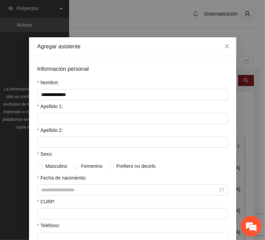
click at [43, 109] on div "Apellido 1:" at bounding box center [132, 108] width 191 height 10
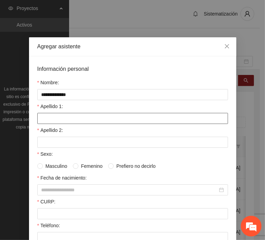
click at [47, 116] on input "Apellido 1:" at bounding box center [132, 118] width 191 height 11
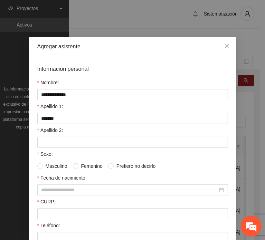
click at [52, 205] on div "CURP:" at bounding box center [132, 203] width 191 height 10
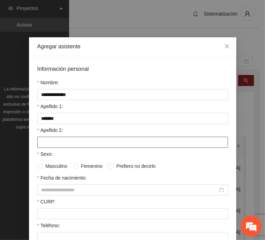
click at [43, 137] on input "Apellido 2:" at bounding box center [132, 142] width 191 height 11
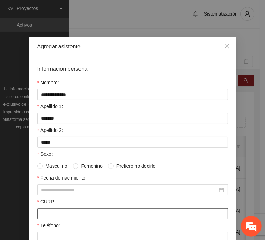
click at [58, 211] on input "CURP:" at bounding box center [132, 213] width 191 height 11
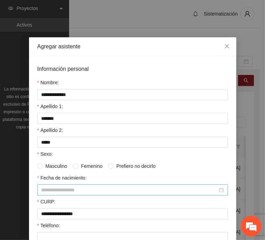
click at [76, 190] on input "Fecha de nacimiento:" at bounding box center [129, 190] width 176 height 8
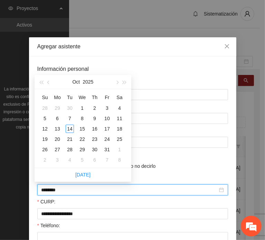
click at [53, 190] on input "********" at bounding box center [129, 190] width 176 height 8
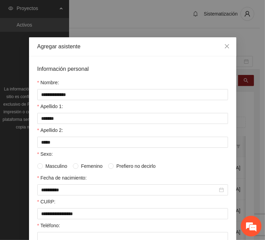
click at [78, 167] on span "Femenino" at bounding box center [91, 166] width 27 height 8
click at [56, 230] on div "Teléfono:" at bounding box center [132, 227] width 191 height 10
click at [55, 234] on input "Teléfono:" at bounding box center [132, 237] width 191 height 11
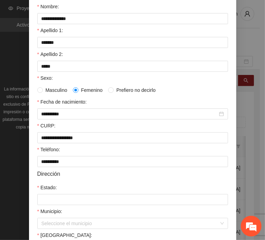
scroll to position [104, 0]
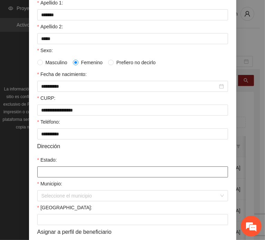
drag, startPoint x: 62, startPoint y: 174, endPoint x: 66, endPoint y: 173, distance: 3.5
click at [62, 174] on input "Estado:" at bounding box center [132, 171] width 191 height 11
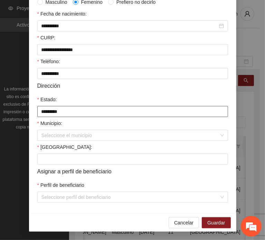
scroll to position [164, 0]
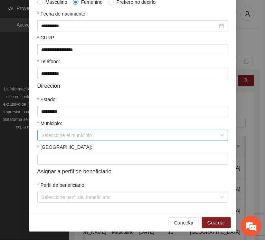
click at [59, 133] on input "Municipio:" at bounding box center [129, 135] width 177 height 10
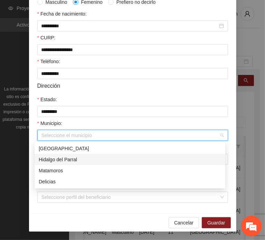
click at [76, 162] on div "Hidalgo del Parral" at bounding box center [130, 160] width 182 height 8
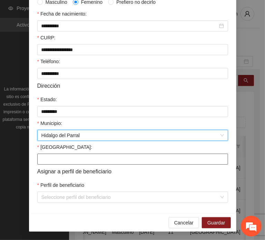
click at [53, 160] on input "[GEOGRAPHIC_DATA]:" at bounding box center [132, 159] width 191 height 11
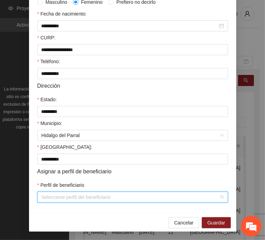
click at [61, 194] on input "Perfil de beneficiario" at bounding box center [129, 197] width 177 height 10
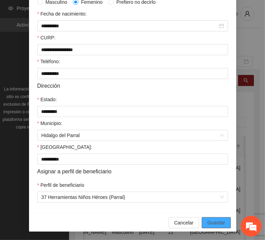
click at [223, 224] on button "Guardar" at bounding box center [216, 222] width 29 height 11
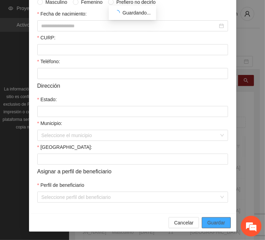
scroll to position [130, 0]
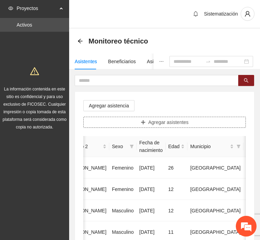
click at [153, 124] on span "Agregar asistentes" at bounding box center [168, 122] width 40 height 8
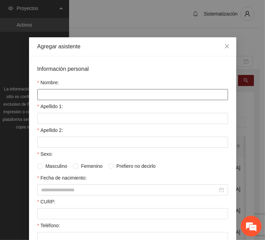
click at [108, 92] on input "Nombre:" at bounding box center [132, 94] width 191 height 11
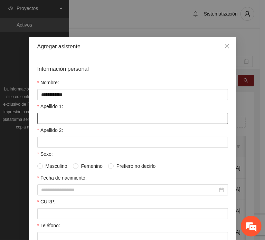
click at [78, 114] on input "Apellido 1:" at bounding box center [132, 118] width 191 height 11
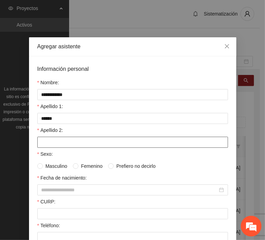
click at [67, 145] on input "Apellido 2:" at bounding box center [132, 142] width 191 height 11
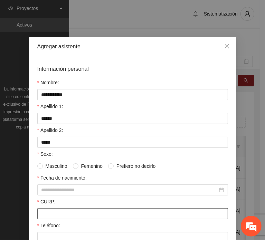
click at [57, 211] on input "CURP:" at bounding box center [132, 213] width 191 height 11
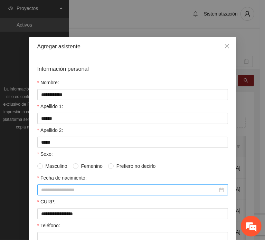
click at [81, 191] on input "Fecha de nacimiento:" at bounding box center [129, 190] width 176 height 8
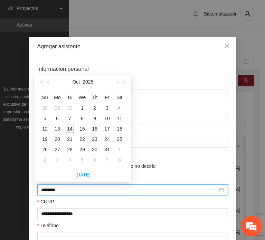
drag, startPoint x: 79, startPoint y: 190, endPoint x: 64, endPoint y: 189, distance: 15.2
click at [64, 189] on input "********" at bounding box center [129, 190] width 176 height 8
click at [53, 189] on input "********" at bounding box center [129, 190] width 176 height 8
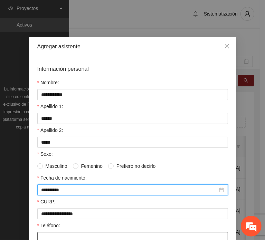
click at [49, 233] on input "Teléfono:" at bounding box center [132, 237] width 191 height 11
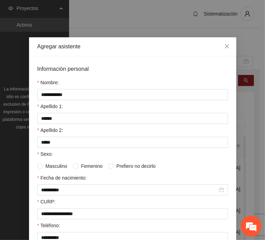
click at [45, 165] on span "Masculino" at bounding box center [56, 166] width 27 height 8
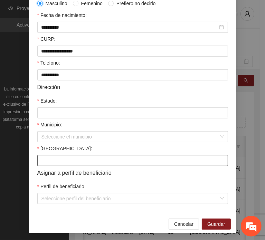
scroll to position [164, 0]
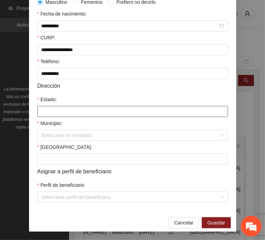
click at [51, 113] on input "Estado:" at bounding box center [132, 111] width 191 height 11
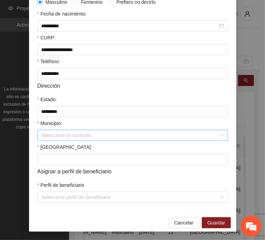
click at [62, 137] on input "Municipio:" at bounding box center [129, 135] width 177 height 10
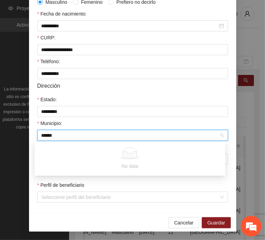
drag, startPoint x: 78, startPoint y: 131, endPoint x: 28, endPoint y: 130, distance: 50.1
click at [29, 130] on div "**********" at bounding box center [132, 52] width 207 height 321
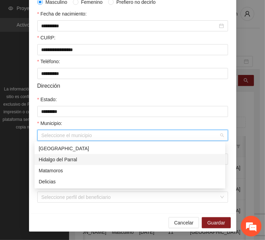
click at [80, 157] on div "Hidalgo del Parral" at bounding box center [130, 160] width 182 height 8
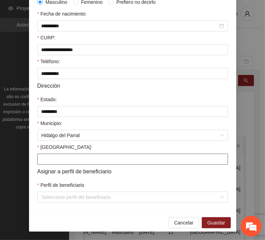
click at [61, 161] on input "[GEOGRAPHIC_DATA]:" at bounding box center [132, 159] width 191 height 11
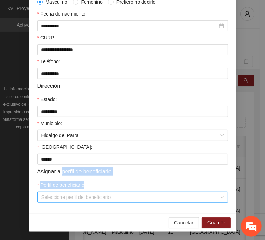
drag, startPoint x: 59, startPoint y: 170, endPoint x: 54, endPoint y: 196, distance: 26.5
click at [54, 196] on form "**********" at bounding box center [132, 52] width 191 height 302
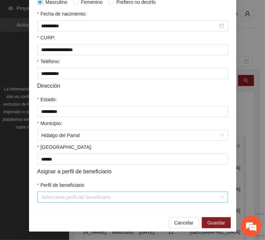
click at [54, 196] on input "Perfil de beneficiario" at bounding box center [129, 197] width 177 height 10
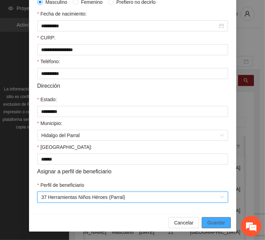
click at [207, 222] on span "Guardar" at bounding box center [216, 223] width 18 height 8
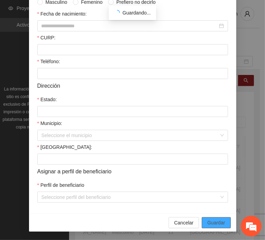
scroll to position [130, 0]
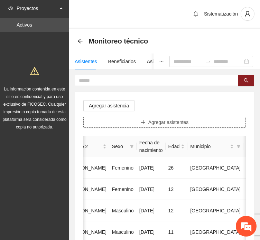
click at [117, 124] on button "Agregar asistentes" at bounding box center [164, 122] width 162 height 11
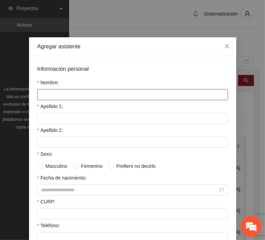
click at [94, 89] on input "Nombre:" at bounding box center [132, 94] width 191 height 11
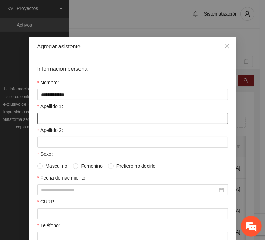
click at [52, 117] on input "Apellido 1:" at bounding box center [132, 118] width 191 height 11
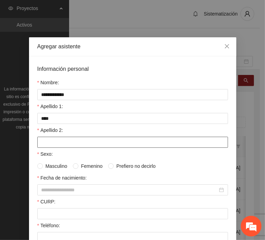
click at [57, 138] on input "Apellido 2:" at bounding box center [132, 142] width 191 height 11
drag, startPoint x: 69, startPoint y: 144, endPoint x: 13, endPoint y: 138, distance: 55.9
click at [14, 138] on div "**********" at bounding box center [132, 120] width 265 height 240
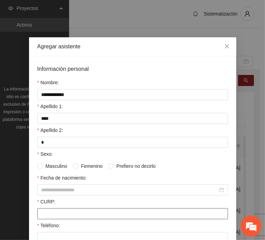
click at [68, 214] on input "CURP:" at bounding box center [132, 213] width 191 height 11
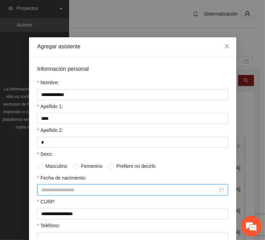
click at [91, 187] on input "Fecha de nacimiento:" at bounding box center [129, 190] width 176 height 8
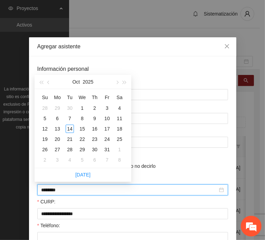
click at [54, 189] on input "********" at bounding box center [129, 190] width 176 height 8
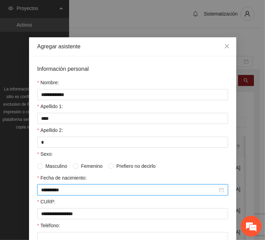
click at [78, 164] on span "Femenino" at bounding box center [91, 166] width 27 height 8
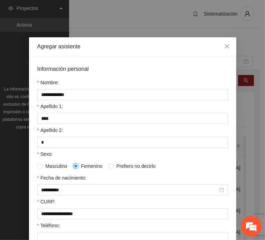
scroll to position [69, 0]
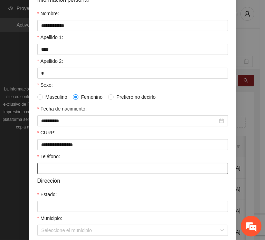
drag, startPoint x: 55, startPoint y: 172, endPoint x: 51, endPoint y: 171, distance: 3.9
click at [55, 172] on input "Teléfono:" at bounding box center [132, 168] width 191 height 11
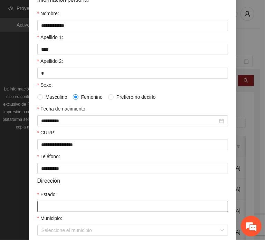
click at [52, 208] on input "Estado:" at bounding box center [132, 206] width 191 height 11
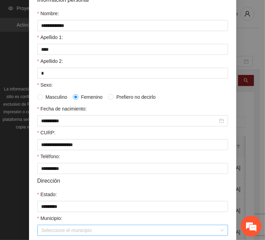
click at [66, 232] on input "Municipio:" at bounding box center [129, 230] width 177 height 10
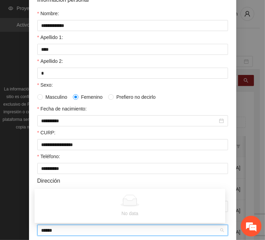
drag, startPoint x: 60, startPoint y: 219, endPoint x: 62, endPoint y: 193, distance: 26.3
click at [62, 193] on body "Proyectos Activos La información contenida en este sitio es confidencial y para…" at bounding box center [130, 120] width 260 height 240
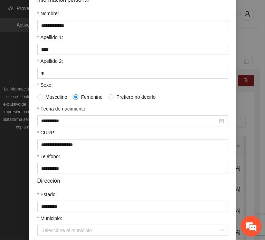
click at [70, 182] on div "Dirección" at bounding box center [132, 180] width 191 height 9
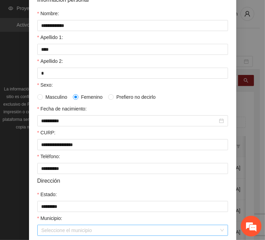
click at [67, 232] on input "Municipio:" at bounding box center [129, 230] width 177 height 10
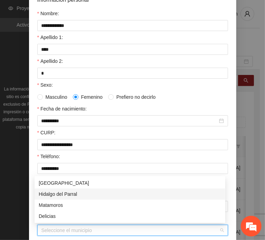
click at [82, 194] on div "Hidalgo del Parral" at bounding box center [130, 194] width 182 height 8
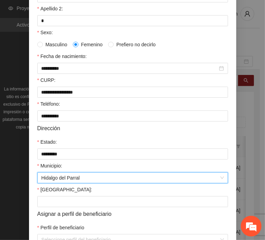
scroll to position [164, 0]
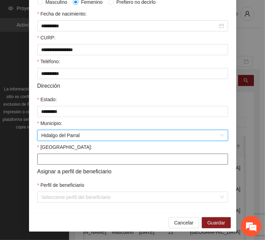
drag, startPoint x: 64, startPoint y: 162, endPoint x: 65, endPoint y: 168, distance: 6.0
click at [64, 162] on input "[GEOGRAPHIC_DATA]:" at bounding box center [132, 159] width 191 height 11
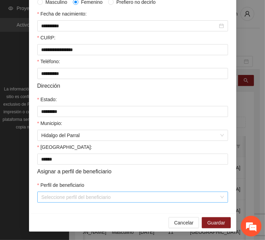
click at [62, 194] on input "Perfil de beneficiario" at bounding box center [129, 197] width 177 height 10
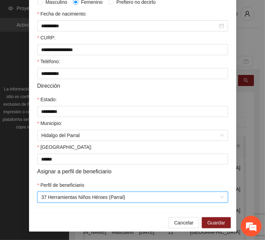
drag, startPoint x: 126, startPoint y: 179, endPoint x: 130, endPoint y: 180, distance: 4.5
click at [126, 179] on form "**********" at bounding box center [132, 52] width 191 height 302
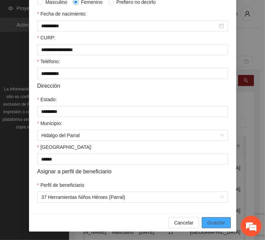
click at [218, 223] on span "Guardar" at bounding box center [216, 223] width 18 height 8
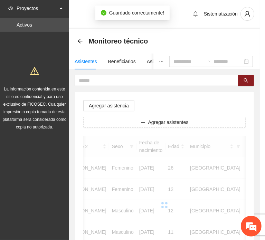
scroll to position [130, 0]
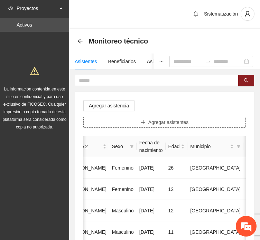
click at [138, 126] on button "Agregar asistentes" at bounding box center [164, 122] width 162 height 11
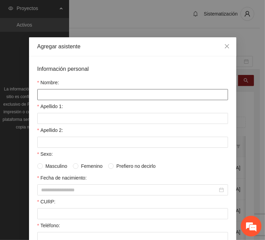
click at [81, 89] on input "Nombre:" at bounding box center [132, 94] width 191 height 11
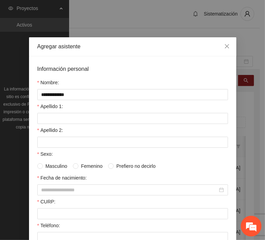
click at [51, 110] on div "Apellido 1:" at bounding box center [132, 108] width 191 height 10
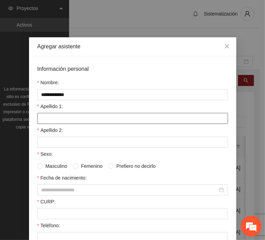
click at [53, 113] on input "Apellido 1:" at bounding box center [132, 118] width 191 height 11
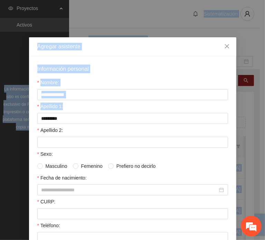
drag, startPoint x: -24, startPoint y: 115, endPoint x: -75, endPoint y: 120, distance: 51.1
click at [0, 120] on html "Proyectos Activos La información contenida en este sitio es confidencial y para…" at bounding box center [132, 120] width 265 height 240
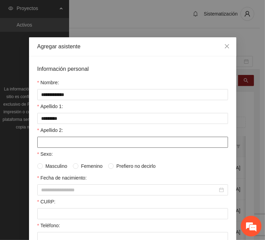
click at [62, 142] on input "Apellido 2:" at bounding box center [132, 142] width 191 height 11
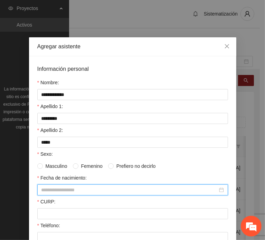
click at [51, 190] on input "Fecha de nacimiento:" at bounding box center [129, 190] width 176 height 8
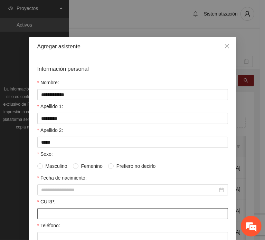
click at [48, 212] on input "CURP:" at bounding box center [132, 213] width 191 height 11
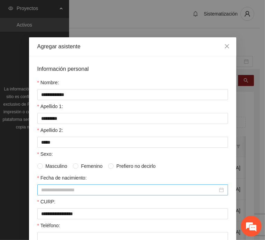
click at [60, 191] on input "Fecha de nacimiento:" at bounding box center [129, 190] width 176 height 8
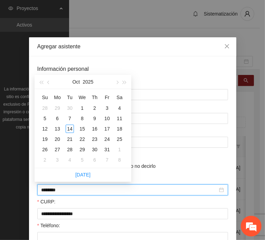
click at [54, 190] on input "********" at bounding box center [129, 190] width 176 height 8
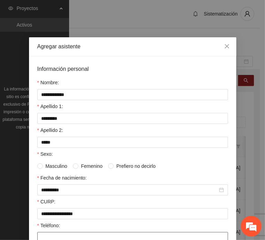
click at [61, 237] on input "Teléfono:" at bounding box center [132, 237] width 191 height 11
click at [53, 166] on span "Masculino" at bounding box center [56, 166] width 27 height 8
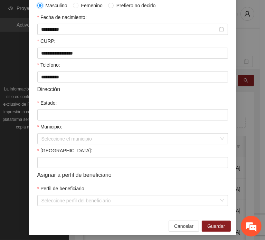
scroll to position [164, 0]
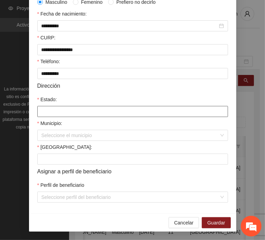
click at [48, 109] on input "Estado:" at bounding box center [132, 111] width 191 height 11
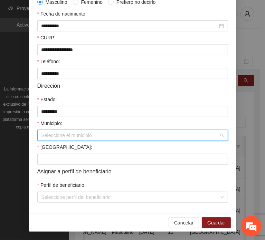
click at [61, 134] on input "Municipio:" at bounding box center [129, 135] width 177 height 10
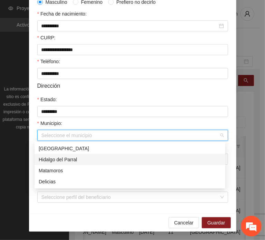
click at [69, 156] on div "Hidalgo del Parral" at bounding box center [130, 160] width 182 height 8
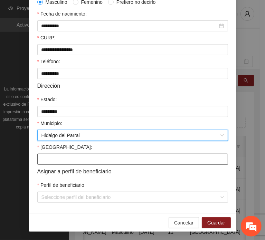
click at [49, 155] on input "[GEOGRAPHIC_DATA]:" at bounding box center [132, 159] width 191 height 11
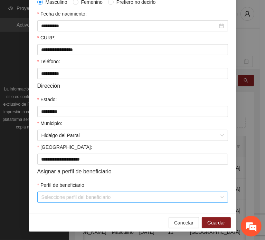
click at [55, 199] on input "Perfil de beneficiario" at bounding box center [129, 197] width 177 height 10
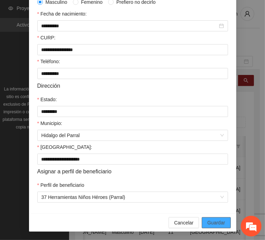
click at [204, 223] on button "Guardar" at bounding box center [216, 222] width 29 height 11
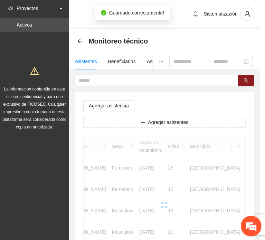
scroll to position [130, 0]
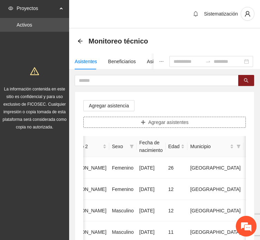
click at [154, 124] on span "Agregar asistentes" at bounding box center [168, 122] width 40 height 8
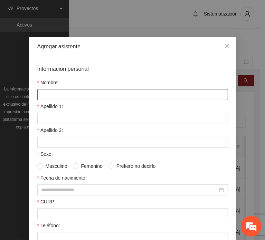
drag, startPoint x: 97, startPoint y: 83, endPoint x: 99, endPoint y: 95, distance: 12.3
click at [97, 83] on div "Nombre:" at bounding box center [132, 84] width 191 height 10
click at [99, 97] on input "Nombre:" at bounding box center [132, 94] width 191 height 11
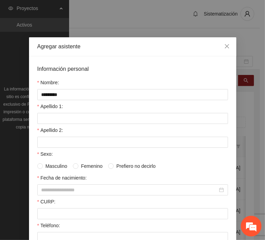
click at [74, 109] on div "Apellido 1:" at bounding box center [132, 108] width 191 height 10
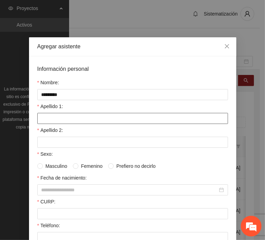
click at [76, 114] on input "Apellido 1:" at bounding box center [132, 118] width 191 height 11
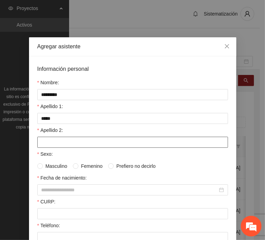
click at [58, 137] on input "Apellido 2:" at bounding box center [132, 142] width 191 height 11
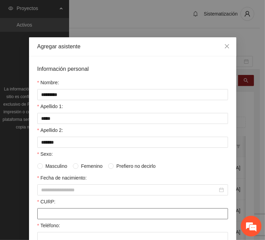
click at [52, 212] on input "CURP:" at bounding box center [132, 213] width 191 height 11
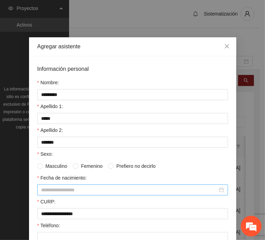
click at [80, 186] on div at bounding box center [132, 190] width 182 height 8
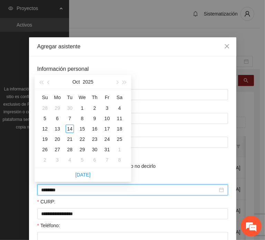
click at [53, 189] on input "********" at bounding box center [129, 190] width 176 height 8
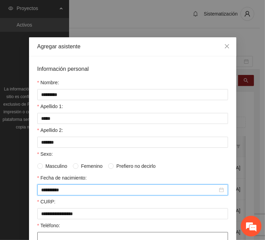
click at [61, 233] on input "Teléfono:" at bounding box center [132, 237] width 191 height 11
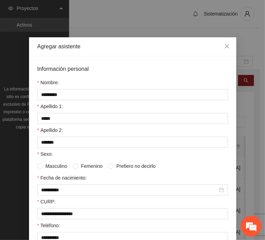
click at [76, 166] on label "Femenino" at bounding box center [89, 166] width 32 height 8
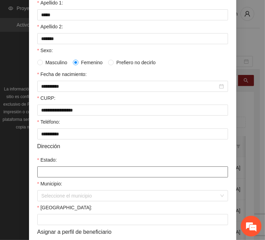
click at [51, 174] on input "Estado:" at bounding box center [132, 171] width 191 height 11
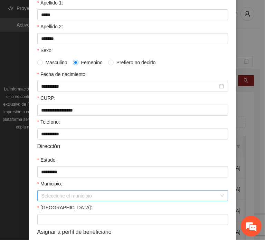
click at [58, 197] on input "Municipio:" at bounding box center [129, 196] width 177 height 10
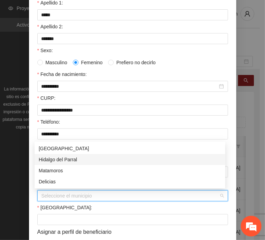
click at [74, 158] on div "Hidalgo del Parral" at bounding box center [130, 160] width 182 height 8
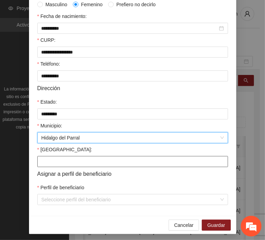
scroll to position [164, 0]
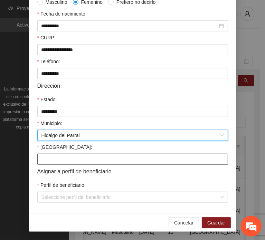
click at [52, 160] on input "[GEOGRAPHIC_DATA]:" at bounding box center [132, 159] width 191 height 11
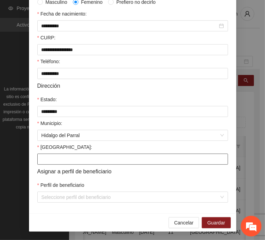
click at [65, 160] on input "[GEOGRAPHIC_DATA]:" at bounding box center [132, 159] width 191 height 11
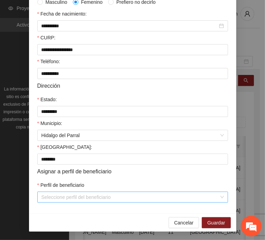
click at [66, 200] on input "Perfil de beneficiario" at bounding box center [129, 197] width 177 height 10
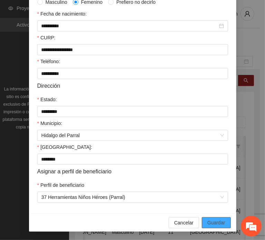
click at [218, 219] on span "Guardar" at bounding box center [216, 223] width 18 height 8
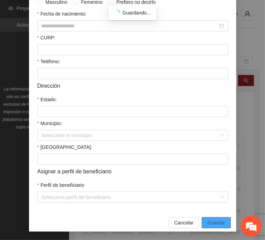
scroll to position [130, 0]
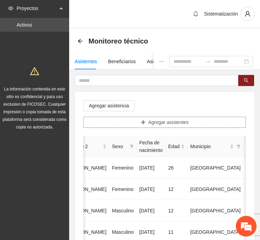
click at [153, 121] on span "Agregar asistentes" at bounding box center [168, 122] width 40 height 8
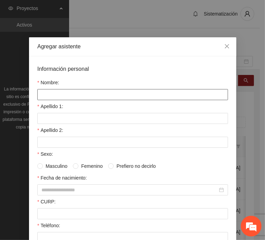
click at [84, 95] on input "Nombre:" at bounding box center [132, 94] width 191 height 11
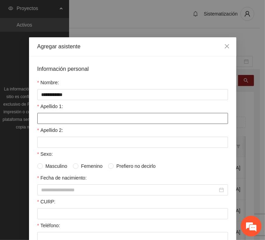
click at [69, 114] on input "Apellido 1:" at bounding box center [132, 118] width 191 height 11
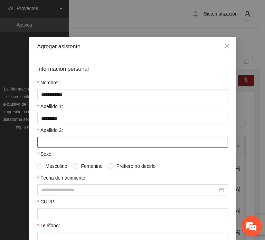
click at [69, 141] on input "Apellido 2:" at bounding box center [132, 142] width 191 height 11
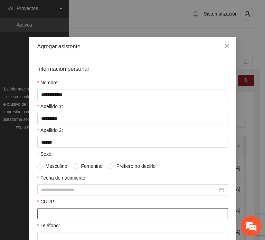
click at [88, 216] on input "CURP:" at bounding box center [132, 213] width 191 height 11
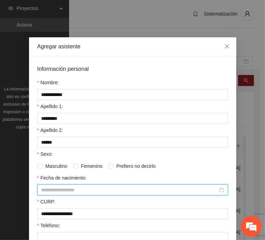
click at [64, 188] on input "Fecha de nacimiento:" at bounding box center [129, 190] width 176 height 8
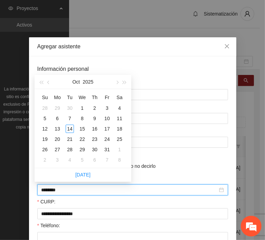
click at [53, 190] on input "********" at bounding box center [129, 190] width 176 height 8
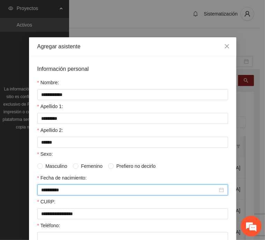
click at [60, 229] on div "Teléfono:" at bounding box center [132, 227] width 191 height 10
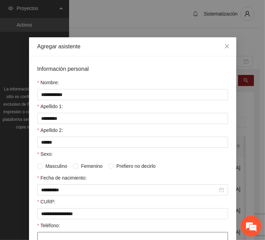
click at [61, 233] on input "Teléfono:" at bounding box center [132, 237] width 191 height 11
click at [73, 167] on span at bounding box center [76, 166] width 6 height 6
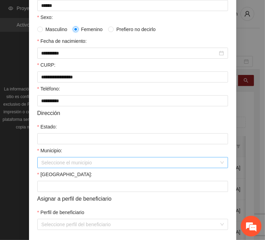
scroll to position [138, 0]
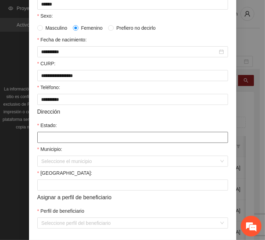
click at [48, 137] on input "Estado:" at bounding box center [132, 137] width 191 height 11
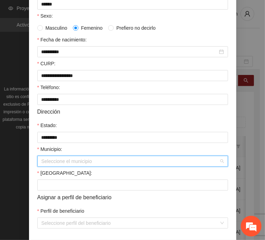
click at [47, 164] on input "Municipio:" at bounding box center [129, 161] width 177 height 10
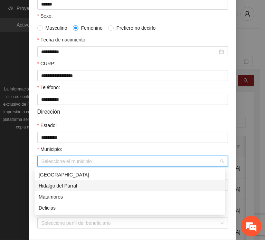
click at [68, 186] on div "Hidalgo del Parral" at bounding box center [130, 186] width 182 height 8
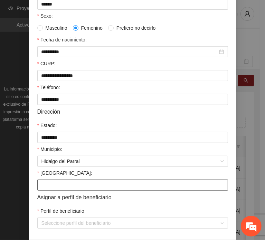
click at [45, 184] on input "[GEOGRAPHIC_DATA]:" at bounding box center [132, 184] width 191 height 11
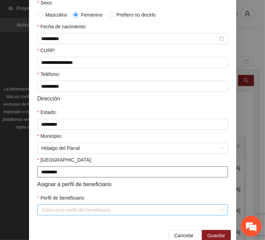
scroll to position [164, 0]
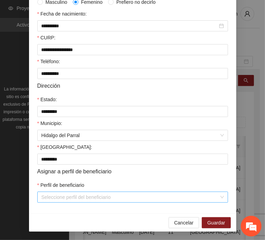
click at [56, 192] on input "Perfil de beneficiario" at bounding box center [129, 197] width 177 height 10
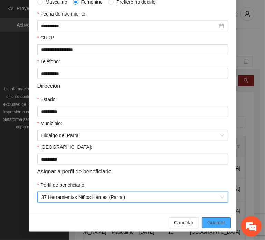
click at [224, 221] on button "Guardar" at bounding box center [216, 222] width 29 height 11
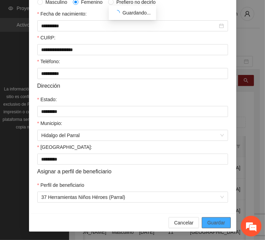
scroll to position [130, 0]
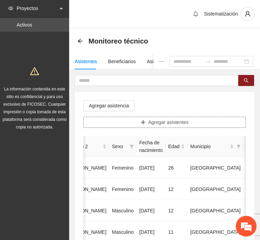
click at [103, 118] on button "Agregar asistentes" at bounding box center [164, 122] width 162 height 11
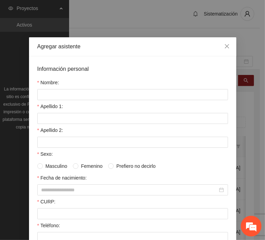
click at [75, 79] on div "Nombre:" at bounding box center [132, 84] width 191 height 10
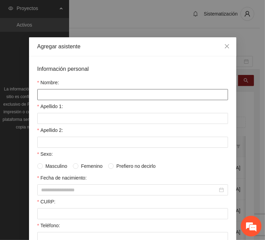
drag, startPoint x: 74, startPoint y: 89, endPoint x: 50, endPoint y: 92, distance: 24.0
click at [74, 89] on input "Nombre:" at bounding box center [132, 94] width 191 height 11
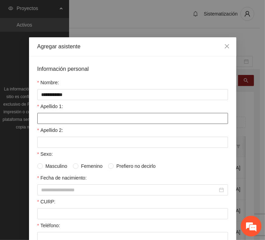
click at [37, 119] on input "Apellido 1:" at bounding box center [132, 118] width 191 height 11
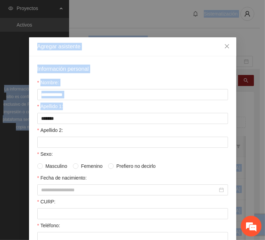
drag, startPoint x: 13, startPoint y: 116, endPoint x: -57, endPoint y: 118, distance: 69.7
click at [0, 118] on html "Proyectos Activos La información contenida en este sitio es confidencial y para…" at bounding box center [132, 120] width 265 height 240
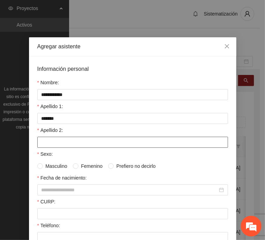
click at [67, 137] on input "Apellido 2:" at bounding box center [132, 142] width 191 height 11
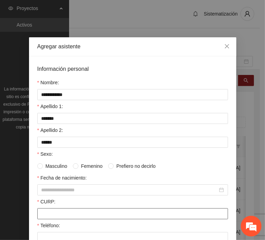
click at [55, 209] on input "CURP:" at bounding box center [132, 213] width 191 height 11
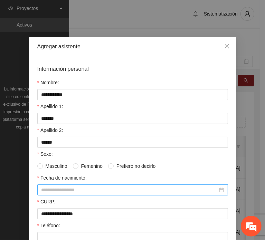
click at [64, 189] on input "Fecha de nacimiento:" at bounding box center [129, 190] width 176 height 8
drag, startPoint x: 54, startPoint y: 195, endPoint x: 50, endPoint y: 189, distance: 7.4
click at [48, 192] on form "**********" at bounding box center [132, 216] width 191 height 302
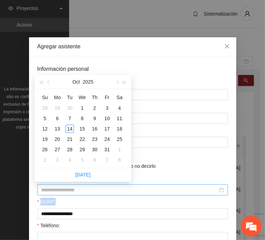
click at [56, 190] on input "Fecha de nacimiento:" at bounding box center [129, 190] width 176 height 8
click at [55, 190] on input "********" at bounding box center [129, 190] width 176 height 8
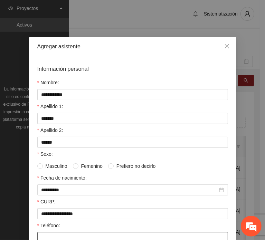
click at [59, 233] on input "Teléfono:" at bounding box center [132, 237] width 191 height 11
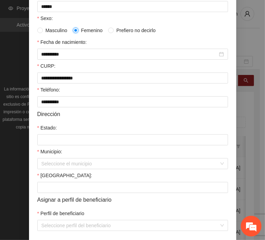
scroll to position [138, 0]
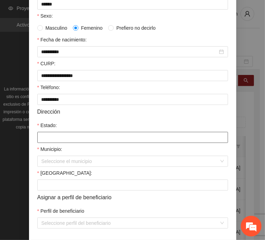
click at [54, 135] on input "Estado:" at bounding box center [132, 137] width 191 height 11
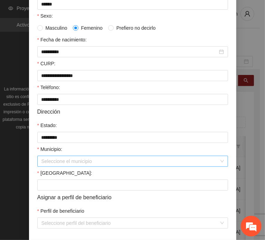
click at [53, 160] on input "Municipio:" at bounding box center [129, 161] width 177 height 10
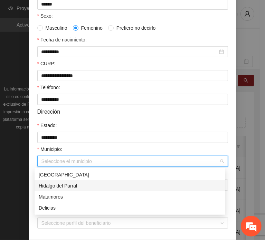
click at [59, 183] on div "Hidalgo del Parral" at bounding box center [130, 186] width 182 height 8
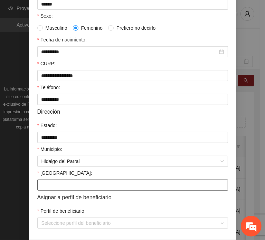
click at [50, 187] on input "[GEOGRAPHIC_DATA]:" at bounding box center [132, 184] width 191 height 11
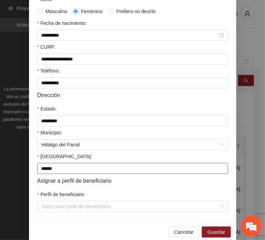
scroll to position [164, 0]
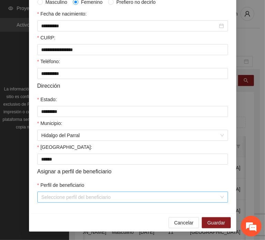
click at [56, 200] on input "Perfil de beneficiario" at bounding box center [129, 197] width 177 height 10
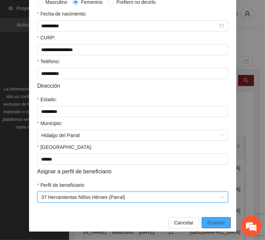
click at [204, 224] on button "Guardar" at bounding box center [216, 222] width 29 height 11
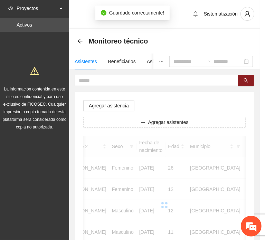
scroll to position [130, 0]
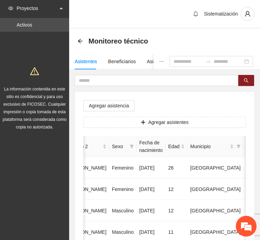
click at [138, 124] on button "Agregar asistentes" at bounding box center [164, 122] width 162 height 11
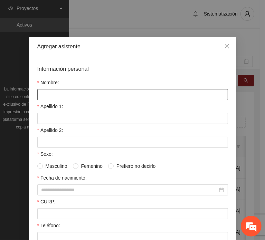
click at [113, 95] on input "Nombre:" at bounding box center [132, 94] width 191 height 11
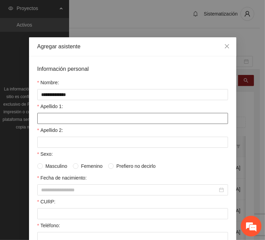
click at [44, 118] on input "Apellido 1:" at bounding box center [132, 118] width 191 height 11
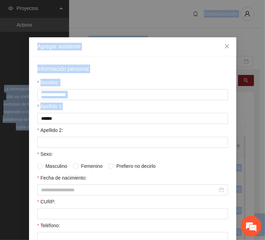
drag, startPoint x: -22, startPoint y: 117, endPoint x: -50, endPoint y: 116, distance: 28.0
click at [0, 116] on html "Proyectos Activos La información contenida en este sitio es confidencial y para…" at bounding box center [132, 120] width 265 height 240
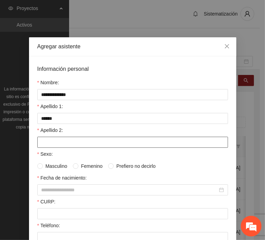
click at [52, 141] on input "Apellido 2:" at bounding box center [132, 142] width 191 height 11
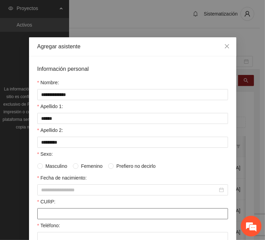
click at [56, 215] on input "CURP:" at bounding box center [132, 213] width 191 height 11
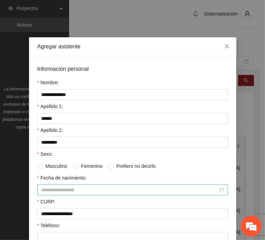
click at [81, 186] on input "Fecha de nacimiento:" at bounding box center [129, 190] width 176 height 8
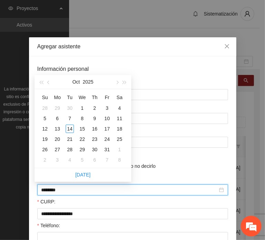
click at [53, 191] on input "********" at bounding box center [129, 190] width 176 height 8
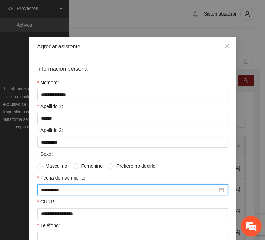
click at [79, 166] on span "Femenino" at bounding box center [91, 166] width 27 height 8
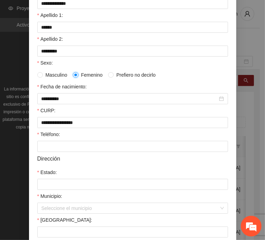
scroll to position [104, 0]
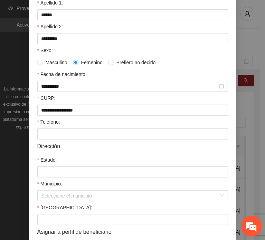
click at [48, 139] on form "**********" at bounding box center [132, 112] width 191 height 302
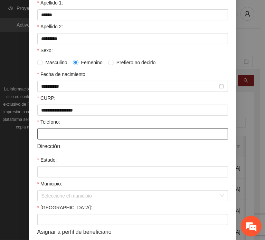
click at [47, 138] on div at bounding box center [132, 133] width 191 height 11
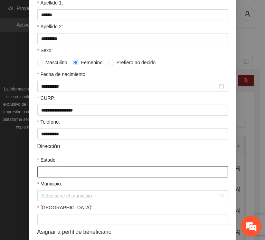
click at [42, 176] on input "Estado:" at bounding box center [132, 171] width 191 height 11
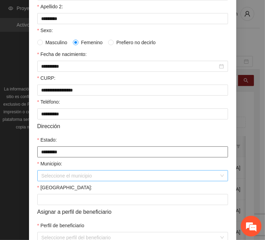
scroll to position [164, 0]
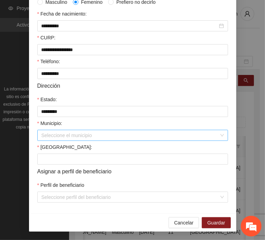
click at [67, 137] on input "Municipio:" at bounding box center [129, 135] width 177 height 10
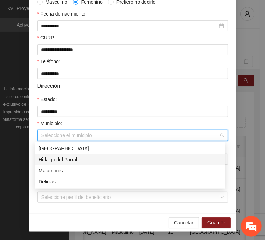
click at [92, 159] on div "Hidalgo del Parral" at bounding box center [130, 160] width 182 height 8
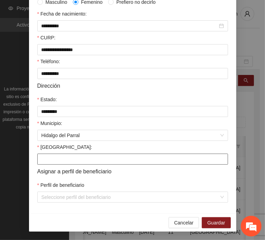
click at [47, 160] on input "[GEOGRAPHIC_DATA]:" at bounding box center [132, 159] width 191 height 11
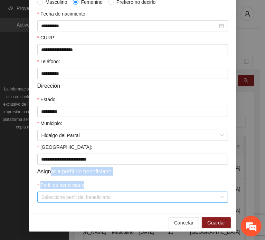
drag, startPoint x: 51, startPoint y: 188, endPoint x: 51, endPoint y: 193, distance: 5.2
click at [51, 193] on form "**********" at bounding box center [132, 52] width 191 height 302
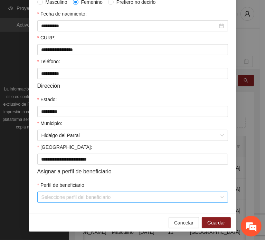
click at [52, 194] on input "Perfil de beneficiario" at bounding box center [129, 197] width 177 height 10
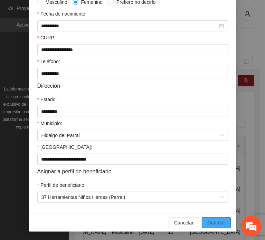
click at [214, 225] on span "Guardar" at bounding box center [216, 223] width 18 height 8
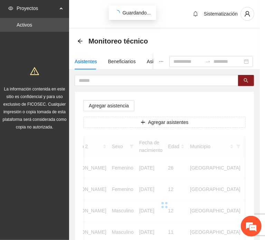
scroll to position [130, 0]
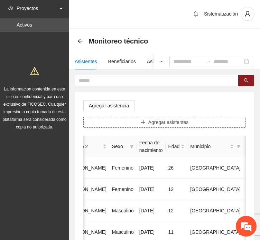
click at [155, 119] on span "Agregar asistentes" at bounding box center [168, 122] width 40 height 8
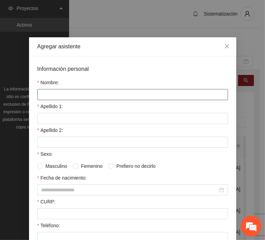
click at [82, 89] on input "Nombre:" at bounding box center [132, 94] width 191 height 11
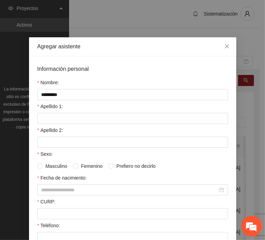
click at [65, 126] on div "Apellido 2:" at bounding box center [132, 131] width 191 height 10
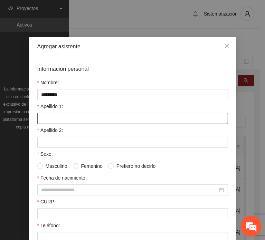
click at [59, 117] on input "Apellido 1:" at bounding box center [132, 118] width 191 height 11
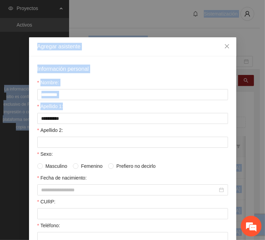
drag, startPoint x: -15, startPoint y: 116, endPoint x: -50, endPoint y: 112, distance: 35.8
click at [0, 112] on html "Proyectos Activos La información contenida en este sitio es confidencial y para…" at bounding box center [132, 120] width 265 height 240
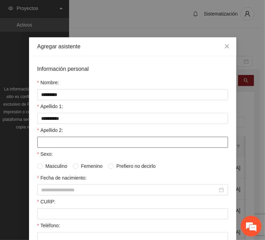
click at [50, 141] on input "Apellido 2:" at bounding box center [132, 142] width 191 height 11
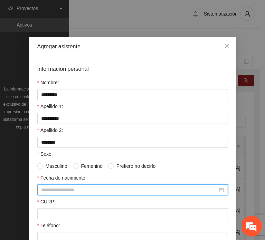
click at [55, 188] on input "Fecha de nacimiento:" at bounding box center [129, 190] width 176 height 8
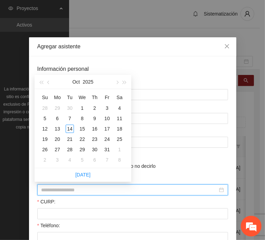
click at [54, 219] on form "**********" at bounding box center [132, 216] width 191 height 302
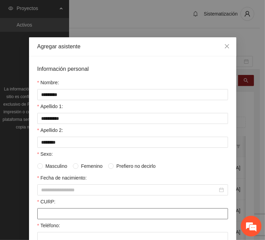
click at [48, 211] on input "CURP:" at bounding box center [132, 213] width 191 height 11
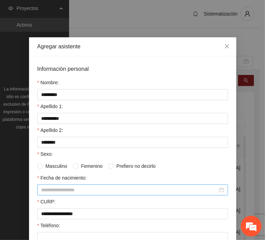
click at [74, 194] on form "**********" at bounding box center [132, 216] width 191 height 302
click at [68, 188] on input "Fecha de nacimiento:" at bounding box center [129, 190] width 176 height 8
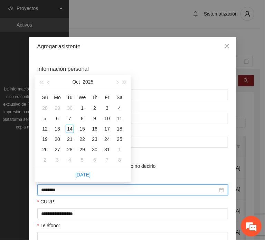
click at [53, 190] on input "********" at bounding box center [129, 190] width 176 height 8
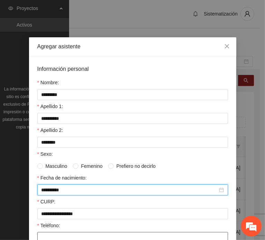
drag, startPoint x: 44, startPoint y: 234, endPoint x: 41, endPoint y: 229, distance: 5.7
click at [44, 234] on input "Teléfono:" at bounding box center [132, 237] width 191 height 11
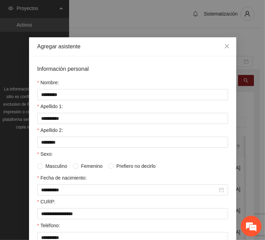
click at [87, 166] on span "Femenino" at bounding box center [91, 166] width 27 height 8
click at [57, 168] on span "Masculino" at bounding box center [56, 166] width 27 height 8
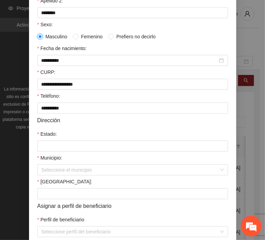
scroll to position [138, 0]
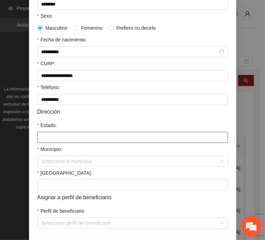
click at [49, 133] on input "Estado:" at bounding box center [132, 137] width 191 height 11
drag, startPoint x: 55, startPoint y: 137, endPoint x: 15, endPoint y: 135, distance: 39.7
click at [18, 135] on div "**********" at bounding box center [132, 120] width 265 height 240
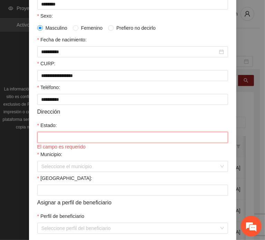
click at [58, 140] on input "Estado:" at bounding box center [132, 137] width 191 height 11
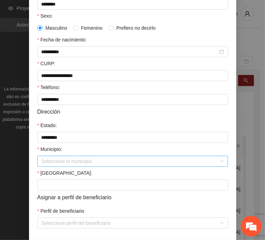
click at [55, 163] on input "Municipio:" at bounding box center [129, 161] width 177 height 10
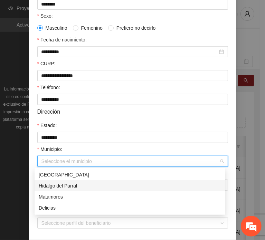
click at [68, 186] on div "Hidalgo del Parral" at bounding box center [130, 186] width 182 height 8
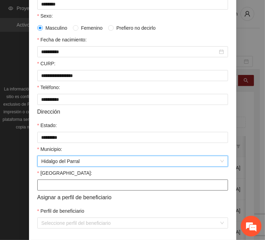
click at [55, 182] on input "[GEOGRAPHIC_DATA]:" at bounding box center [132, 184] width 191 height 11
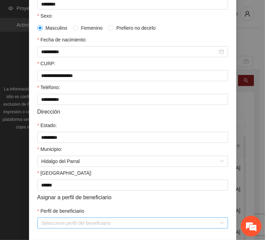
click at [51, 221] on input "Perfil de beneficiario" at bounding box center [129, 223] width 177 height 10
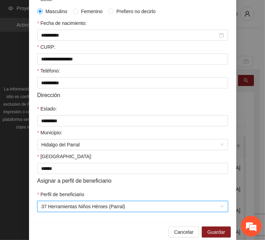
scroll to position [164, 0]
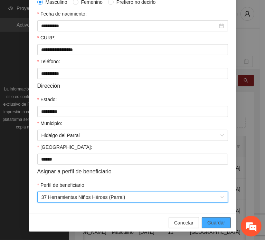
click at [202, 224] on button "Guardar" at bounding box center [216, 222] width 29 height 11
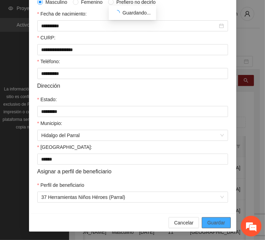
scroll to position [130, 0]
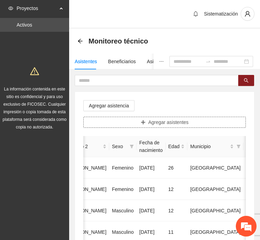
click at [125, 127] on button "Agregar asistentes" at bounding box center [164, 122] width 162 height 11
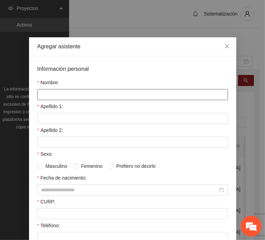
click at [100, 94] on input "Nombre:" at bounding box center [132, 94] width 191 height 11
drag, startPoint x: 98, startPoint y: 94, endPoint x: -44, endPoint y: 114, distance: 143.6
click at [0, 114] on html "Proyectos Activos La información contenida en este sitio es confidencial y para…" at bounding box center [132, 120] width 265 height 240
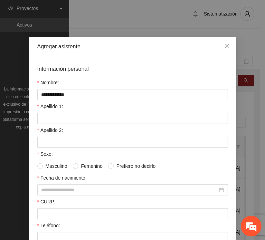
click at [55, 109] on div "Apellido 1:" at bounding box center [132, 108] width 191 height 10
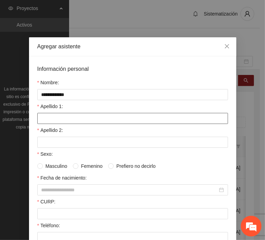
click at [55, 115] on input "Apellido 1:" at bounding box center [132, 118] width 191 height 11
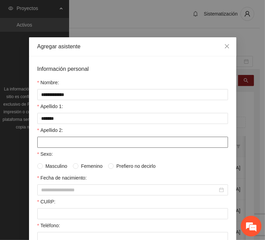
click at [59, 140] on input "Apellido 2:" at bounding box center [132, 142] width 191 height 11
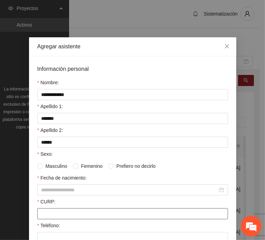
click at [70, 211] on input "CURP:" at bounding box center [132, 213] width 191 height 11
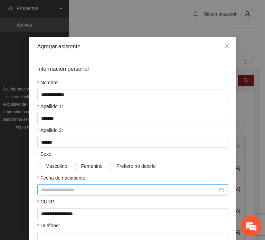
click at [54, 188] on input "Fecha de nacimiento:" at bounding box center [129, 190] width 176 height 8
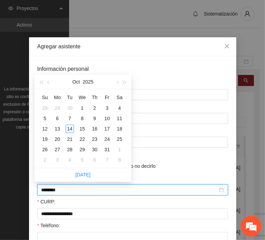
click at [53, 188] on input "********" at bounding box center [129, 190] width 176 height 8
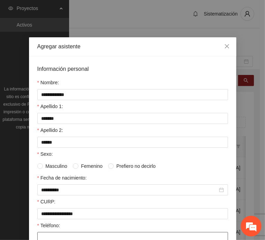
click at [52, 238] on input "Teléfono:" at bounding box center [132, 237] width 191 height 11
click at [78, 165] on span "Femenino" at bounding box center [91, 166] width 27 height 8
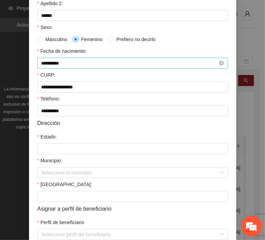
scroll to position [138, 0]
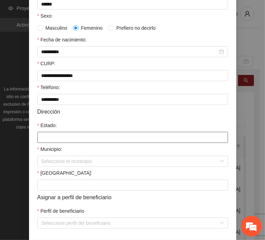
click at [59, 139] on input "Estado:" at bounding box center [132, 137] width 191 height 11
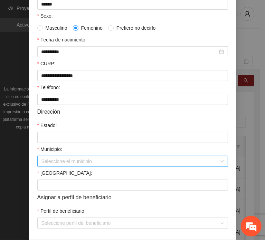
click at [61, 163] on input "Municipio:" at bounding box center [129, 161] width 177 height 10
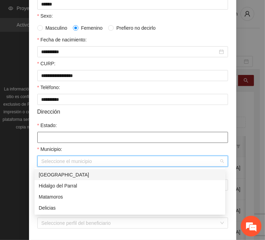
click at [62, 139] on input "Estado:" at bounding box center [132, 137] width 191 height 11
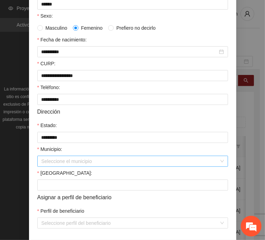
click at [64, 159] on input "Municipio:" at bounding box center [129, 161] width 177 height 10
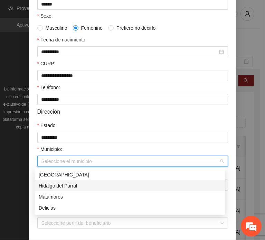
click at [93, 183] on div "Hidalgo del Parral" at bounding box center [130, 186] width 182 height 8
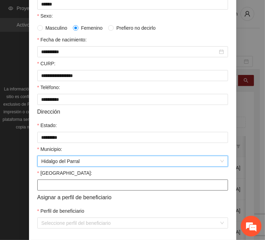
click at [54, 190] on input "[GEOGRAPHIC_DATA]:" at bounding box center [132, 184] width 191 height 11
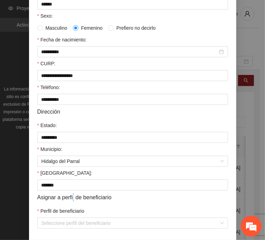
drag, startPoint x: 76, startPoint y: 197, endPoint x: 71, endPoint y: 196, distance: 4.2
click at [72, 197] on span "Asignar a perfil de beneficiario" at bounding box center [74, 197] width 74 height 9
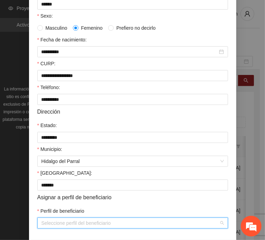
click at [60, 227] on input "Perfil de beneficiario" at bounding box center [129, 223] width 177 height 10
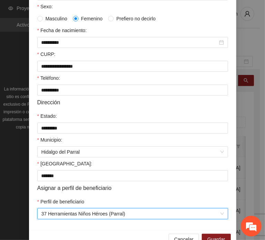
scroll to position [164, 0]
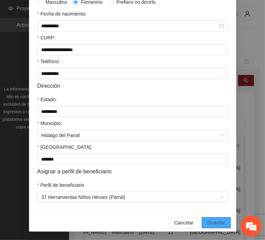
click at [221, 227] on button "Guardar" at bounding box center [216, 222] width 29 height 11
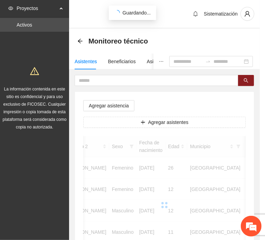
scroll to position [130, 0]
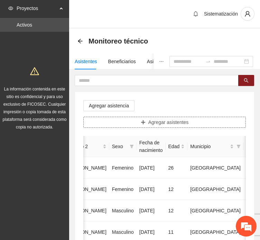
click at [147, 124] on button "Agregar asistentes" at bounding box center [164, 122] width 162 height 11
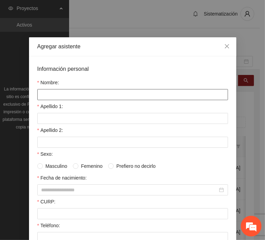
drag, startPoint x: 114, startPoint y: 85, endPoint x: 113, endPoint y: 94, distance: 8.6
click at [113, 85] on div "Nombre:" at bounding box center [132, 84] width 191 height 10
click at [113, 95] on input "Nombre:" at bounding box center [132, 94] width 191 height 11
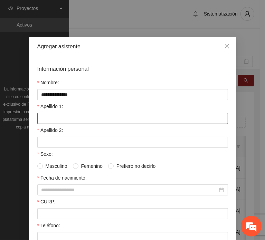
click at [48, 114] on input "Apellido 1:" at bounding box center [132, 118] width 191 height 11
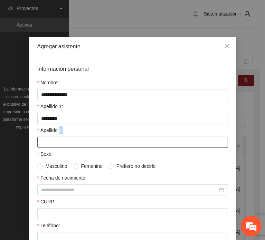
drag, startPoint x: 68, startPoint y: 130, endPoint x: 59, endPoint y: 139, distance: 12.7
click at [90, 138] on div "Apellido 2:" at bounding box center [132, 136] width 191 height 21
click at [74, 143] on input "Apellido 2:" at bounding box center [132, 142] width 191 height 11
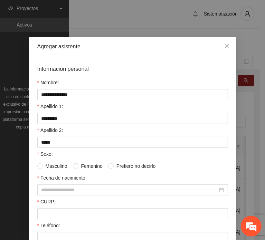
click at [57, 205] on div "CURP:" at bounding box center [132, 203] width 191 height 10
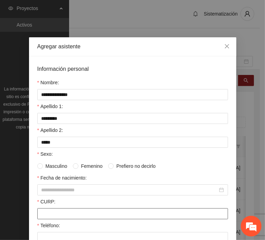
click at [58, 209] on input "CURP:" at bounding box center [132, 213] width 191 height 11
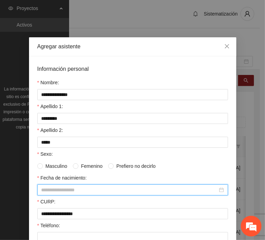
click at [99, 186] on input "Fecha de nacimiento:" at bounding box center [129, 190] width 176 height 8
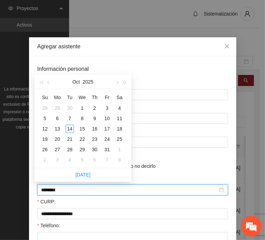
click at [54, 190] on input "********" at bounding box center [129, 190] width 176 height 8
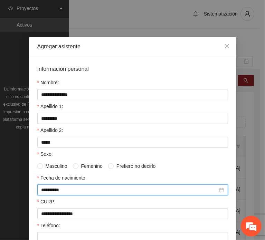
click at [78, 164] on span "Femenino" at bounding box center [91, 166] width 27 height 8
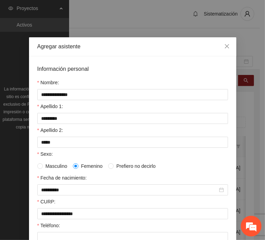
click at [57, 163] on span "Masculino" at bounding box center [56, 166] width 27 height 8
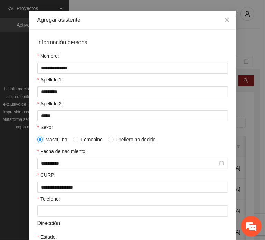
scroll to position [69, 0]
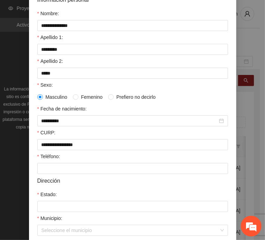
click at [56, 173] on div at bounding box center [132, 168] width 191 height 11
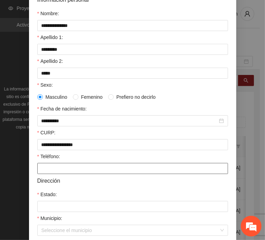
click at [57, 169] on input "Teléfono:" at bounding box center [132, 168] width 191 height 11
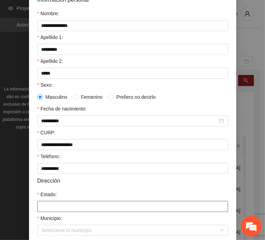
click at [43, 205] on input "Estado:" at bounding box center [132, 206] width 191 height 11
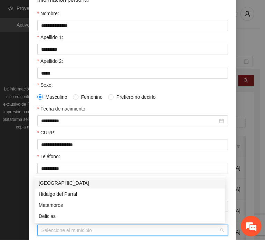
click at [77, 228] on input "Municipio:" at bounding box center [129, 230] width 177 height 10
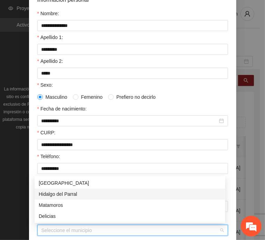
click at [73, 190] on div "Hidalgo del Parral" at bounding box center [130, 194] width 182 height 8
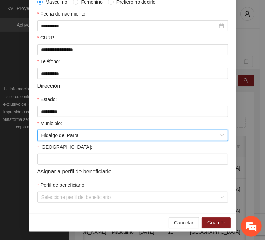
scroll to position [164, 0]
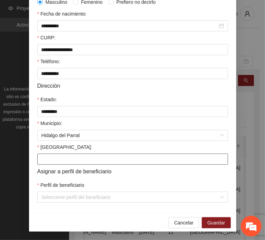
click at [54, 159] on input "[GEOGRAPHIC_DATA]:" at bounding box center [132, 159] width 191 height 11
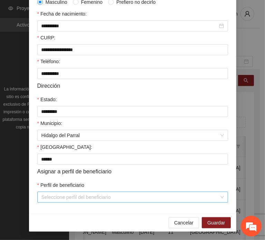
click at [52, 192] on input "Perfil de beneficiario" at bounding box center [129, 197] width 177 height 10
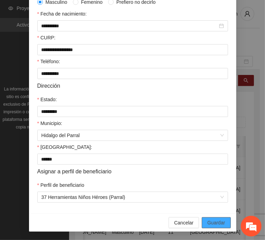
click at [207, 221] on span "Guardar" at bounding box center [216, 223] width 18 height 8
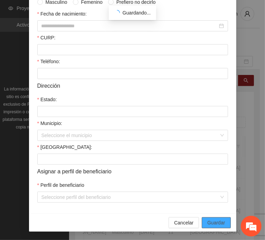
scroll to position [130, 0]
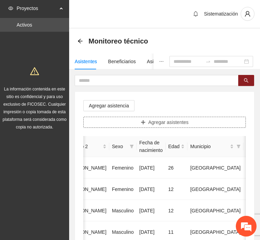
click at [131, 119] on button "Agregar asistentes" at bounding box center [164, 122] width 162 height 11
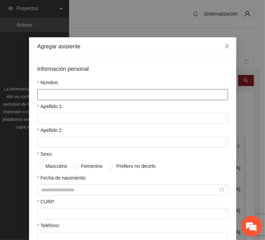
click at [104, 91] on input "Nombre:" at bounding box center [132, 94] width 191 height 11
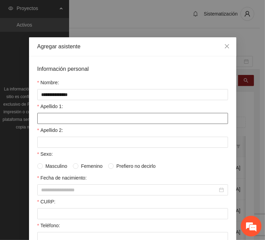
click at [47, 117] on input "Apellido 1:" at bounding box center [132, 118] width 191 height 11
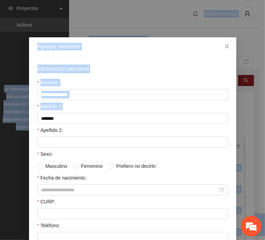
click at [0, 118] on html "Proyectos Activos La información contenida en este sitio es confidencial y para…" at bounding box center [132, 120] width 265 height 240
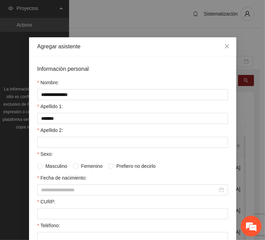
click at [79, 132] on div "Apellido 2:" at bounding box center [132, 131] width 191 height 10
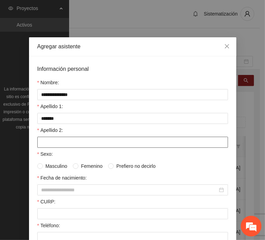
click at [80, 142] on input "Apellido 2:" at bounding box center [132, 142] width 191 height 11
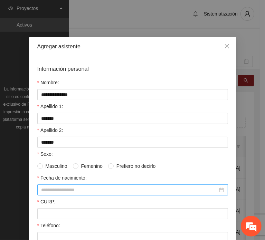
click at [75, 189] on input "Fecha de nacimiento:" at bounding box center [129, 190] width 176 height 8
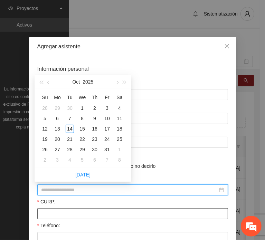
click at [65, 209] on input "CURP:" at bounding box center [132, 213] width 191 height 11
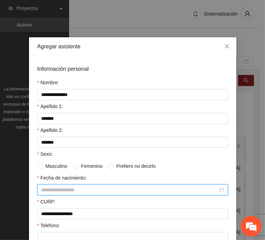
click at [81, 189] on input "Fecha de nacimiento:" at bounding box center [129, 190] width 176 height 8
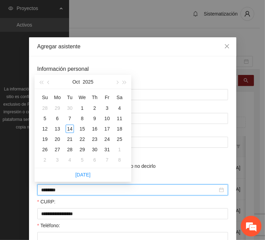
click at [52, 190] on input "********" at bounding box center [129, 190] width 176 height 8
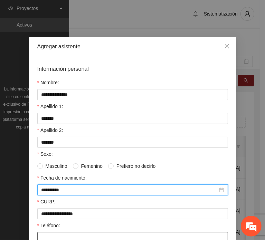
click at [52, 236] on input "Teléfono:" at bounding box center [132, 237] width 191 height 11
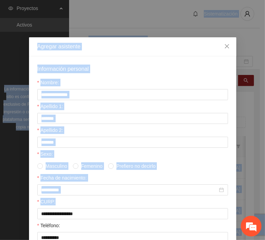
drag, startPoint x: 0, startPoint y: 175, endPoint x: -52, endPoint y: 132, distance: 67.7
click at [0, 132] on html "Proyectos Activos La información contenida en este sitio es confidencial y para…" at bounding box center [132, 120] width 265 height 240
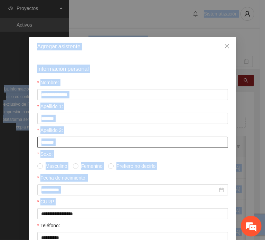
click at [107, 143] on input "*******" at bounding box center [132, 142] width 191 height 11
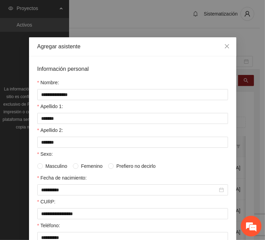
click at [80, 164] on span "Femenino" at bounding box center [91, 166] width 27 height 8
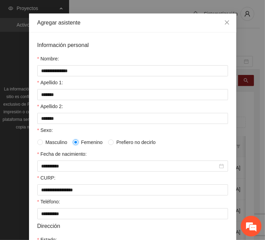
scroll to position [138, 0]
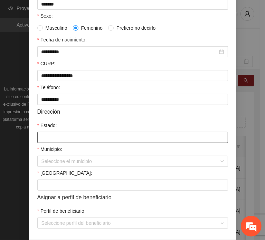
click at [66, 137] on input "Estado:" at bounding box center [132, 137] width 191 height 11
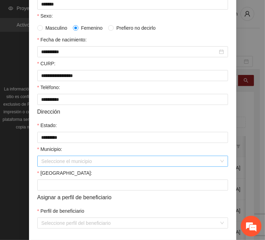
click at [61, 162] on input "Municipio:" at bounding box center [129, 161] width 177 height 10
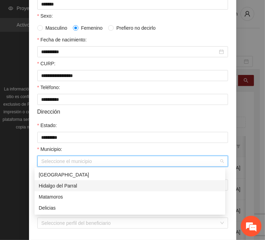
click at [79, 189] on div "Hidalgo del Parral" at bounding box center [130, 186] width 182 height 8
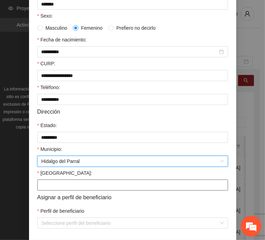
click at [48, 186] on input "[GEOGRAPHIC_DATA]:" at bounding box center [132, 184] width 191 height 11
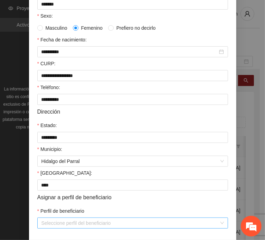
click at [66, 221] on input "Perfil de beneficiario" at bounding box center [129, 223] width 177 height 10
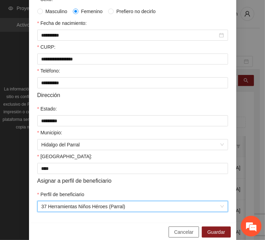
scroll to position [164, 0]
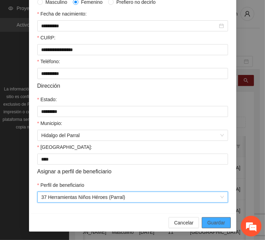
click at [211, 225] on span "Guardar" at bounding box center [216, 223] width 18 height 8
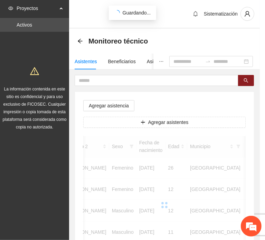
scroll to position [130, 0]
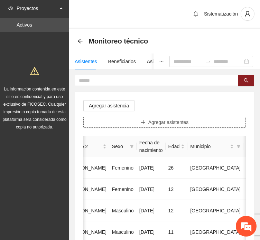
click at [127, 123] on button "Agregar asistentes" at bounding box center [164, 122] width 162 height 11
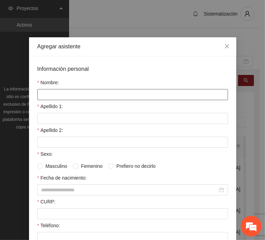
click at [88, 92] on input "Nombre:" at bounding box center [132, 94] width 191 height 11
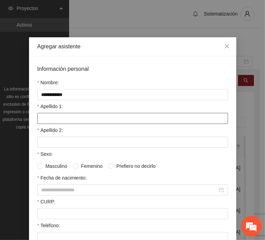
click at [88, 113] on input "Apellido 1:" at bounding box center [132, 118] width 191 height 11
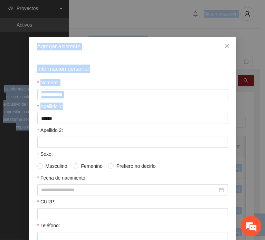
drag, startPoint x: 10, startPoint y: 119, endPoint x: -36, endPoint y: 107, distance: 46.6
click at [0, 107] on html "Proyectos Activos La información contenida en este sitio es confidencial y para…" at bounding box center [132, 120] width 265 height 240
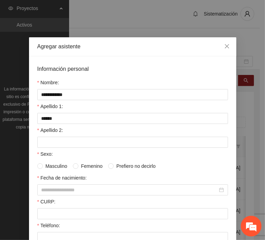
click at [60, 134] on div "Apellido 2:" at bounding box center [132, 131] width 191 height 10
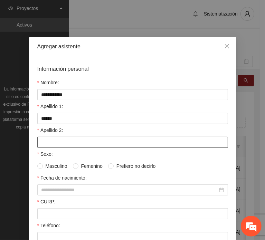
click at [62, 143] on input "Apellido 2:" at bounding box center [132, 142] width 191 height 11
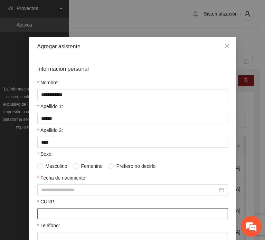
click at [41, 213] on input "CURP:" at bounding box center [132, 213] width 191 height 11
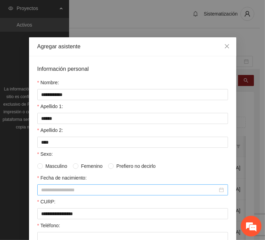
click at [66, 184] on div at bounding box center [132, 189] width 191 height 11
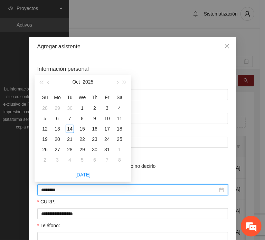
click at [54, 191] on input "********" at bounding box center [129, 190] width 176 height 8
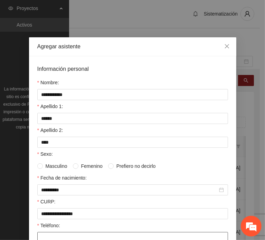
click at [62, 233] on input "Teléfono:" at bounding box center [132, 237] width 191 height 11
click at [79, 164] on span "Femenino" at bounding box center [91, 166] width 27 height 8
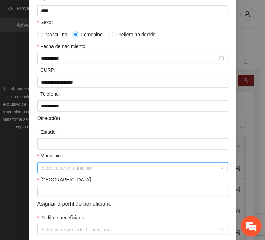
scroll to position [138, 0]
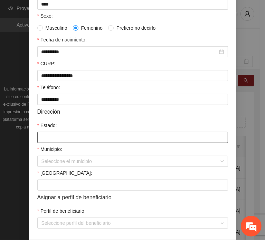
drag, startPoint x: 62, startPoint y: 140, endPoint x: 66, endPoint y: 142, distance: 4.0
click at [62, 140] on input "Estado:" at bounding box center [132, 137] width 191 height 11
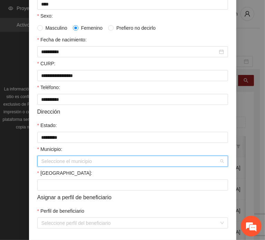
click at [64, 163] on input "Municipio:" at bounding box center [129, 161] width 177 height 10
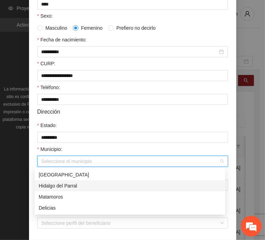
click at [75, 186] on div "Hidalgo del Parral" at bounding box center [130, 186] width 182 height 8
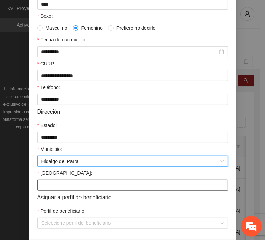
click at [42, 185] on input "[GEOGRAPHIC_DATA]:" at bounding box center [132, 184] width 191 height 11
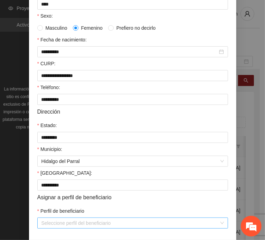
click at [55, 220] on input "Perfil de beneficiario" at bounding box center [129, 223] width 177 height 10
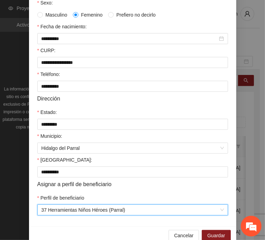
scroll to position [164, 0]
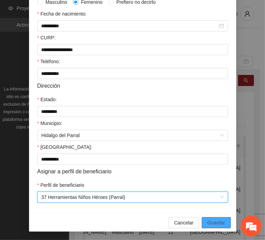
click at [213, 220] on span "Guardar" at bounding box center [216, 223] width 18 height 8
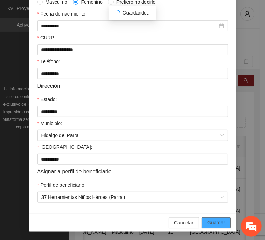
scroll to position [130, 0]
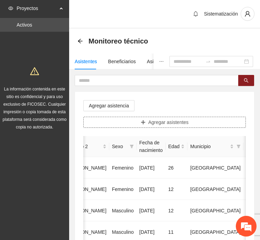
click at [143, 123] on icon "plus" at bounding box center [142, 122] width 5 height 5
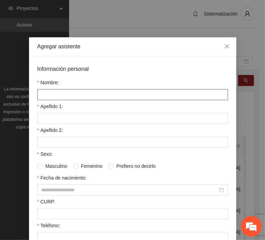
click at [83, 92] on input "Nombre:" at bounding box center [132, 94] width 191 height 11
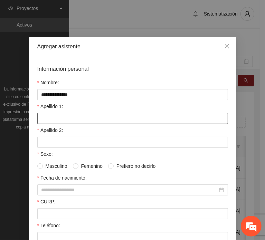
drag, startPoint x: 57, startPoint y: 104, endPoint x: 64, endPoint y: 114, distance: 12.2
click at [57, 104] on label "Apellido 1:" at bounding box center [50, 107] width 26 height 8
click at [57, 113] on input "Apellido 1:" at bounding box center [132, 118] width 191 height 11
click at [64, 115] on input "Apellido 1:" at bounding box center [132, 118] width 191 height 11
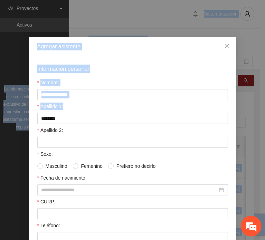
drag, startPoint x: -23, startPoint y: 116, endPoint x: -52, endPoint y: 116, distance: 28.6
click at [0, 116] on html "Proyectos Activos La información contenida en este sitio es confidencial y para…" at bounding box center [132, 120] width 265 height 240
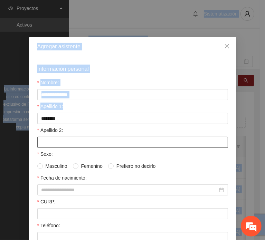
click at [54, 143] on input "Apellido 2:" at bounding box center [132, 142] width 191 height 11
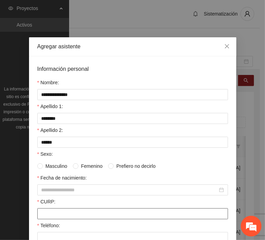
click at [61, 213] on input "CURP:" at bounding box center [132, 213] width 191 height 11
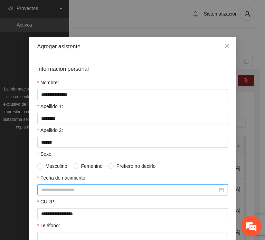
click at [67, 184] on div at bounding box center [132, 189] width 191 height 11
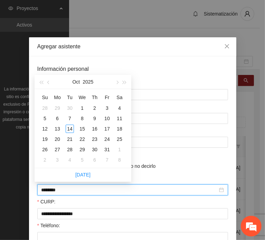
click at [54, 189] on input "********" at bounding box center [129, 190] width 176 height 8
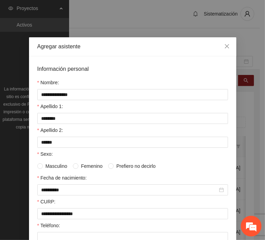
click at [52, 231] on div "Teléfono:" at bounding box center [132, 227] width 191 height 10
click at [51, 233] on input "Teléfono:" at bounding box center [132, 237] width 191 height 11
click at [78, 166] on span "Femenino" at bounding box center [91, 166] width 27 height 8
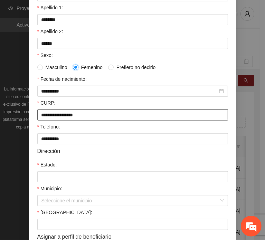
scroll to position [104, 0]
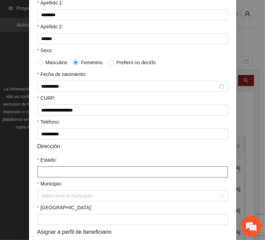
click at [62, 172] on input "Estado:" at bounding box center [132, 171] width 191 height 11
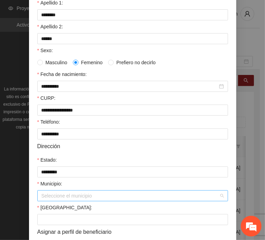
click at [69, 193] on input "Municipio:" at bounding box center [129, 196] width 177 height 10
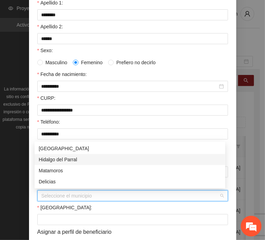
click at [84, 161] on div "Hidalgo del Parral" at bounding box center [130, 160] width 182 height 8
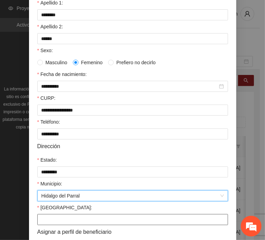
click at [61, 219] on input "[GEOGRAPHIC_DATA]:" at bounding box center [132, 219] width 191 height 11
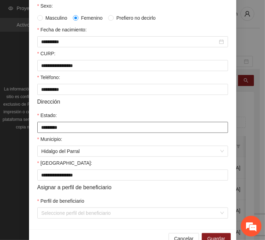
drag, startPoint x: 63, startPoint y: 176, endPoint x: 67, endPoint y: 186, distance: 11.6
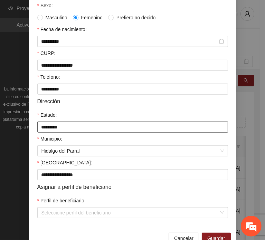
click at [64, 178] on form "**********" at bounding box center [132, 67] width 191 height 302
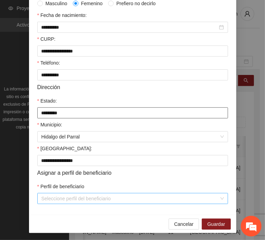
scroll to position [164, 0]
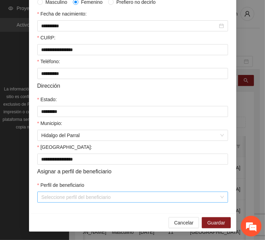
click at [61, 193] on input "Perfil de beneficiario" at bounding box center [129, 197] width 177 height 10
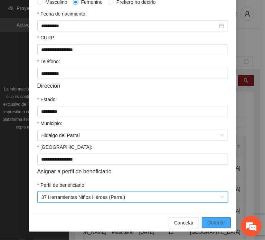
click at [219, 225] on span "Guardar" at bounding box center [216, 223] width 18 height 8
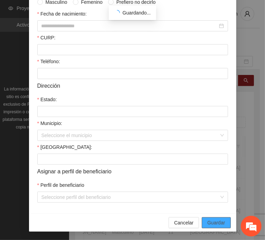
scroll to position [130, 0]
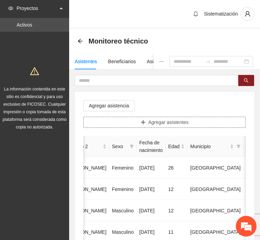
click at [143, 124] on icon "plus" at bounding box center [143, 122] width 0 height 4
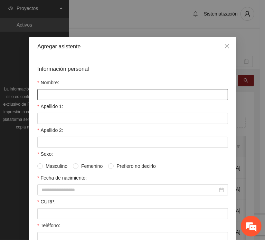
click at [99, 95] on input "Nombre:" at bounding box center [132, 94] width 191 height 11
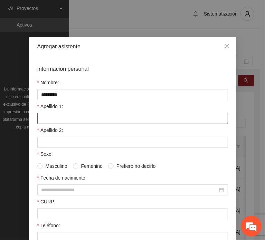
click at [50, 120] on input "Apellido 1:" at bounding box center [132, 118] width 191 height 11
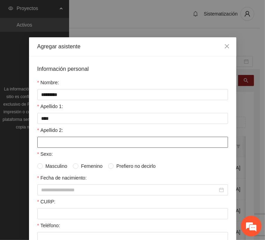
click at [60, 142] on input "Apellido 2:" at bounding box center [132, 142] width 191 height 11
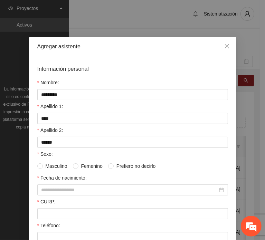
click at [57, 206] on div "CURP:" at bounding box center [132, 203] width 191 height 10
click at [59, 219] on form "Información personal Nombre: ********* Apellido 1: **** Apellido 2: ****** Sexo…" at bounding box center [132, 216] width 191 height 302
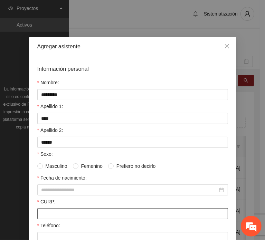
click at [54, 211] on input "CURP:" at bounding box center [132, 213] width 191 height 11
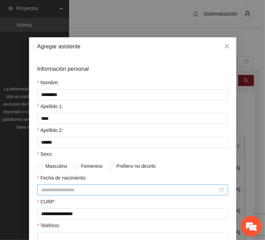
click at [63, 187] on input "Fecha de nacimiento:" at bounding box center [129, 190] width 176 height 8
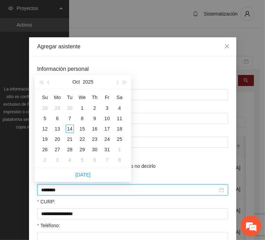
click at [71, 194] on form "**********" at bounding box center [132, 216] width 191 height 302
click at [53, 189] on input "********" at bounding box center [129, 190] width 176 height 8
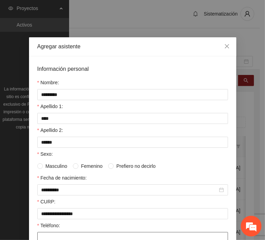
click at [56, 232] on input "Teléfono:" at bounding box center [132, 237] width 191 height 11
drag, startPoint x: 76, startPoint y: 165, endPoint x: 69, endPoint y: 167, distance: 7.0
click at [78, 165] on span "Femenino" at bounding box center [91, 166] width 27 height 8
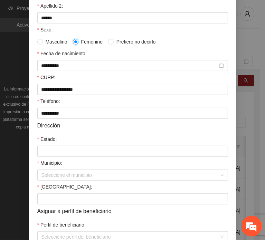
scroll to position [138, 0]
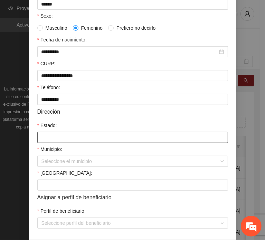
drag, startPoint x: 50, startPoint y: 135, endPoint x: 56, endPoint y: 140, distance: 7.6
click at [50, 135] on input "Estado:" at bounding box center [132, 137] width 191 height 11
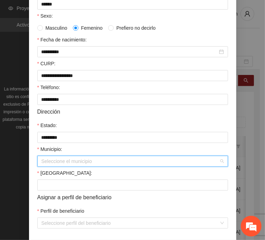
click at [66, 156] on input "Municipio:" at bounding box center [129, 161] width 177 height 10
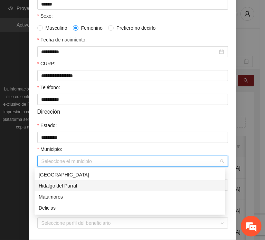
click at [82, 185] on div "Hidalgo del Parral" at bounding box center [130, 186] width 182 height 8
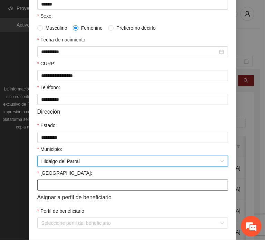
click at [54, 187] on input "[GEOGRAPHIC_DATA]:" at bounding box center [132, 184] width 191 height 11
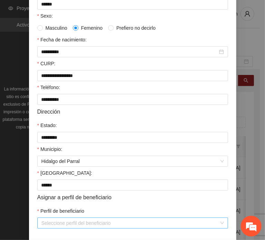
click at [61, 223] on input "Perfil de beneficiario" at bounding box center [129, 223] width 177 height 10
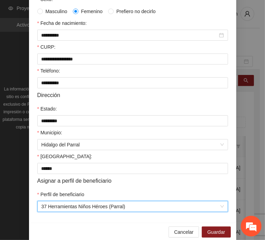
scroll to position [164, 0]
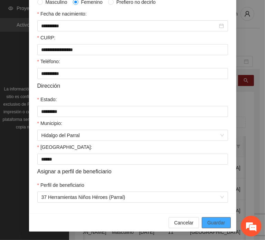
click at [211, 228] on button "Guardar" at bounding box center [216, 222] width 29 height 11
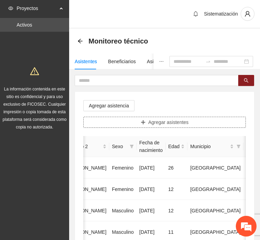
click at [172, 121] on span "Agregar asistentes" at bounding box center [168, 122] width 40 height 8
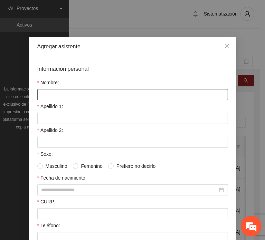
click at [85, 92] on input "Nombre:" at bounding box center [132, 94] width 191 height 11
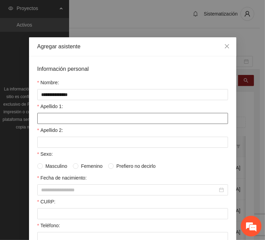
click at [52, 118] on input "Apellido 1:" at bounding box center [132, 118] width 191 height 11
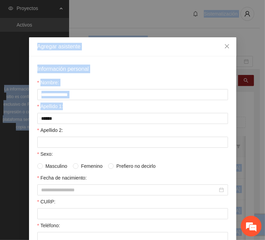
drag, startPoint x: -47, startPoint y: 118, endPoint x: -76, endPoint y: 123, distance: 29.3
click at [0, 123] on html "Proyectos Activos La información contenida en este sitio es confidencial y para…" at bounding box center [132, 120] width 265 height 240
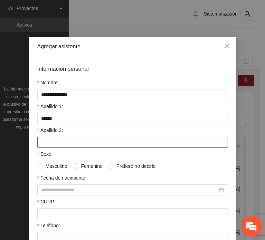
drag, startPoint x: 56, startPoint y: 127, endPoint x: 60, endPoint y: 135, distance: 8.8
click at [56, 127] on label "Apellido 2:" at bounding box center [50, 130] width 26 height 8
click at [56, 137] on input "Apellido 2:" at bounding box center [132, 142] width 191 height 11
click at [61, 137] on input "Apellido 2:" at bounding box center [132, 142] width 191 height 11
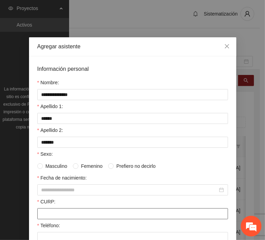
click at [51, 213] on input "CURP:" at bounding box center [132, 213] width 191 height 11
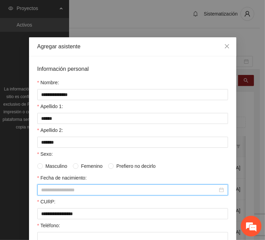
click at [89, 187] on input "Fecha de nacimiento:" at bounding box center [129, 190] width 176 height 8
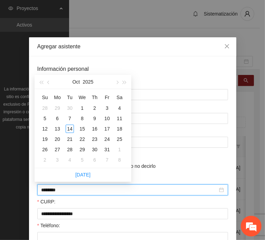
click at [53, 190] on input "********" at bounding box center [129, 190] width 176 height 8
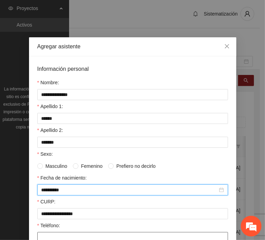
click at [57, 235] on input "Teléfono:" at bounding box center [132, 237] width 191 height 11
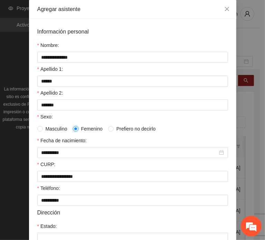
scroll to position [104, 0]
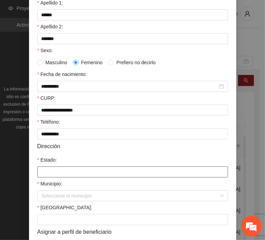
click at [62, 167] on input "Estado:" at bounding box center [132, 171] width 191 height 11
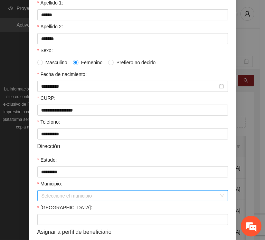
click at [76, 194] on input "Municipio:" at bounding box center [129, 196] width 177 height 10
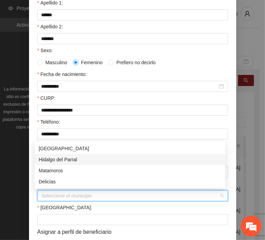
click at [76, 160] on div "Hidalgo del Parral" at bounding box center [130, 160] width 182 height 8
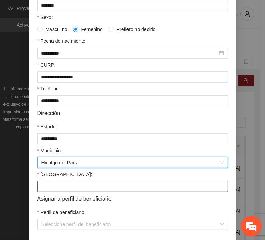
scroll to position [164, 0]
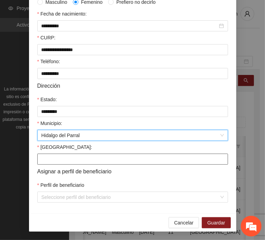
click at [61, 158] on input "[GEOGRAPHIC_DATA]:" at bounding box center [132, 159] width 191 height 11
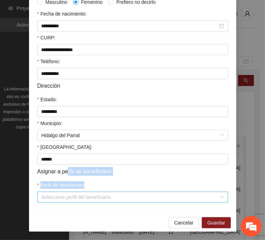
drag, startPoint x: 63, startPoint y: 183, endPoint x: 55, endPoint y: 201, distance: 20.2
click at [55, 201] on form "**********" at bounding box center [132, 52] width 191 height 302
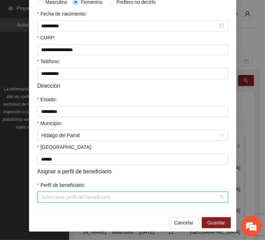
click at [55, 201] on input "Perfil de beneficiario" at bounding box center [129, 197] width 177 height 10
click at [218, 218] on button "Guardar" at bounding box center [216, 222] width 29 height 11
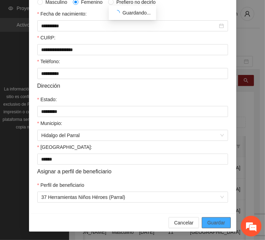
scroll to position [130, 0]
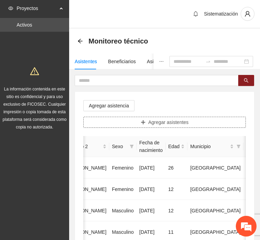
click at [137, 118] on button "Agregar asistentes" at bounding box center [164, 122] width 162 height 11
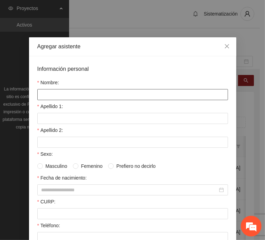
click at [85, 95] on input "Nombre:" at bounding box center [132, 94] width 191 height 11
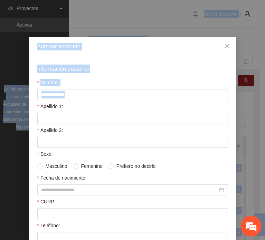
drag, startPoint x: 17, startPoint y: 103, endPoint x: -48, endPoint y: 119, distance: 66.2
click at [0, 119] on html "Proyectos Activos La información contenida en este sitio es confidencial y para…" at bounding box center [132, 120] width 265 height 240
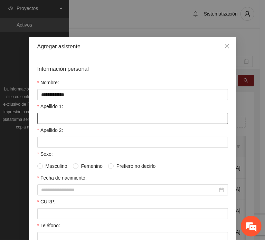
click at [39, 114] on input "Apellido 1:" at bounding box center [132, 118] width 191 height 11
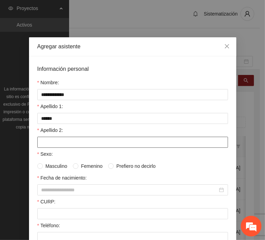
click at [57, 142] on input "Apellido 2:" at bounding box center [132, 142] width 191 height 11
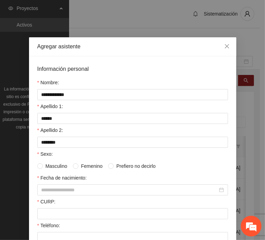
click at [68, 206] on div "CURP:" at bounding box center [132, 203] width 191 height 10
click at [69, 206] on div "CURP:" at bounding box center [132, 203] width 191 height 10
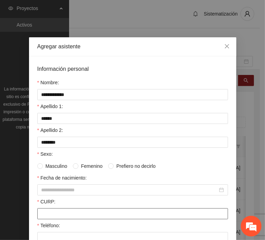
click at [69, 210] on input "CURP:" at bounding box center [132, 213] width 191 height 11
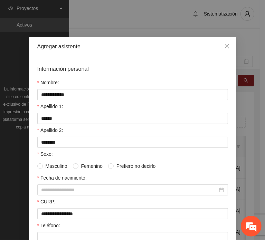
click at [70, 198] on div "CURP:" at bounding box center [132, 203] width 191 height 10
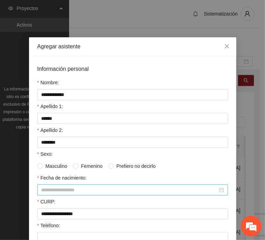
click at [64, 189] on input "Fecha de nacimiento:" at bounding box center [129, 190] width 176 height 8
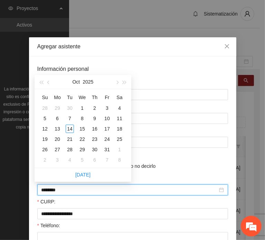
click at [52, 189] on input "********" at bounding box center [129, 190] width 176 height 8
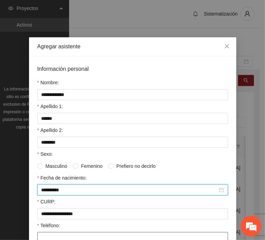
click at [71, 232] on input "Teléfono:" at bounding box center [132, 237] width 191 height 11
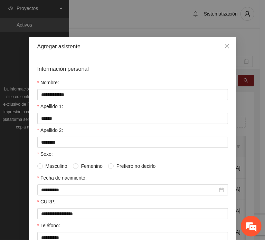
click at [78, 165] on span "Femenino" at bounding box center [91, 166] width 27 height 8
click at [65, 167] on span "Masculino" at bounding box center [56, 166] width 27 height 8
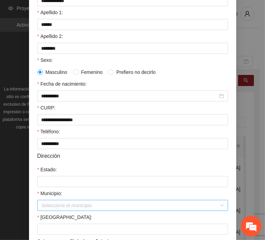
scroll to position [138, 0]
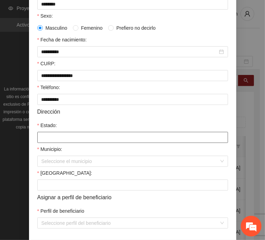
drag, startPoint x: 54, startPoint y: 136, endPoint x: 68, endPoint y: 141, distance: 14.3
click at [54, 135] on input "Estado:" at bounding box center [132, 137] width 191 height 11
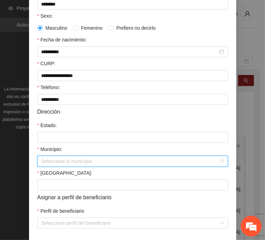
click at [60, 160] on input "Municipio:" at bounding box center [129, 161] width 177 height 10
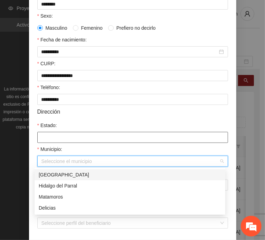
click at [59, 140] on input "Estado:" at bounding box center [132, 137] width 191 height 11
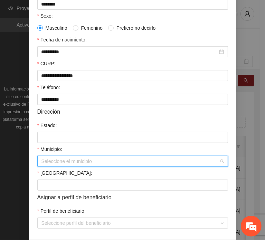
click at [54, 157] on input "Municipio:" at bounding box center [129, 161] width 177 height 10
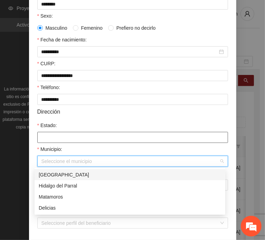
click at [52, 140] on input "Estado:" at bounding box center [132, 137] width 191 height 11
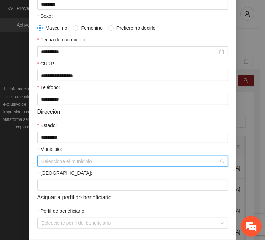
click at [61, 164] on input "Municipio:" at bounding box center [129, 161] width 177 height 10
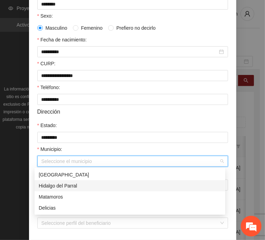
click at [83, 186] on div "Hidalgo del Parral" at bounding box center [130, 186] width 182 height 8
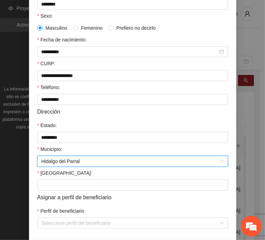
click at [54, 191] on form "**********" at bounding box center [132, 77] width 191 height 302
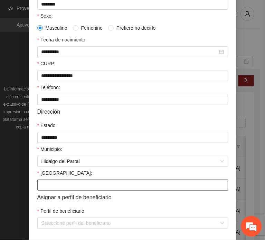
click at [56, 186] on input "[GEOGRAPHIC_DATA]:" at bounding box center [132, 184] width 191 height 11
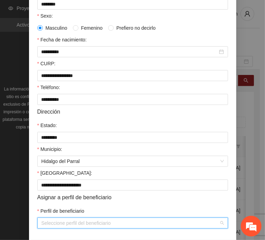
click at [68, 221] on input "Perfil de beneficiario" at bounding box center [129, 223] width 177 height 10
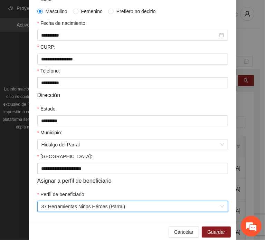
scroll to position [164, 0]
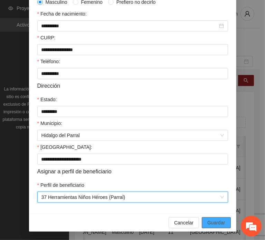
click at [220, 217] on button "Guardar" at bounding box center [216, 222] width 29 height 11
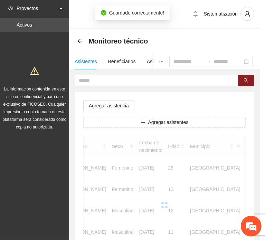
scroll to position [130, 0]
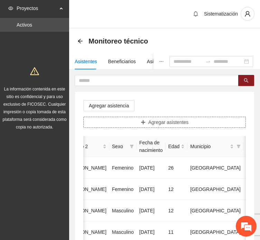
click at [165, 118] on span "Agregar asistentes" at bounding box center [168, 122] width 40 height 8
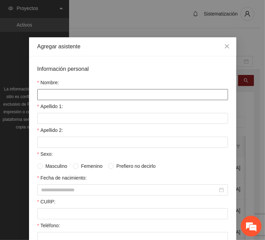
click at [97, 93] on input "Nombre:" at bounding box center [132, 94] width 191 height 11
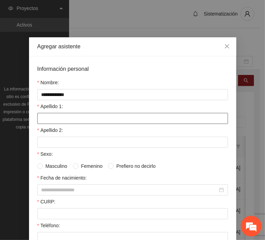
click at [50, 119] on input "Apellido 1:" at bounding box center [132, 118] width 191 height 11
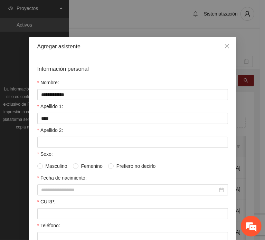
click at [77, 134] on div "Apellido 2:" at bounding box center [132, 131] width 191 height 10
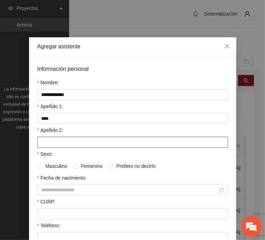
click at [76, 144] on input "Apellido 2:" at bounding box center [132, 142] width 191 height 11
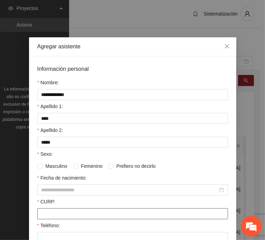
click at [57, 211] on input "CURP:" at bounding box center [132, 213] width 191 height 11
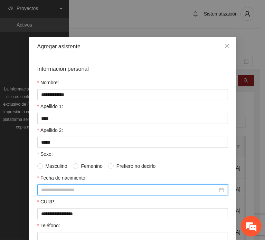
click at [62, 186] on input "Fecha de nacimiento:" at bounding box center [129, 190] width 176 height 8
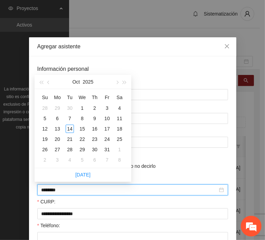
click at [52, 188] on input "********" at bounding box center [129, 190] width 176 height 8
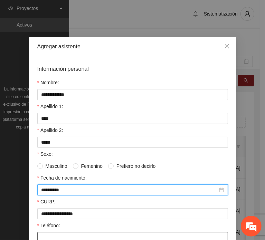
click at [67, 235] on input "Teléfono:" at bounding box center [132, 237] width 191 height 11
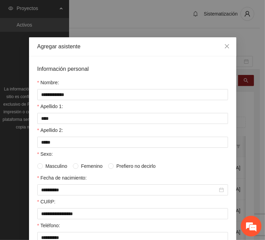
click at [56, 165] on span "Masculino" at bounding box center [56, 166] width 27 height 8
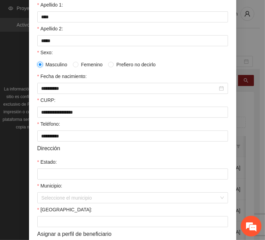
scroll to position [104, 0]
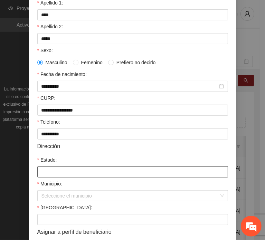
click at [58, 165] on div "Estado:" at bounding box center [132, 166] width 191 height 21
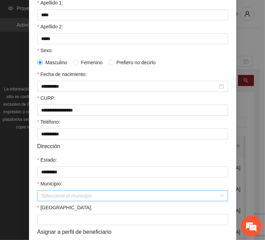
click at [58, 197] on input "Municipio:" at bounding box center [129, 196] width 177 height 10
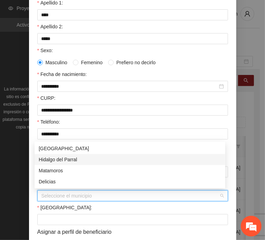
click at [79, 162] on div "Hidalgo del Parral" at bounding box center [130, 160] width 182 height 8
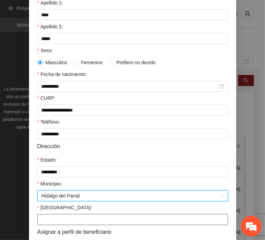
click at [55, 216] on input "[GEOGRAPHIC_DATA]:" at bounding box center [132, 219] width 191 height 11
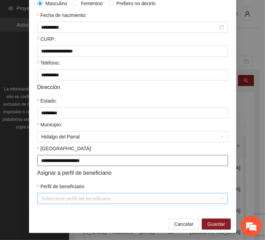
scroll to position [164, 0]
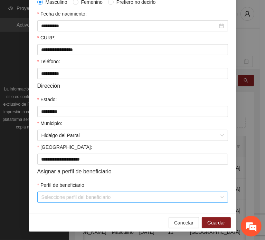
click at [50, 195] on input "Perfil de beneficiario" at bounding box center [129, 197] width 177 height 10
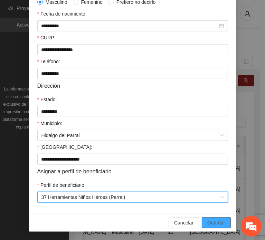
click at [204, 221] on button "Guardar" at bounding box center [216, 222] width 29 height 11
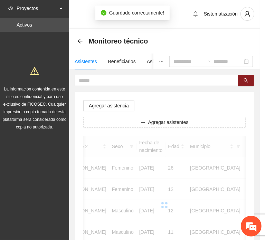
scroll to position [130, 0]
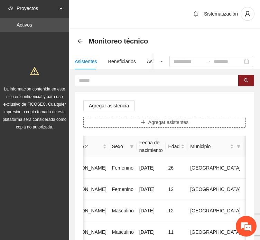
click at [130, 123] on button "Agregar asistentes" at bounding box center [164, 122] width 162 height 11
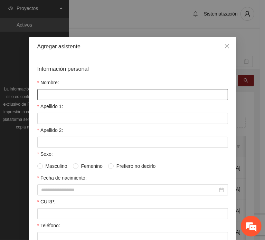
click at [99, 95] on input "Nombre:" at bounding box center [132, 94] width 191 height 11
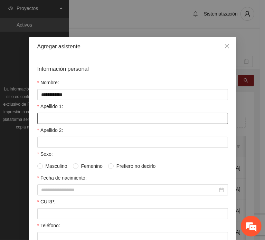
click at [48, 116] on input "Apellido 1:" at bounding box center [132, 118] width 191 height 11
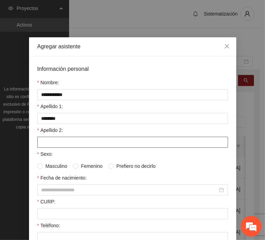
click at [39, 140] on input "Apellido 2:" at bounding box center [132, 142] width 191 height 11
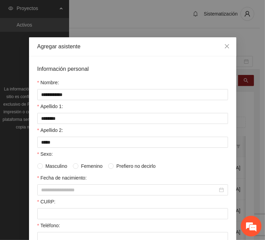
click at [62, 218] on form "**********" at bounding box center [132, 216] width 191 height 302
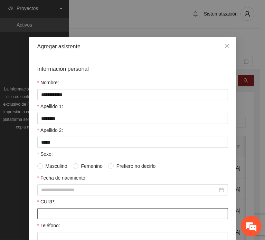
click at [53, 209] on input "CURP:" at bounding box center [132, 213] width 191 height 11
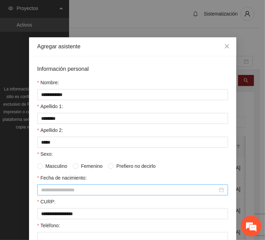
click at [42, 192] on div at bounding box center [132, 189] width 191 height 11
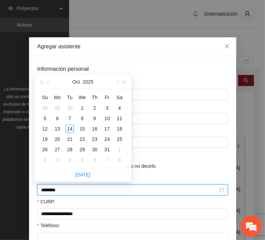
click at [53, 188] on input "********" at bounding box center [129, 190] width 176 height 8
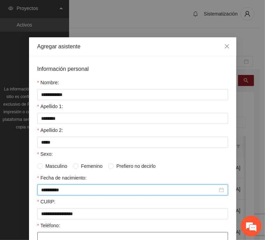
click at [58, 233] on input "Teléfono:" at bounding box center [132, 237] width 191 height 11
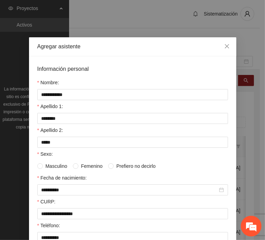
click at [78, 164] on span "Femenino" at bounding box center [91, 166] width 27 height 8
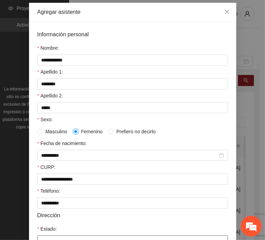
scroll to position [104, 0]
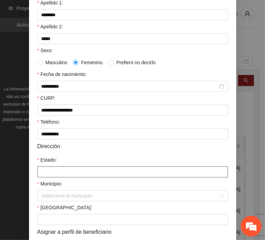
click at [64, 174] on input "Estado:" at bounding box center [132, 171] width 191 height 11
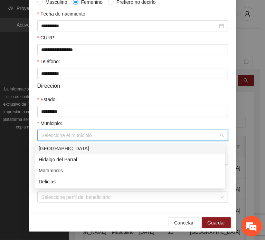
click at [61, 130] on input "Municipio:" at bounding box center [129, 135] width 177 height 10
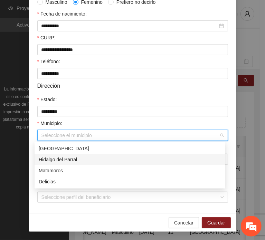
click at [64, 161] on div "Hidalgo del Parral" at bounding box center [130, 160] width 182 height 8
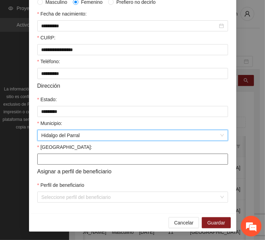
click at [59, 159] on input "[GEOGRAPHIC_DATA]:" at bounding box center [132, 159] width 191 height 11
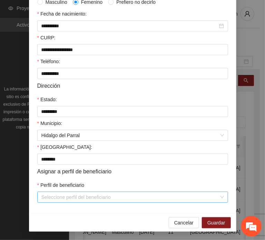
click at [53, 194] on input "Perfil de beneficiario" at bounding box center [129, 197] width 177 height 10
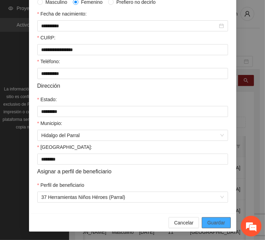
click at [204, 222] on button "Guardar" at bounding box center [216, 222] width 29 height 11
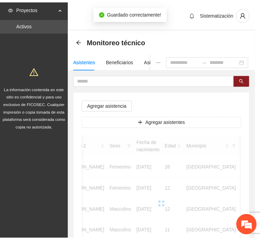
scroll to position [130, 0]
